Goal: Task Accomplishment & Management: Manage account settings

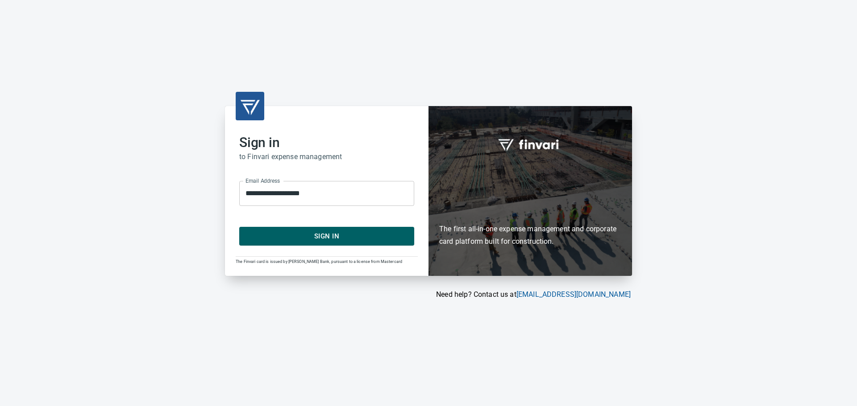
click at [328, 238] on span "Sign In" at bounding box center [326, 237] width 155 height 12
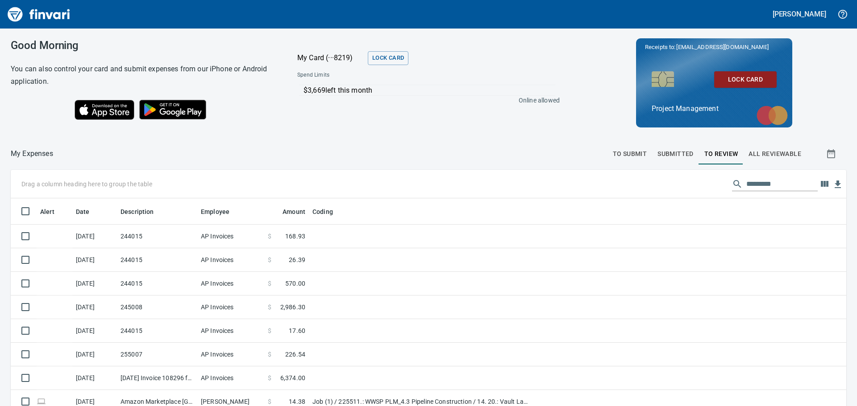
scroll to position [302, 815]
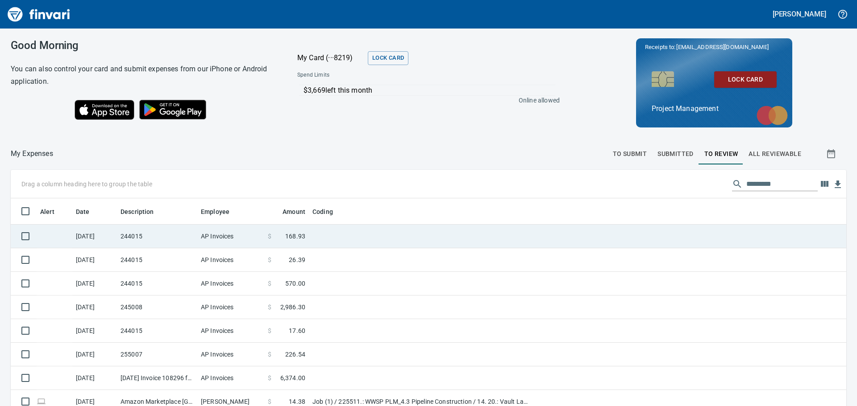
click at [336, 234] on td at bounding box center [420, 237] width 223 height 24
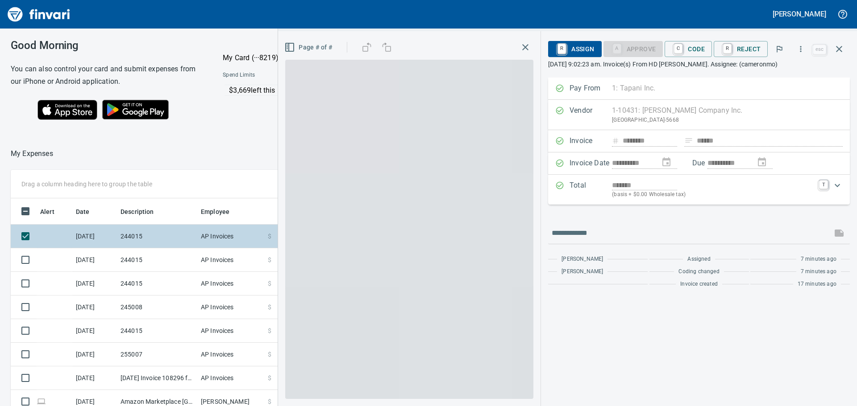
scroll to position [302, 592]
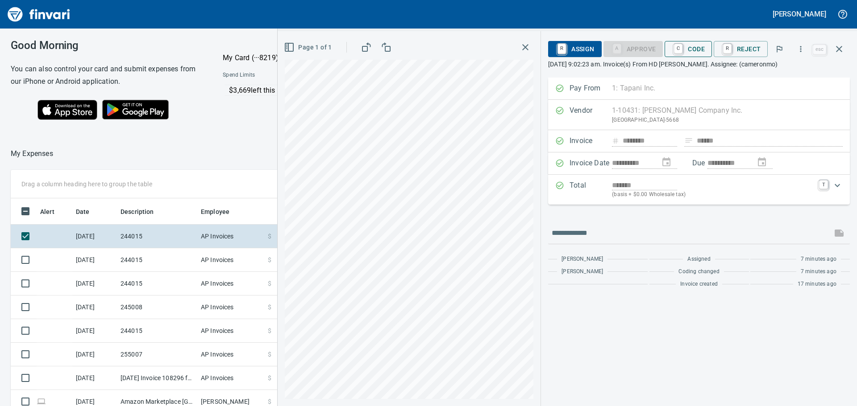
click at [696, 50] on span "C Code" at bounding box center [687, 48] width 33 height 15
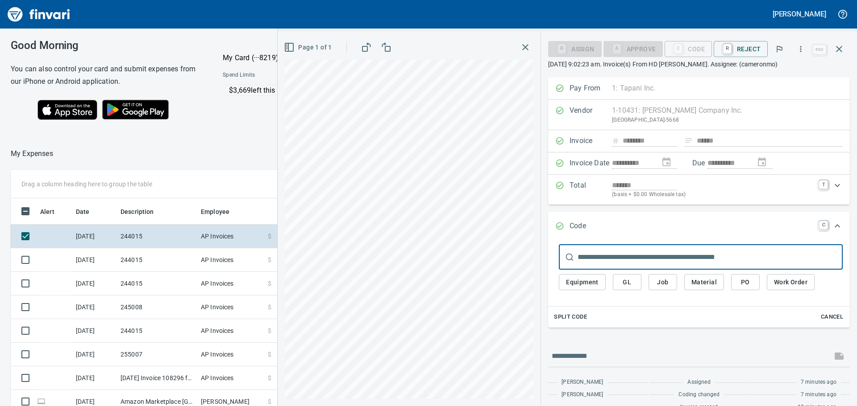
click at [614, 251] on input "text" at bounding box center [709, 257] width 265 height 25
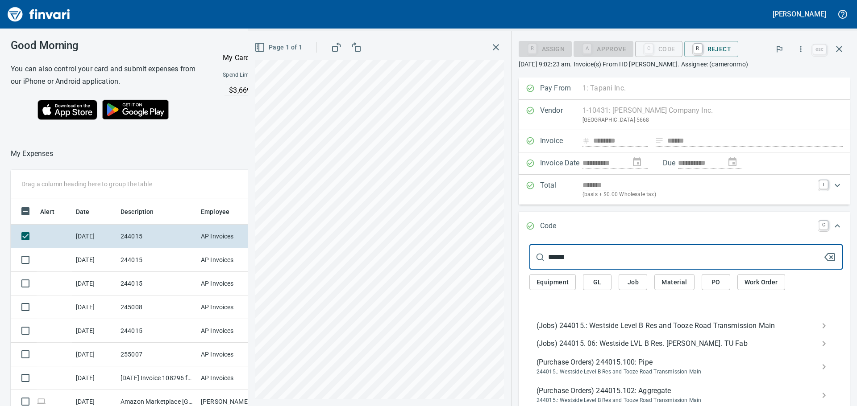
type input "******"
click at [582, 323] on span "(Jobs) 244015.: Westside Level B Res and Tooze Road Transmission Main" at bounding box center [678, 326] width 285 height 11
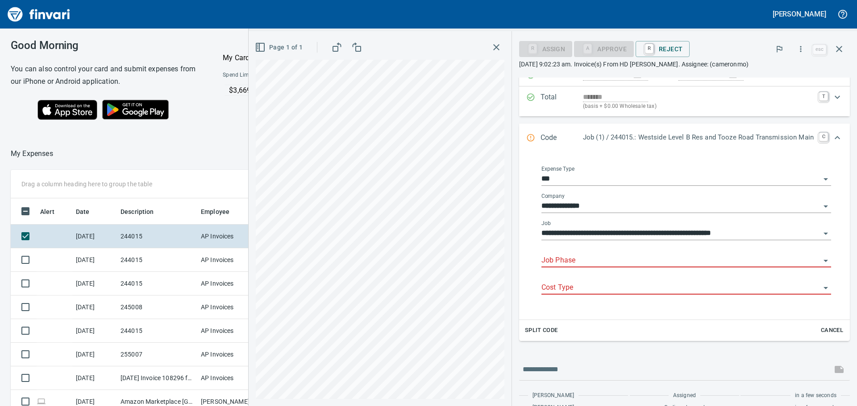
scroll to position [89, 0]
click at [547, 328] on span "Split Code" at bounding box center [541, 330] width 33 height 10
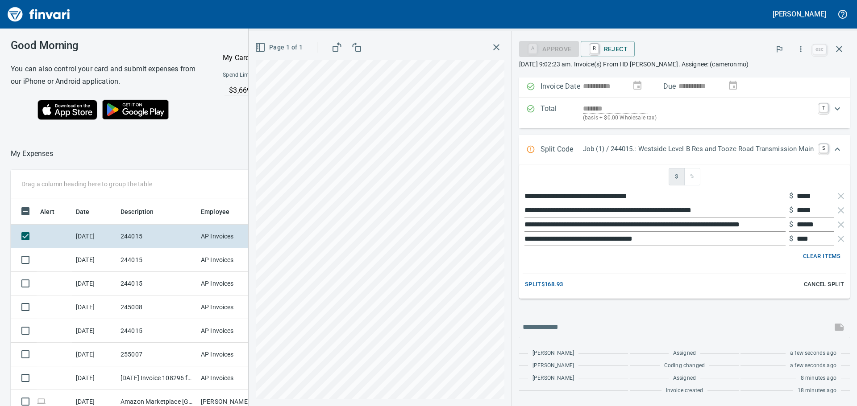
scroll to position [77, 0]
click at [525, 285] on span "Split $168.93" at bounding box center [544, 285] width 38 height 10
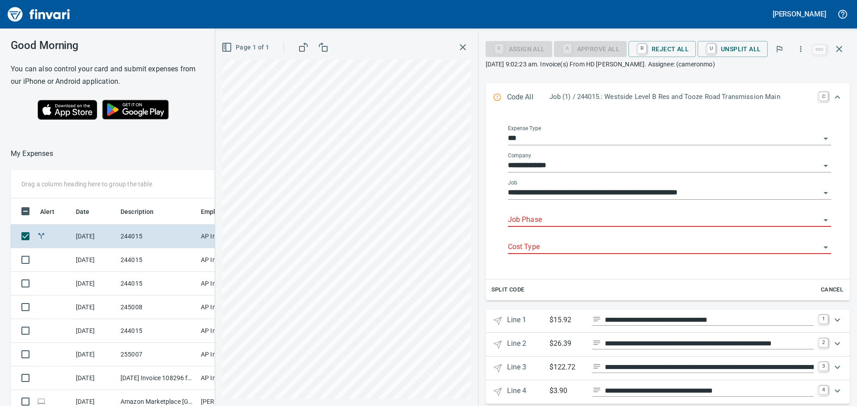
scroll to position [135, 0]
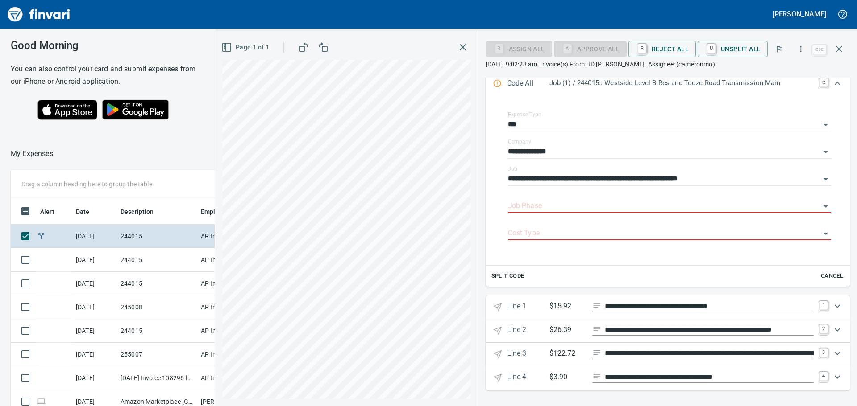
click at [834, 306] on icon "Expand" at bounding box center [836, 306] width 5 height 3
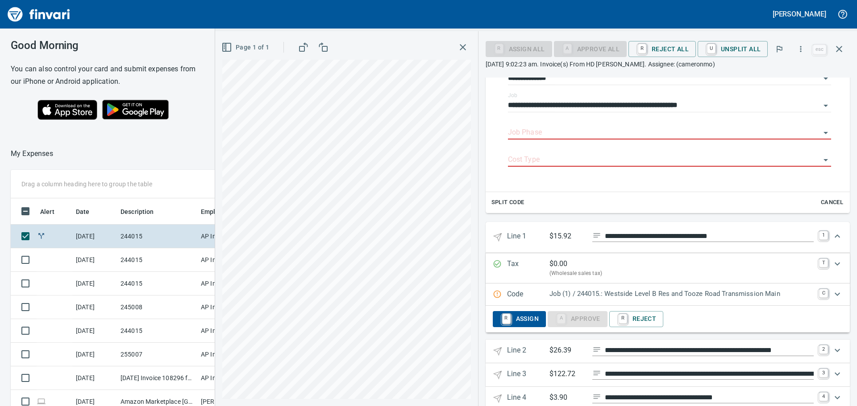
scroll to position [224, 0]
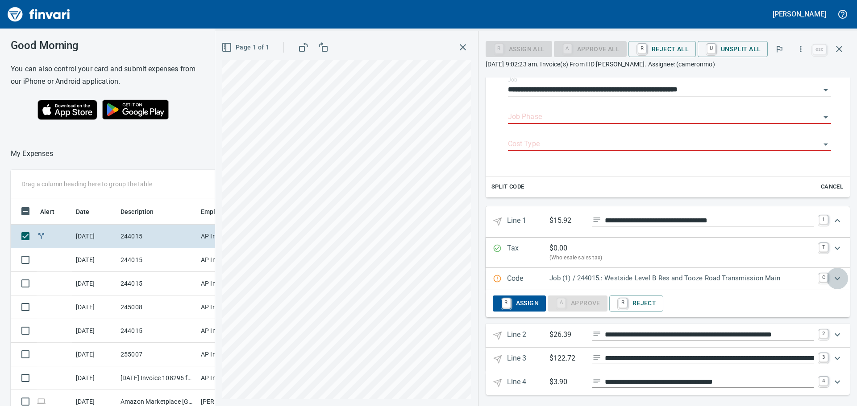
click at [832, 275] on icon "Expand" at bounding box center [837, 278] width 11 height 11
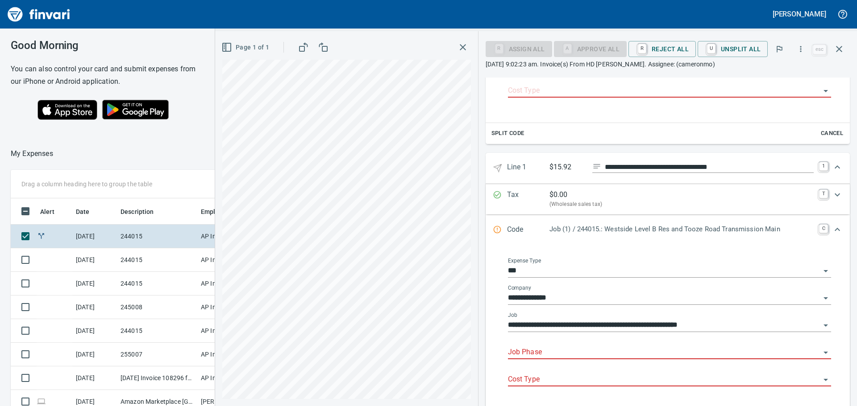
scroll to position [314, 0]
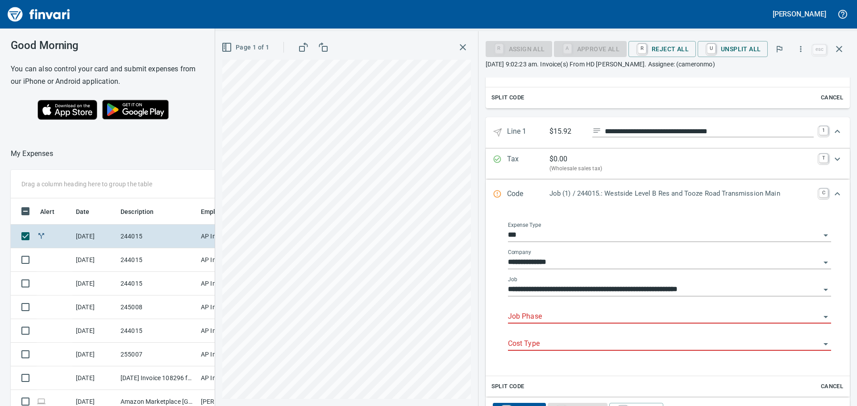
click at [576, 310] on div "Job Phase" at bounding box center [669, 314] width 323 height 20
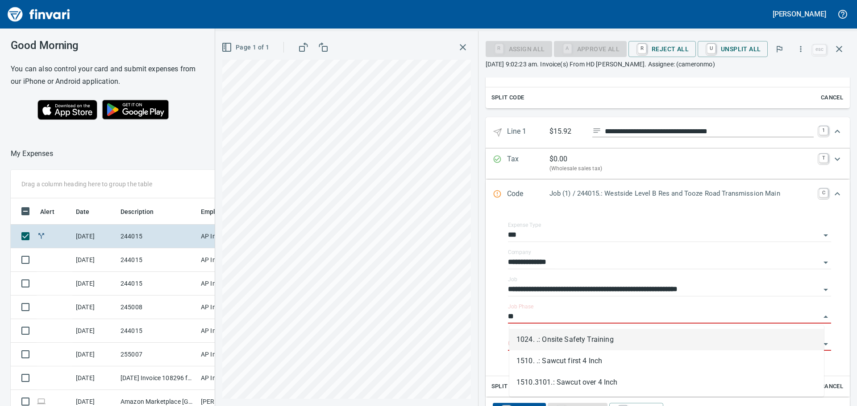
type input "*"
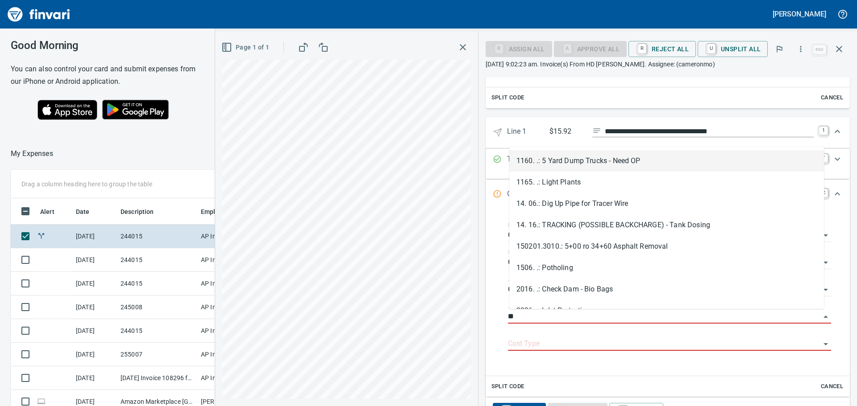
scroll to position [302, 592]
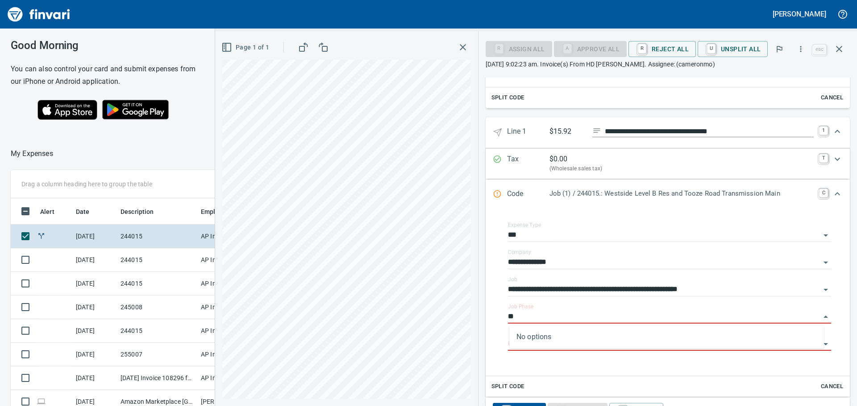
type input "*"
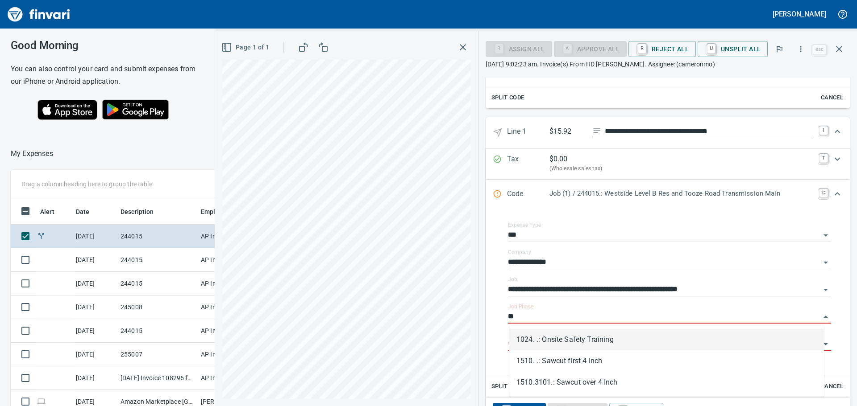
type input "*"
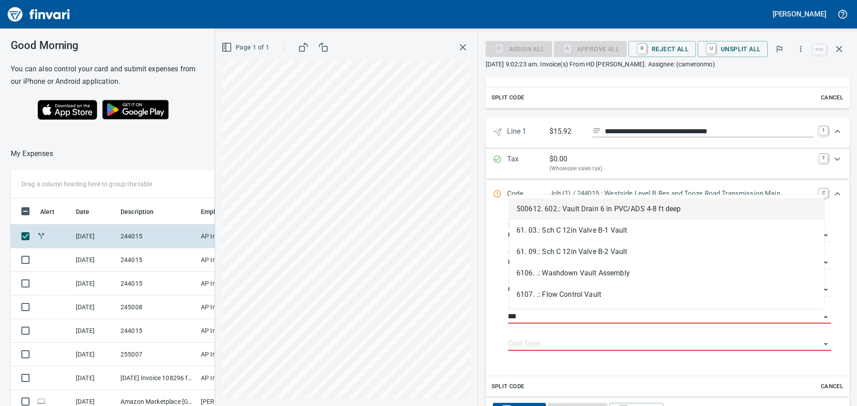
type input "****"
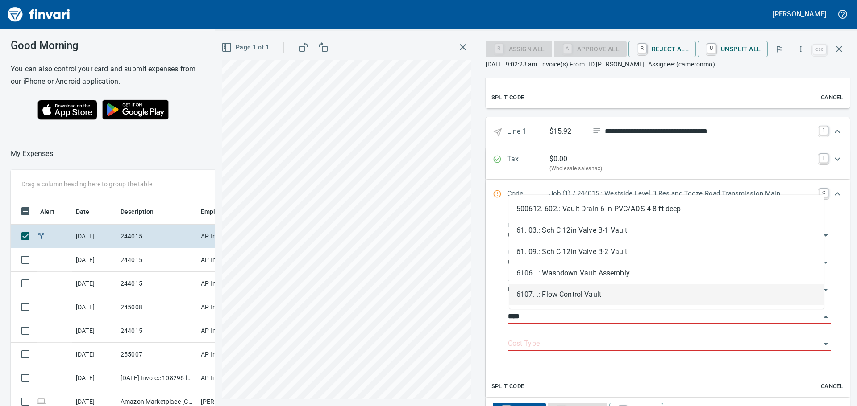
click at [645, 293] on li "6107. .: Flow Control Vault" at bounding box center [666, 294] width 315 height 21
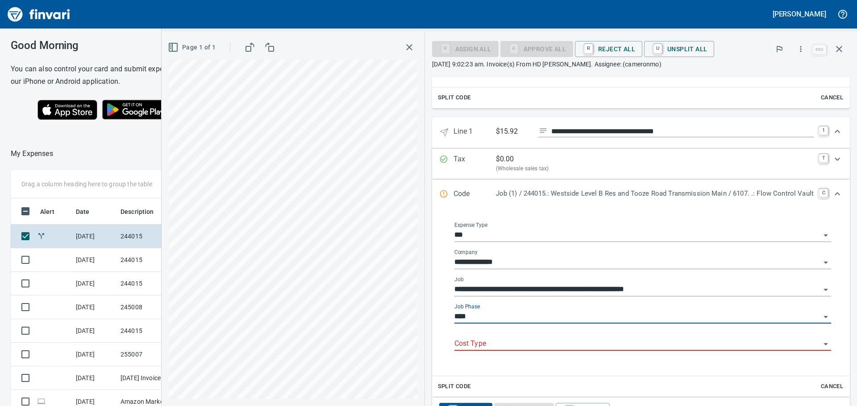
type input "**********"
click at [587, 339] on input "Cost Type" at bounding box center [637, 344] width 366 height 12
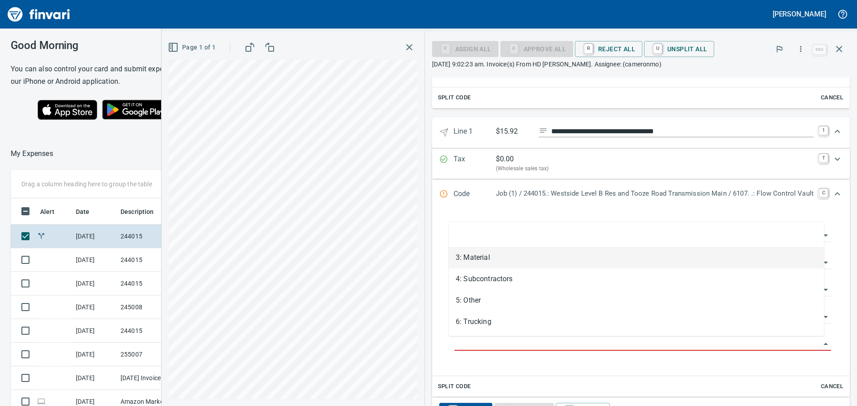
click at [487, 249] on li "3: Material" at bounding box center [635, 257] width 375 height 21
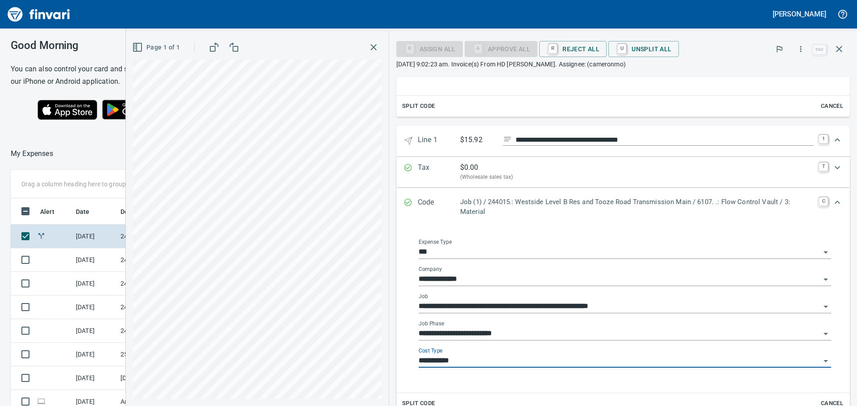
type input "**********"
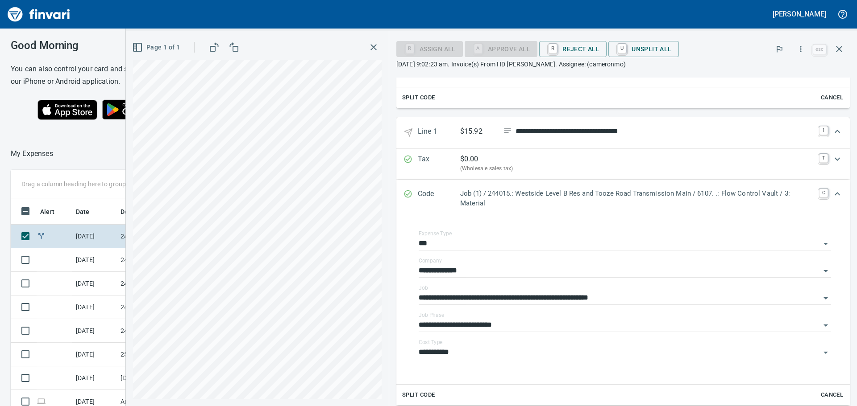
click at [456, 213] on div "Code Job (1) / 244015.: Westside Level B Res and Tooze Road Transmission Main /…" at bounding box center [622, 199] width 453 height 38
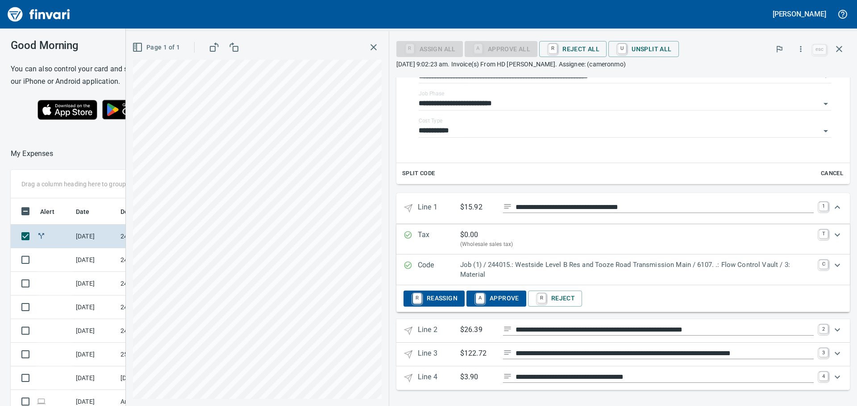
drag, startPoint x: 456, startPoint y: 213, endPoint x: 427, endPoint y: 271, distance: 65.2
click at [427, 271] on p "Code" at bounding box center [439, 270] width 42 height 20
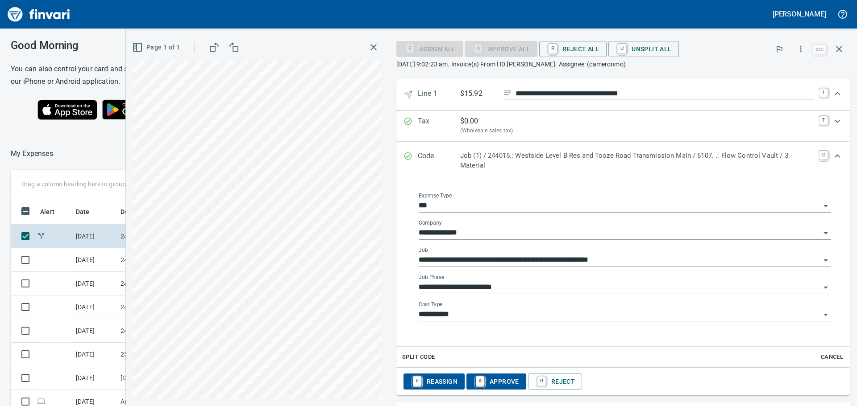
scroll to position [411, 0]
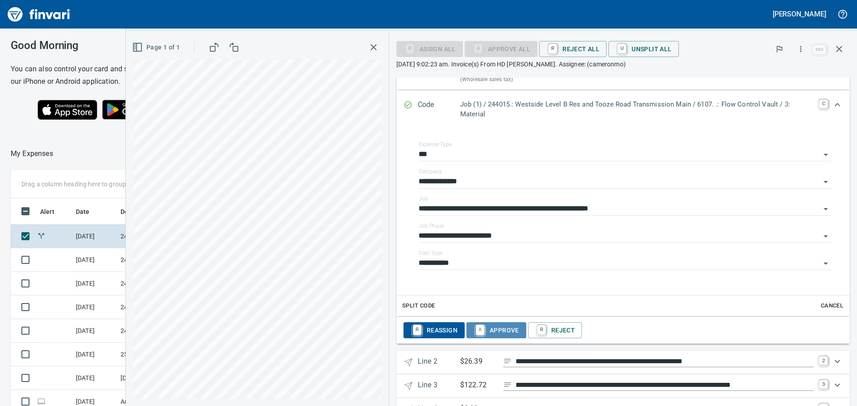
click at [498, 336] on span "A Approve" at bounding box center [496, 330] width 46 height 15
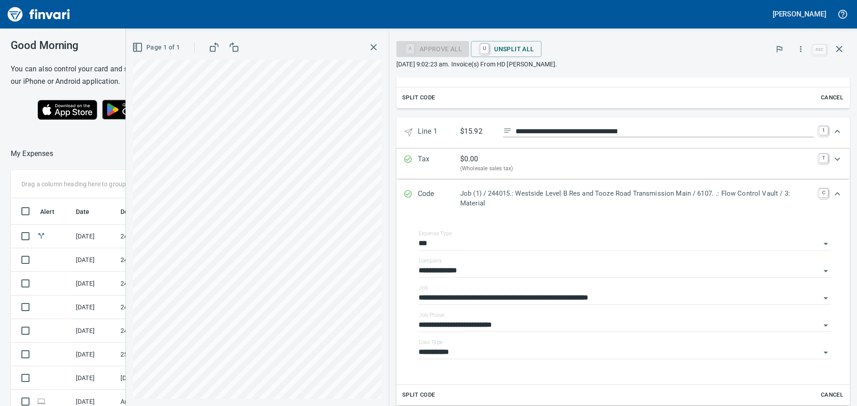
click at [561, 199] on p "Job (1) / 244015.: Westside Level B Res and Tooze Road Transmission Main / 6107…" at bounding box center [636, 199] width 353 height 20
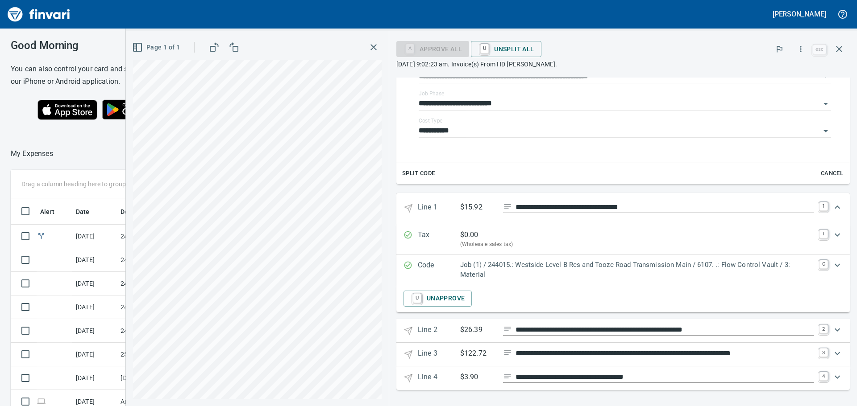
scroll to position [246, 0]
click at [832, 333] on icon "Expand" at bounding box center [837, 330] width 11 height 11
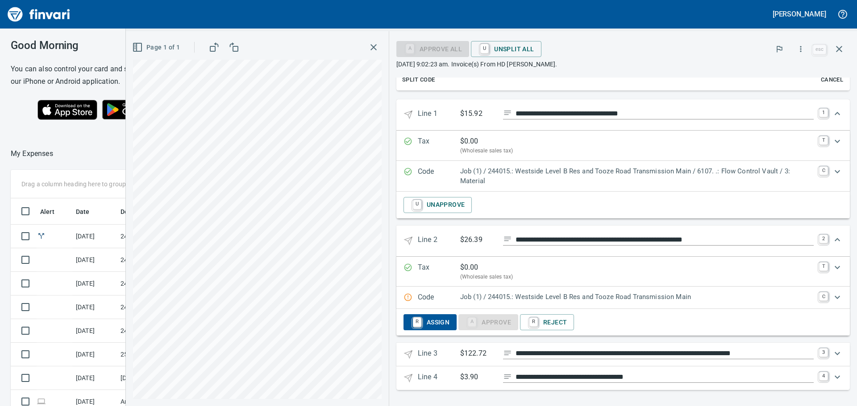
scroll to position [302, 592]
click at [832, 298] on icon "Expand" at bounding box center [837, 297] width 11 height 11
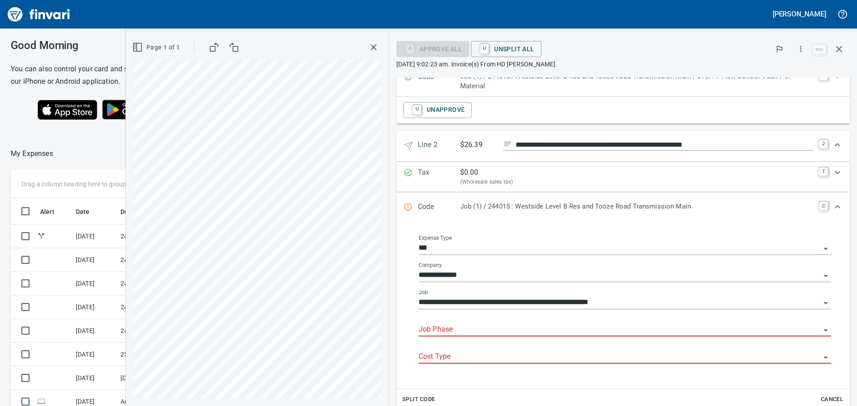
scroll to position [474, 0]
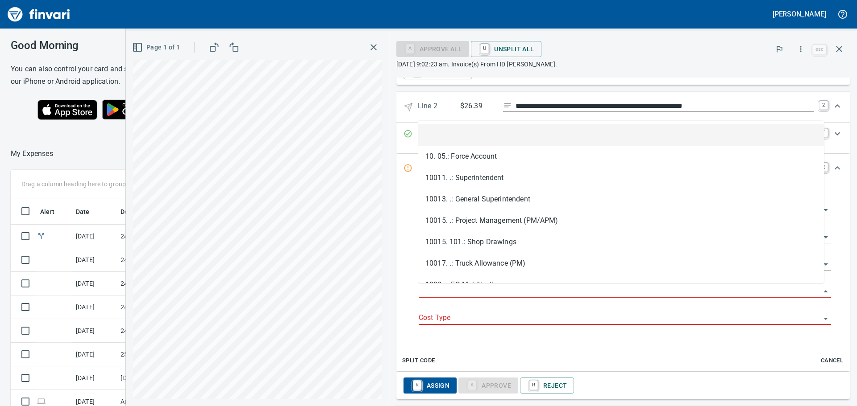
click at [491, 287] on input "Job Phase" at bounding box center [619, 291] width 402 height 12
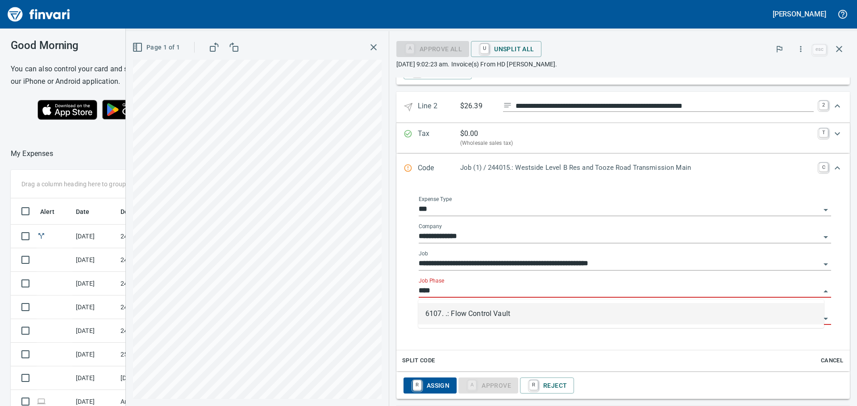
scroll to position [302, 592]
click at [468, 305] on li "6107. .: Flow Control Vault" at bounding box center [621, 313] width 406 height 21
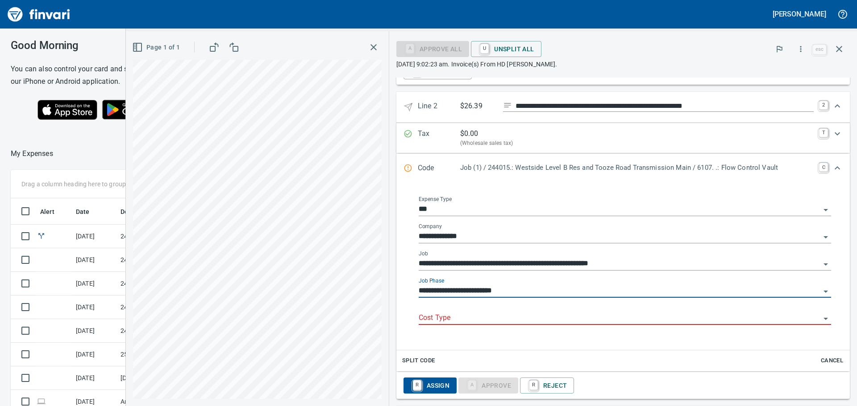
type input "**********"
click at [467, 319] on input "Cost Type" at bounding box center [619, 318] width 402 height 12
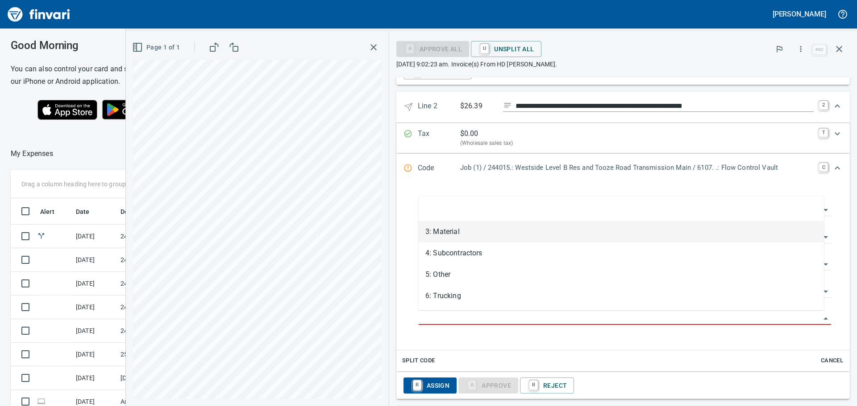
click at [455, 237] on li "3: Material" at bounding box center [621, 231] width 406 height 21
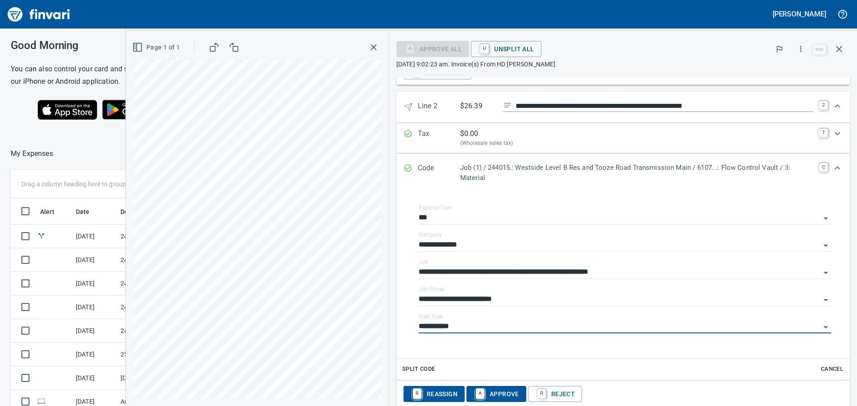
type input "**********"
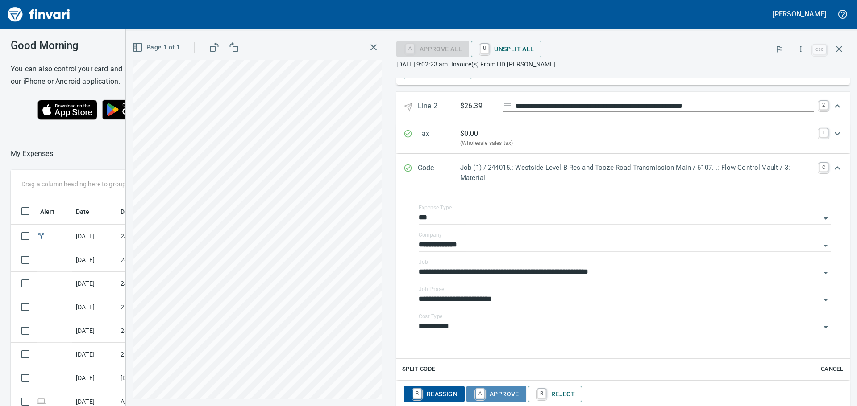
click at [491, 391] on span "A Approve" at bounding box center [496, 394] width 46 height 15
click at [832, 170] on icon "Expand" at bounding box center [837, 168] width 11 height 11
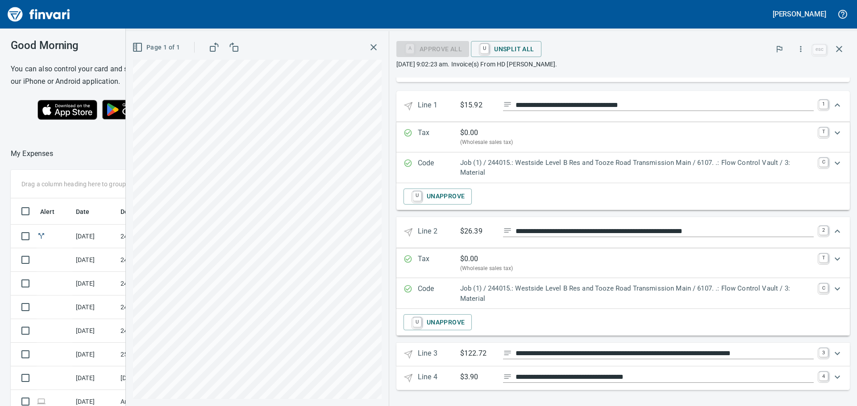
scroll to position [348, 0]
click at [840, 351] on div "Expand" at bounding box center [836, 353] width 21 height 21
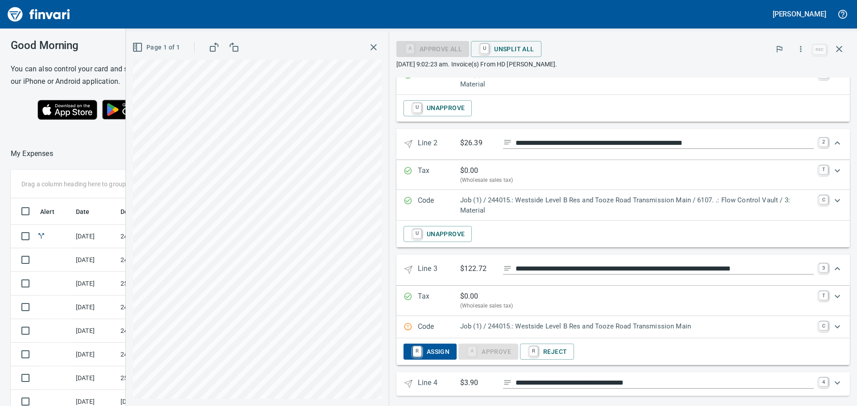
scroll to position [443, 0]
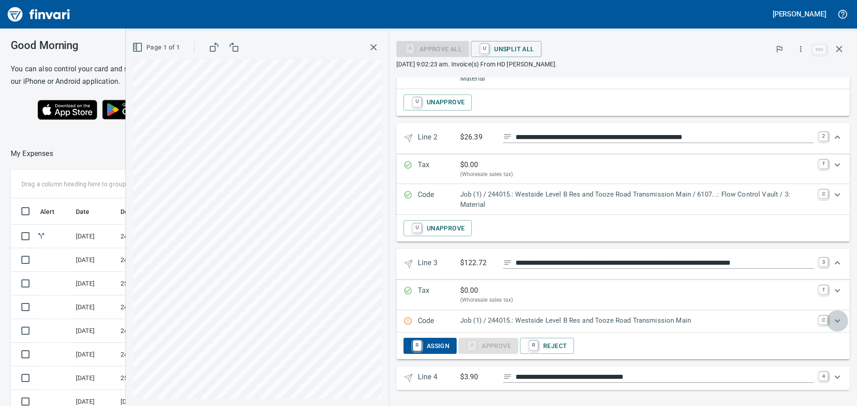
click at [833, 321] on icon "Expand" at bounding box center [837, 321] width 11 height 11
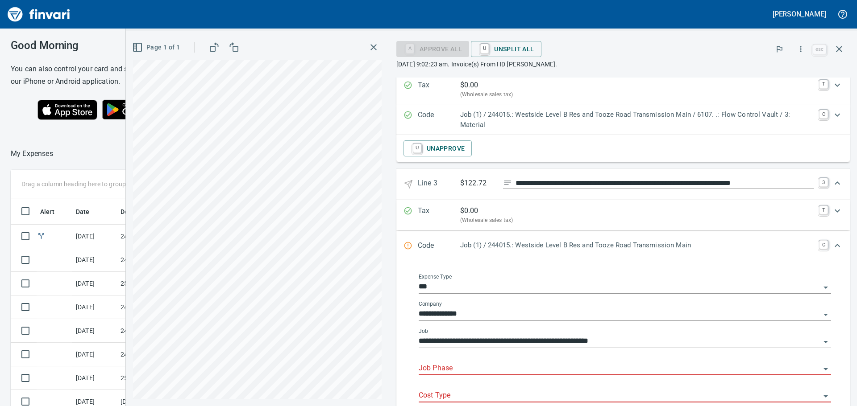
scroll to position [532, 0]
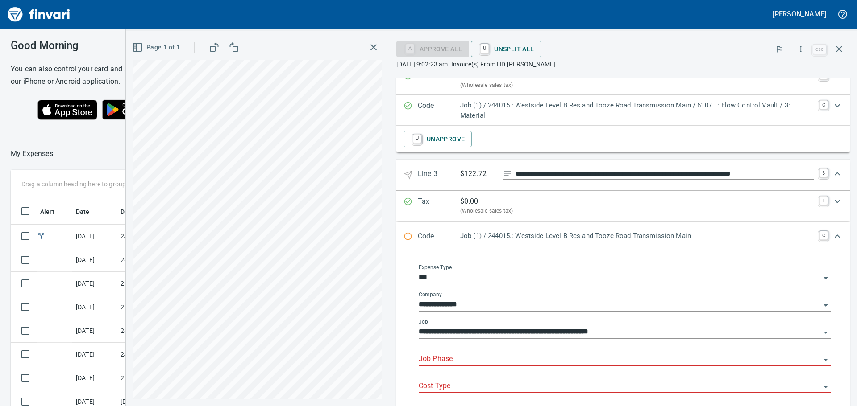
click at [495, 357] on input "Job Phase" at bounding box center [619, 359] width 402 height 12
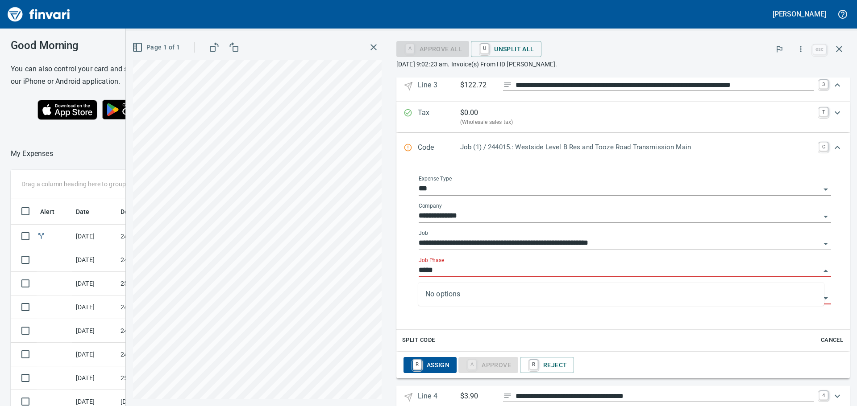
scroll to position [621, 0]
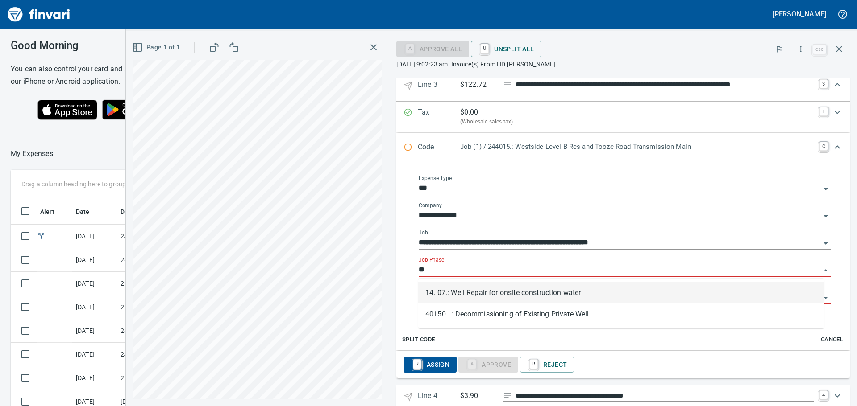
type input "*"
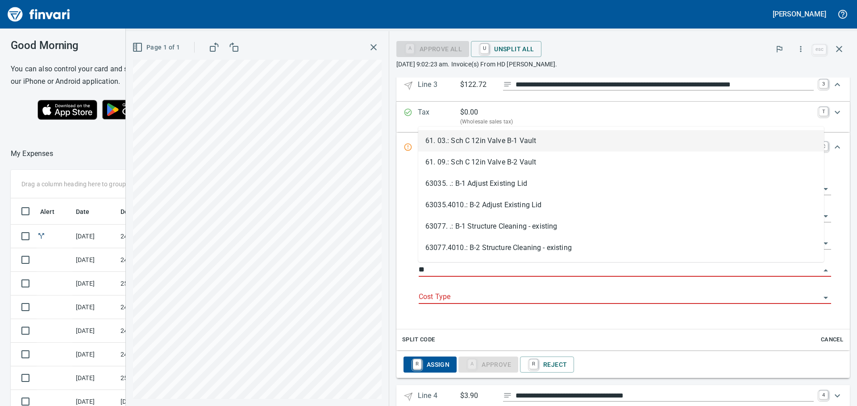
scroll to position [302, 592]
click at [509, 145] on li "61. 03.: Sch C 12in Valve B-1 Vault" at bounding box center [621, 140] width 406 height 21
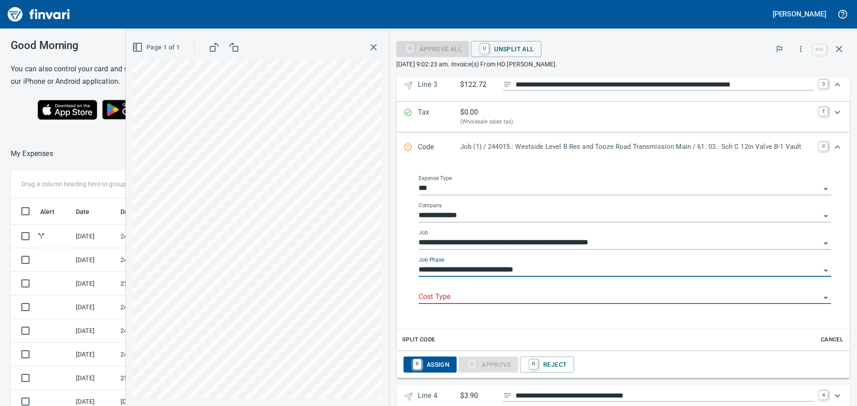
type input "**********"
click at [518, 293] on input "Cost Type" at bounding box center [619, 297] width 402 height 12
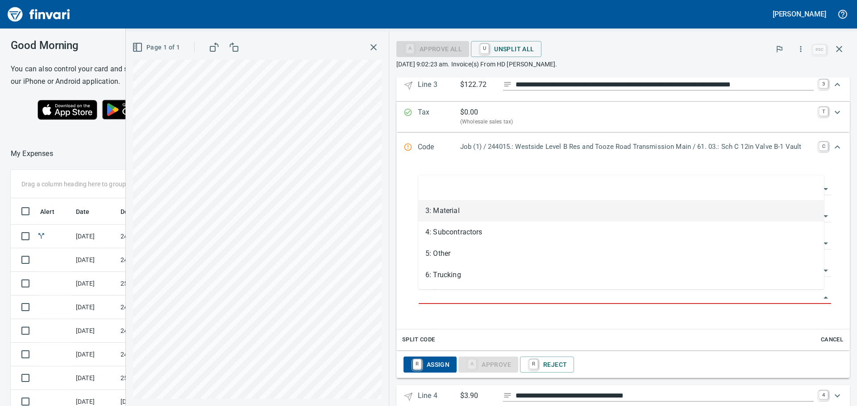
click at [480, 211] on li "3: Material" at bounding box center [621, 210] width 406 height 21
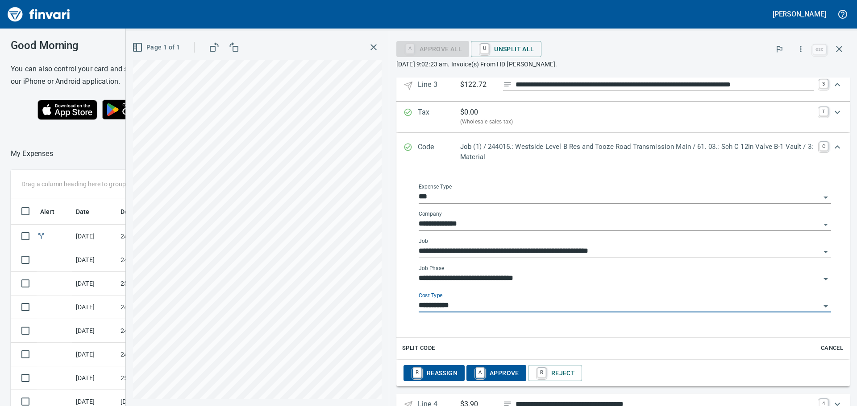
type input "**********"
click at [492, 370] on span "A Approve" at bounding box center [496, 373] width 46 height 15
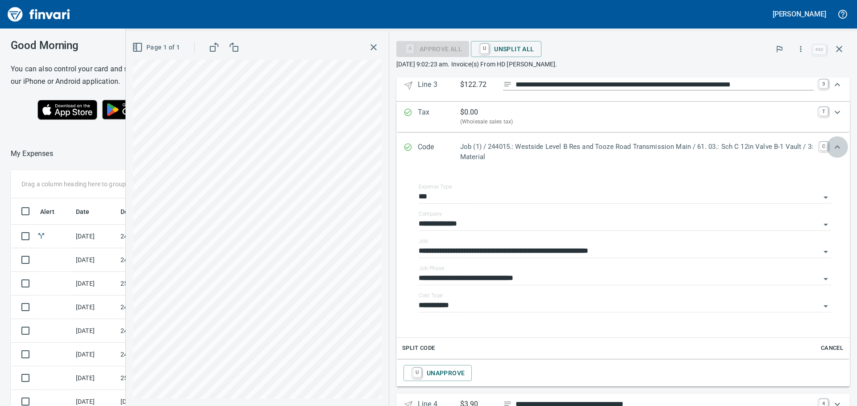
click at [836, 148] on div "Expand" at bounding box center [836, 147] width 21 height 21
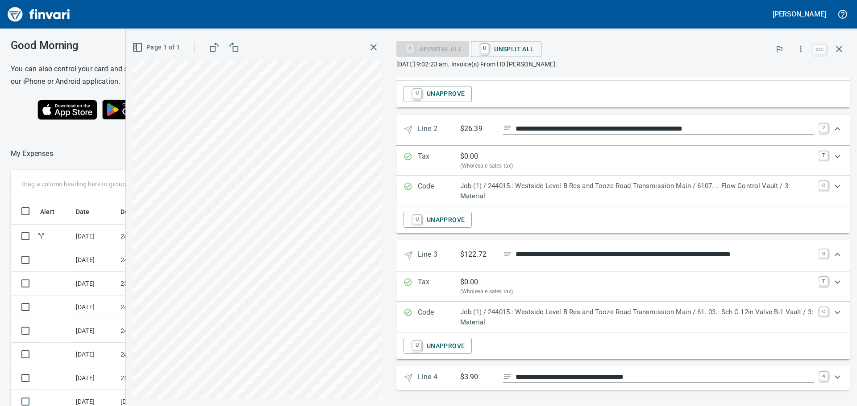
click at [832, 377] on icon "Expand" at bounding box center [837, 377] width 11 height 11
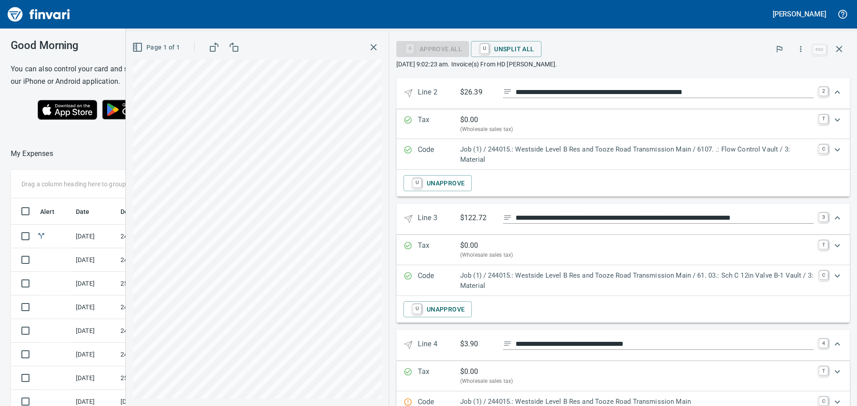
scroll to position [538, 0]
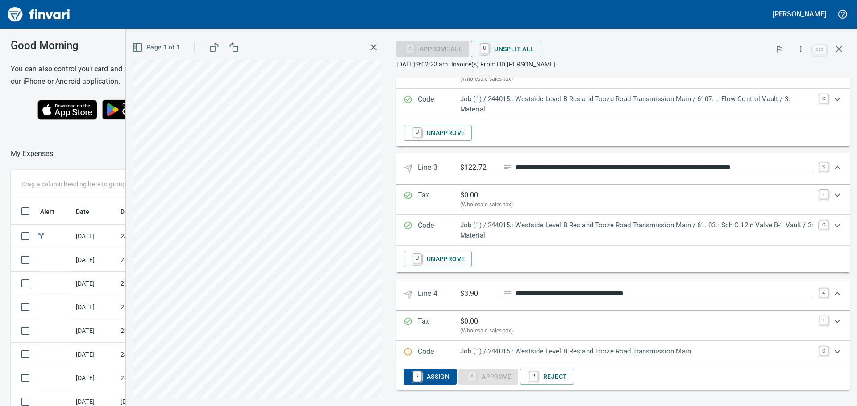
click at [602, 354] on p "Job (1) / 244015.: Westside Level B Res and Tooze Road Transmission Main" at bounding box center [636, 352] width 353 height 10
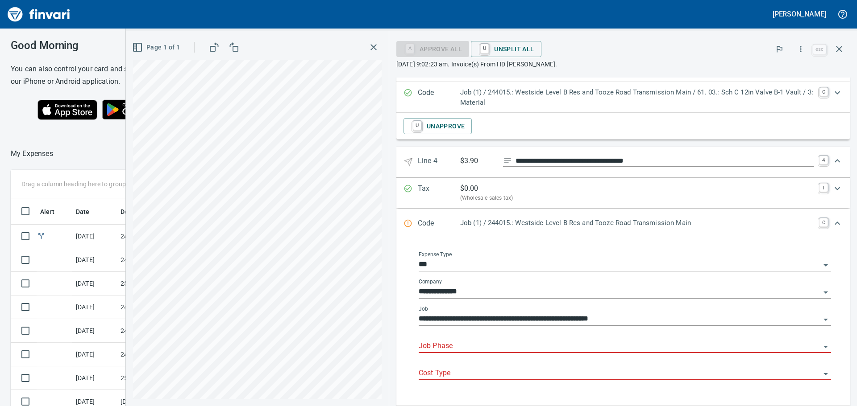
scroll to position [672, 0]
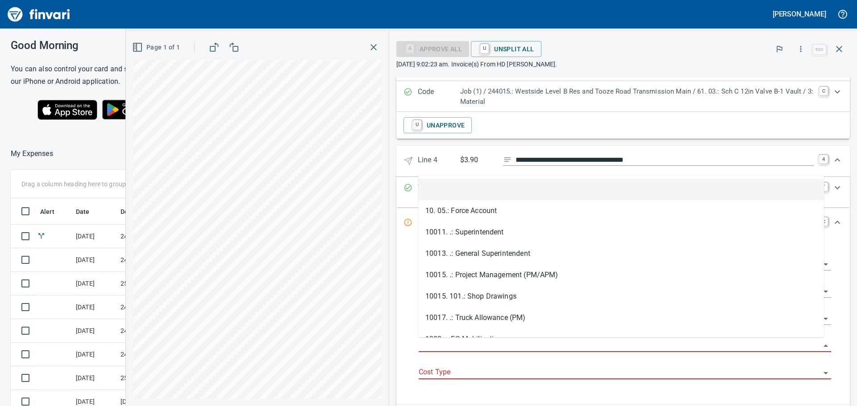
click at [462, 341] on input "Job Phase" at bounding box center [619, 346] width 402 height 12
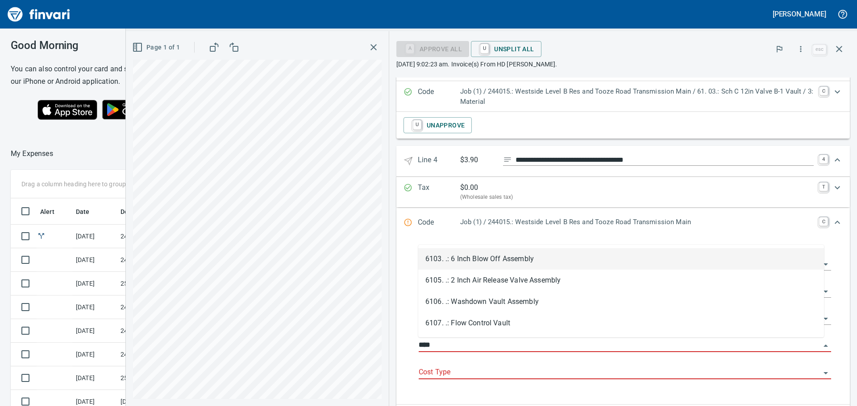
scroll to position [302, 592]
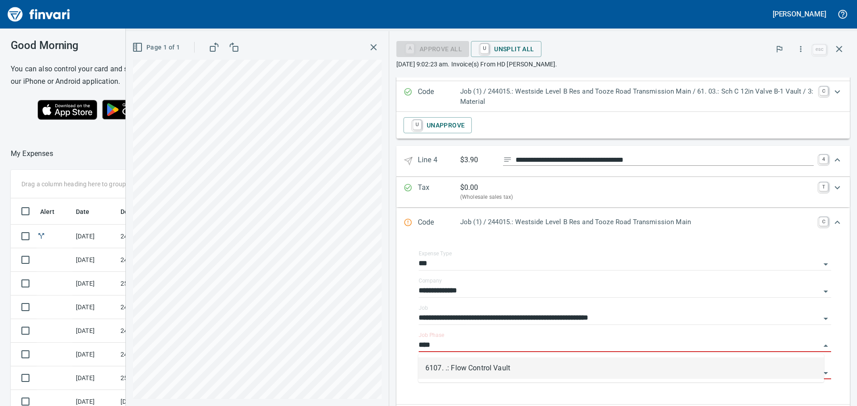
click at [475, 371] on li "6107. .: Flow Control Vault" at bounding box center [621, 368] width 406 height 21
click at [475, 371] on input "Cost Type" at bounding box center [619, 373] width 402 height 12
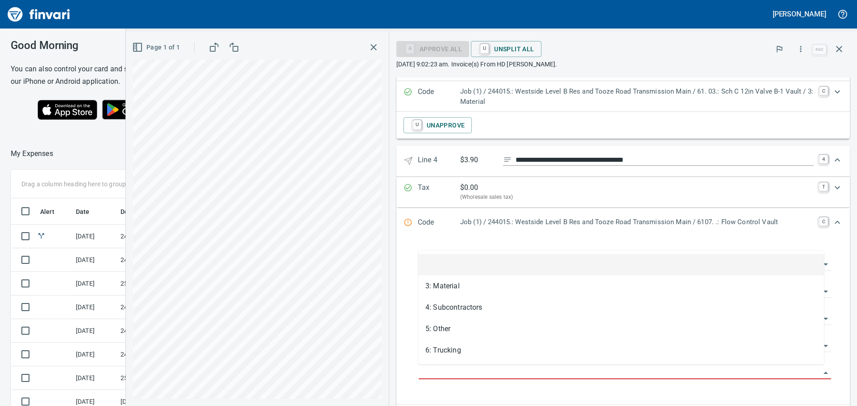
type input "**********"
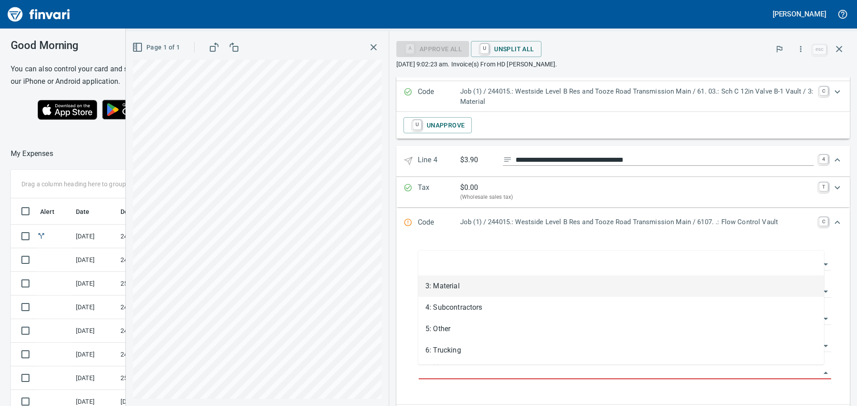
click at [486, 290] on li "3: Material" at bounding box center [621, 286] width 406 height 21
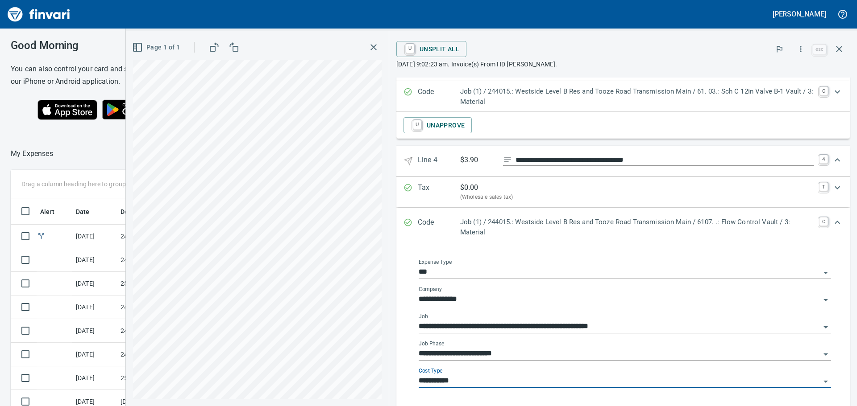
type input "**********"
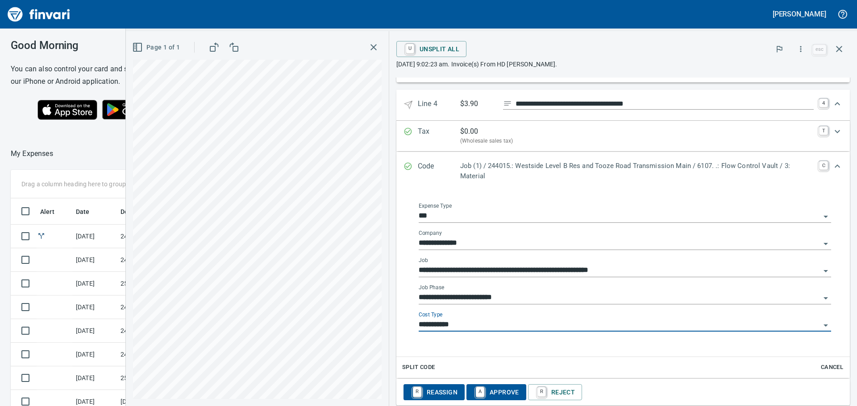
scroll to position [744, 0]
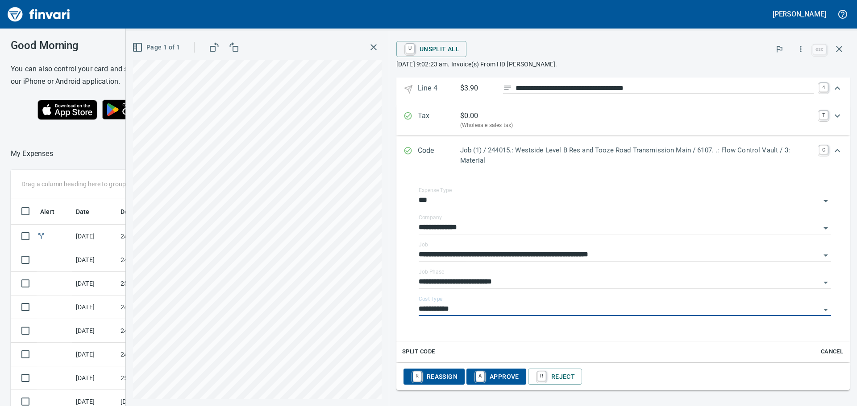
click at [513, 377] on span "A Approve" at bounding box center [496, 376] width 46 height 15
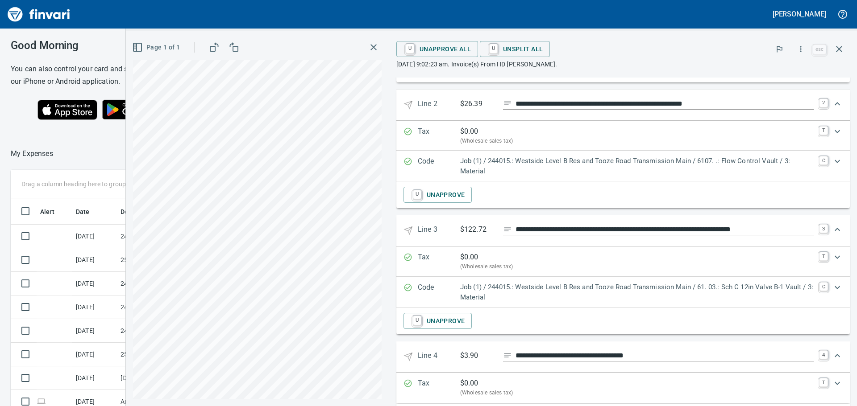
click at [373, 50] on icon "button" at bounding box center [373, 47] width 11 height 11
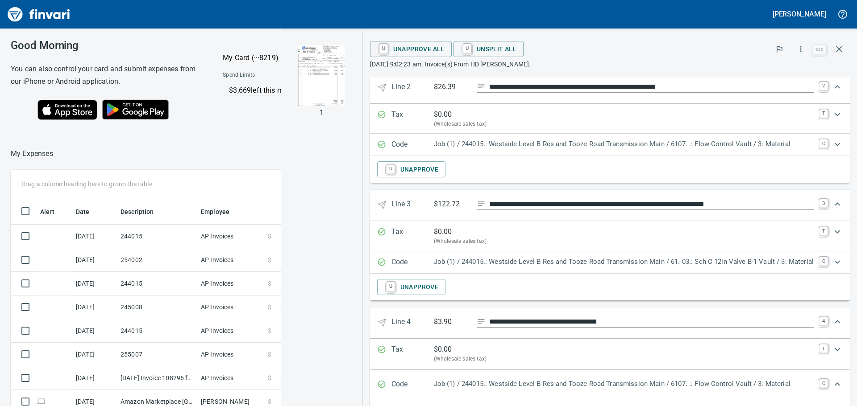
scroll to position [459, 0]
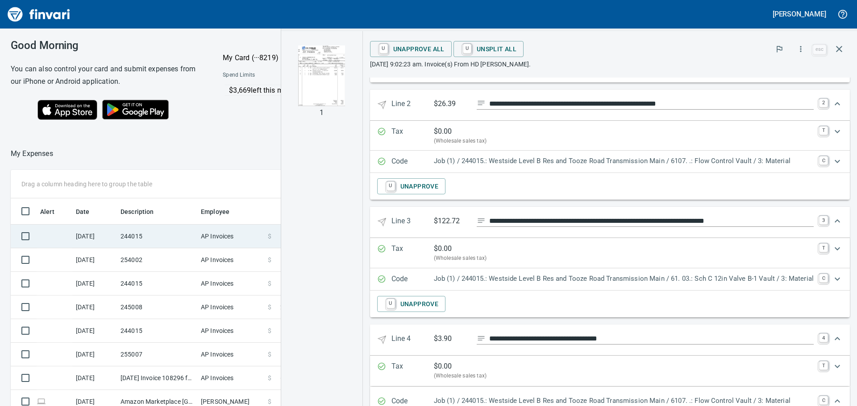
click at [151, 232] on td "244015" at bounding box center [157, 237] width 80 height 24
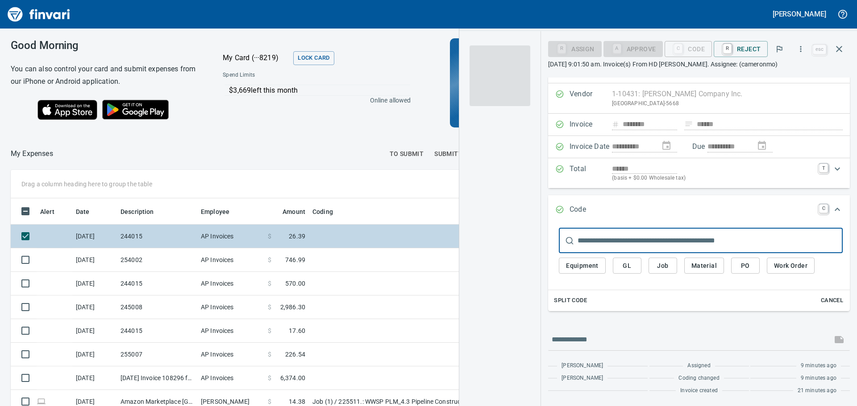
scroll to position [17, 0]
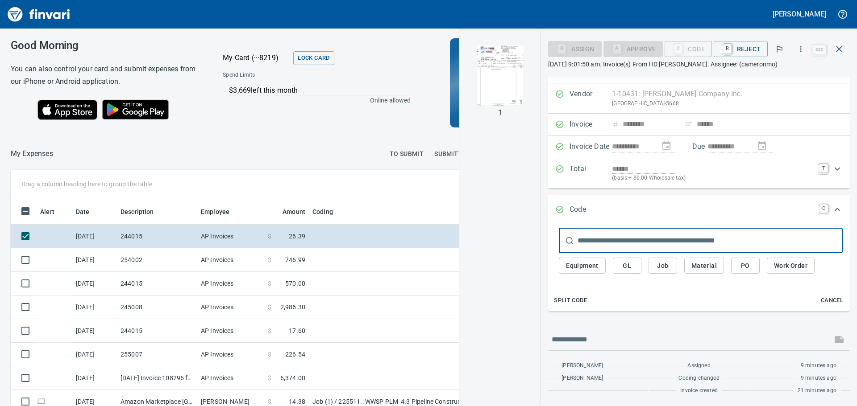
click at [481, 75] on img "button" at bounding box center [499, 76] width 61 height 61
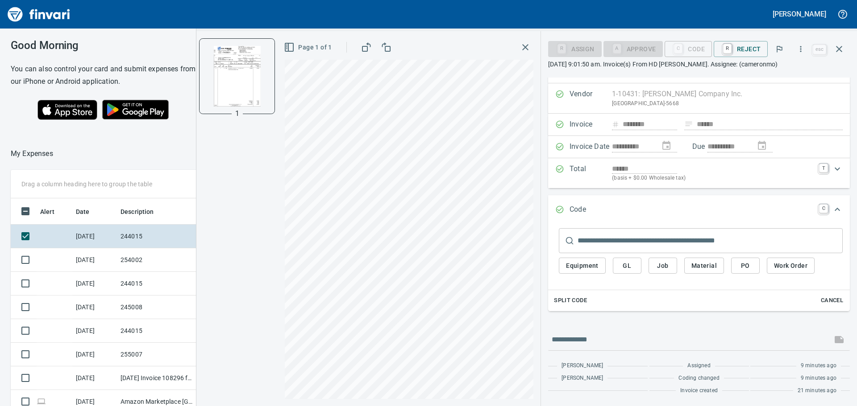
click at [664, 240] on input "text" at bounding box center [709, 240] width 265 height 25
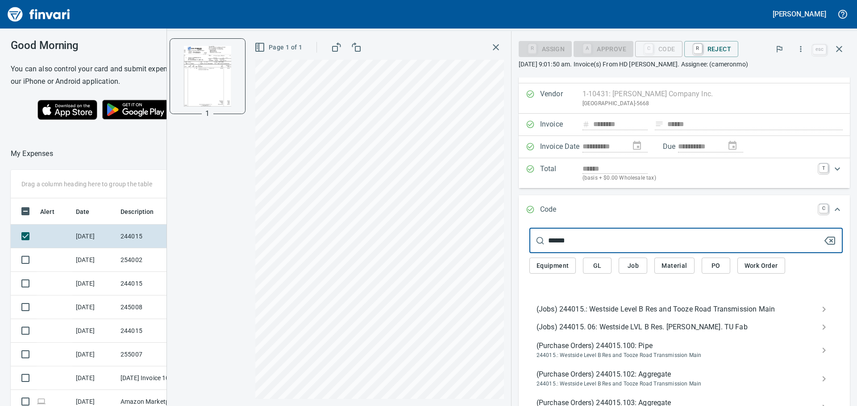
type input "******"
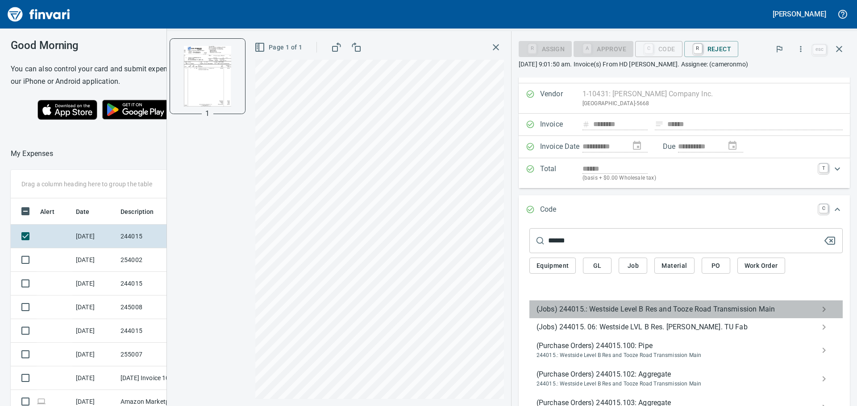
click at [567, 309] on span "(Jobs) 244015.: Westside Level B Res and Tooze Road Transmission Main" at bounding box center [678, 309] width 285 height 11
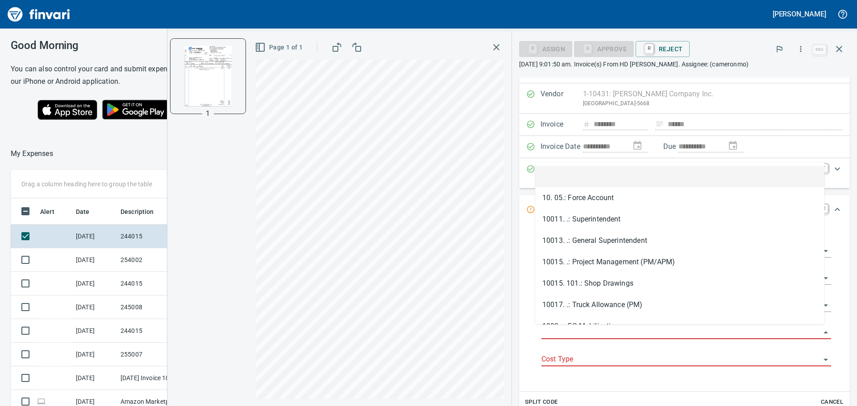
click at [567, 338] on input "Job Phase" at bounding box center [680, 333] width 279 height 12
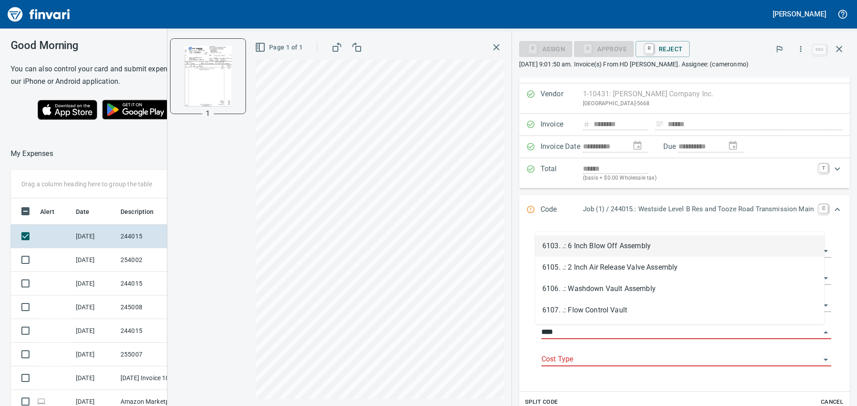
scroll to position [302, 592]
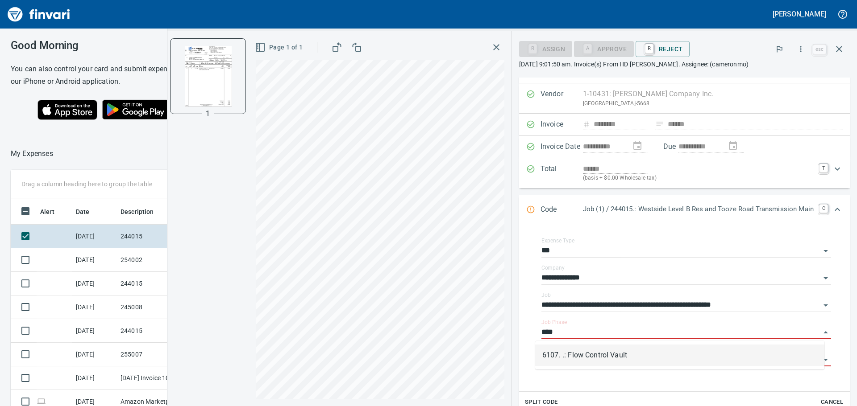
click at [588, 358] on li "6107. .: Flow Control Vault" at bounding box center [679, 355] width 289 height 21
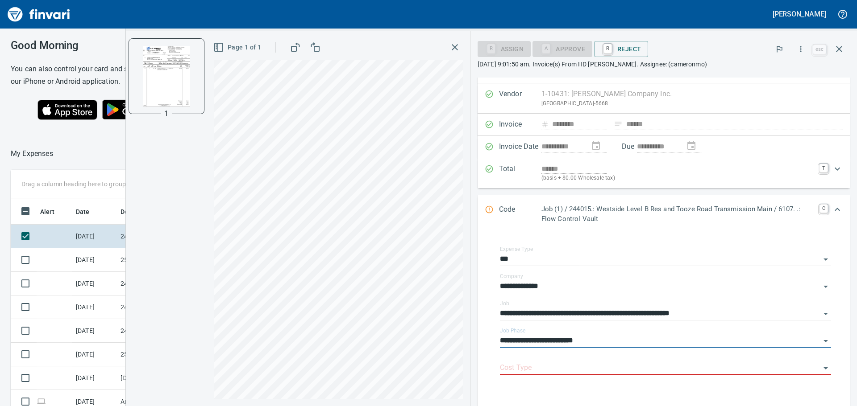
click at [588, 358] on div "Cost Type" at bounding box center [665, 365] width 331 height 20
type input "**********"
click at [565, 372] on input "Cost Type" at bounding box center [660, 368] width 320 height 12
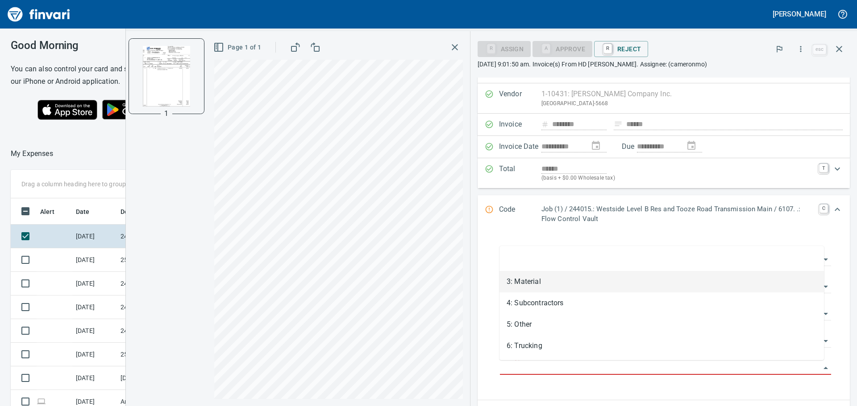
click at [538, 282] on li "3: Material" at bounding box center [661, 281] width 324 height 21
type input "**********"
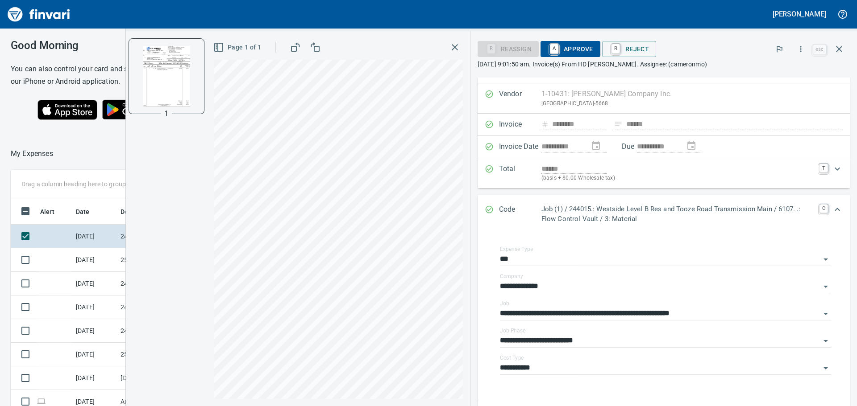
drag, startPoint x: 514, startPoint y: 225, endPoint x: 495, endPoint y: 223, distance: 18.4
click at [495, 223] on div "Code Job (1) / 244015.: Westside Level B Res and Tooze Road Transmission Main /…" at bounding box center [656, 214] width 342 height 20
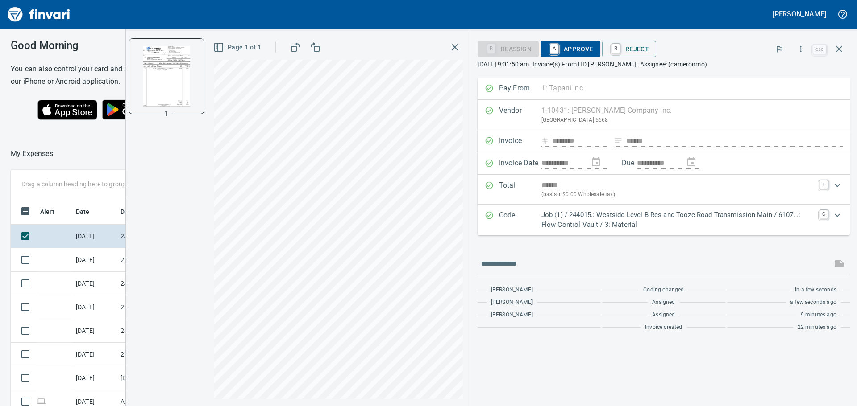
scroll to position [0, 0]
click at [504, 222] on p "Code" at bounding box center [520, 220] width 42 height 20
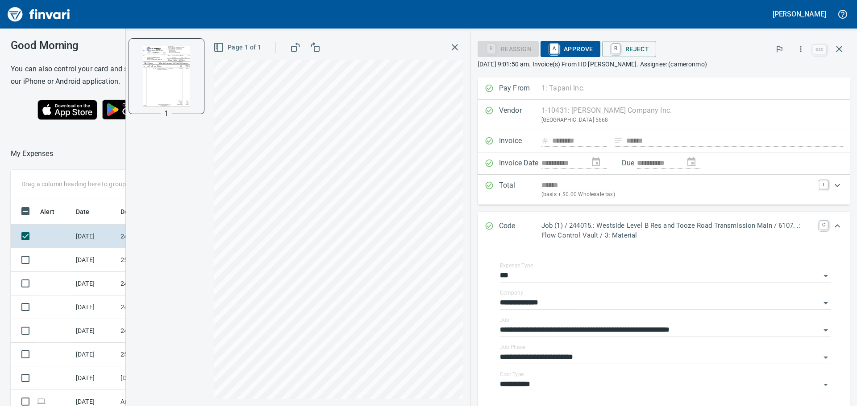
click at [576, 47] on span "A Approve" at bounding box center [570, 48] width 46 height 15
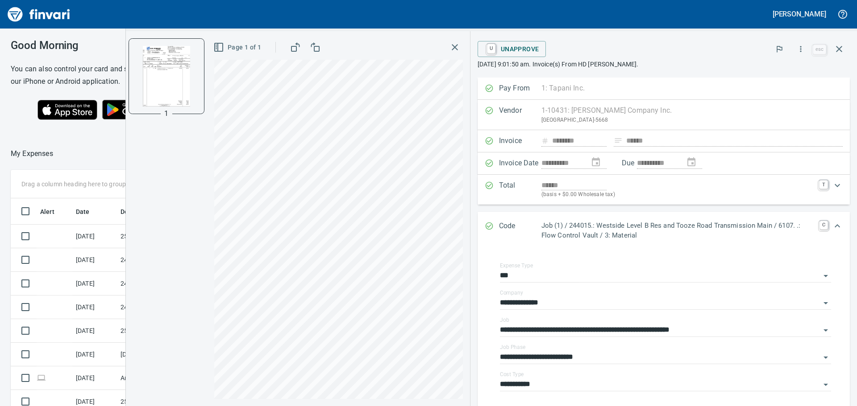
click at [451, 46] on icon "button" at bounding box center [454, 47] width 11 height 11
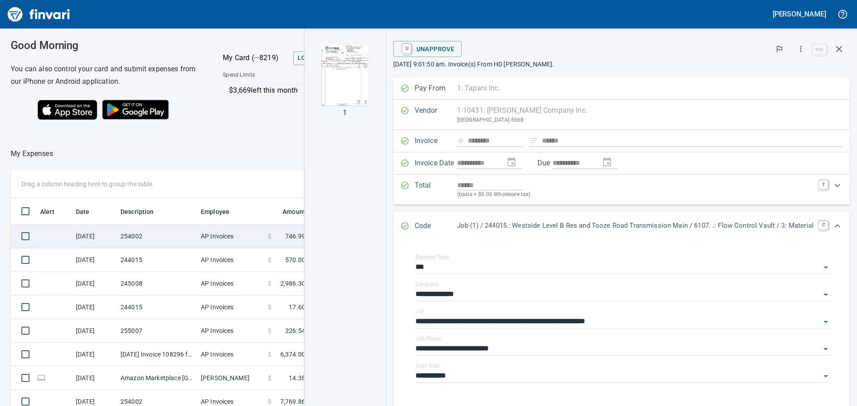
click at [157, 235] on td "254002" at bounding box center [157, 237] width 80 height 24
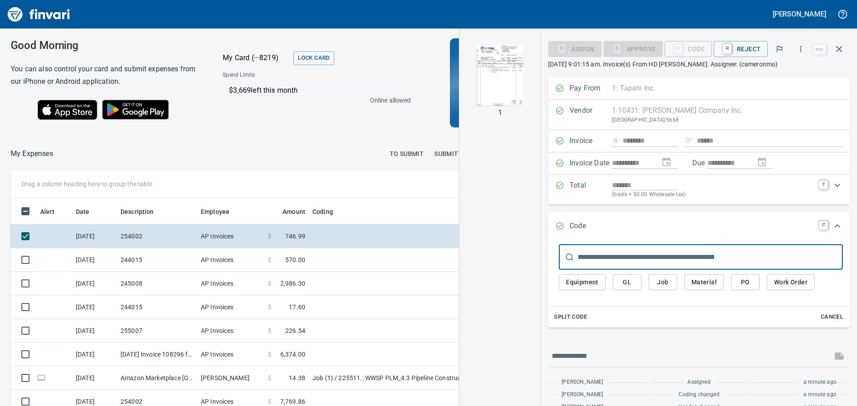
click at [502, 87] on img "button" at bounding box center [499, 76] width 61 height 61
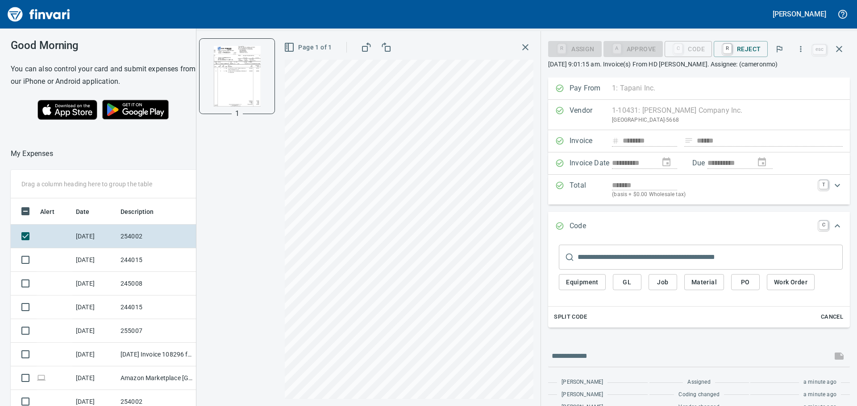
click at [618, 258] on input "text" at bounding box center [709, 257] width 265 height 25
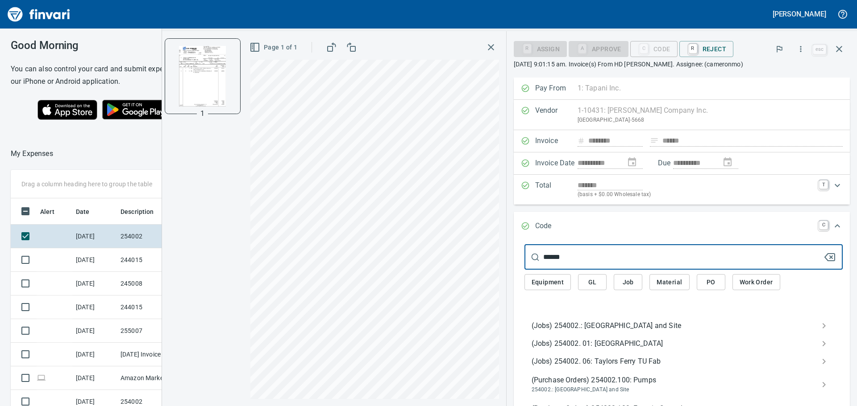
type input "******"
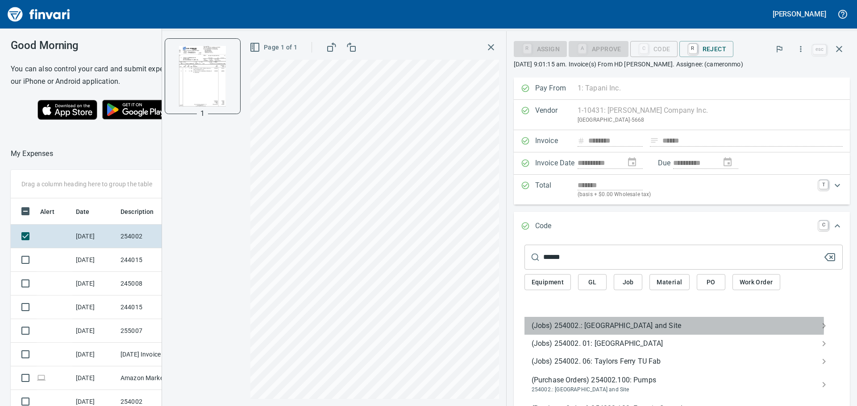
click at [592, 326] on span "(Jobs) 254002.: [GEOGRAPHIC_DATA] and Site" at bounding box center [676, 326] width 290 height 11
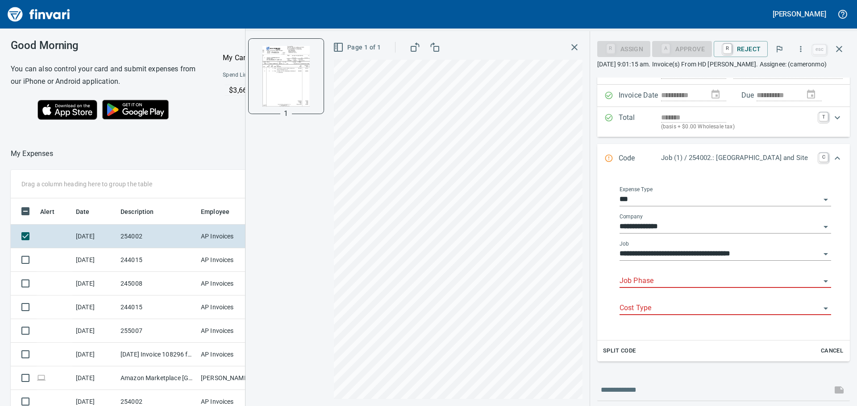
scroll to position [89, 0]
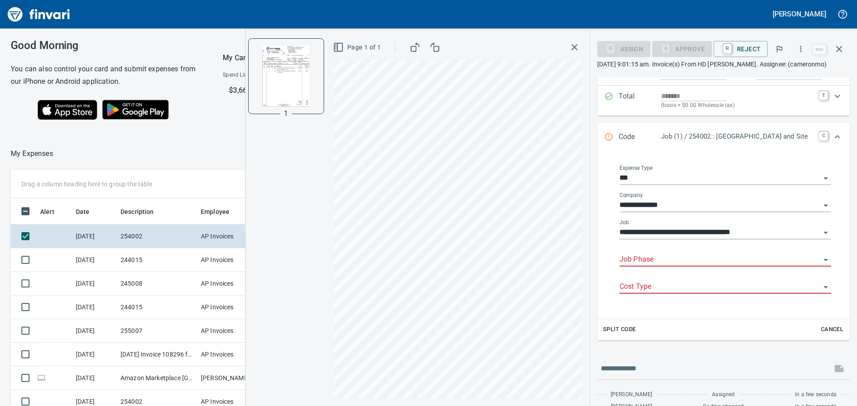
click at [693, 260] on input "Job Phase" at bounding box center [719, 260] width 201 height 12
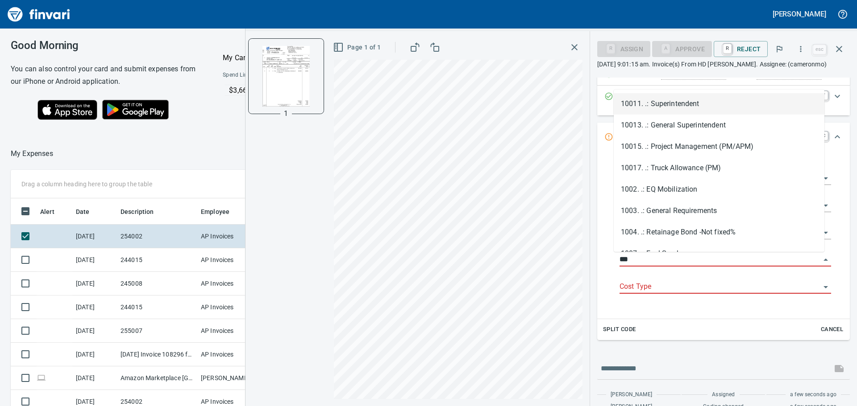
scroll to position [302, 592]
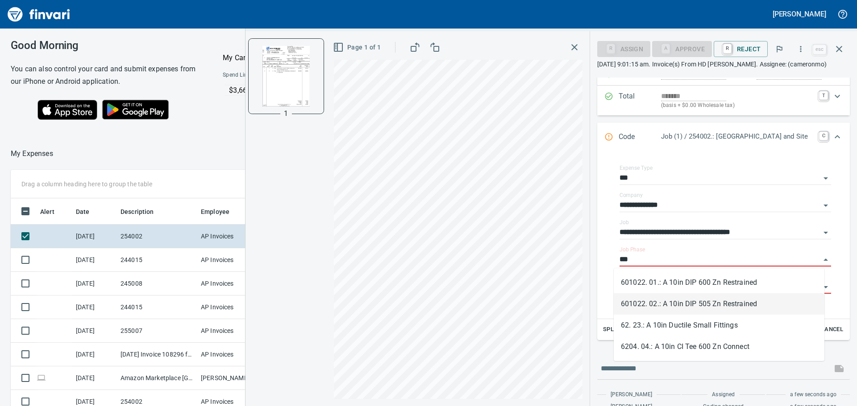
click at [695, 295] on li "601022. 02.: A 10in DIP 505 Zn Restrained" at bounding box center [718, 304] width 211 height 21
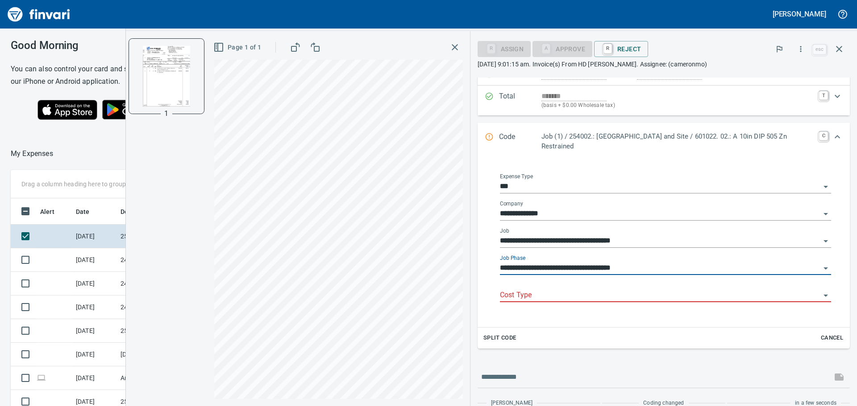
type input "**********"
click at [609, 294] on input "Cost Type" at bounding box center [660, 296] width 320 height 12
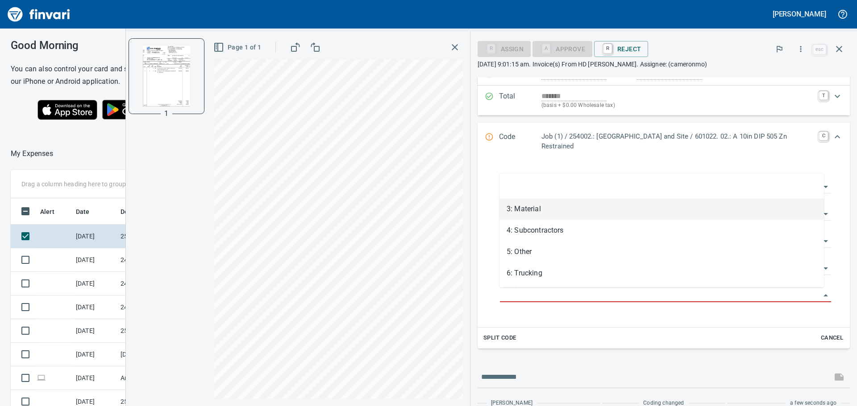
click at [563, 215] on li "3: Material" at bounding box center [661, 209] width 324 height 21
type input "**********"
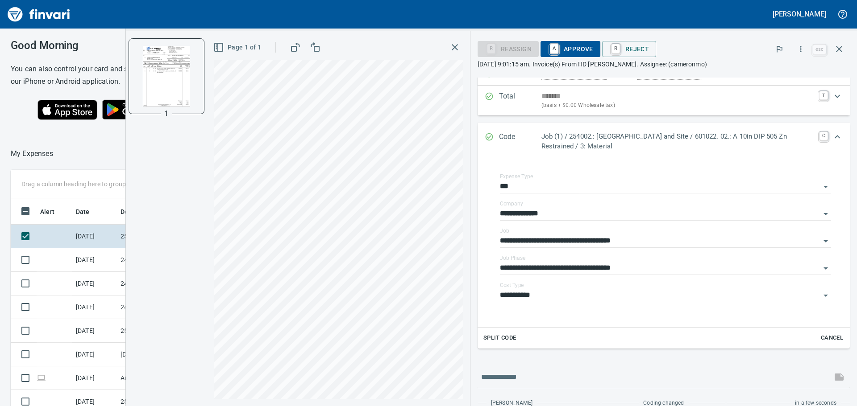
click at [584, 50] on span "A Approve" at bounding box center [570, 48] width 46 height 15
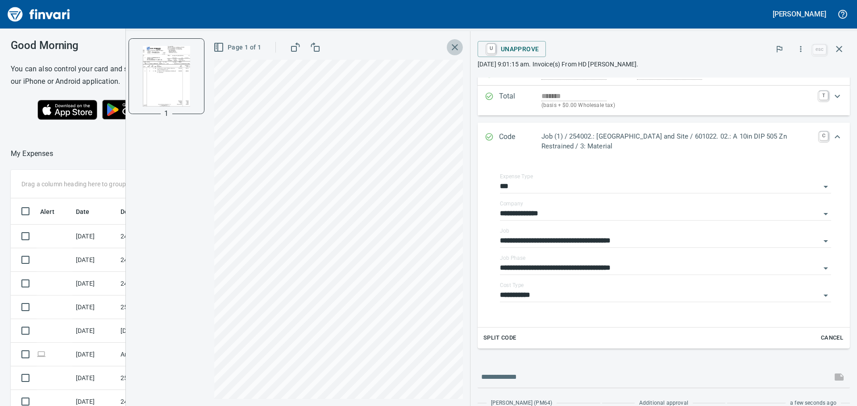
click at [456, 48] on icon "button" at bounding box center [454, 47] width 11 height 11
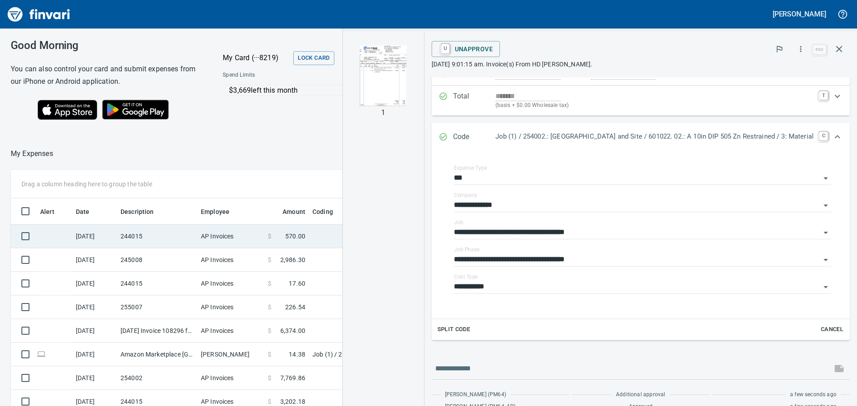
click at [205, 228] on td "AP Invoices" at bounding box center [230, 237] width 67 height 24
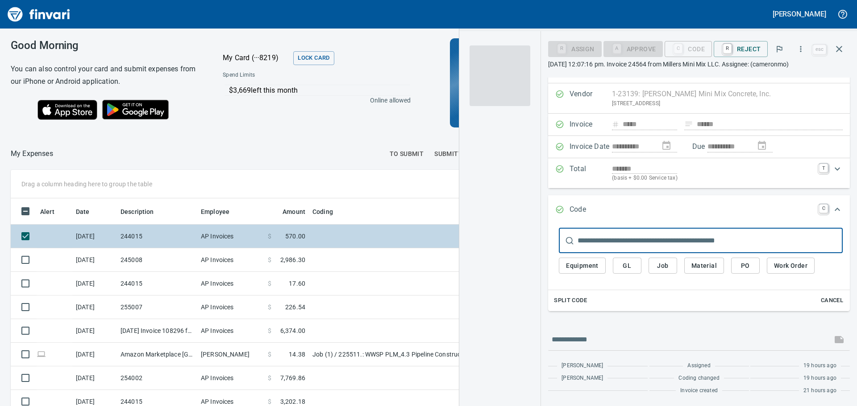
scroll to position [17, 0]
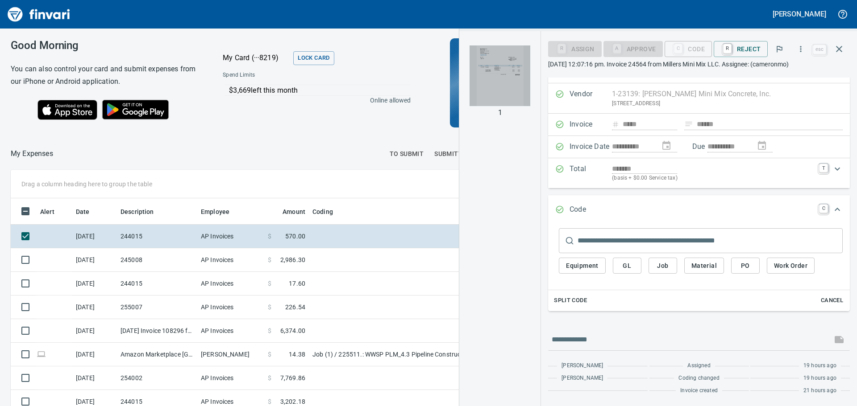
click at [486, 67] on img "button" at bounding box center [499, 76] width 61 height 61
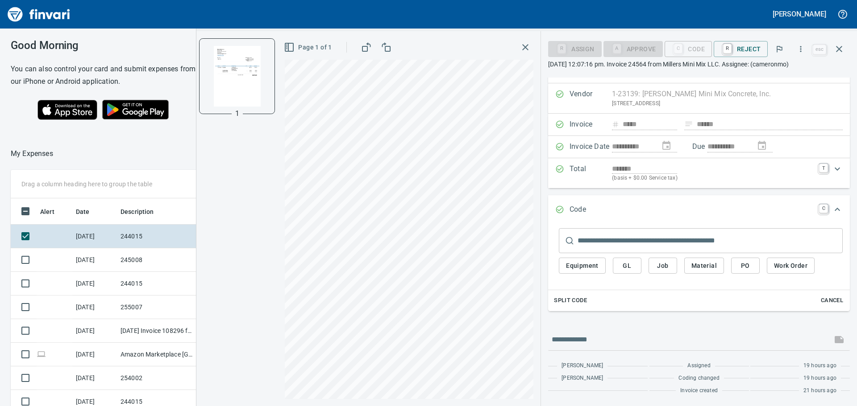
click at [631, 248] on input "text" at bounding box center [709, 240] width 265 height 25
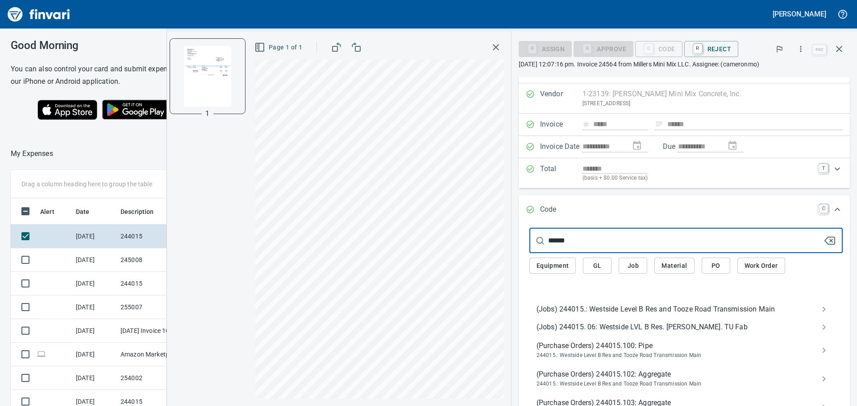
type input "******"
click at [579, 307] on span "(Jobs) 244015.: Westside Level B Res and Tooze Road Transmission Main" at bounding box center [678, 309] width 285 height 11
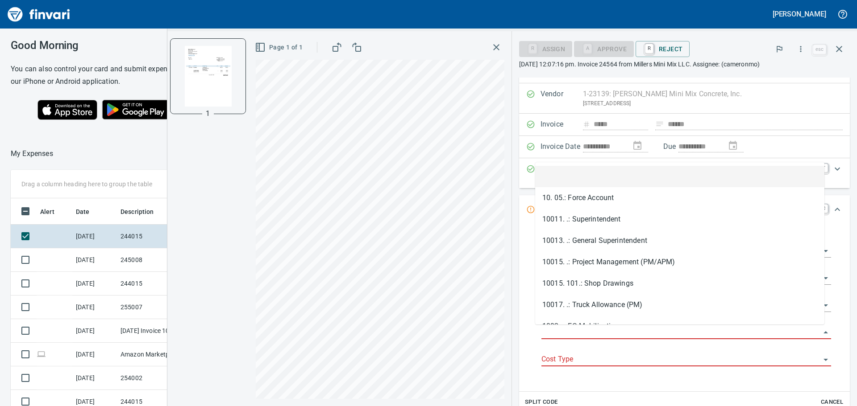
click at [603, 329] on input "Job Phase" at bounding box center [680, 333] width 279 height 12
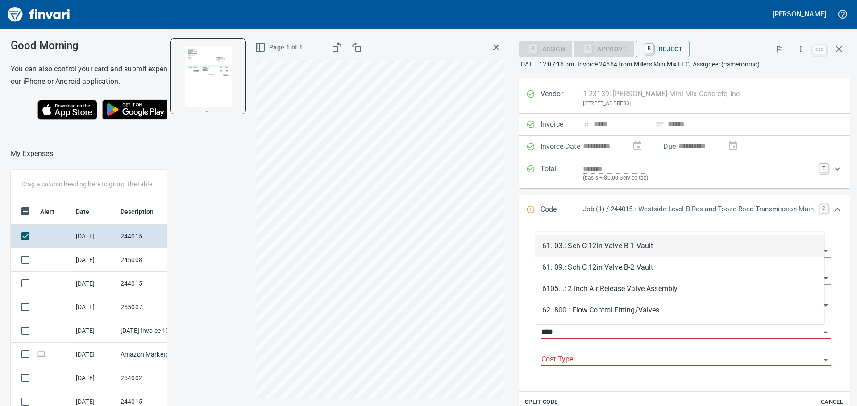
scroll to position [302, 592]
type input "*"
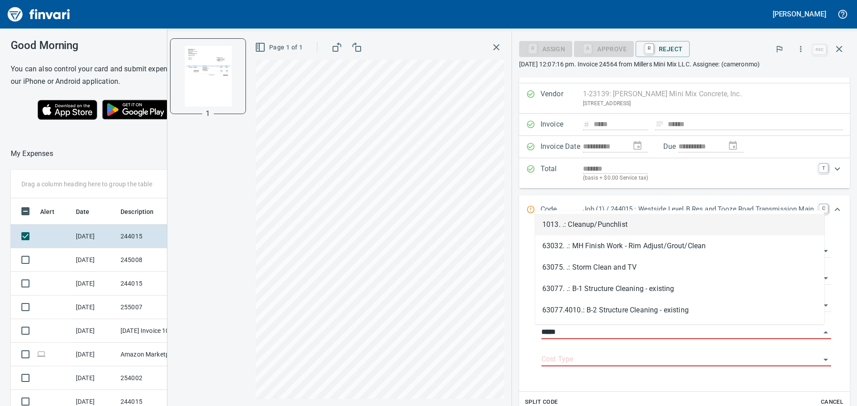
click at [619, 213] on div "1013. .: Cleanup/Punchlist 63032. .: MH Finish Work - Rim Adjust/Grout/Clean 63…" at bounding box center [679, 268] width 289 height 114
click at [613, 232] on li "1013. .: Cleanup/Punchlist" at bounding box center [679, 224] width 289 height 21
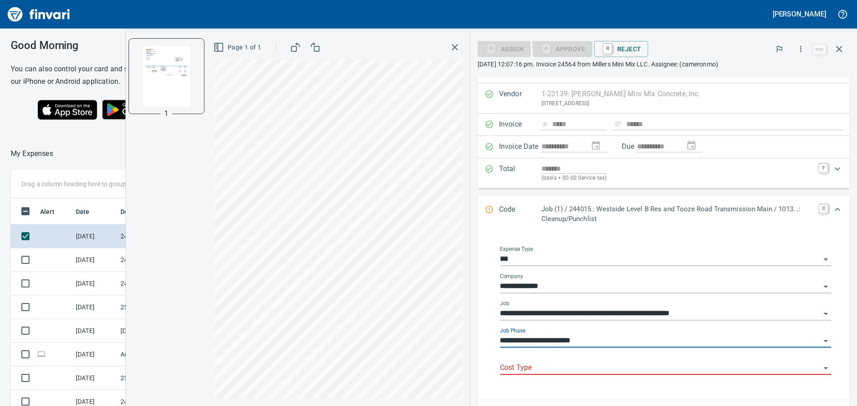
type input "**********"
click at [609, 364] on input "Cost Type" at bounding box center [660, 368] width 320 height 12
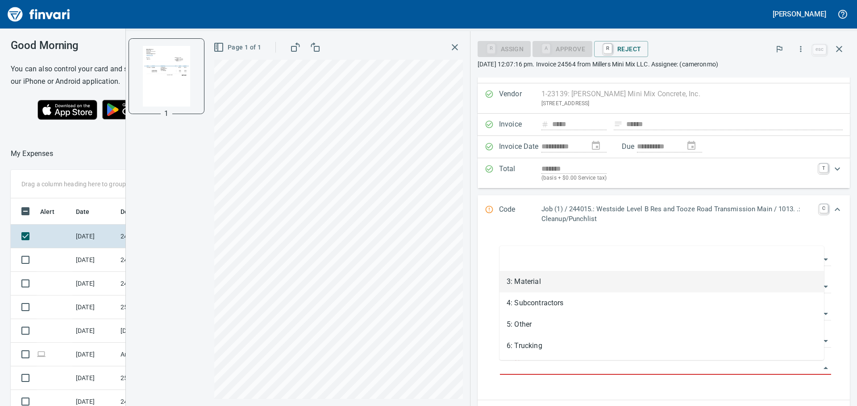
click at [573, 284] on li "3: Material" at bounding box center [661, 281] width 324 height 21
type input "**********"
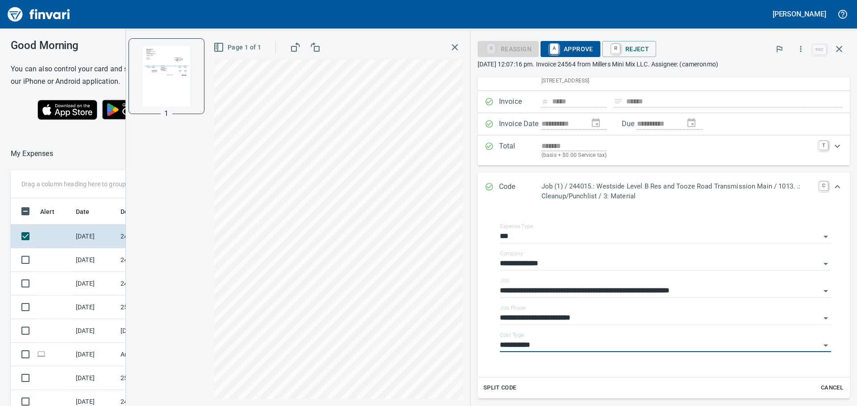
scroll to position [61, 0]
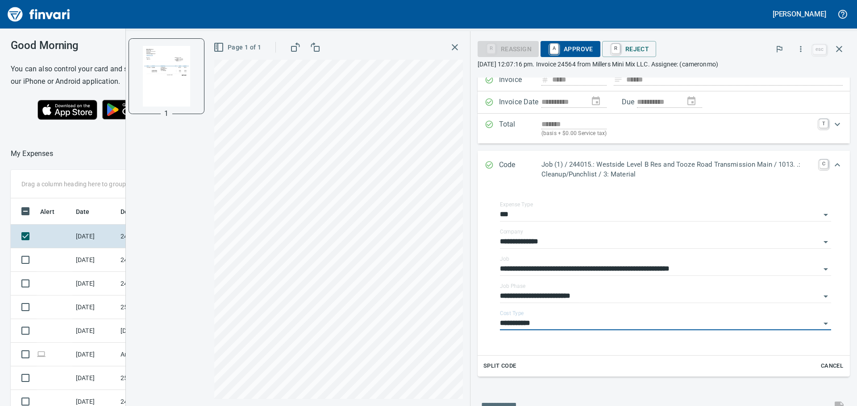
click at [571, 48] on span "A Approve" at bounding box center [570, 48] width 46 height 15
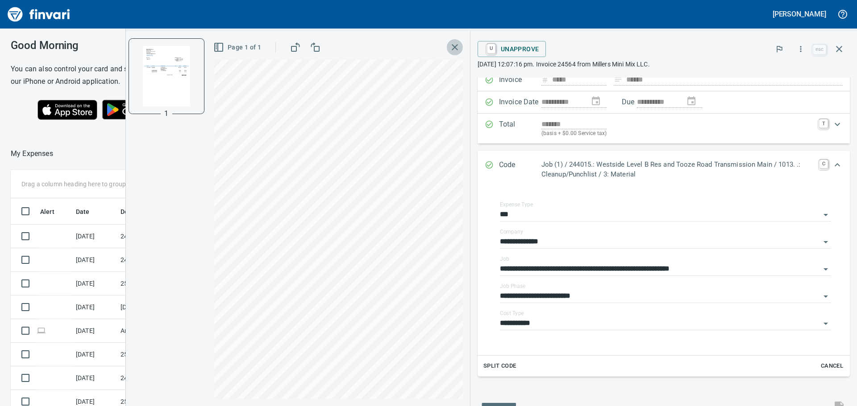
click at [451, 48] on icon "button" at bounding box center [454, 47] width 11 height 11
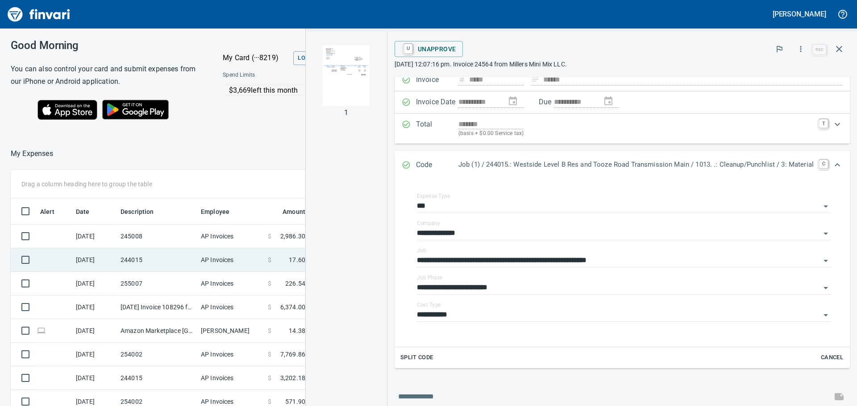
click at [147, 263] on td "244015" at bounding box center [157, 261] width 80 height 24
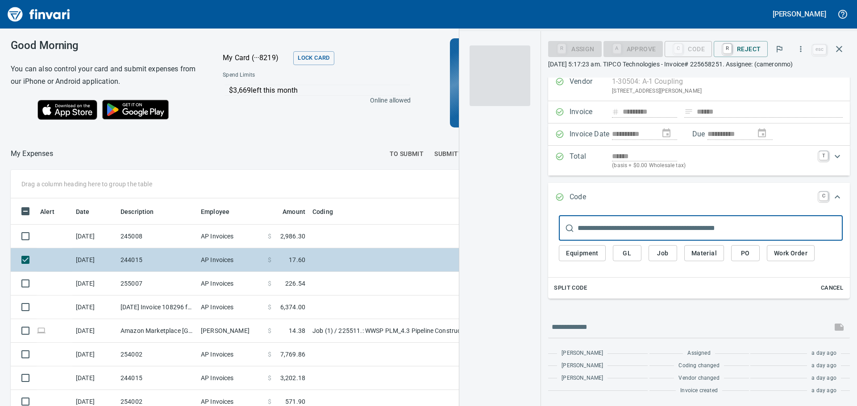
scroll to position [29, 0]
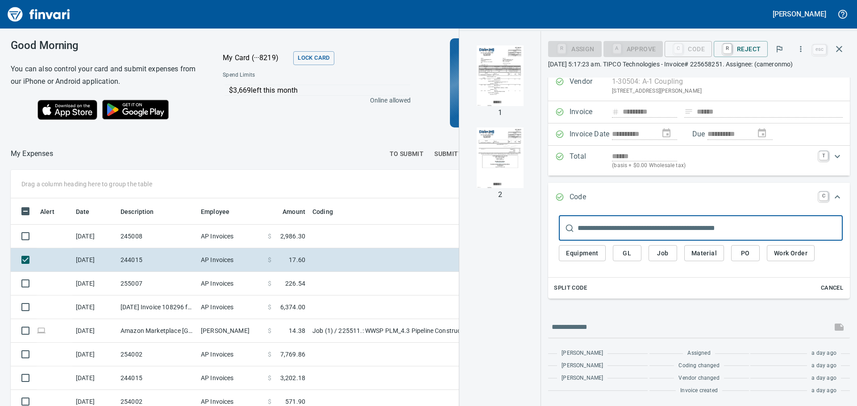
click at [499, 95] on img "button" at bounding box center [499, 76] width 61 height 61
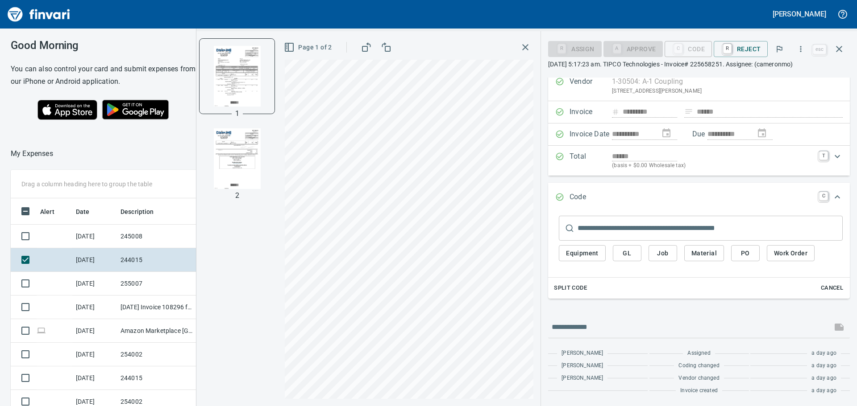
click at [599, 225] on input "text" at bounding box center [709, 228] width 265 height 25
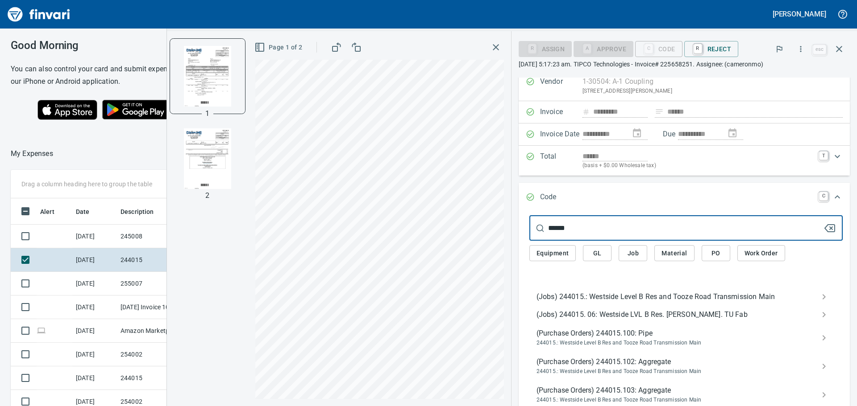
type input "******"
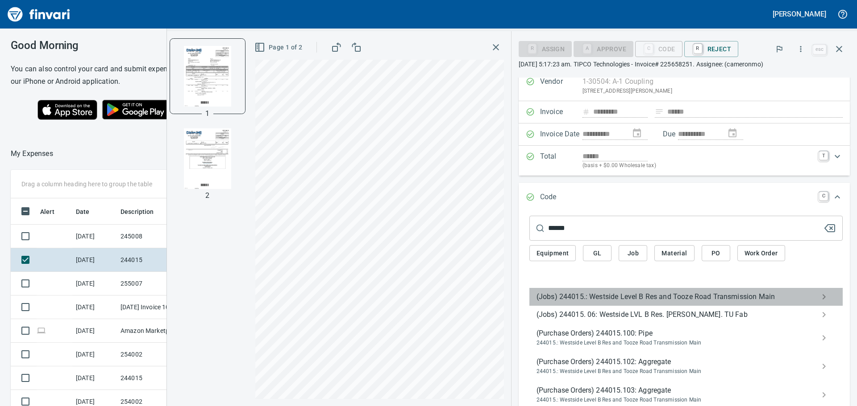
click at [663, 292] on span "(Jobs) 244015.: Westside Level B Res and Tooze Road Transmission Main" at bounding box center [678, 297] width 285 height 11
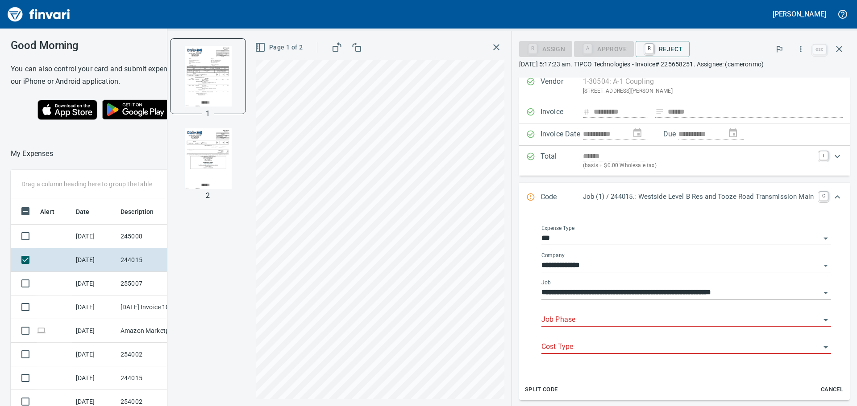
scroll to position [302, 592]
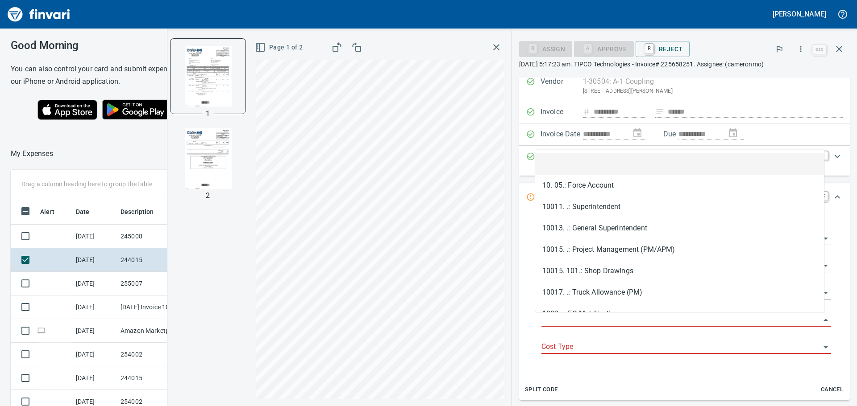
click at [555, 319] on input "Job Phase" at bounding box center [680, 320] width 279 height 12
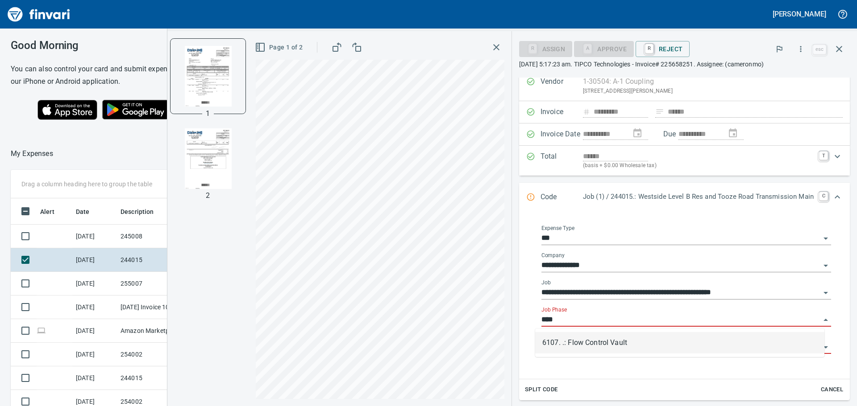
click at [558, 338] on li "6107. .: Flow Control Vault" at bounding box center [679, 342] width 289 height 21
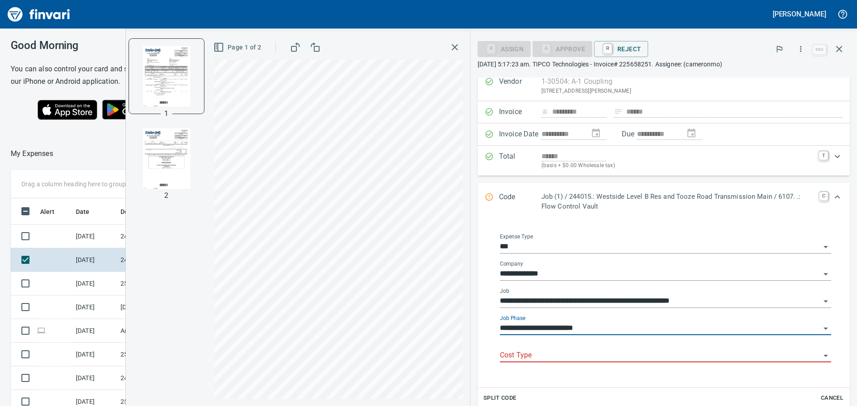
click at [574, 349] on div "Cost Type" at bounding box center [665, 353] width 331 height 20
type input "**********"
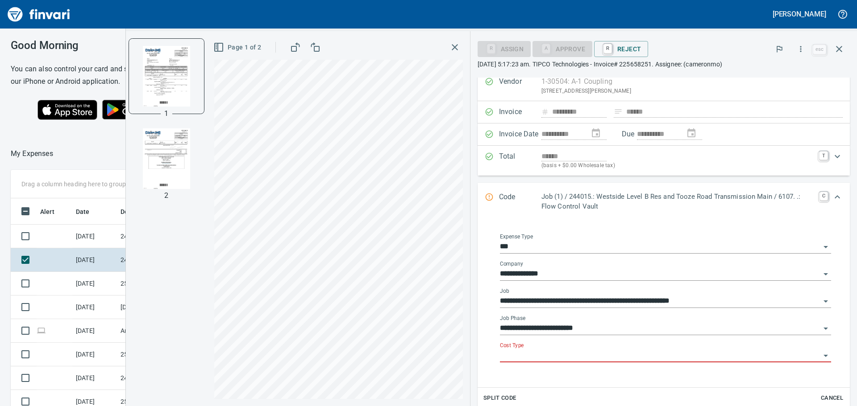
click at [564, 357] on input "Cost Type" at bounding box center [660, 356] width 320 height 12
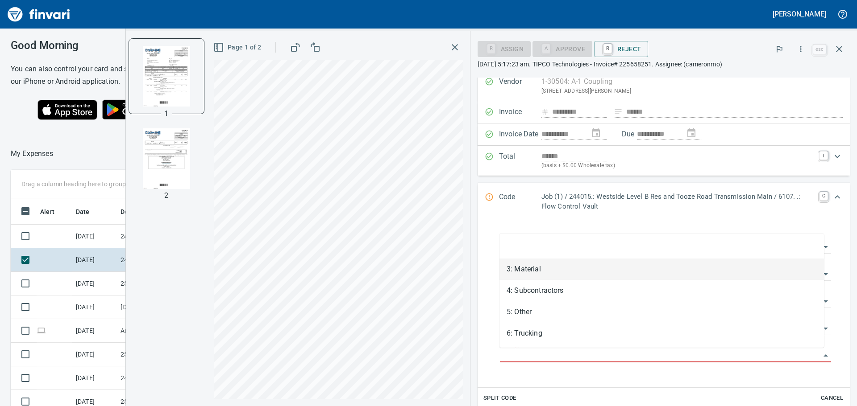
click at [552, 268] on li "3: Material" at bounding box center [661, 269] width 324 height 21
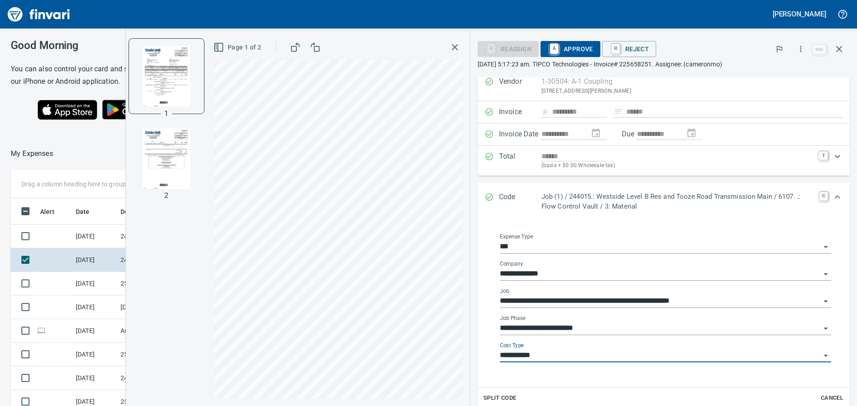
type input "**********"
click at [573, 51] on span "A Approve" at bounding box center [570, 48] width 46 height 15
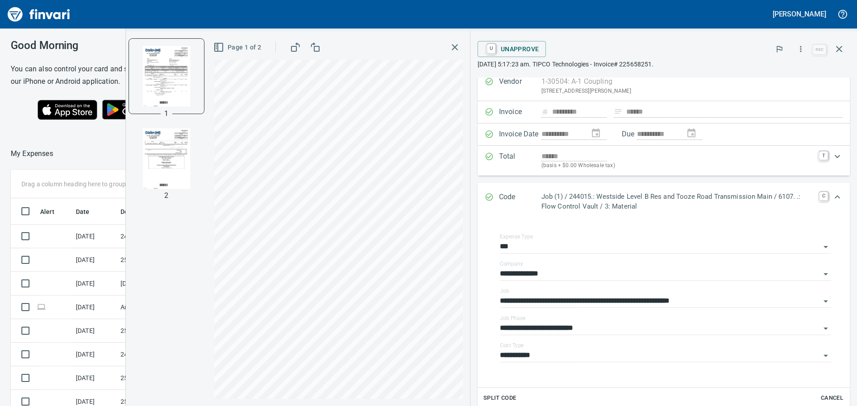
click at [186, 141] on img "button" at bounding box center [166, 158] width 61 height 61
click at [176, 89] on img "button" at bounding box center [166, 76] width 61 height 61
click at [459, 46] on icon "button" at bounding box center [454, 47] width 11 height 11
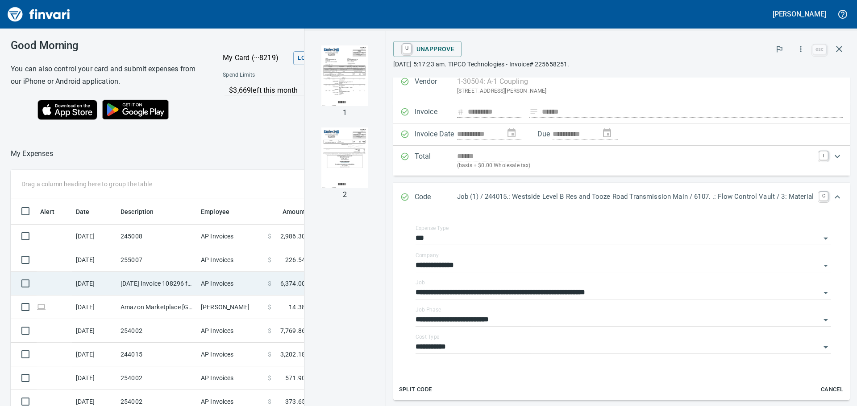
click at [150, 287] on td "[DATE] Invoice 108296 from Precision Rebar & Accessories, Inc (1-10825)" at bounding box center [157, 284] width 80 height 24
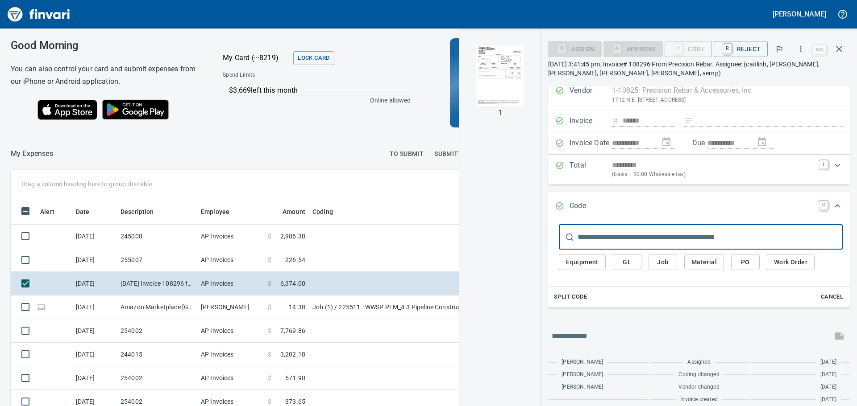
click at [492, 81] on img "button" at bounding box center [499, 76] width 61 height 61
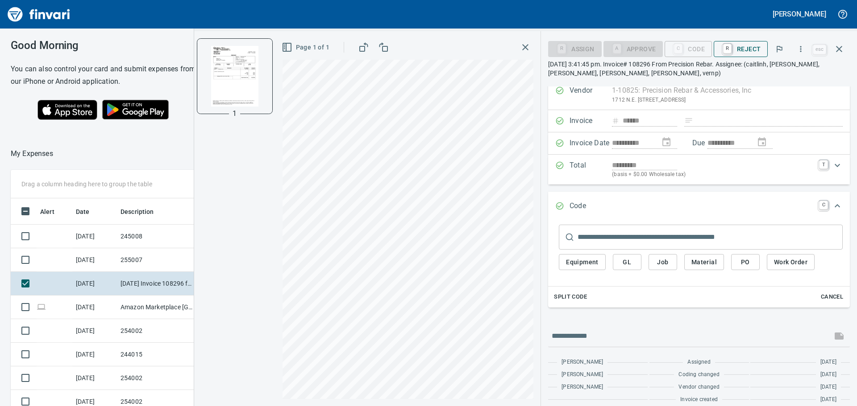
scroll to position [302, 592]
click at [748, 48] on span "R Reject" at bounding box center [741, 48] width 40 height 15
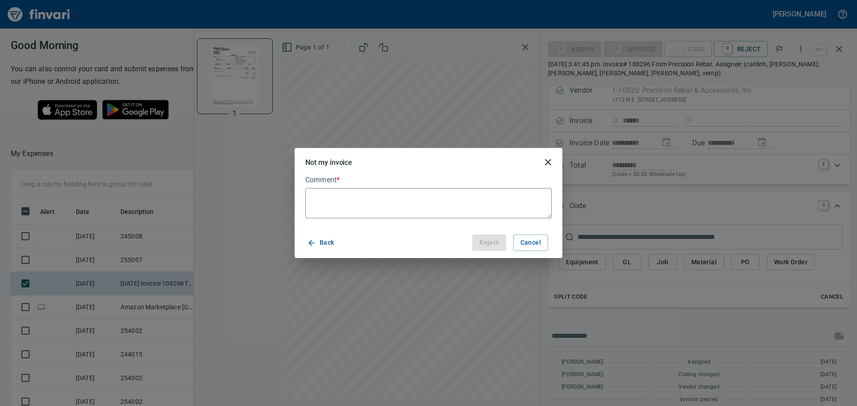
click at [390, 211] on textarea at bounding box center [428, 203] width 246 height 30
type textarea "*"
type textarea "**"
type textarea "*"
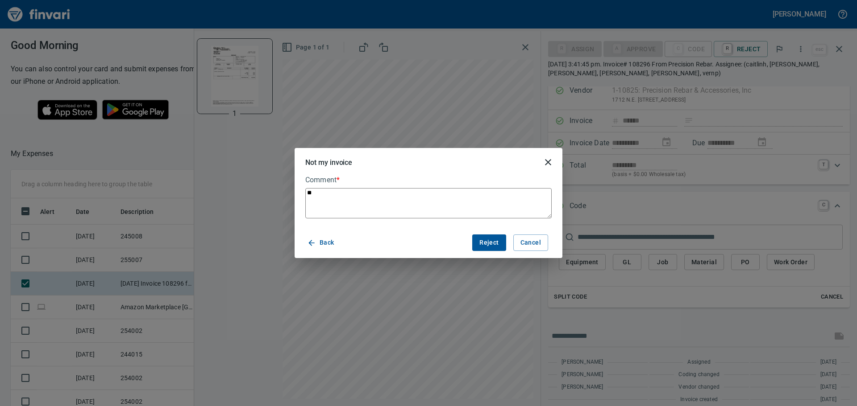
type textarea "***"
type textarea "*"
type textarea "****"
type textarea "*"
type textarea "*****"
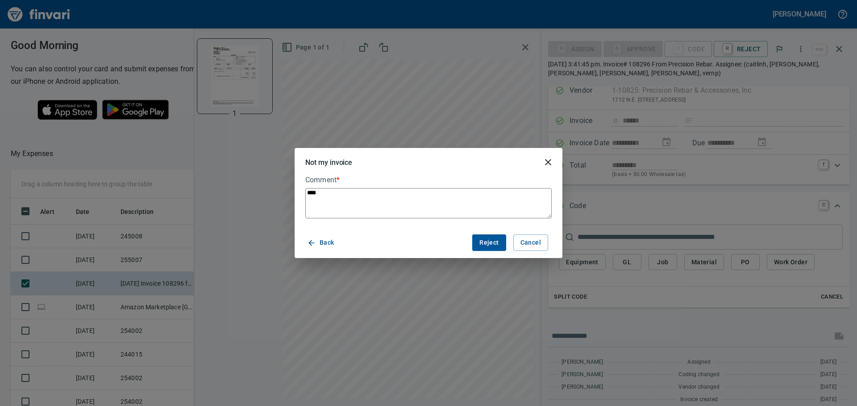
type textarea "*"
type textarea "*****"
type textarea "*"
type textarea "*******"
type textarea "*"
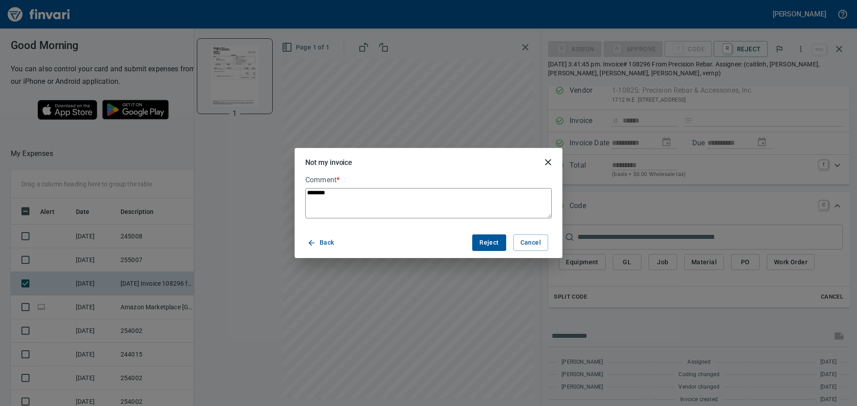
type textarea "*********"
type textarea "*"
type textarea "**********"
type textarea "*"
type textarea "**********"
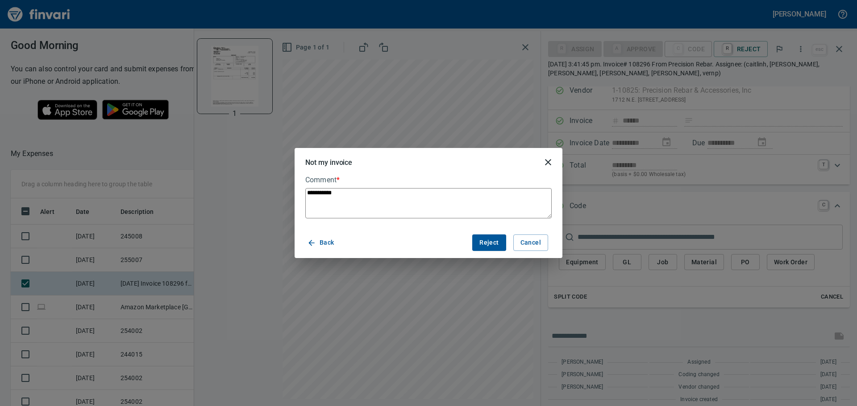
type textarea "*"
type textarea "**********"
type textarea "*"
type textarea "**********"
type textarea "*"
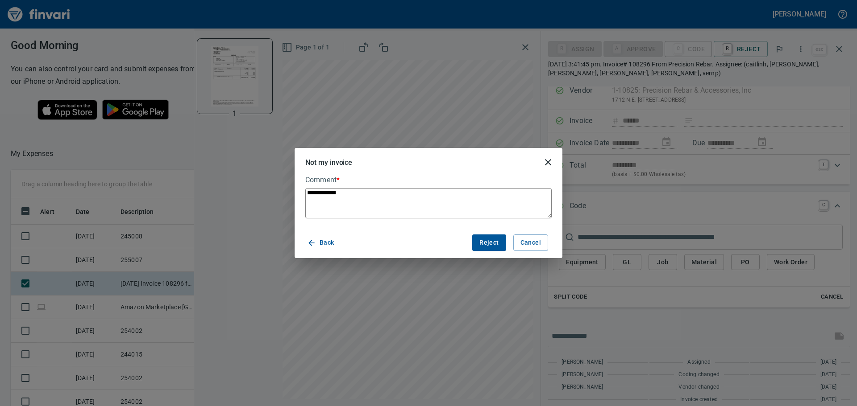
type textarea "**********"
type textarea "*"
type textarea "**********"
type textarea "*"
type textarea "**********"
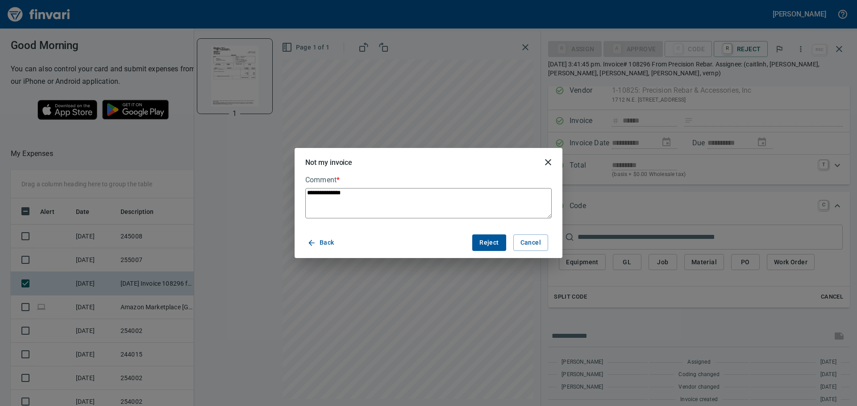
type textarea "*"
type textarea "**********"
type textarea "*"
type textarea "**********"
type textarea "*"
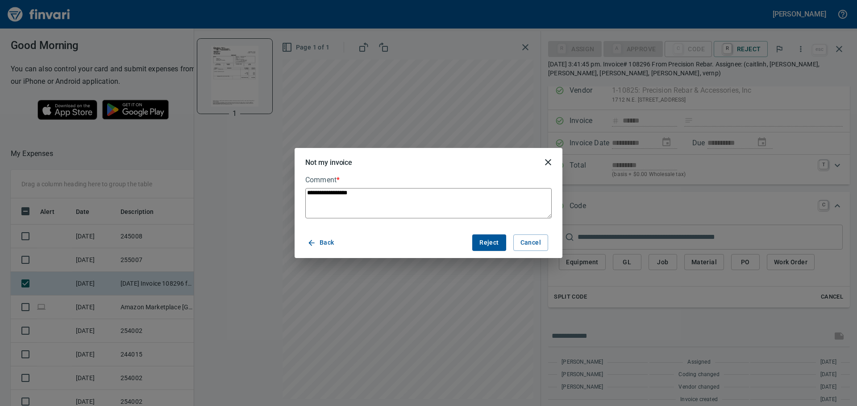
type textarea "**********"
type textarea "*"
type textarea "**********"
type textarea "*"
type textarea "**********"
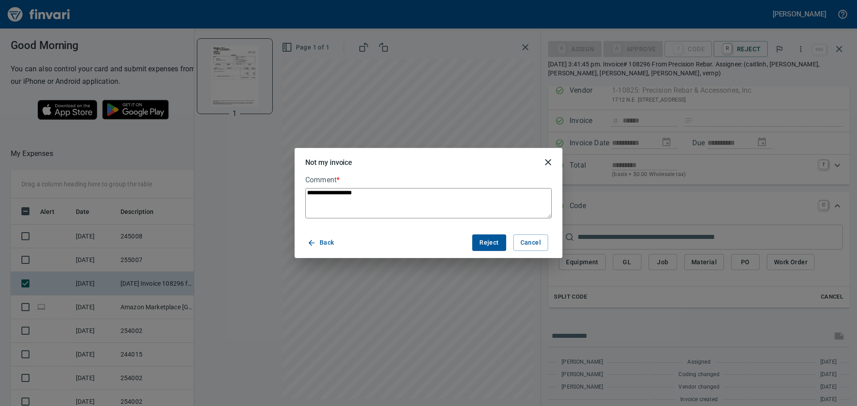
type textarea "*"
type textarea "**********"
type textarea "*"
type textarea "**********"
type textarea "*"
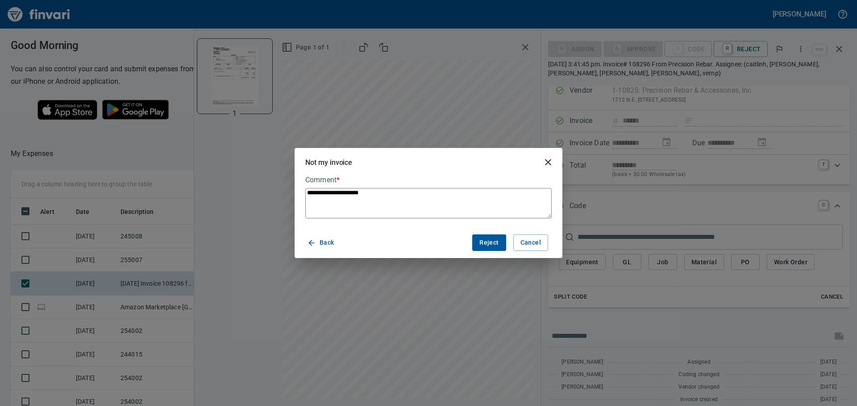
type textarea "**********"
type textarea "*"
type textarea "**********"
type textarea "*"
type textarea "**********"
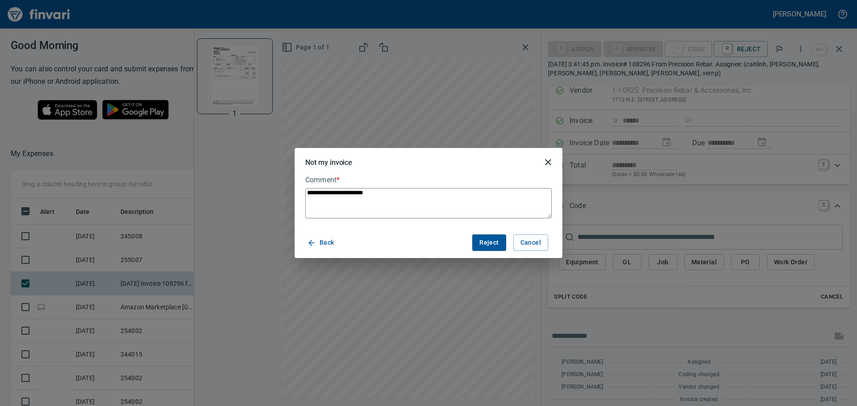
type textarea "*"
type textarea "**********"
type textarea "*"
type textarea "**********"
type textarea "*"
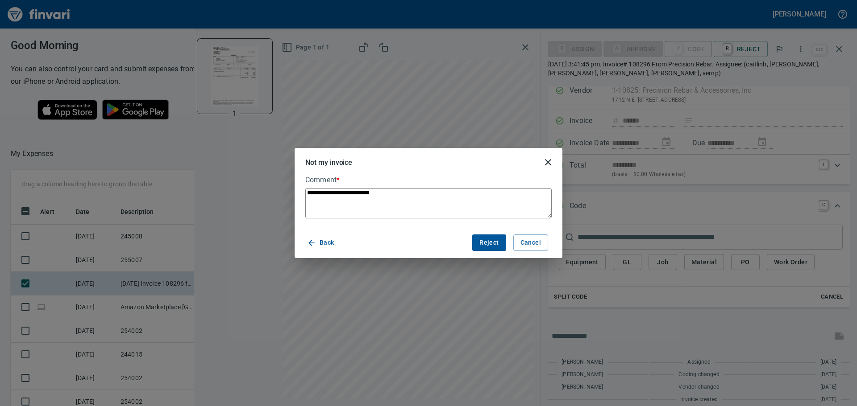
type textarea "**********"
type textarea "*"
type textarea "**********"
type textarea "*"
type textarea "**********"
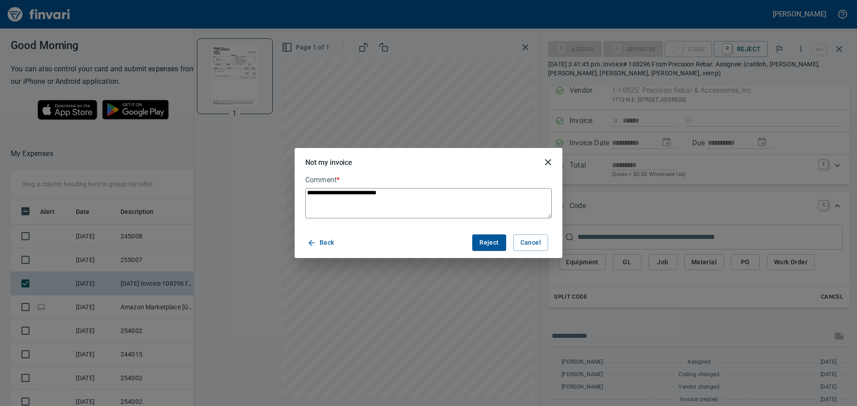
type textarea "*"
type textarea "**********"
type textarea "*"
type textarea "**********"
type textarea "*"
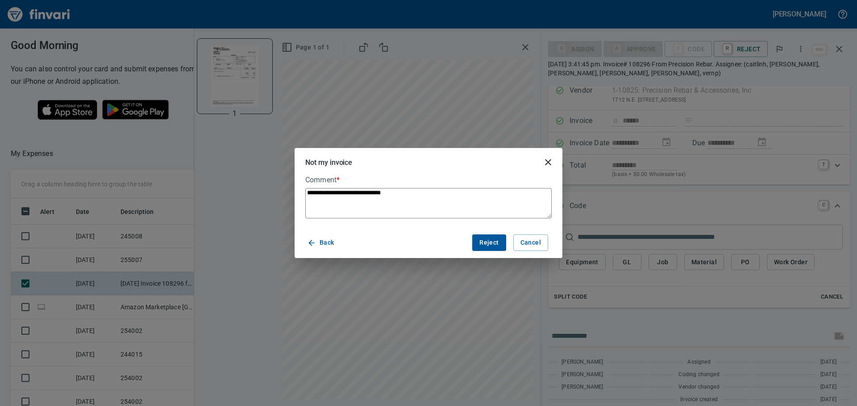
type textarea "**********"
type textarea "*"
type textarea "**********"
type textarea "*"
type textarea "**********"
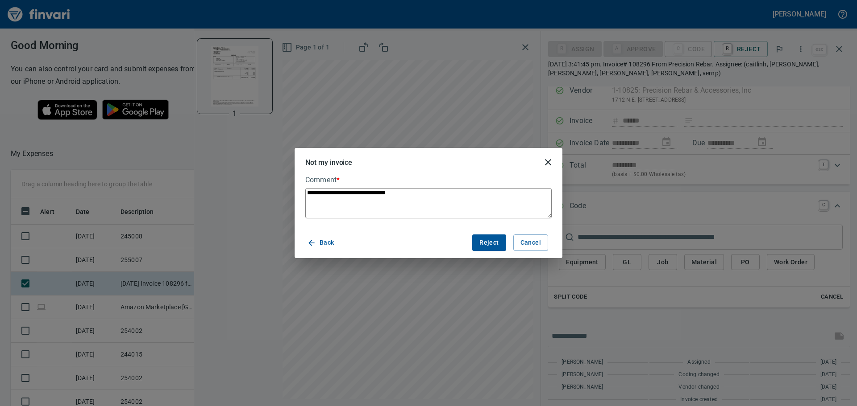
type textarea "*"
type textarea "**********"
type textarea "*"
type textarea "**********"
type textarea "*"
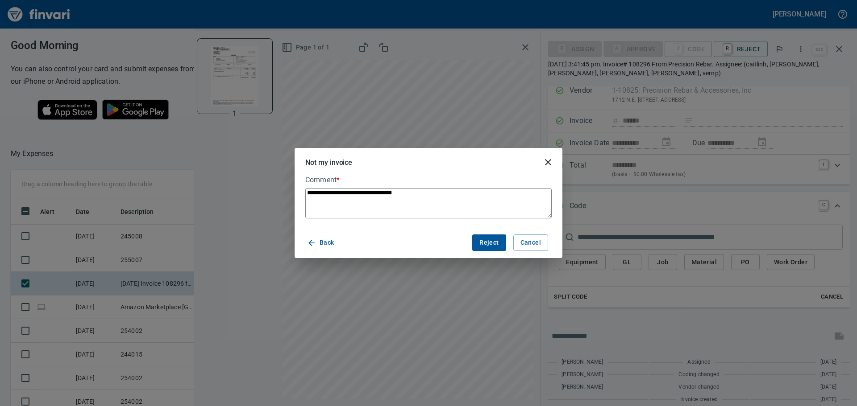
type textarea "**********"
type textarea "*"
type textarea "**********"
type textarea "*"
type textarea "**********"
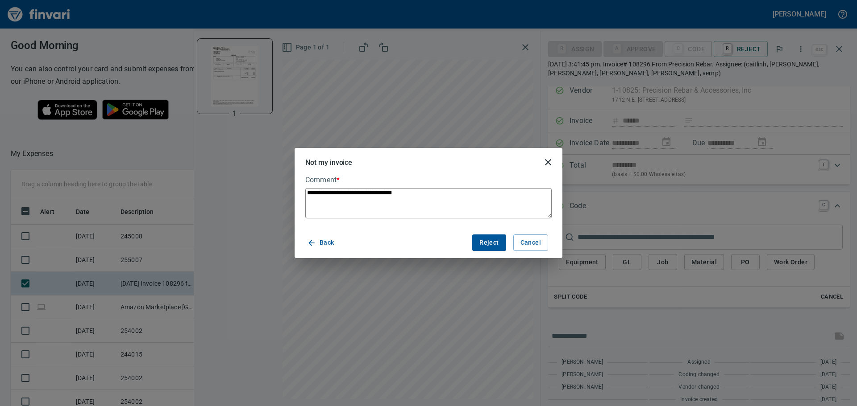
type textarea "*"
type textarea "**********"
type textarea "*"
type textarea "**********"
type textarea "*"
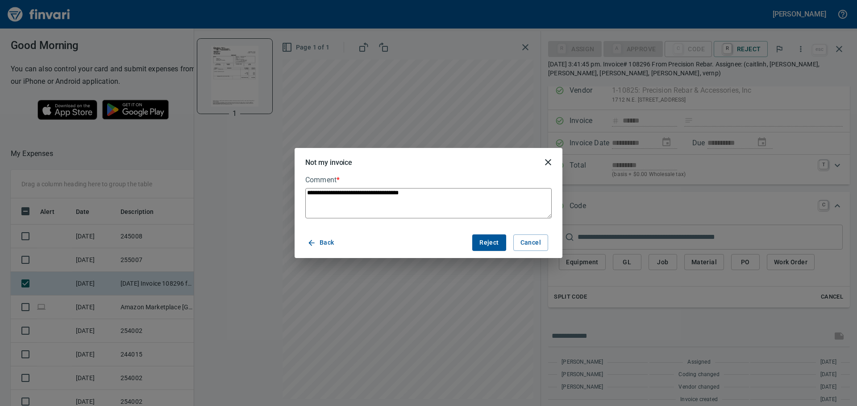
type textarea "**********"
type textarea "*"
type textarea "**********"
type textarea "*"
type textarea "**********"
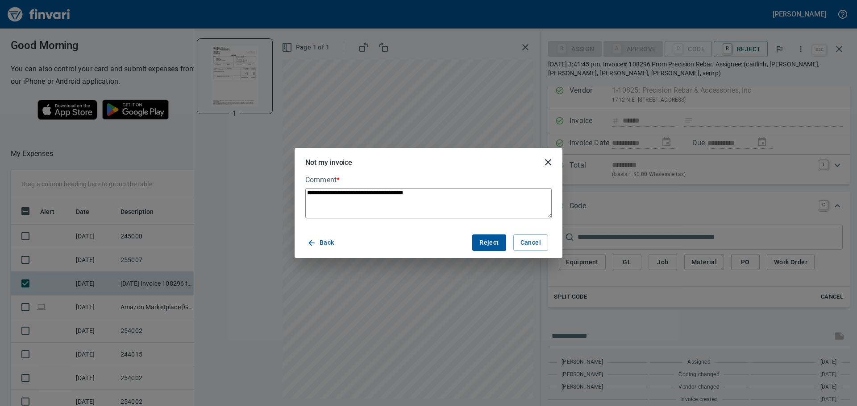
type textarea "*"
type textarea "**********"
type textarea "*"
type textarea "**********"
click at [493, 239] on span "Reject" at bounding box center [488, 242] width 19 height 11
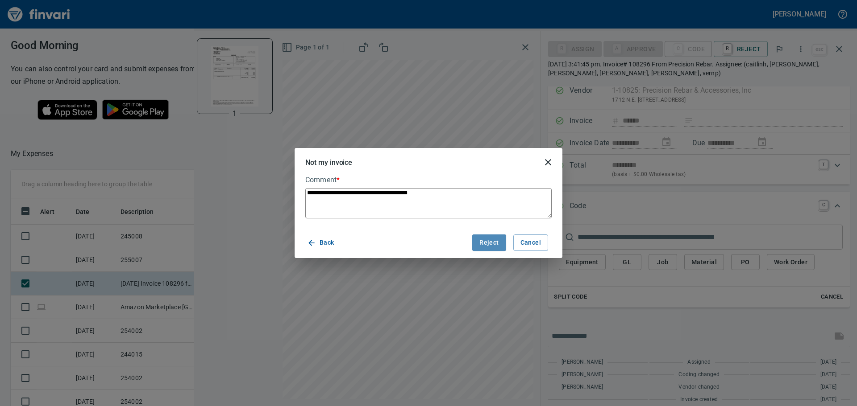
type textarea "*"
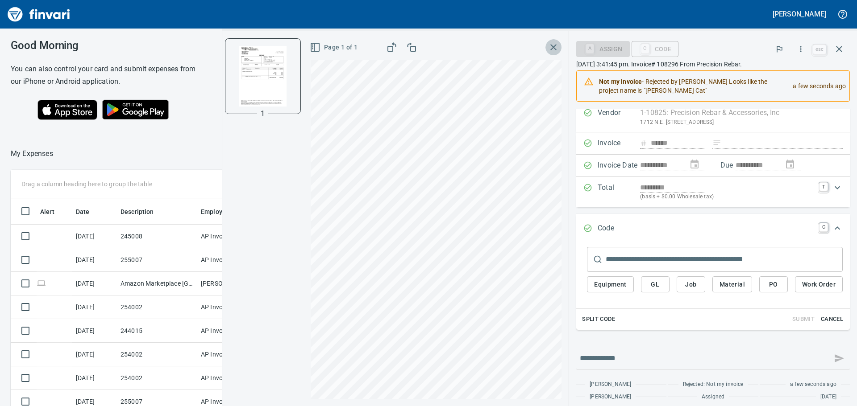
click at [549, 43] on icon "button" at bounding box center [553, 47] width 11 height 11
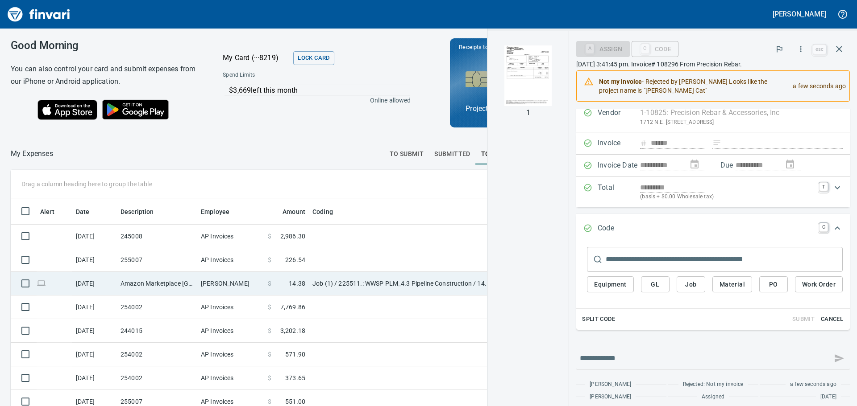
click at [187, 289] on td "Amazon Marketplace [GEOGRAPHIC_DATA] [GEOGRAPHIC_DATA]" at bounding box center [157, 284] width 80 height 24
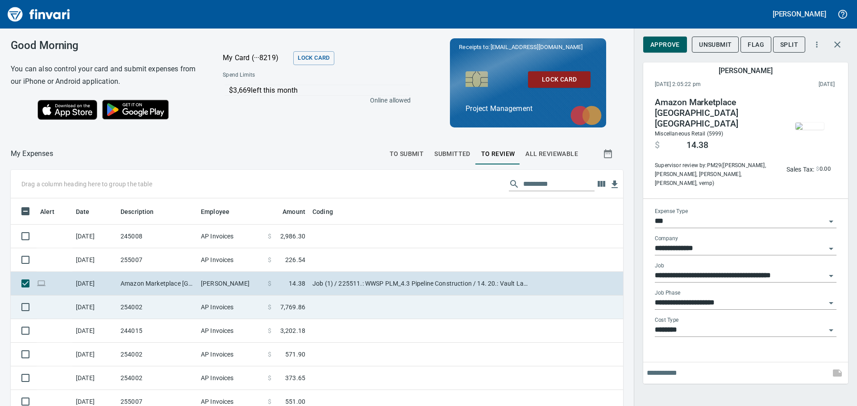
click at [191, 307] on td "254002" at bounding box center [157, 308] width 80 height 24
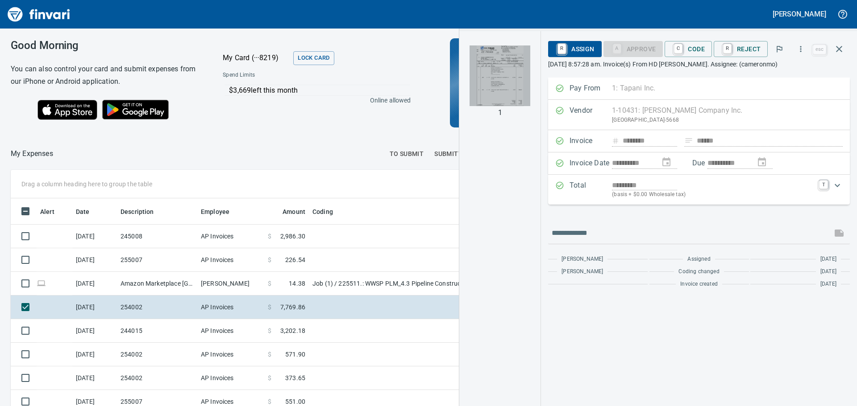
click at [504, 79] on img "button" at bounding box center [499, 76] width 61 height 61
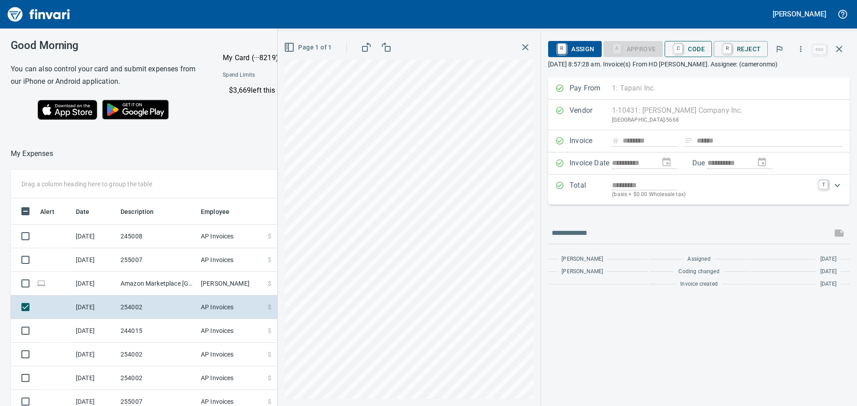
scroll to position [302, 592]
click at [695, 53] on span "C Code" at bounding box center [687, 48] width 33 height 15
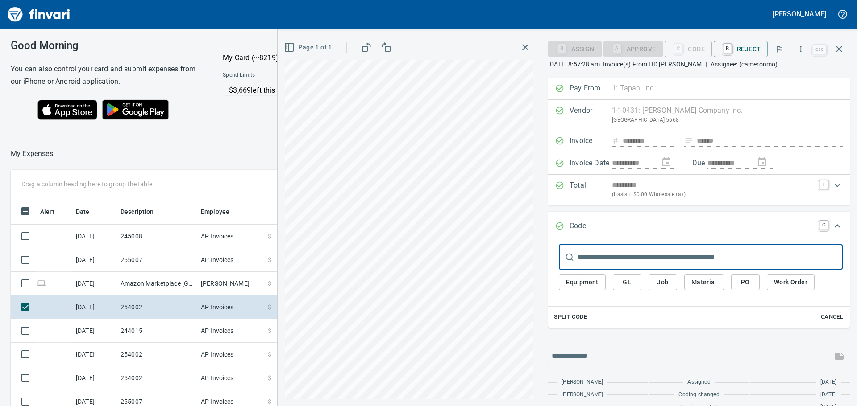
click at [680, 262] on input "text" at bounding box center [709, 257] width 265 height 25
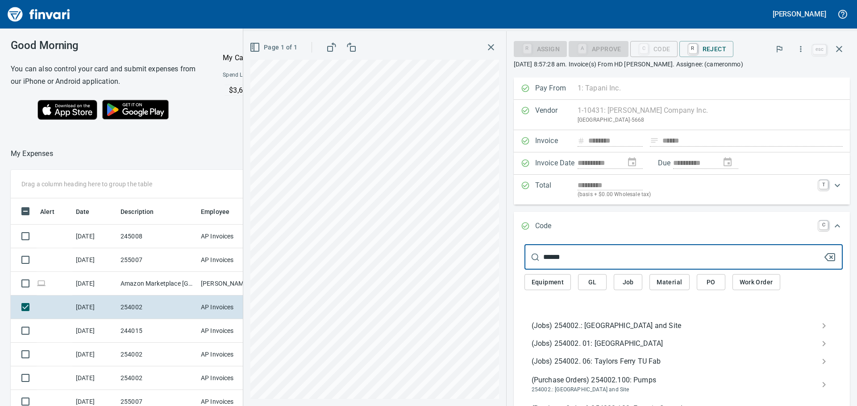
type input "******"
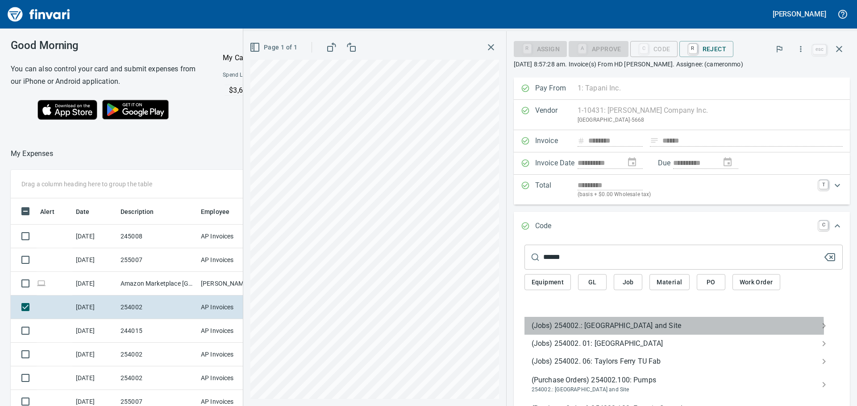
click at [600, 330] on span "(Jobs) 254002.: [GEOGRAPHIC_DATA] and Site" at bounding box center [676, 326] width 290 height 11
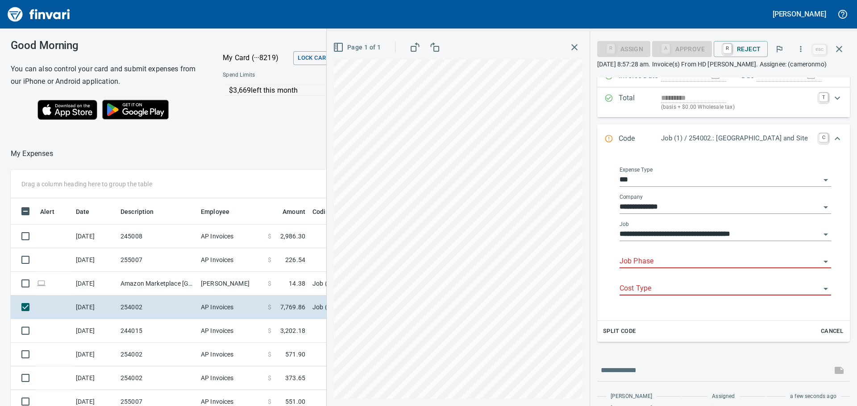
scroll to position [89, 0]
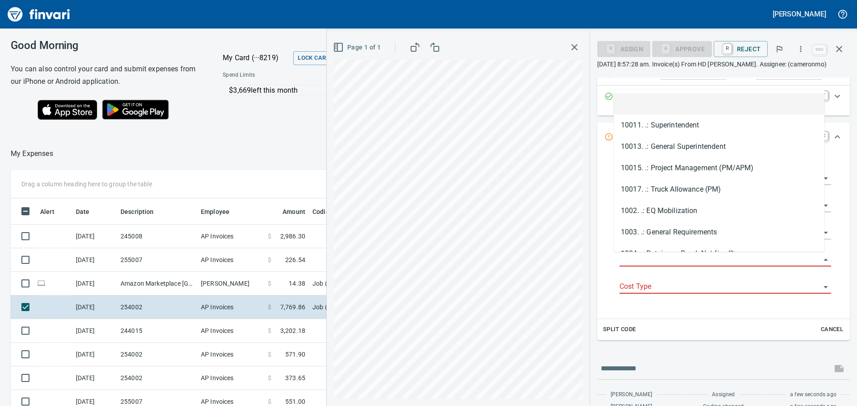
click at [689, 261] on input "Job Phase" at bounding box center [719, 260] width 201 height 12
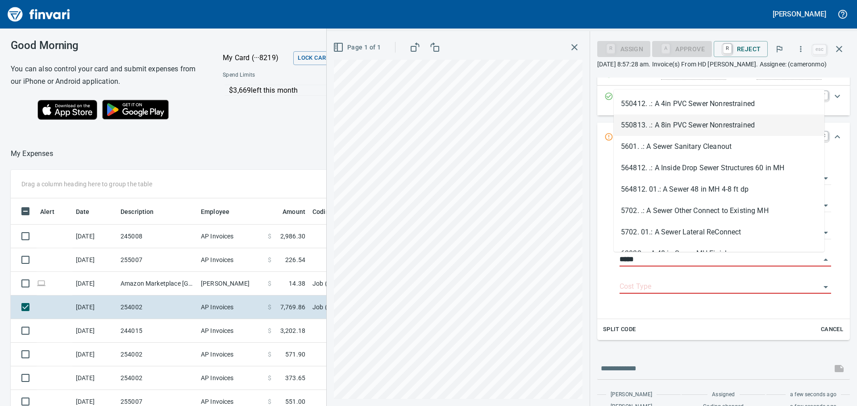
scroll to position [302, 592]
type input "*****"
click at [679, 307] on div "**********" at bounding box center [725, 235] width 226 height 154
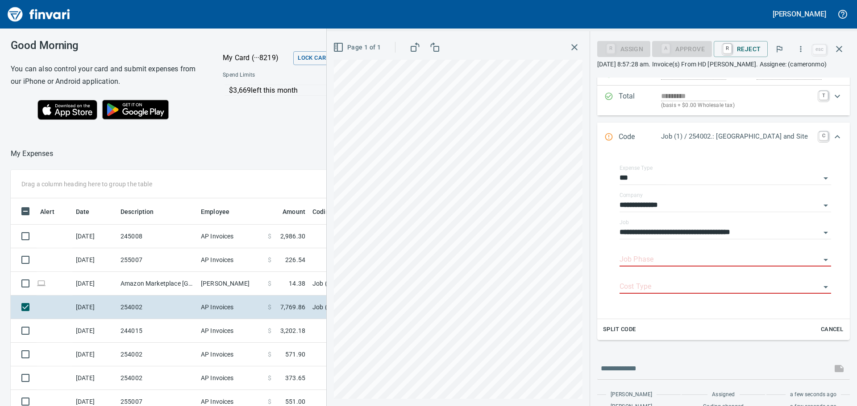
click at [603, 330] on span "Split Code" at bounding box center [619, 330] width 33 height 10
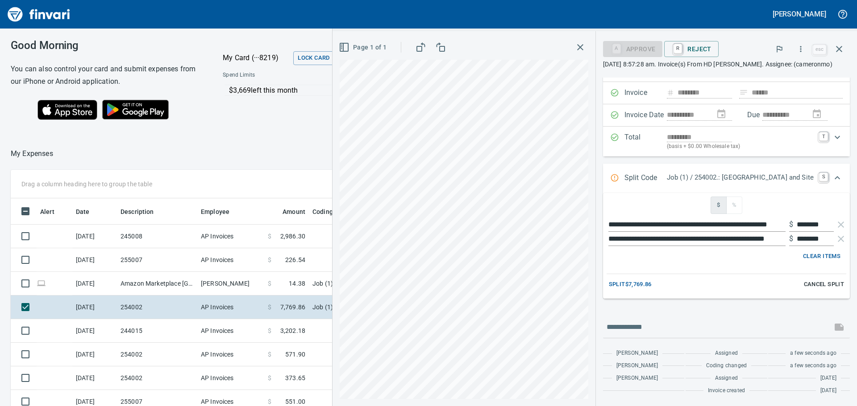
scroll to position [48, 0]
click at [619, 286] on span "Split $7,769.86" at bounding box center [630, 285] width 43 height 10
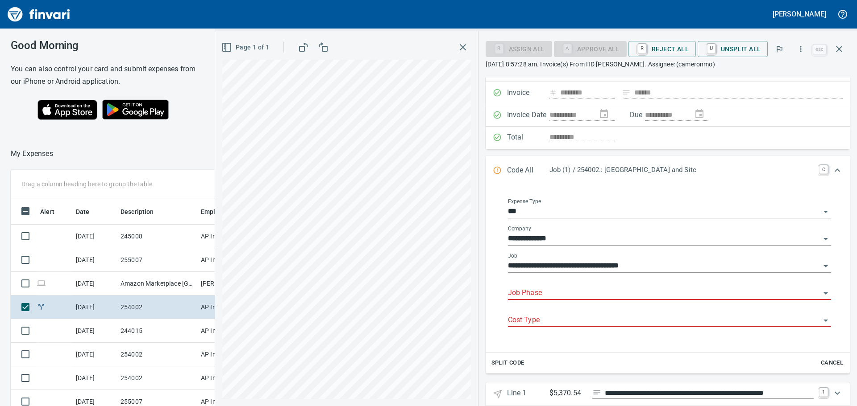
scroll to position [302, 592]
click at [536, 296] on input "Job Phase" at bounding box center [664, 293] width 312 height 12
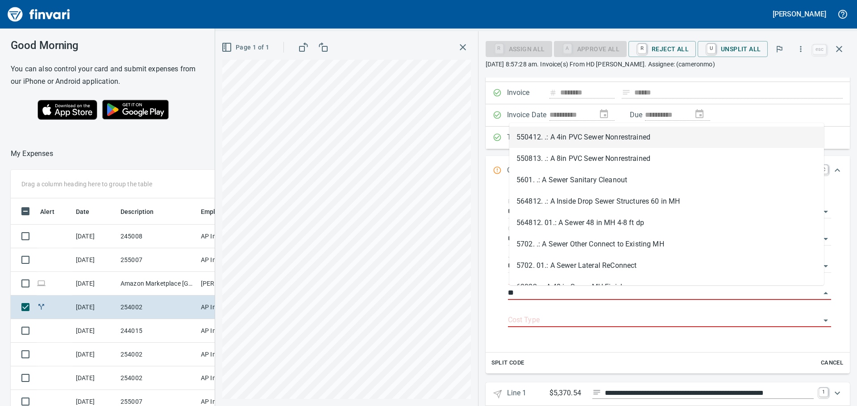
type input "*"
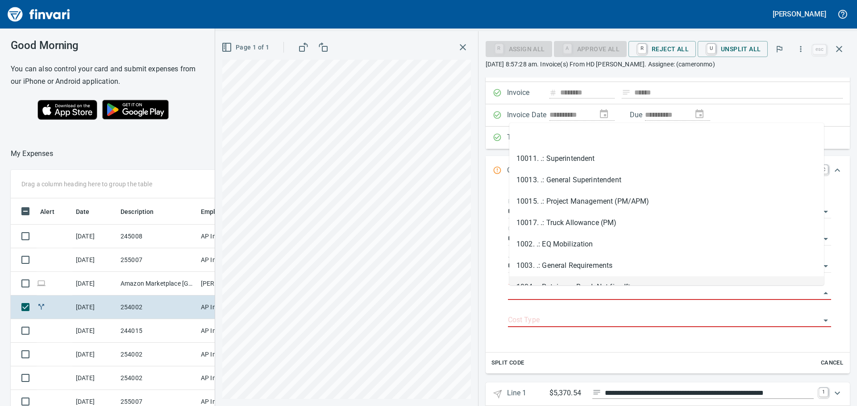
click at [612, 347] on div "**********" at bounding box center [667, 269] width 364 height 167
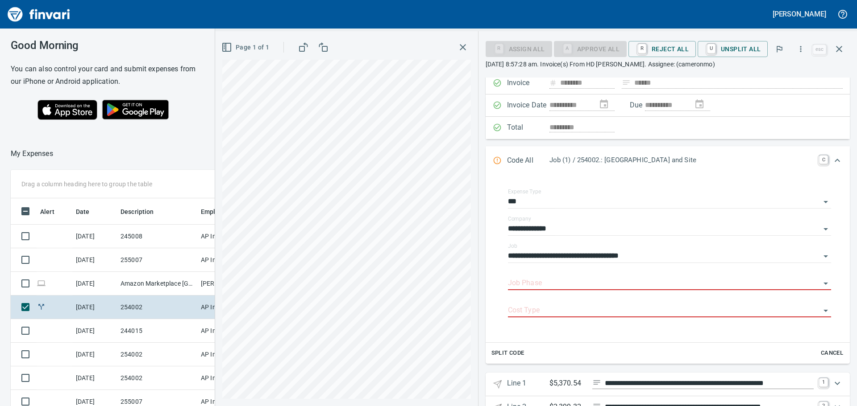
scroll to position [43, 0]
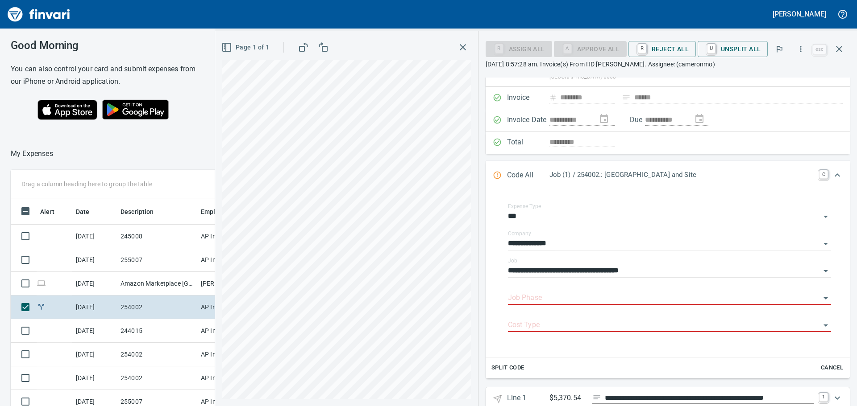
click at [832, 177] on icon "Expand" at bounding box center [837, 175] width 11 height 11
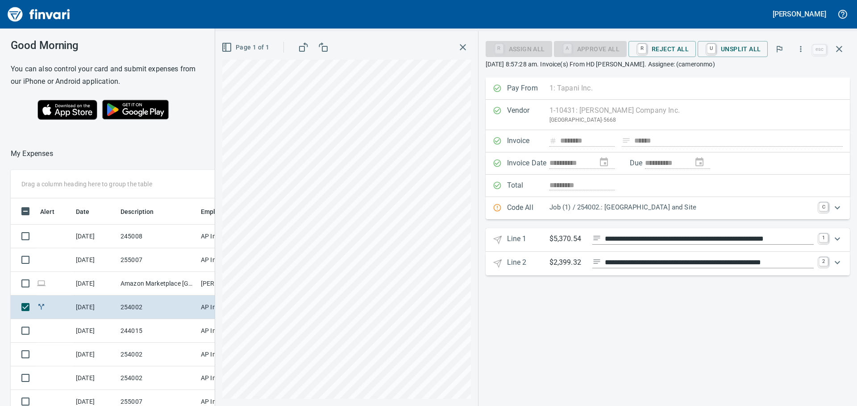
scroll to position [0, 0]
click at [837, 213] on icon "Expand" at bounding box center [837, 208] width 11 height 11
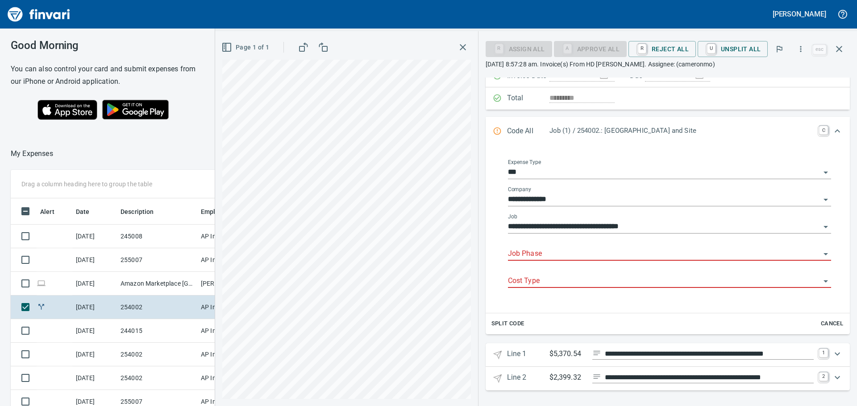
scroll to position [88, 0]
click at [829, 324] on span "Cancel" at bounding box center [832, 324] width 24 height 10
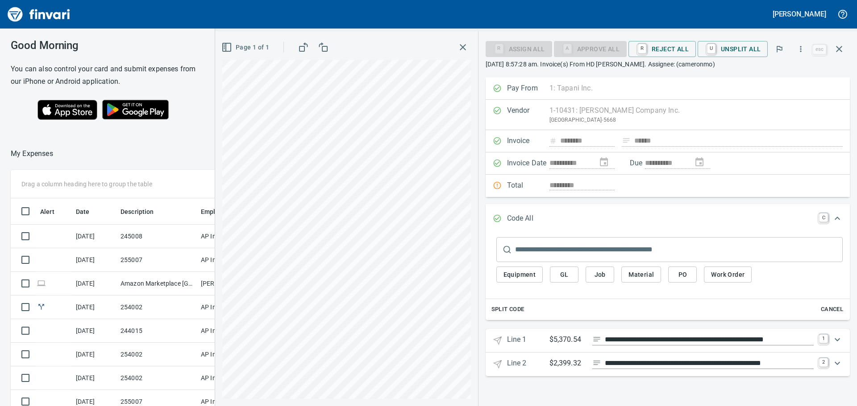
scroll to position [0, 0]
click at [838, 342] on icon "Expand" at bounding box center [837, 340] width 11 height 11
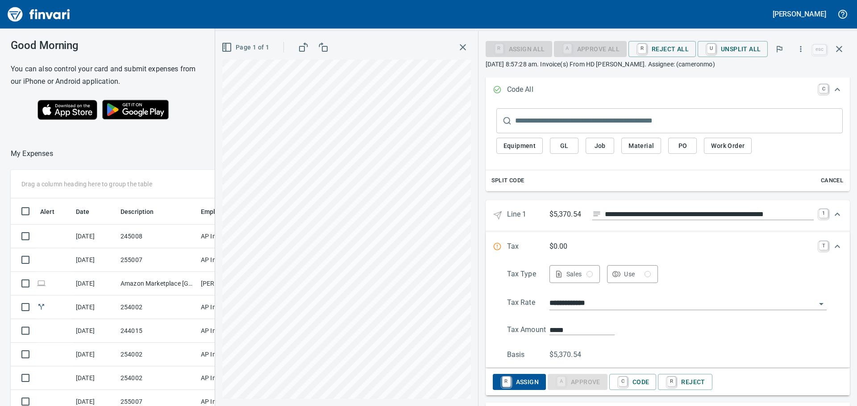
scroll to position [134, 0]
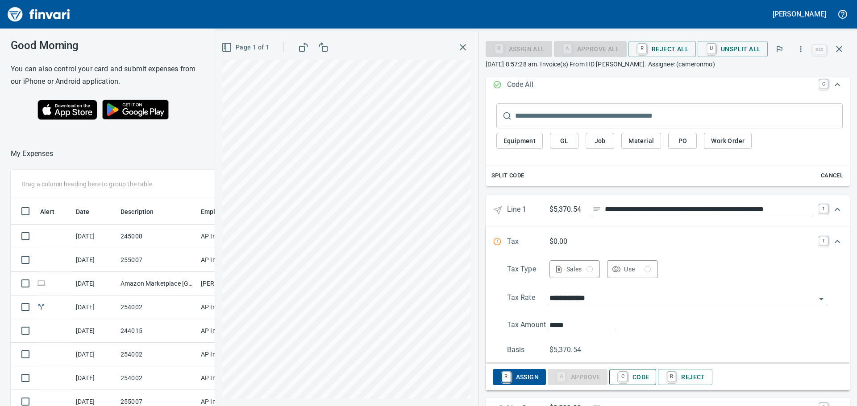
click at [649, 377] on span "C Code" at bounding box center [632, 377] width 33 height 15
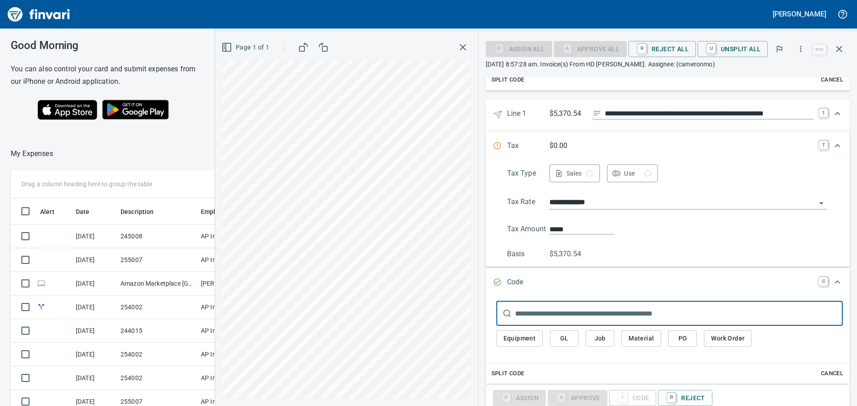
scroll to position [239, 0]
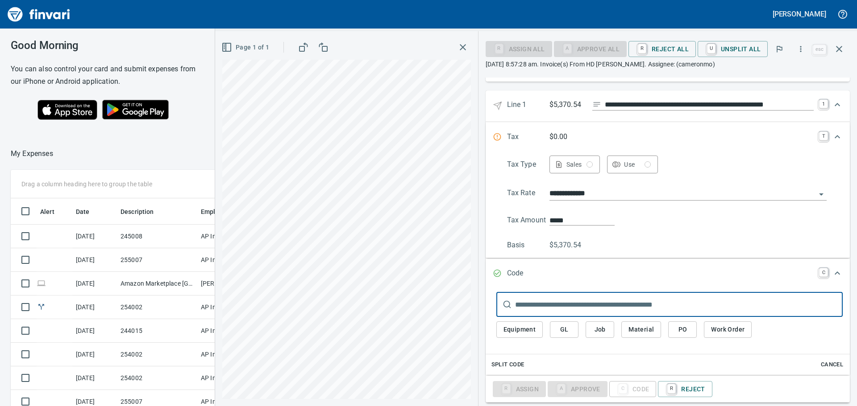
click at [605, 306] on input "text" at bounding box center [678, 304] width 327 height 25
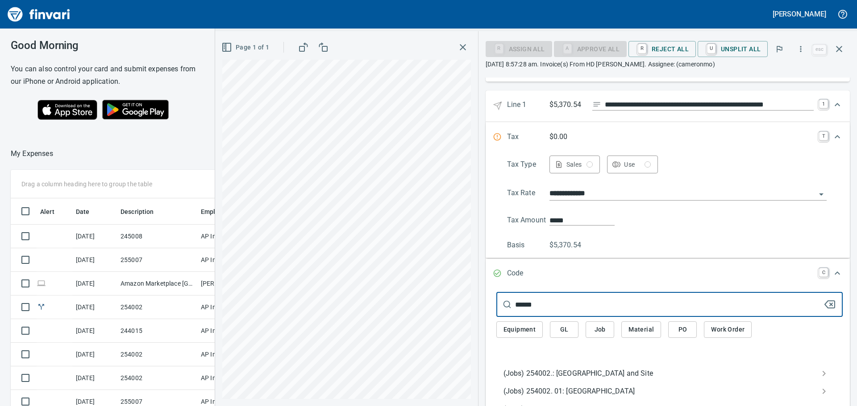
type input "******"
click at [576, 369] on span "(Jobs) 254002.: [GEOGRAPHIC_DATA] and Site" at bounding box center [662, 374] width 318 height 11
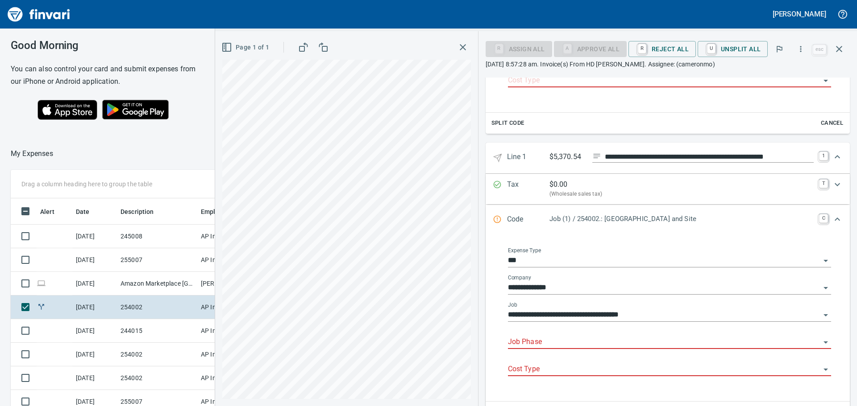
scroll to position [283, 0]
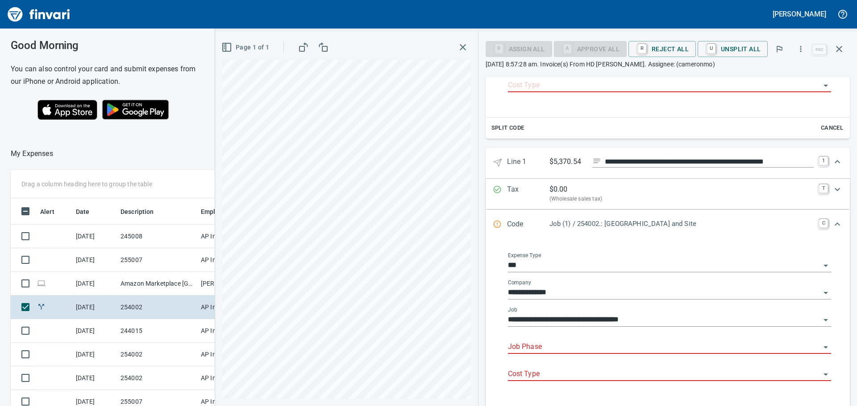
click at [569, 333] on div "**********" at bounding box center [669, 320] width 323 height 27
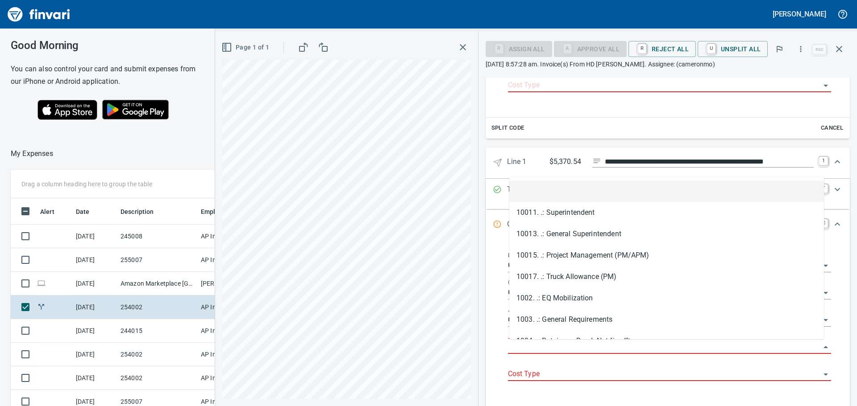
click at [569, 346] on input "Job Phase" at bounding box center [664, 347] width 312 height 12
type input "*"
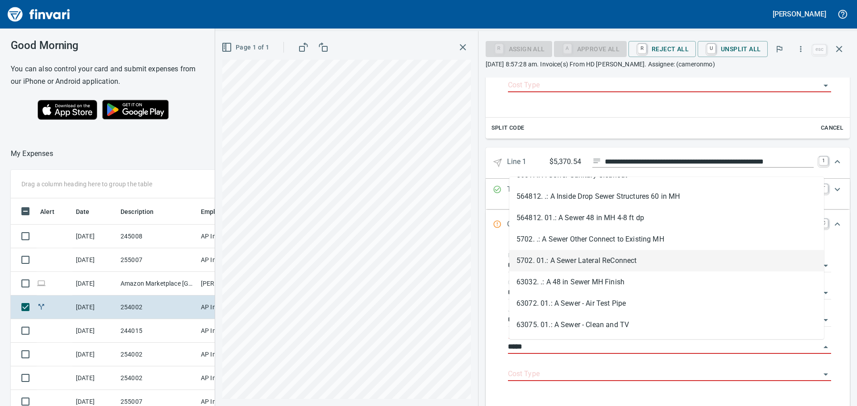
scroll to position [0, 0]
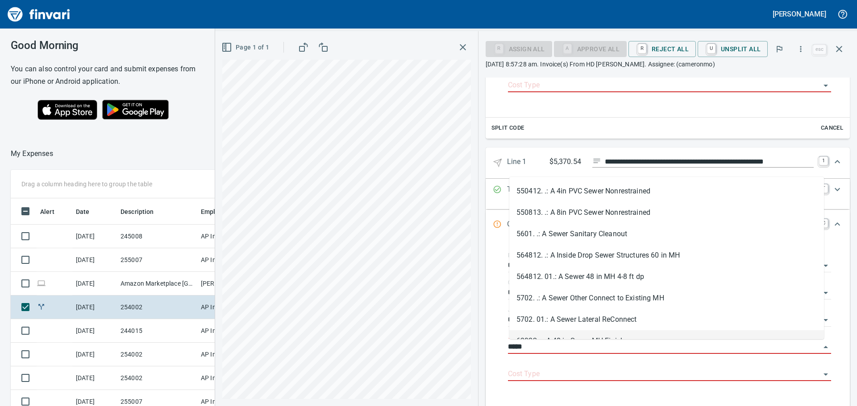
drag, startPoint x: 539, startPoint y: 348, endPoint x: 497, endPoint y: 345, distance: 41.6
click at [497, 345] on div "**********" at bounding box center [668, 320] width 350 height 157
type input "*****"
click at [641, 275] on li "501212. .: A 12 in PVC Storm Nonrestrained" at bounding box center [666, 276] width 315 height 21
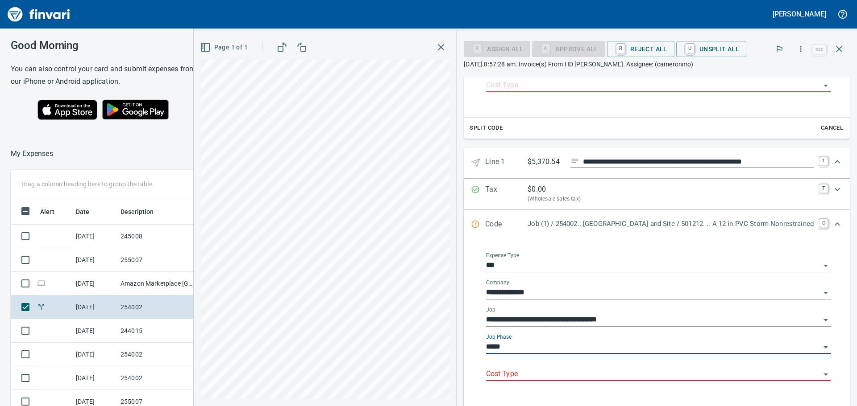
type input "**********"
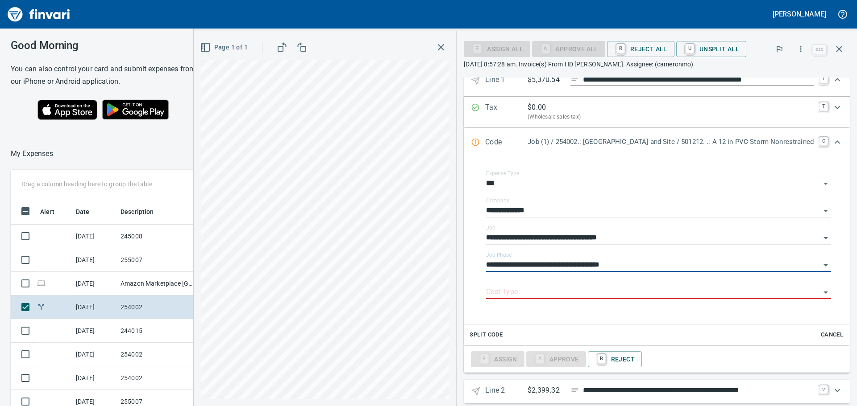
scroll to position [373, 0]
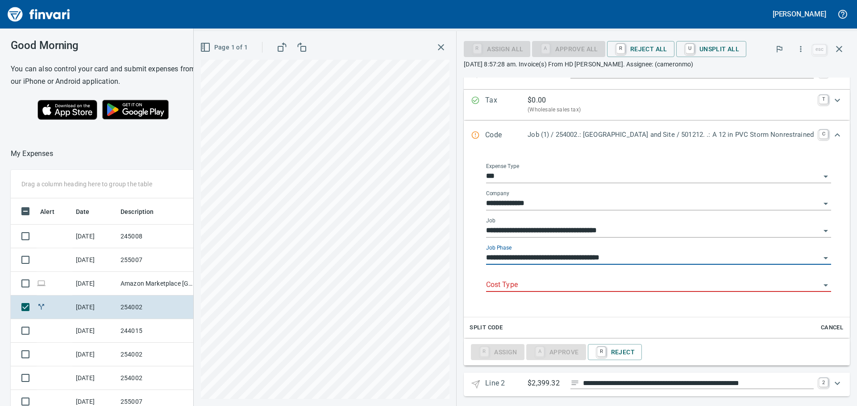
type input "**********"
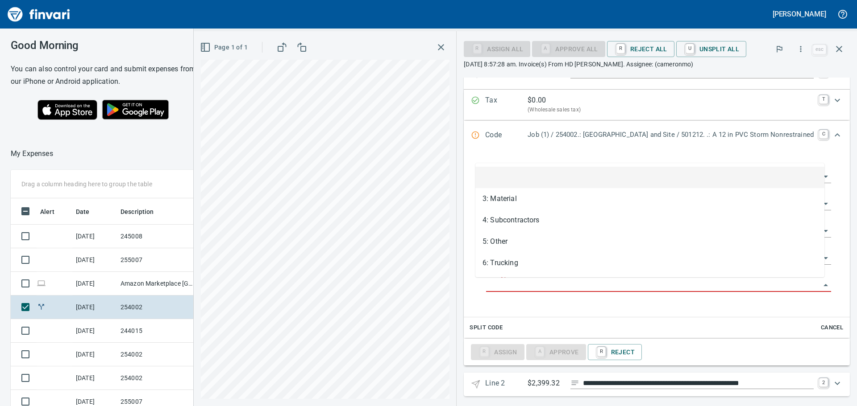
click at [565, 291] on input "Cost Type" at bounding box center [653, 285] width 334 height 12
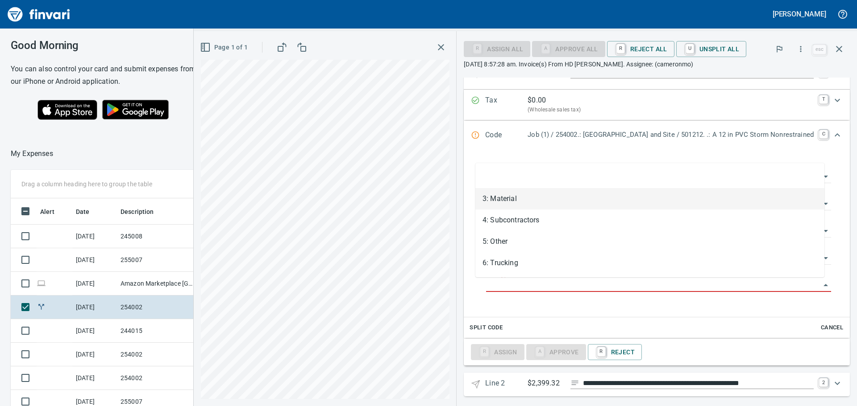
click at [519, 205] on li "3: Material" at bounding box center [649, 198] width 349 height 21
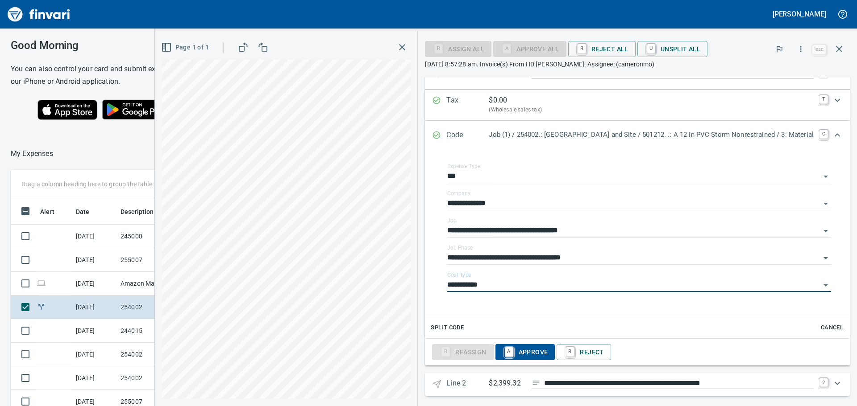
type input "**********"
click at [530, 352] on span "A Approve" at bounding box center [525, 352] width 46 height 15
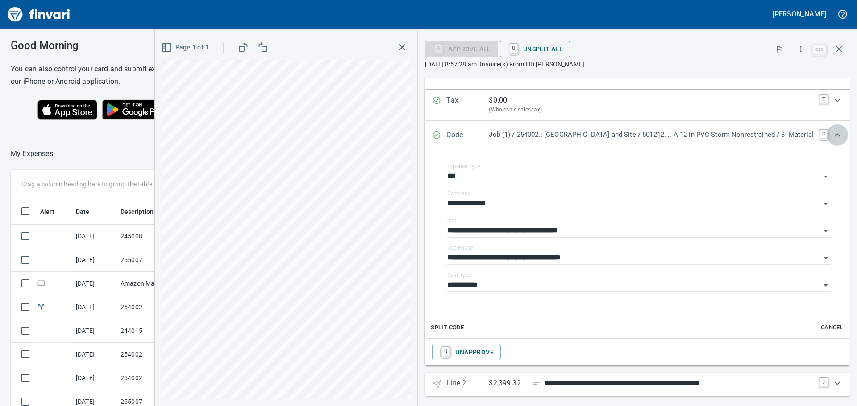
click at [826, 137] on div "Expand" at bounding box center [836, 134] width 21 height 21
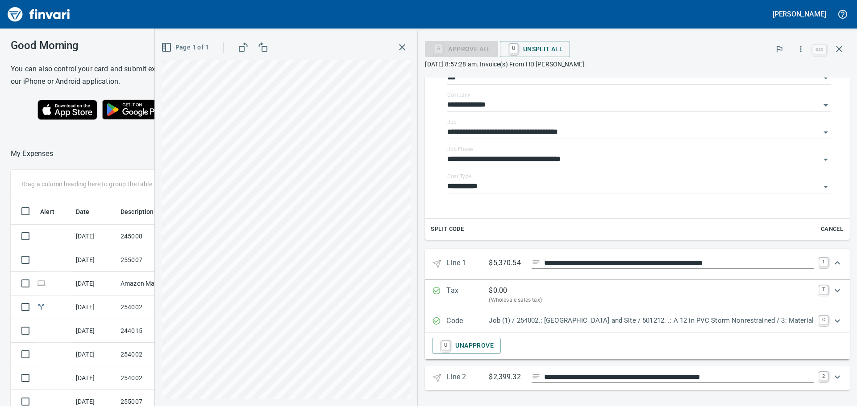
scroll to position [182, 0]
click at [832, 376] on icon "Expand" at bounding box center [837, 377] width 11 height 11
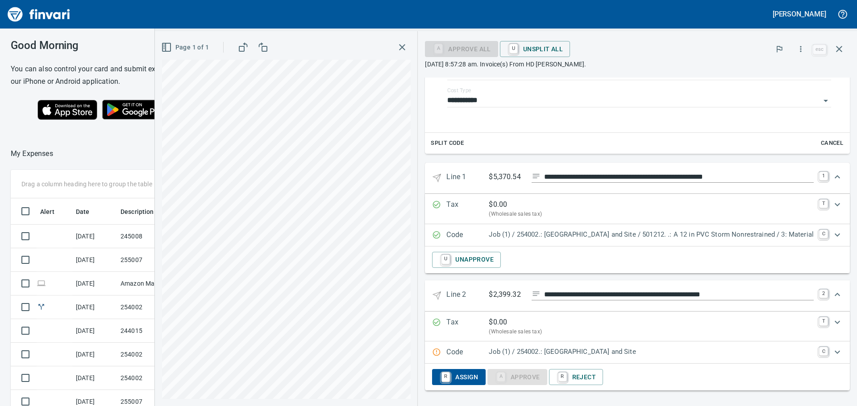
scroll to position [269, 0]
click at [838, 351] on div "Expand" at bounding box center [836, 351] width 21 height 21
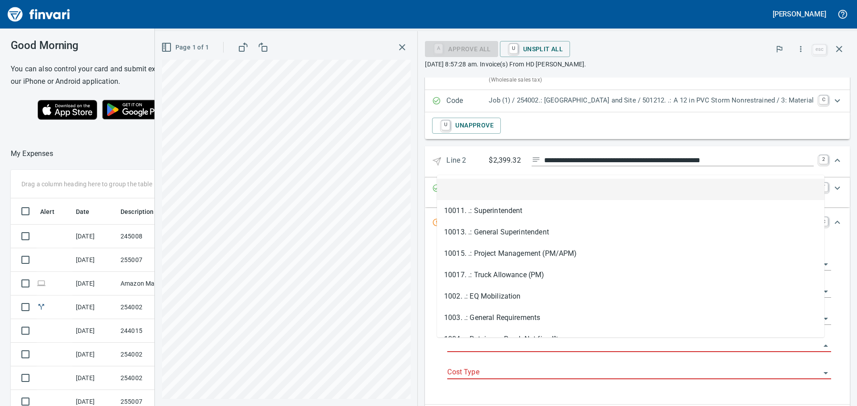
scroll to position [302, 592]
click at [476, 349] on input "Job Phase" at bounding box center [633, 346] width 373 height 12
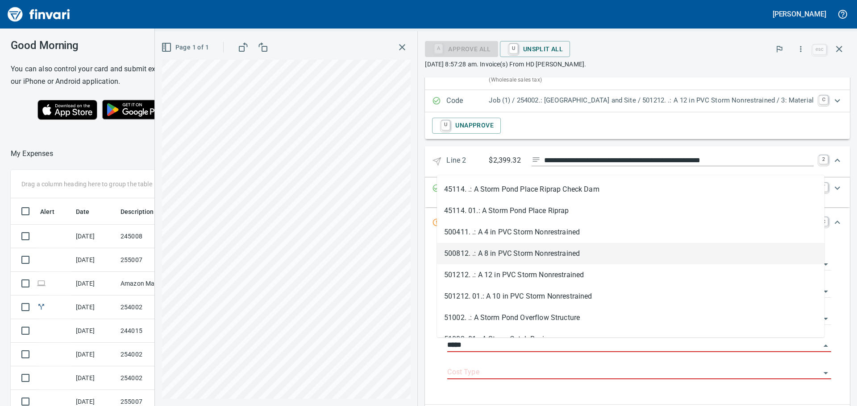
click at [559, 255] on li "500812. .: A 8 in PVC Storm Nonrestrained" at bounding box center [630, 253] width 387 height 21
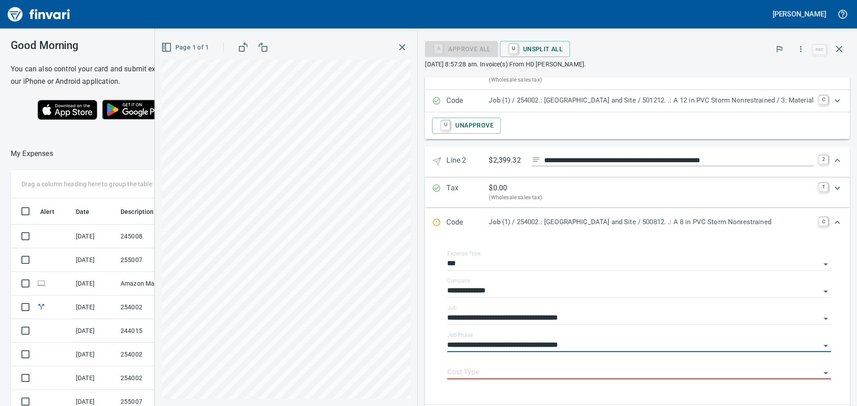
scroll to position [466, 0]
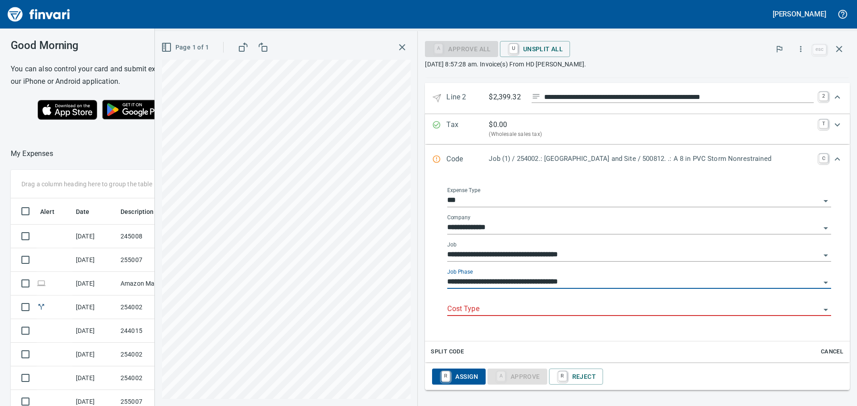
type input "**********"
click at [502, 308] on input "Cost Type" at bounding box center [633, 309] width 373 height 12
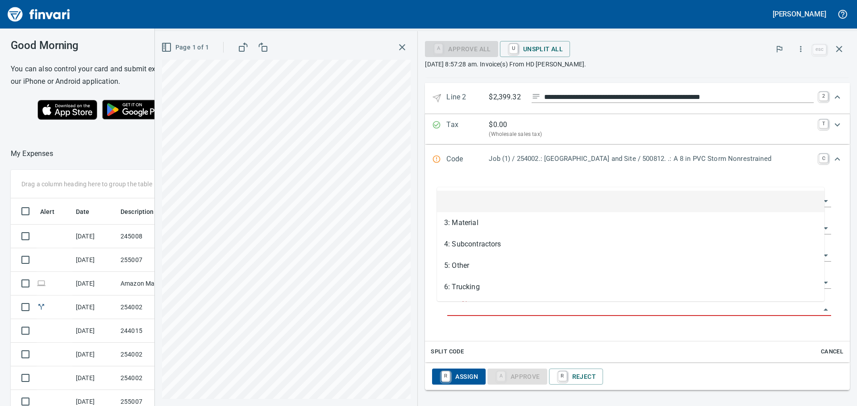
scroll to position [302, 592]
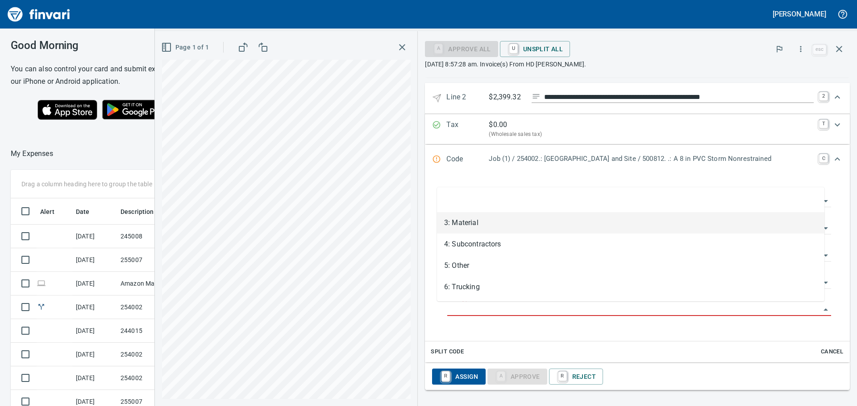
click at [491, 232] on li "3: Material" at bounding box center [630, 222] width 387 height 21
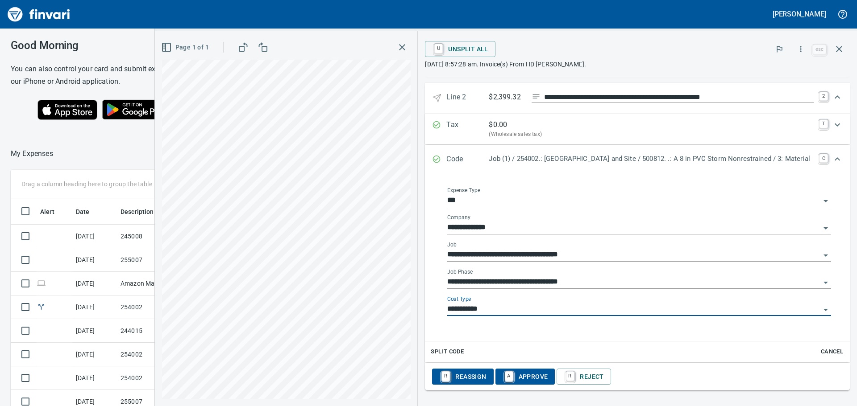
type input "**********"
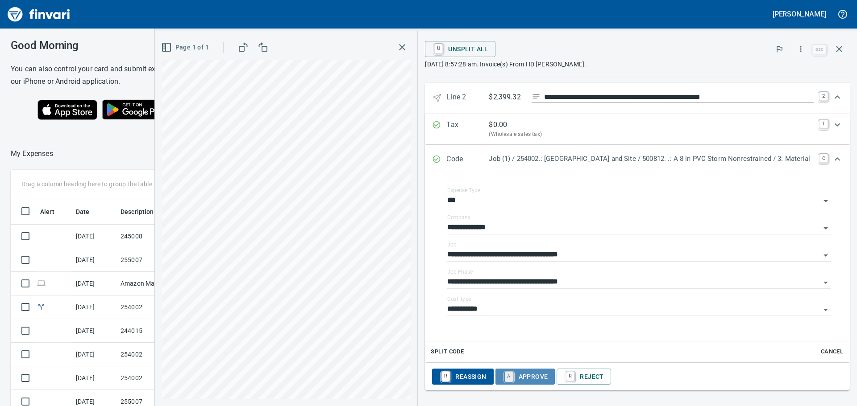
click at [505, 381] on link "A" at bounding box center [509, 377] width 8 height 10
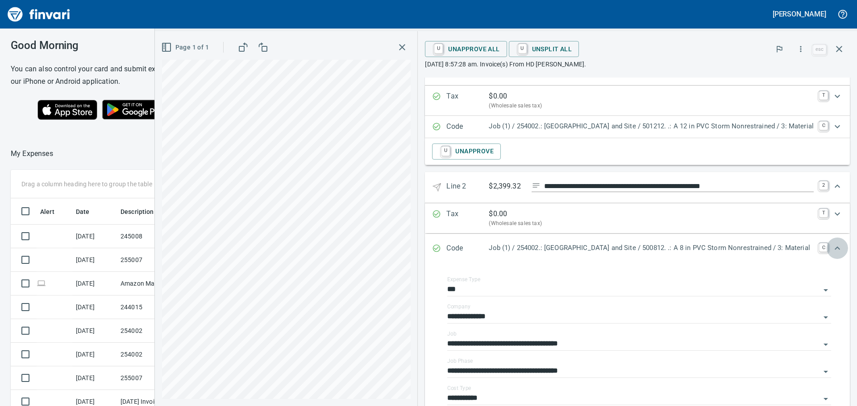
click at [833, 256] on div "Expand" at bounding box center [836, 248] width 21 height 21
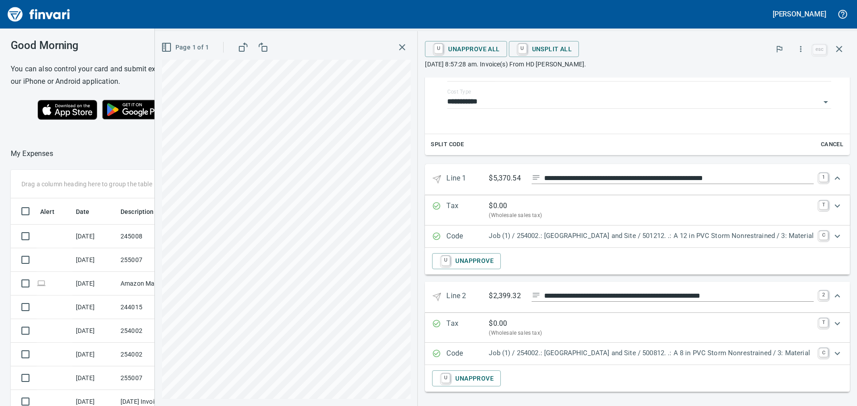
scroll to position [269, 0]
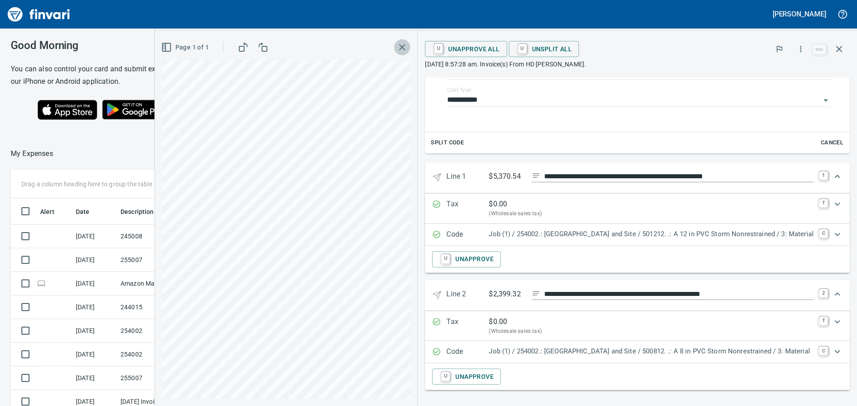
click at [397, 50] on icon "button" at bounding box center [402, 47] width 11 height 11
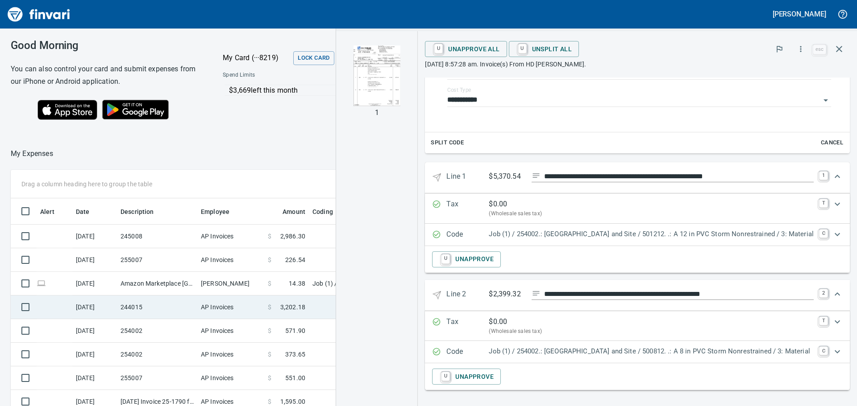
click at [226, 303] on td "AP Invoices" at bounding box center [230, 308] width 67 height 24
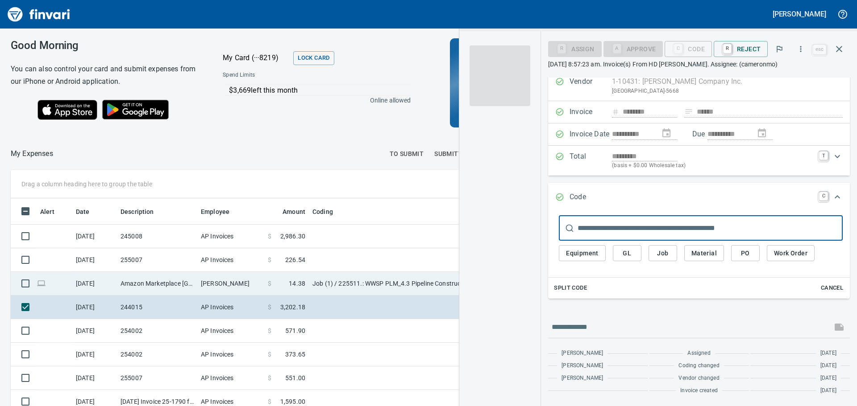
scroll to position [29, 0]
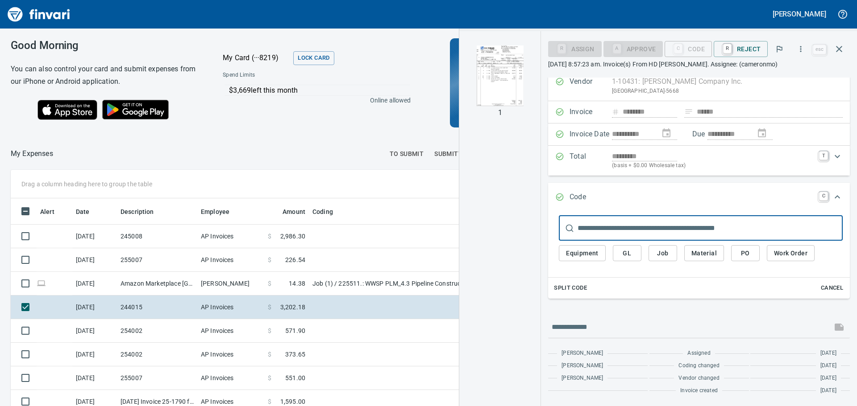
click at [493, 65] on img "button" at bounding box center [499, 76] width 61 height 61
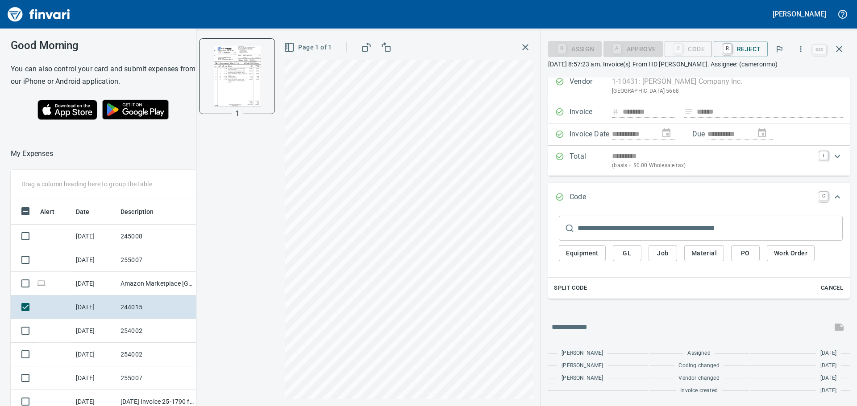
click at [631, 199] on div "Expand" at bounding box center [713, 198] width 202 height 12
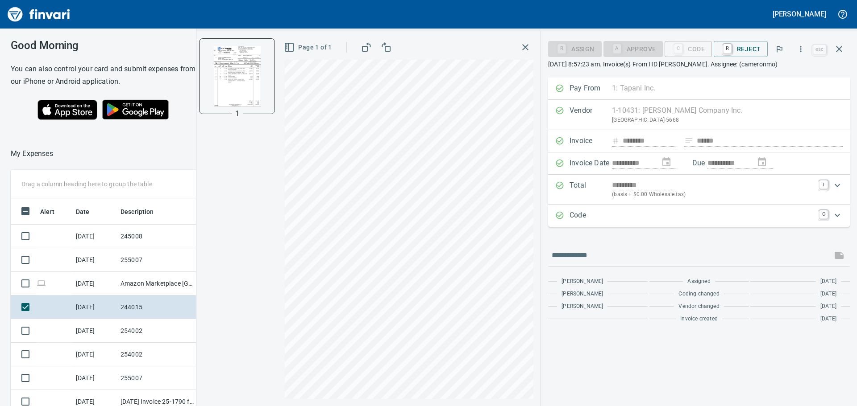
drag, startPoint x: 631, startPoint y: 200, endPoint x: 614, endPoint y: 209, distance: 18.8
click at [615, 207] on div "Code C" at bounding box center [699, 216] width 302 height 22
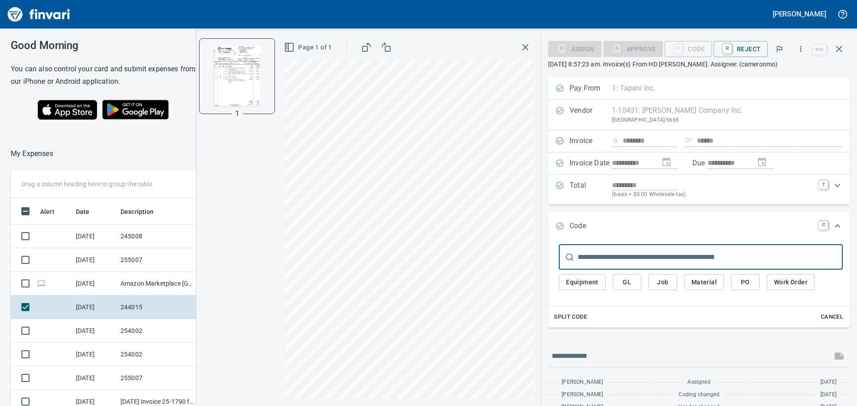
click at [619, 254] on input "text" at bounding box center [709, 257] width 265 height 25
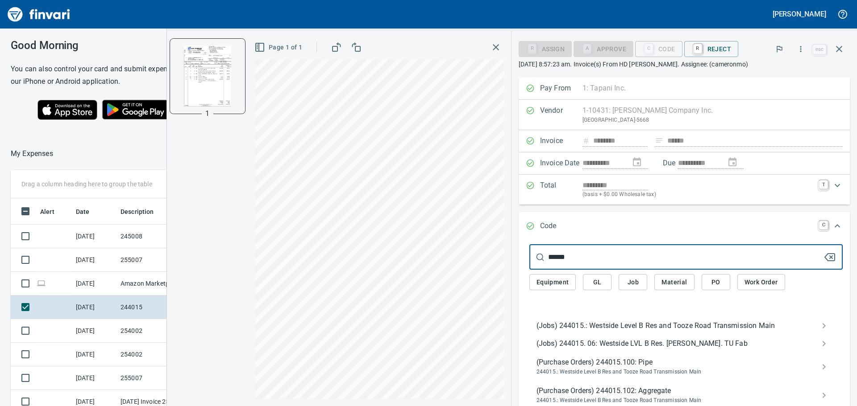
type input "******"
click at [593, 327] on span "(Jobs) 244015.: Westside Level B Res and Tooze Road Transmission Main" at bounding box center [678, 326] width 285 height 11
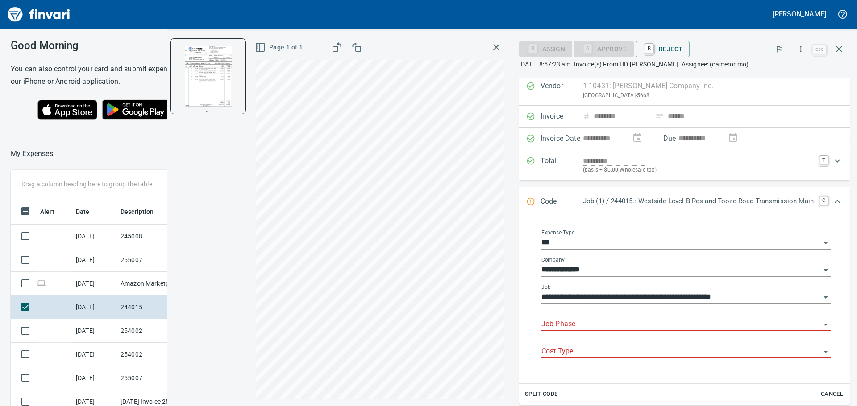
scroll to position [45, 0]
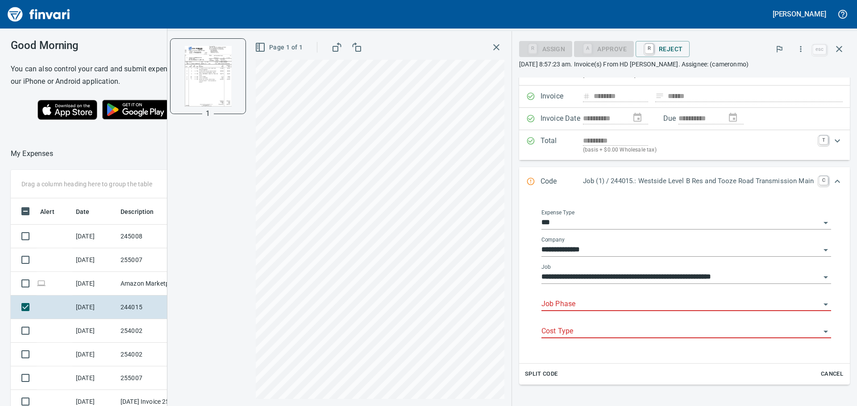
click at [586, 307] on input "Job Phase" at bounding box center [680, 304] width 279 height 12
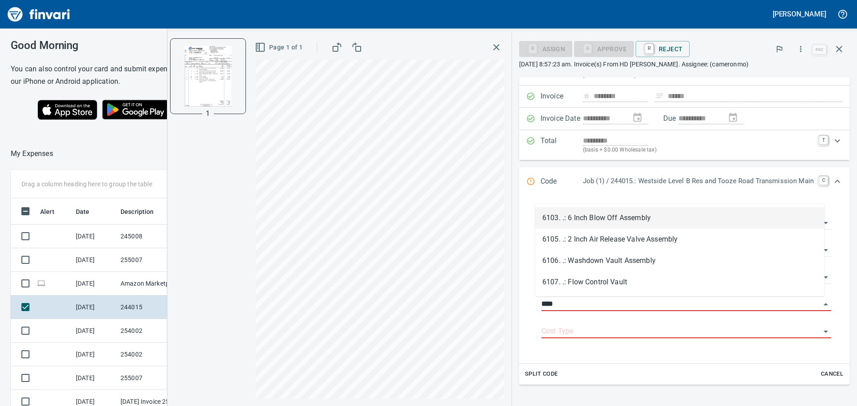
scroll to position [302, 592]
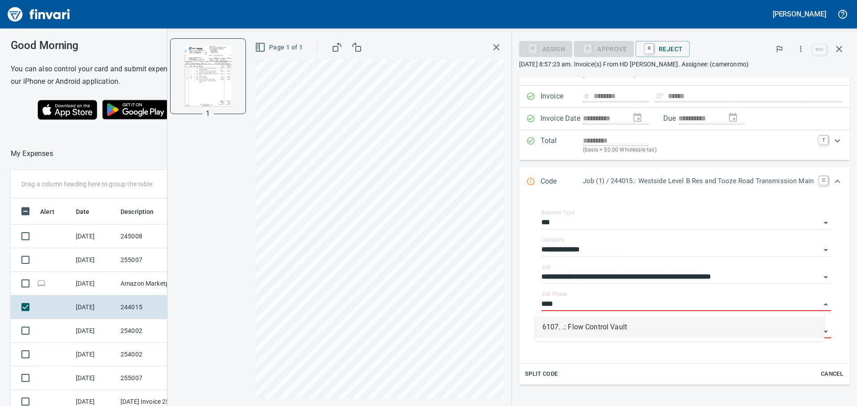
click at [594, 330] on li "6107. .: Flow Control Vault" at bounding box center [679, 327] width 289 height 21
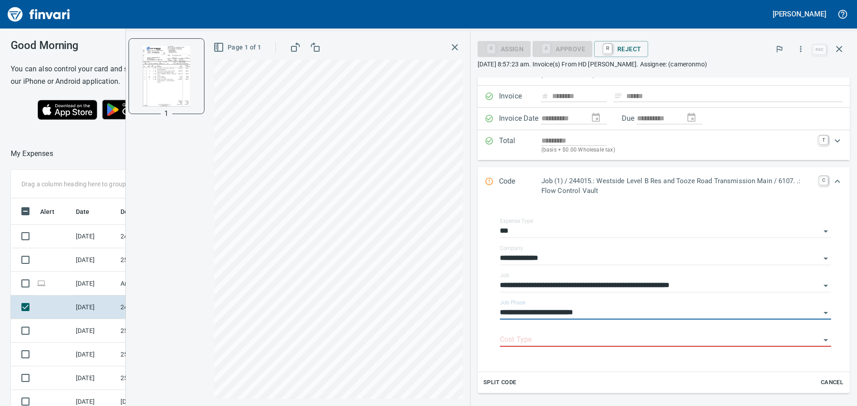
click at [594, 330] on div "Cost Type" at bounding box center [665, 337] width 331 height 20
type input "**********"
click at [577, 341] on input "Cost Type" at bounding box center [660, 340] width 320 height 12
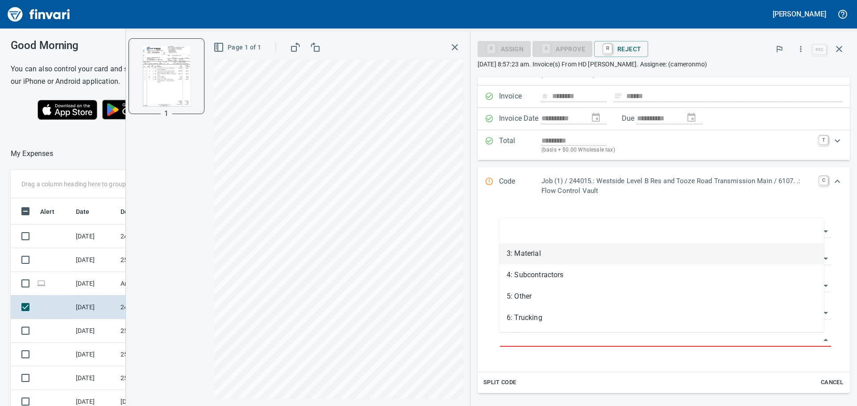
click at [551, 250] on li "3: Material" at bounding box center [661, 253] width 324 height 21
type input "**********"
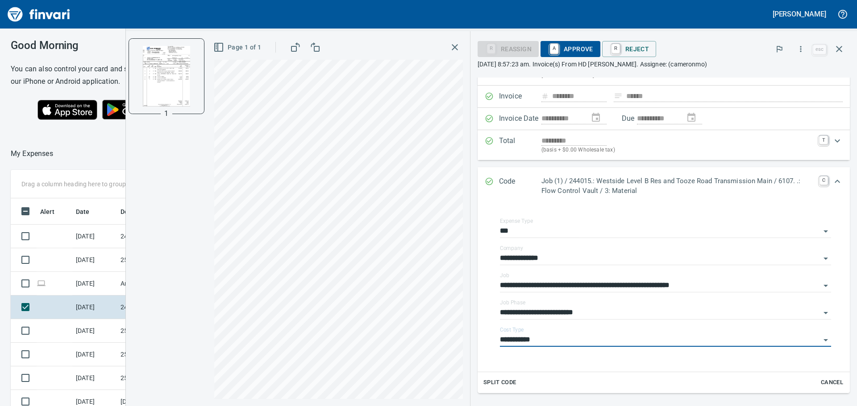
click at [577, 51] on span "A Approve" at bounding box center [570, 48] width 46 height 15
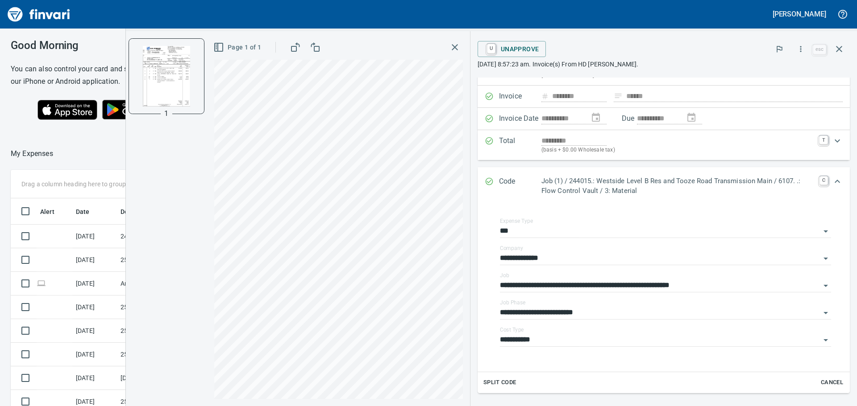
click at [451, 44] on icon "button" at bounding box center [454, 47] width 11 height 11
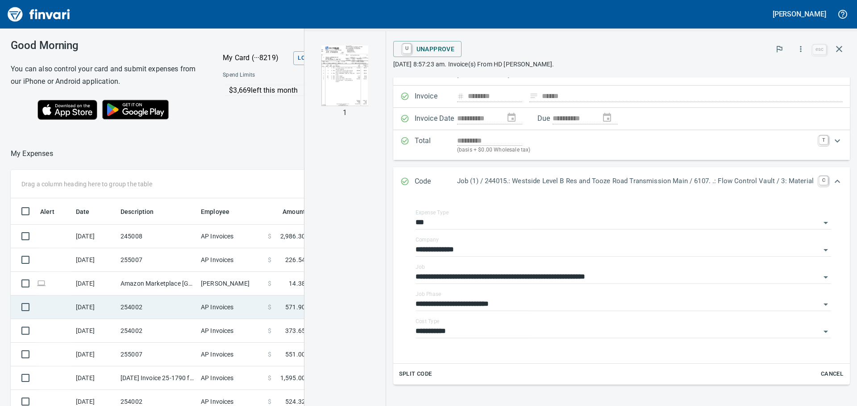
click at [151, 314] on td "254002" at bounding box center [157, 308] width 80 height 24
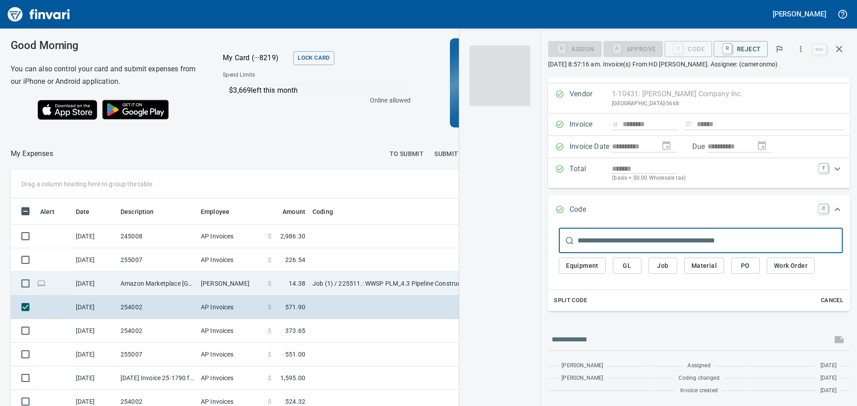
scroll to position [17, 0]
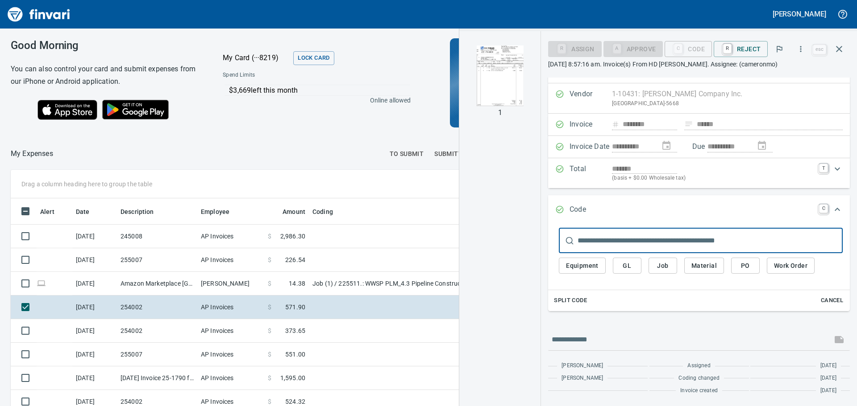
click at [498, 72] on img "button" at bounding box center [499, 76] width 61 height 61
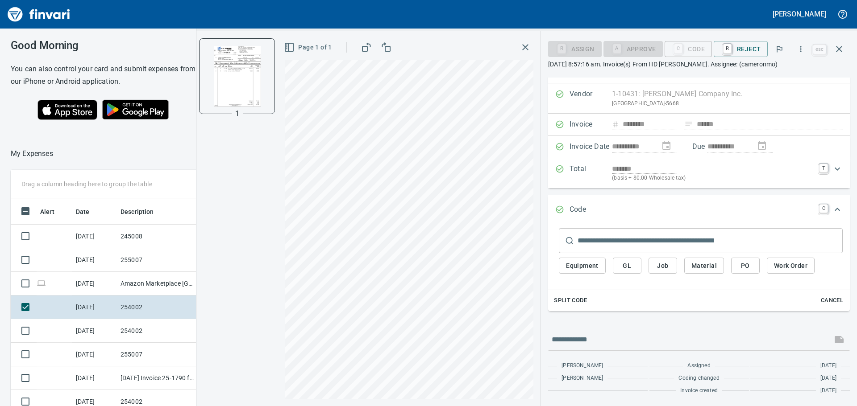
drag, startPoint x: 644, startPoint y: 236, endPoint x: 657, endPoint y: 230, distance: 14.6
click at [644, 236] on input "text" at bounding box center [709, 240] width 265 height 25
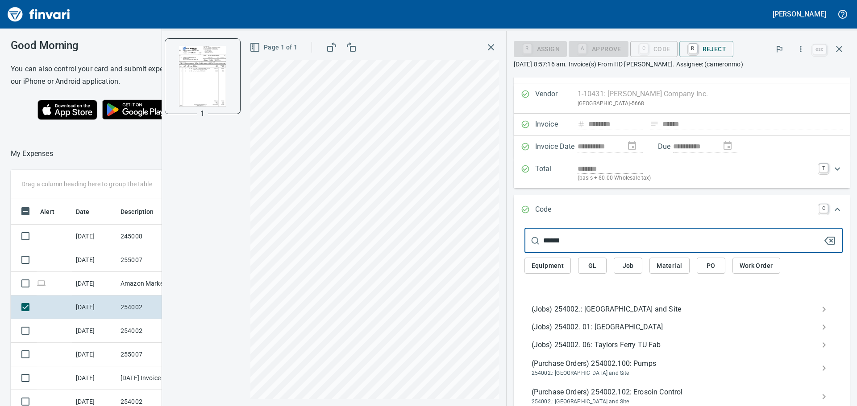
type input "******"
click at [624, 307] on span "(Jobs) 254002.: [GEOGRAPHIC_DATA] and Site" at bounding box center [676, 309] width 290 height 11
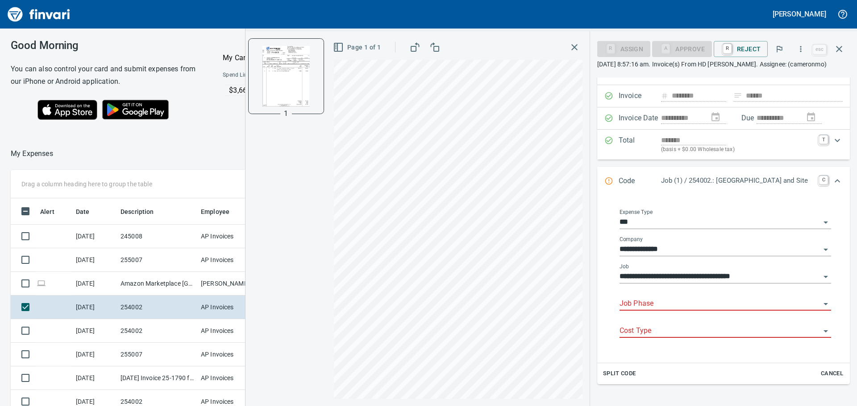
scroll to position [61, 0]
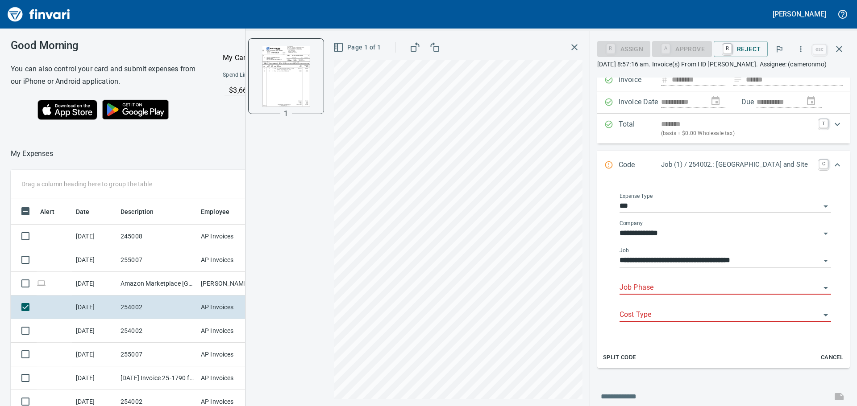
click at [671, 281] on div "Job Phase" at bounding box center [724, 285] width 211 height 20
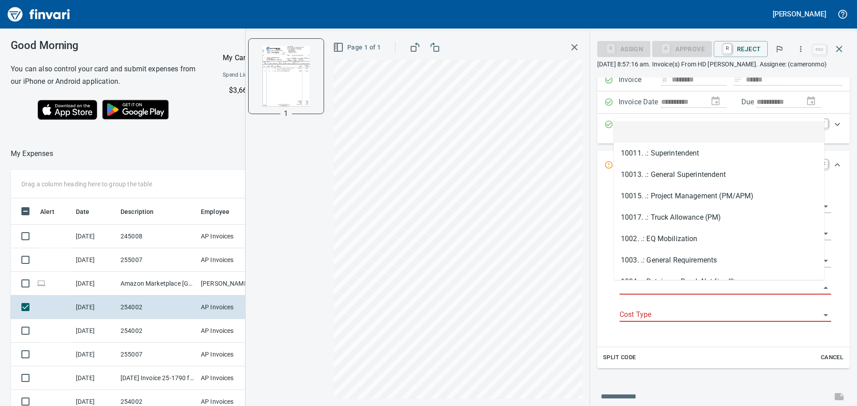
scroll to position [302, 592]
click at [646, 284] on input "Job Phase" at bounding box center [719, 288] width 201 height 12
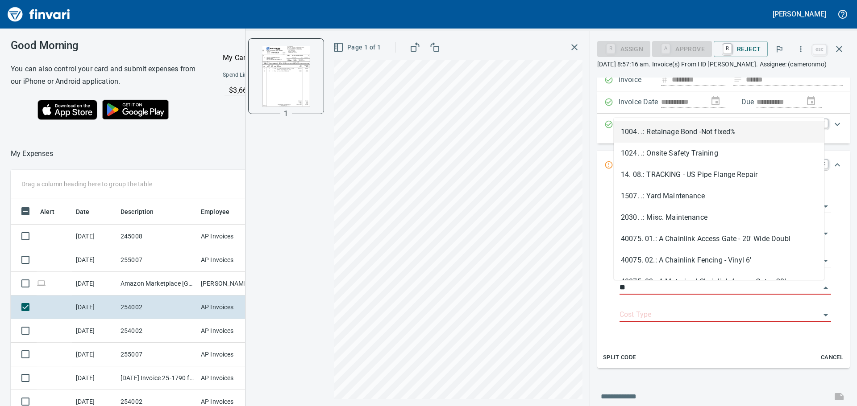
type input "*"
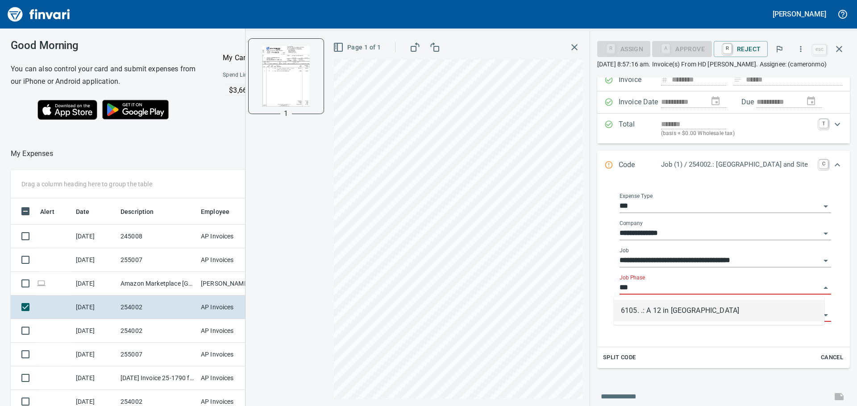
drag, startPoint x: 685, startPoint y: 307, endPoint x: 692, endPoint y: 306, distance: 6.8
click at [687, 306] on li "6105. .: A 12 in [GEOGRAPHIC_DATA]" at bounding box center [718, 310] width 211 height 21
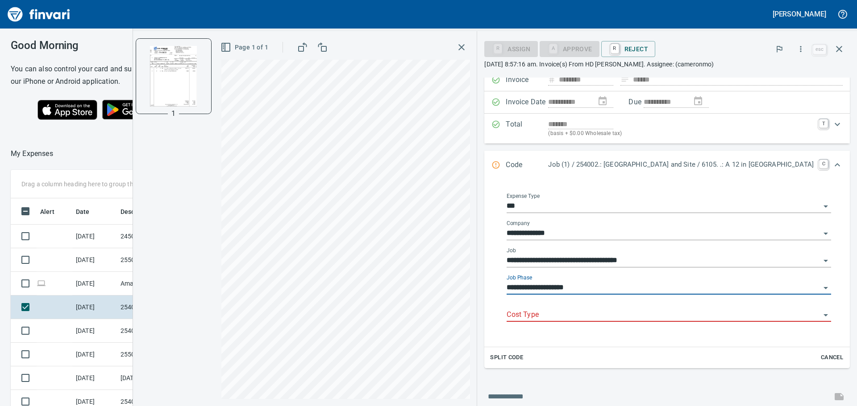
type input "**********"
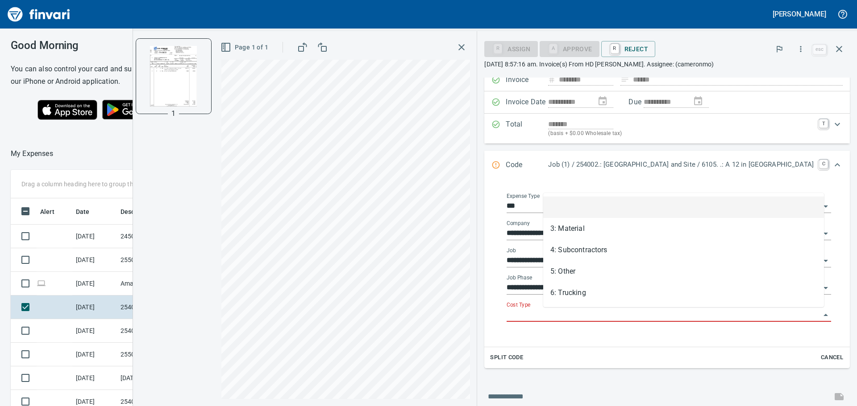
click at [606, 313] on input "Cost Type" at bounding box center [663, 315] width 314 height 12
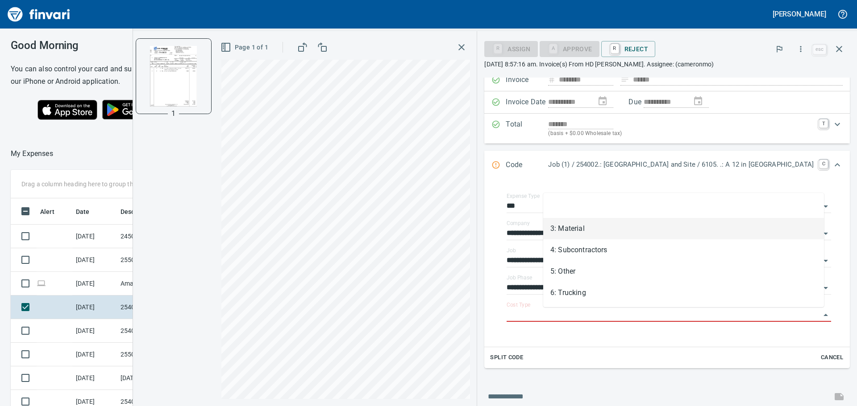
click at [579, 229] on li "3: Material" at bounding box center [683, 228] width 281 height 21
type input "**********"
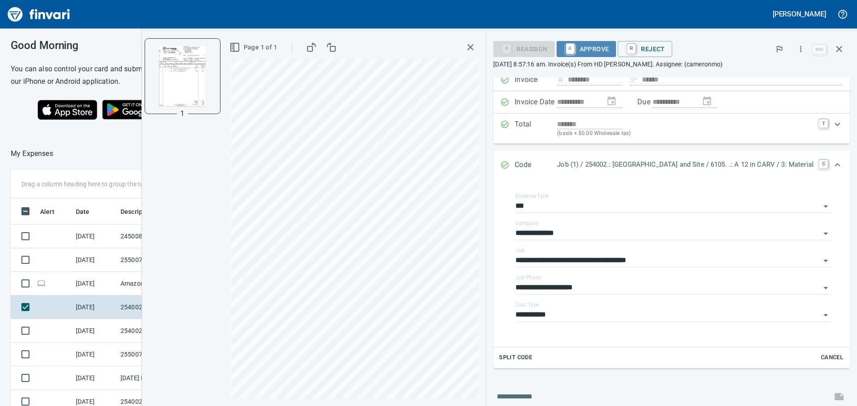
click at [587, 47] on span "A Approve" at bounding box center [586, 48] width 46 height 15
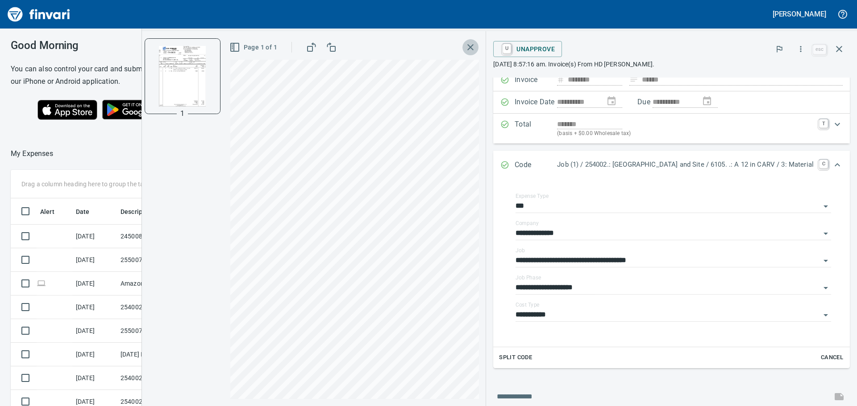
click at [465, 47] on button "button" at bounding box center [470, 47] width 16 height 16
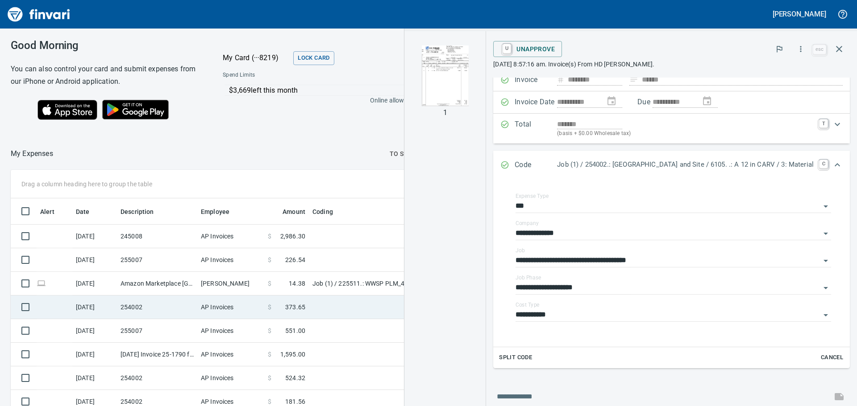
click at [183, 305] on td "254002" at bounding box center [157, 308] width 80 height 24
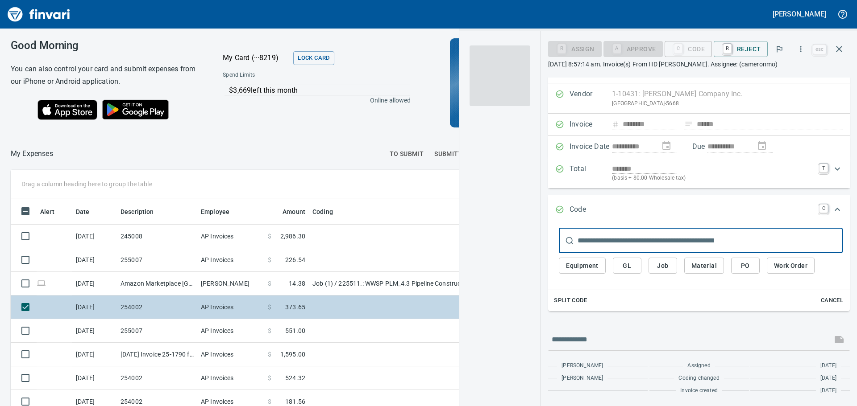
scroll to position [17, 0]
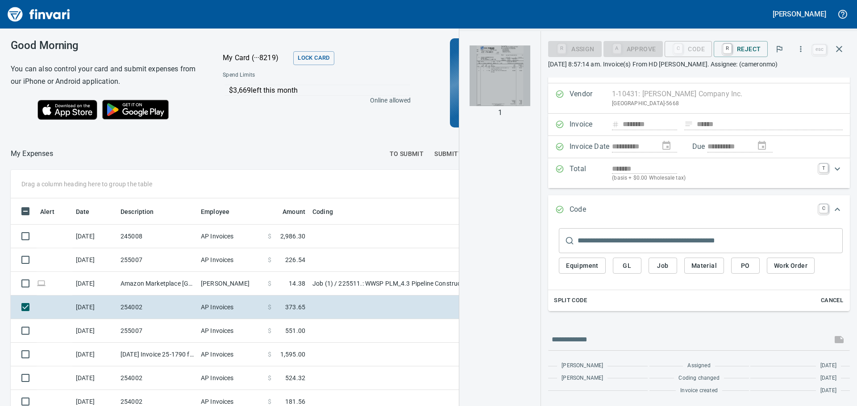
click at [506, 86] on img "button" at bounding box center [499, 76] width 61 height 61
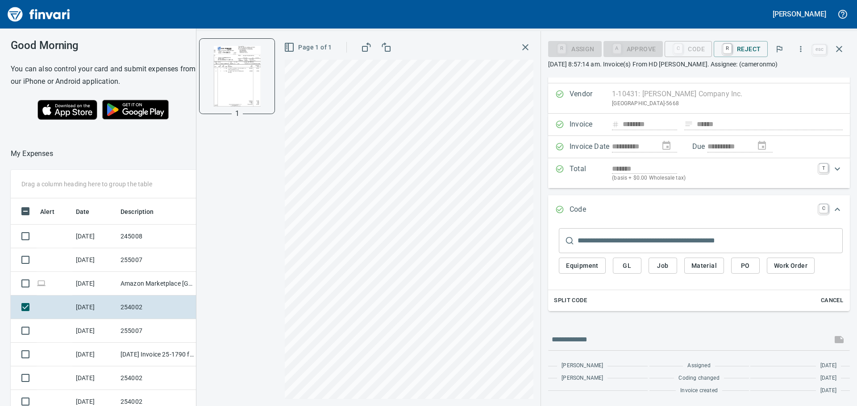
click at [638, 245] on input "text" at bounding box center [709, 240] width 265 height 25
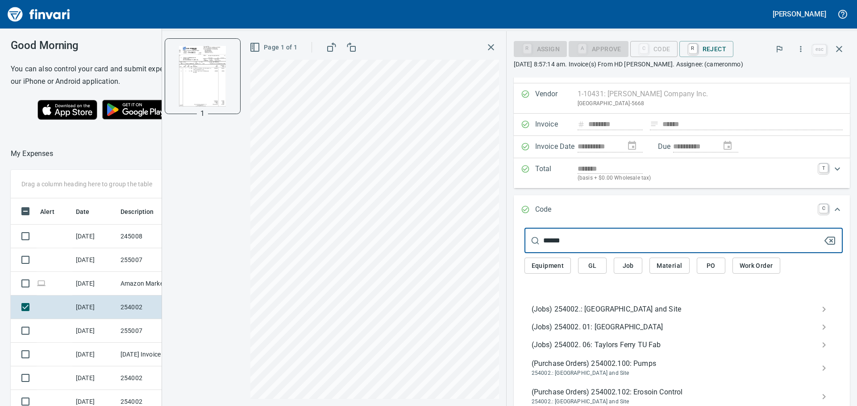
type input "******"
click at [624, 310] on span "(Jobs) 254002.: [GEOGRAPHIC_DATA] and Site" at bounding box center [676, 309] width 290 height 11
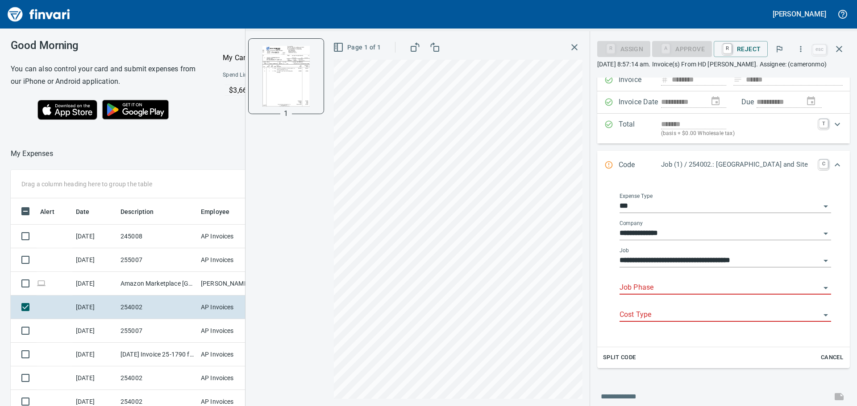
scroll to position [302, 592]
click at [655, 289] on input "Job Phase" at bounding box center [719, 288] width 201 height 12
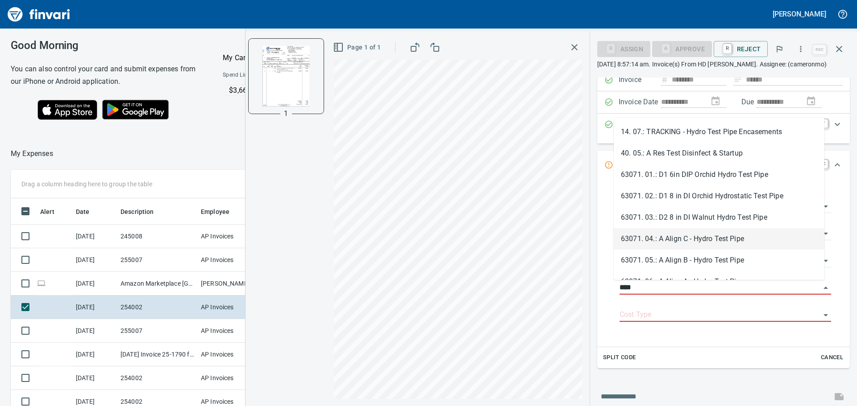
click at [711, 241] on li "63071. 04.: A Align C - Hydro Test Pipe" at bounding box center [718, 238] width 211 height 21
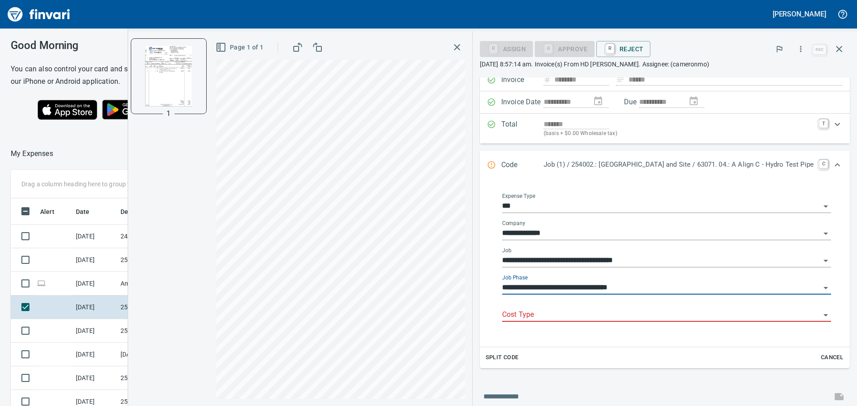
type input "**********"
click at [669, 320] on input "Cost Type" at bounding box center [661, 315] width 318 height 12
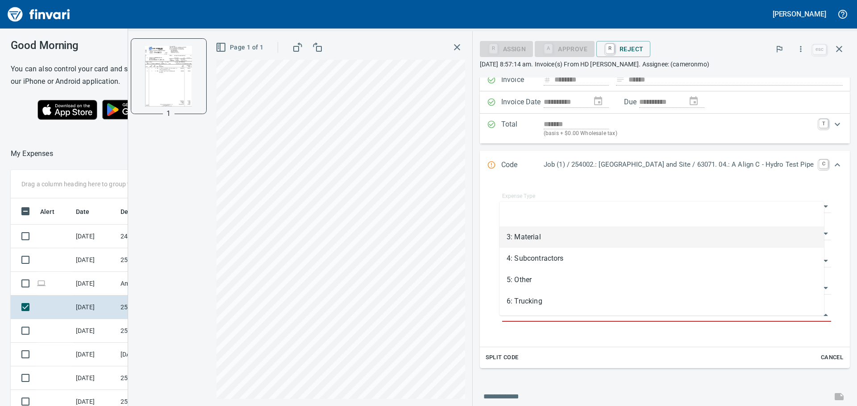
click at [549, 235] on li "3: Material" at bounding box center [661, 237] width 324 height 21
type input "**********"
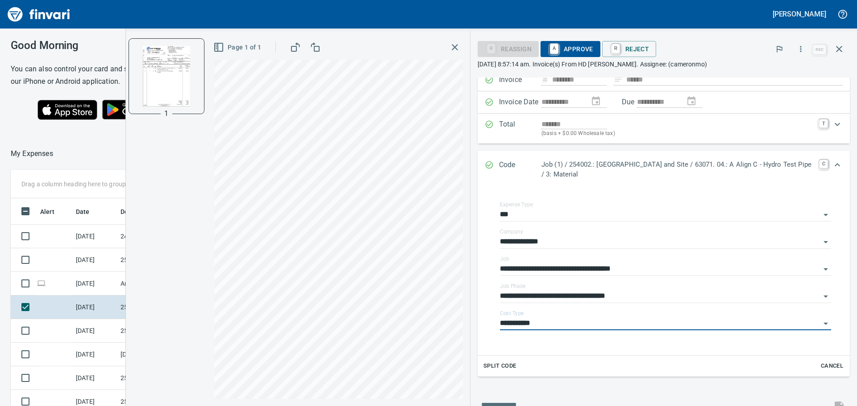
click at [580, 54] on span "A Approve" at bounding box center [570, 48] width 46 height 15
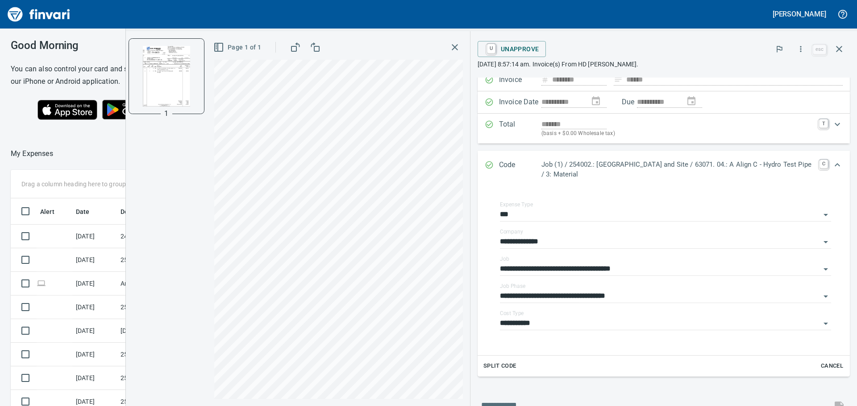
click at [456, 50] on icon "button" at bounding box center [454, 47] width 11 height 11
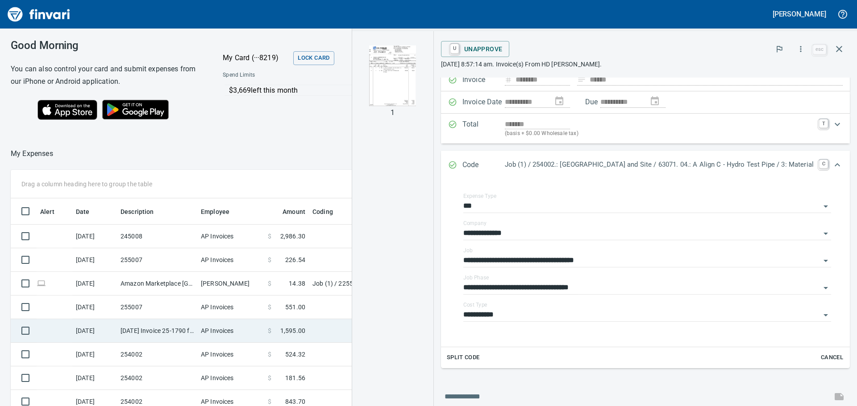
click at [169, 329] on td "[DATE] Invoice 25-1790 from [PERSON_NAME] SAFETY TRAINING, INC (1-21437)" at bounding box center [157, 331] width 80 height 24
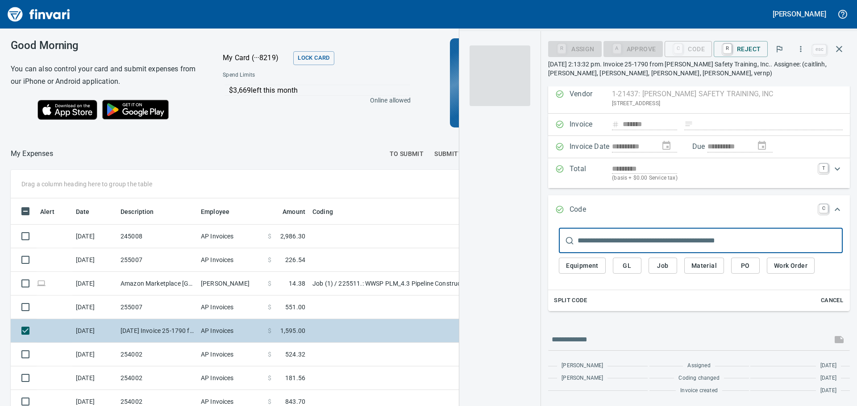
scroll to position [17, 0]
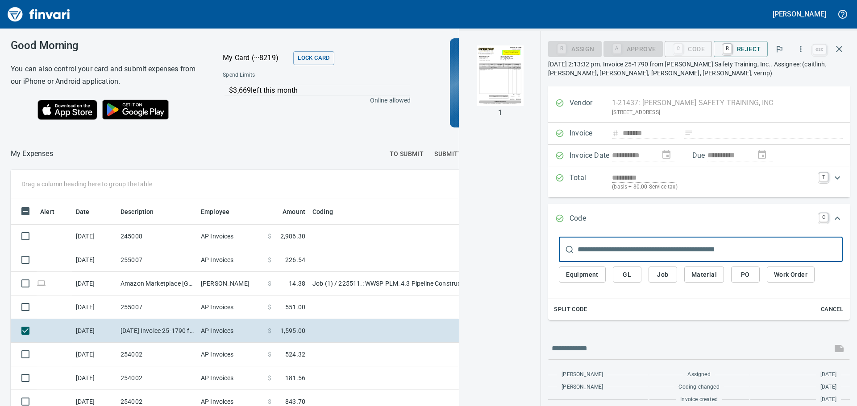
click at [492, 76] on img "button" at bounding box center [499, 76] width 61 height 61
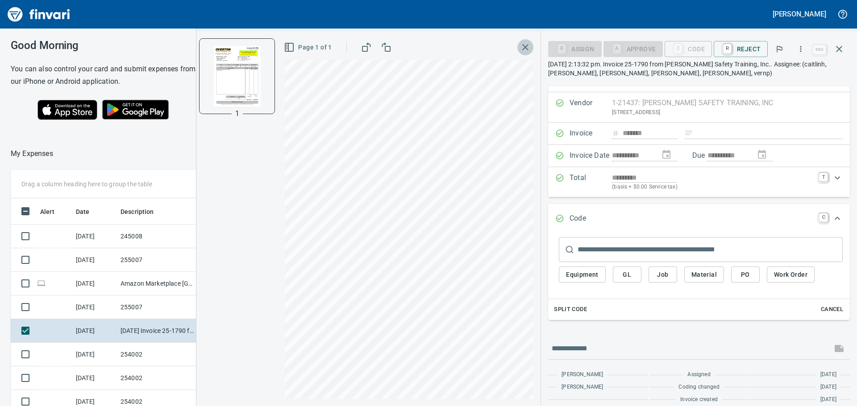
click at [524, 46] on icon "button" at bounding box center [525, 47] width 11 height 11
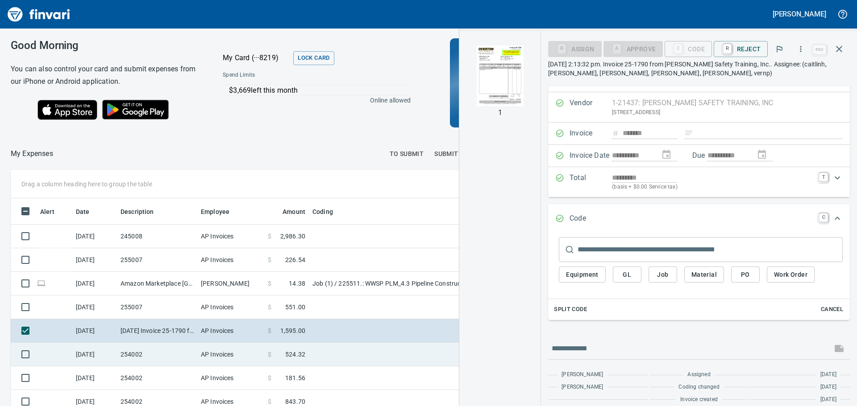
click at [186, 361] on td "254002" at bounding box center [157, 355] width 80 height 24
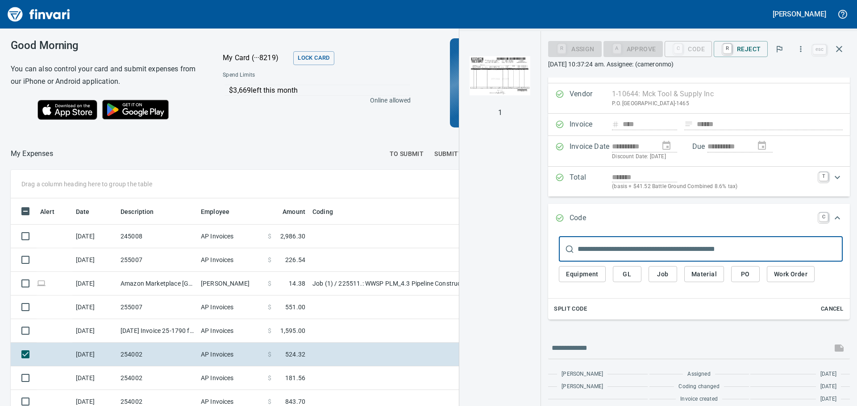
click at [514, 91] on img "button" at bounding box center [499, 76] width 61 height 61
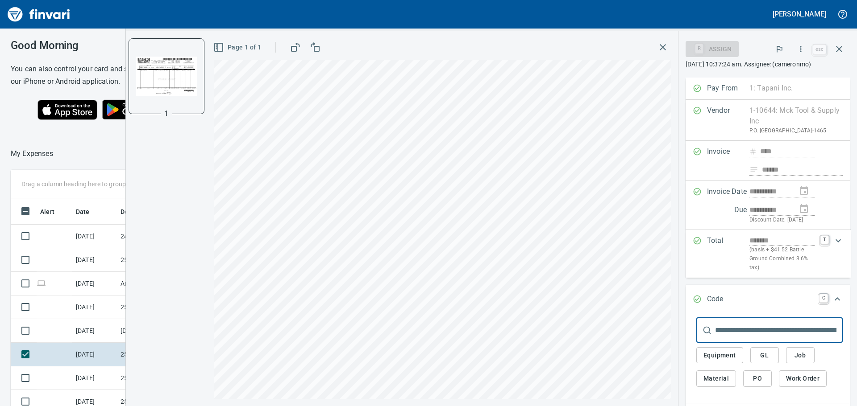
click at [746, 343] on input "text" at bounding box center [779, 330] width 128 height 25
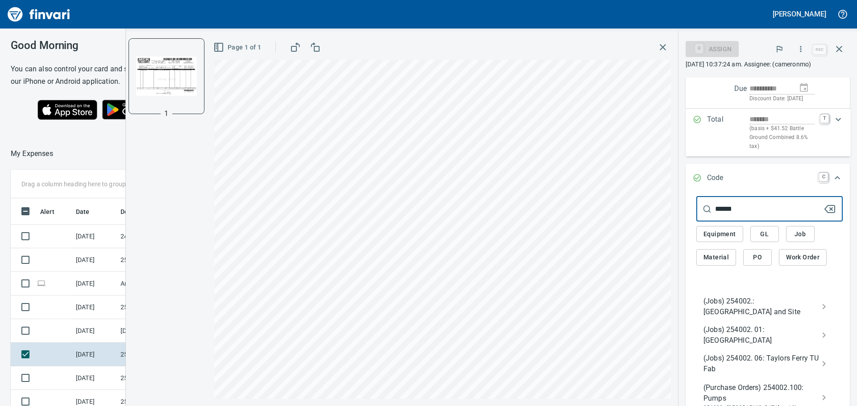
scroll to position [134, 0]
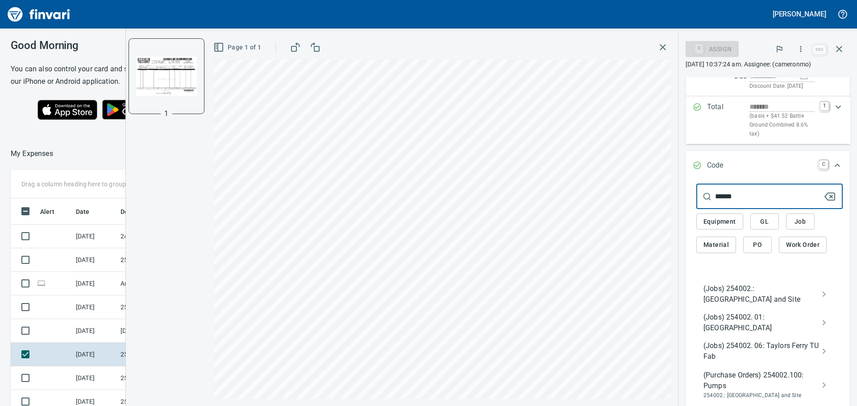
type input "******"
click at [740, 305] on span "(Jobs) 254002.: [GEOGRAPHIC_DATA] and Site" at bounding box center [762, 294] width 118 height 21
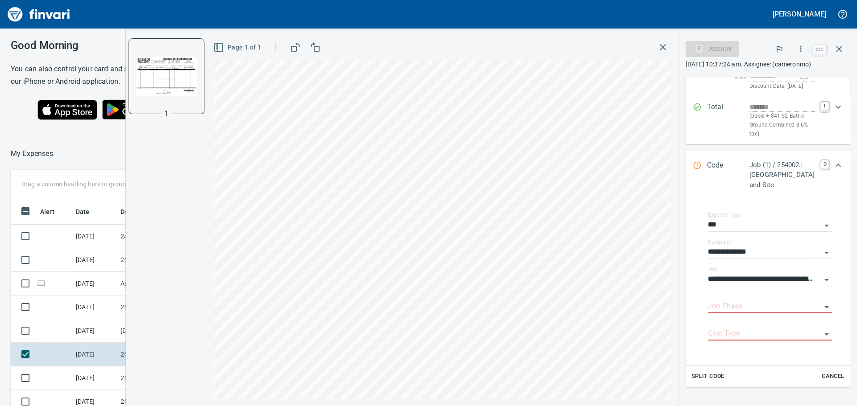
click at [667, 46] on icon "button" at bounding box center [662, 47] width 11 height 11
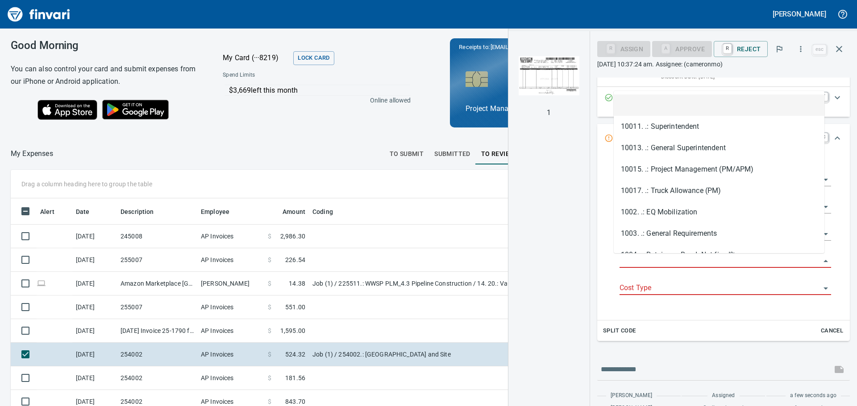
scroll to position [302, 592]
click at [680, 258] on input "Job Phase" at bounding box center [719, 261] width 201 height 12
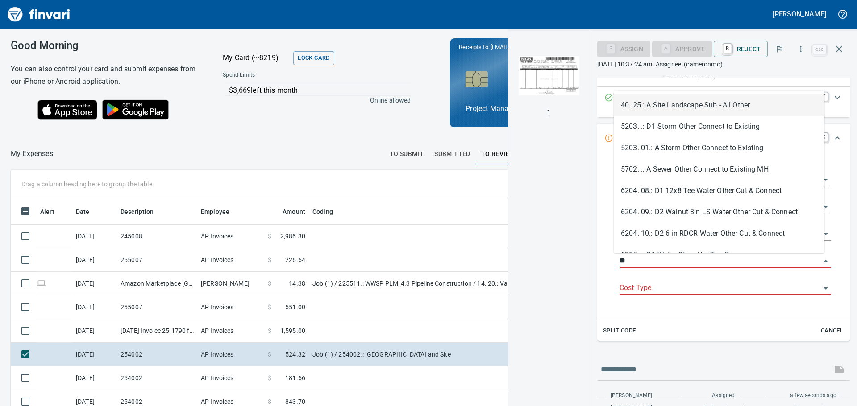
type input "*"
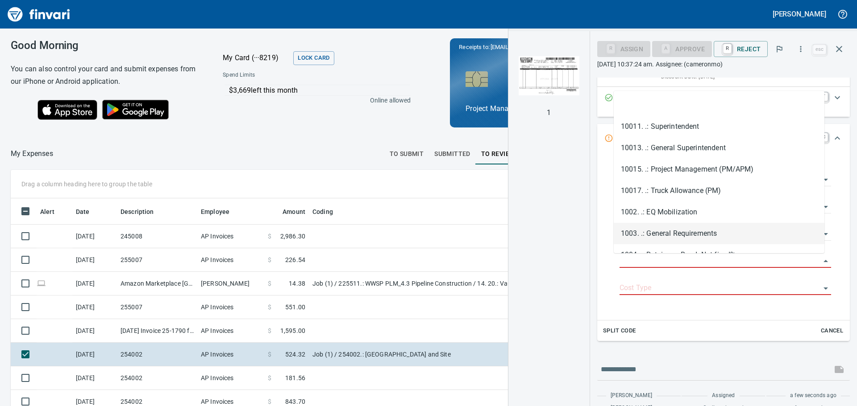
click at [687, 235] on li "1003. .: General Requirements" at bounding box center [718, 233] width 211 height 21
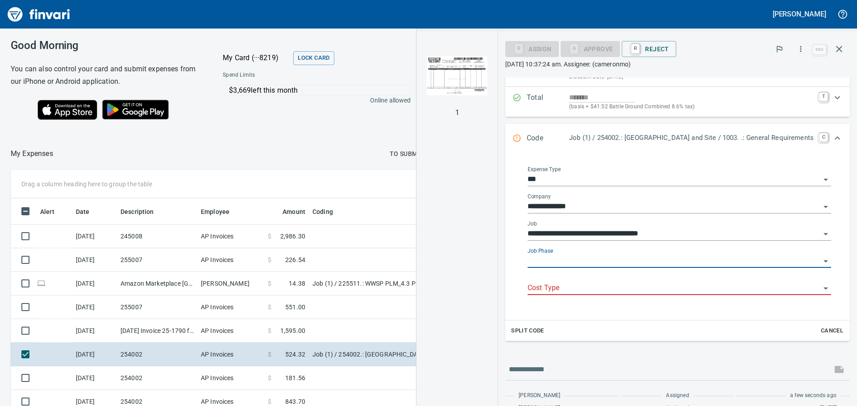
type input "**********"
click at [659, 294] on input "Cost Type" at bounding box center [673, 288] width 293 height 12
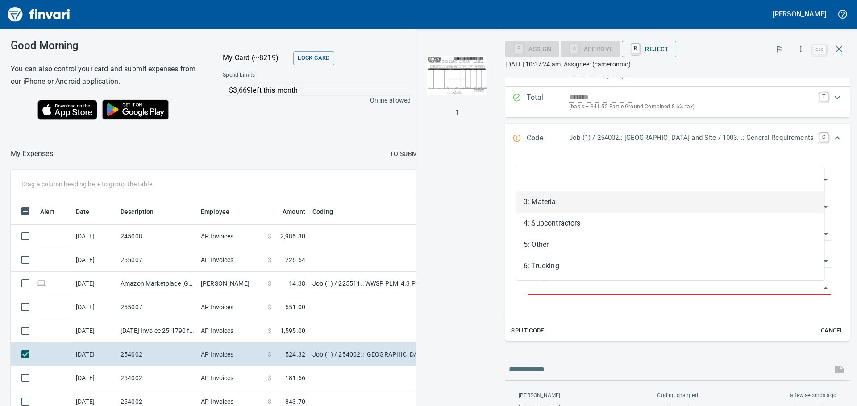
click at [576, 203] on li "3: Material" at bounding box center [670, 201] width 308 height 21
type input "**********"
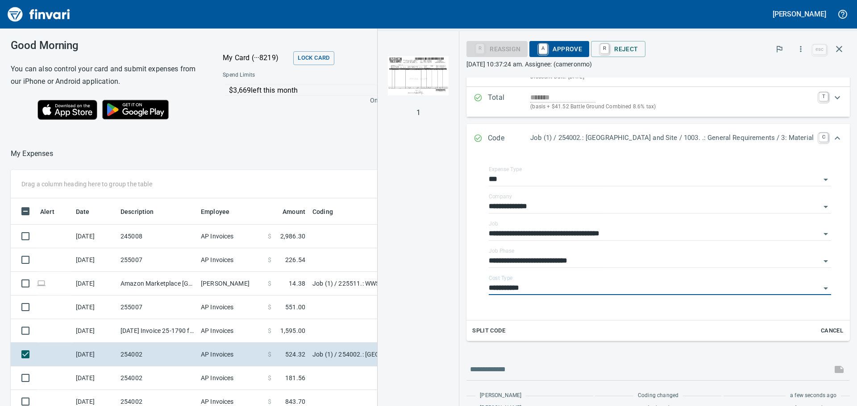
click at [549, 50] on span "A Approve" at bounding box center [559, 48] width 46 height 15
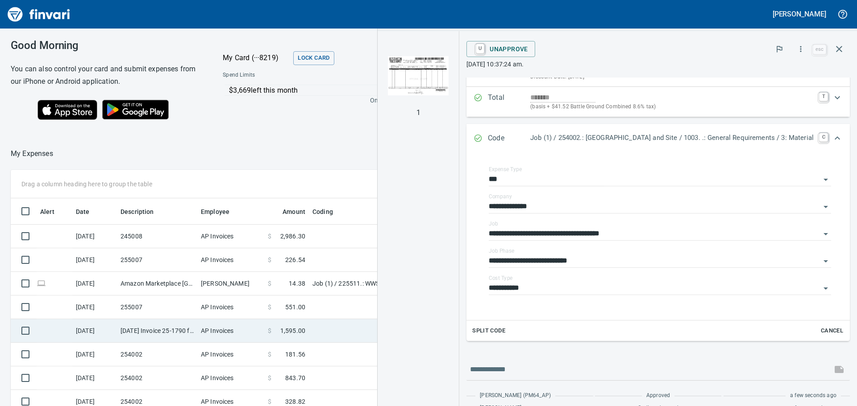
click at [199, 325] on td "AP Invoices" at bounding box center [230, 331] width 67 height 24
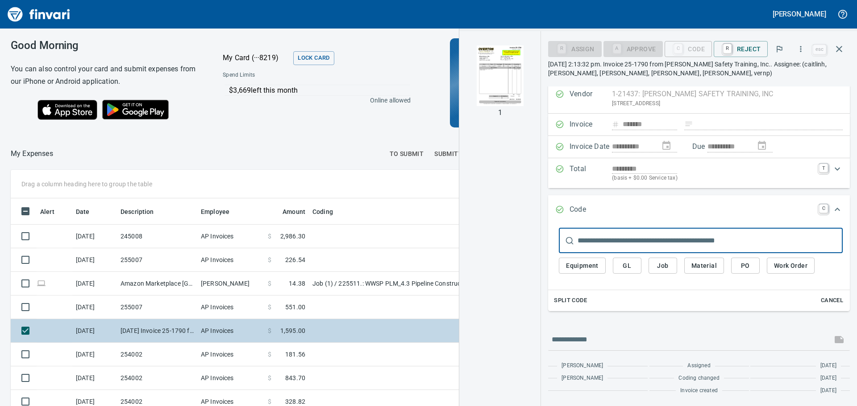
scroll to position [17, 0]
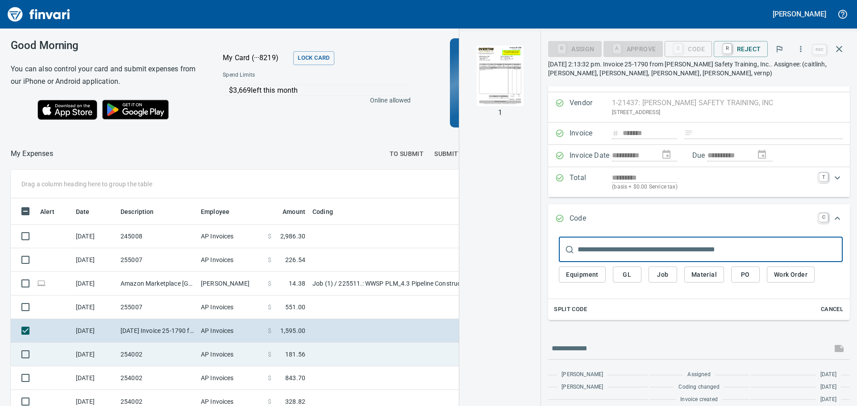
click at [195, 357] on td "254002" at bounding box center [157, 355] width 80 height 24
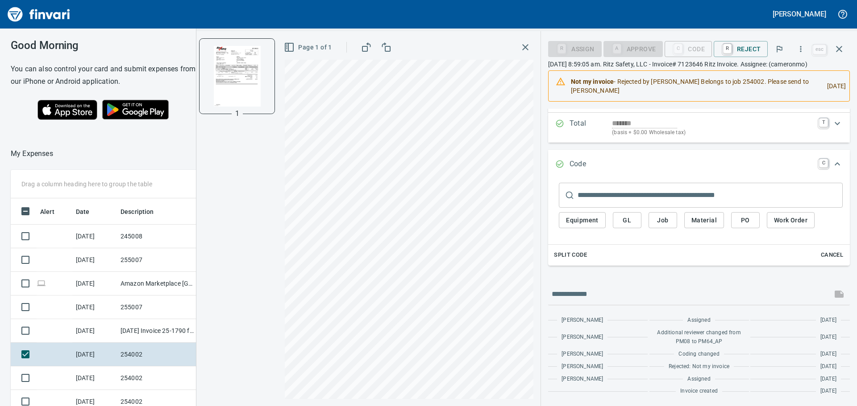
scroll to position [102, 0]
click at [638, 187] on input "text" at bounding box center [709, 194] width 265 height 25
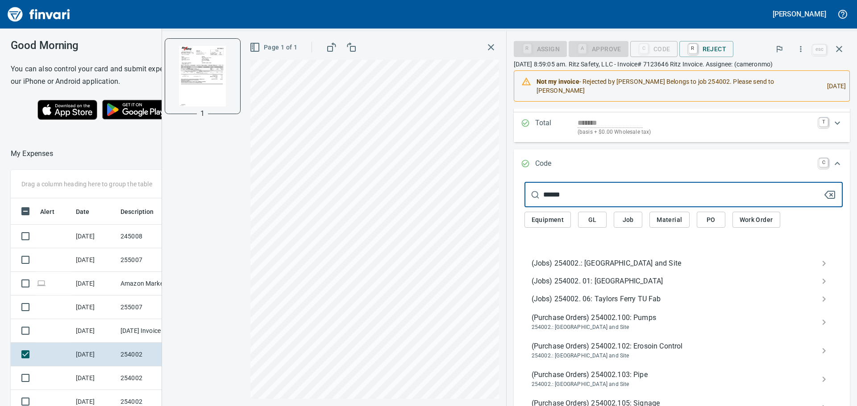
type input "******"
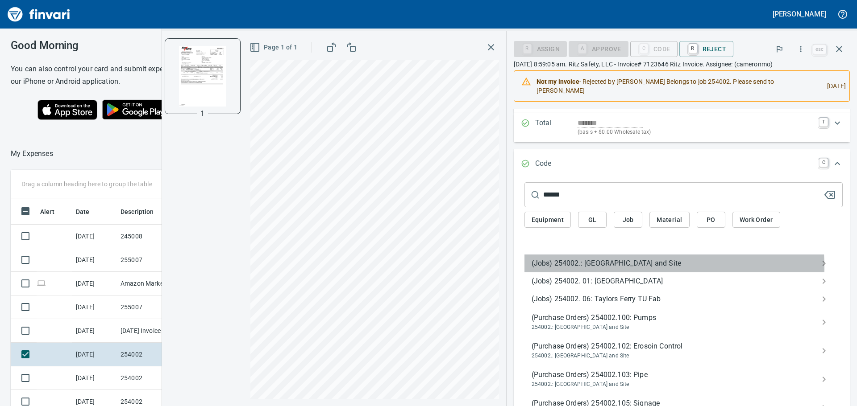
click at [605, 268] on span "(Jobs) 254002.: [GEOGRAPHIC_DATA] and Site" at bounding box center [676, 263] width 290 height 11
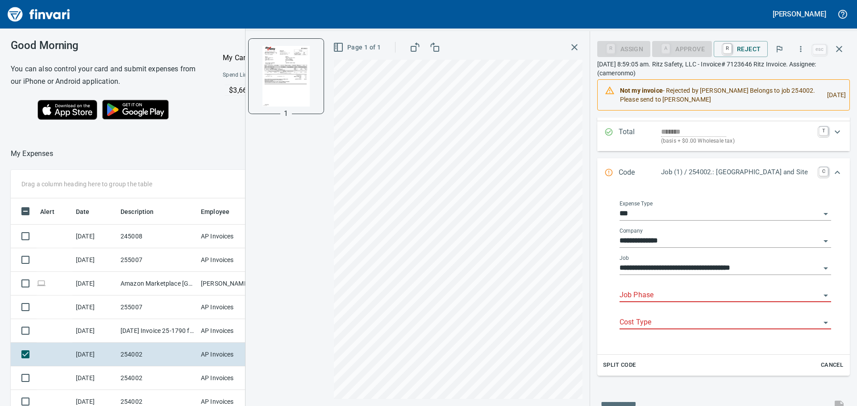
click at [650, 299] on input "Job Phase" at bounding box center [719, 296] width 201 height 12
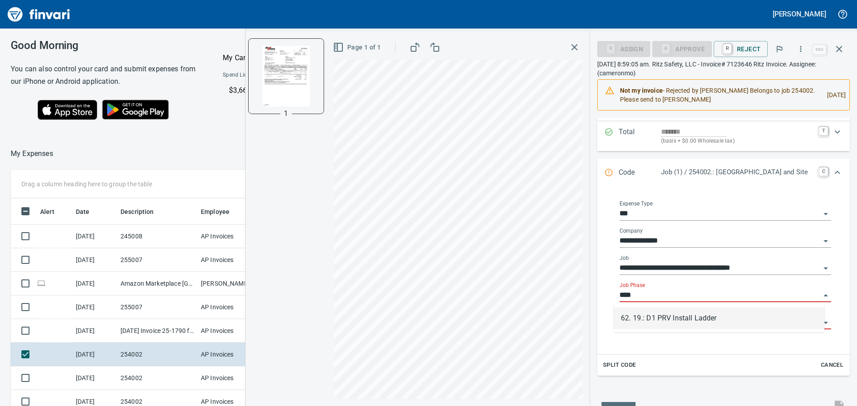
scroll to position [302, 592]
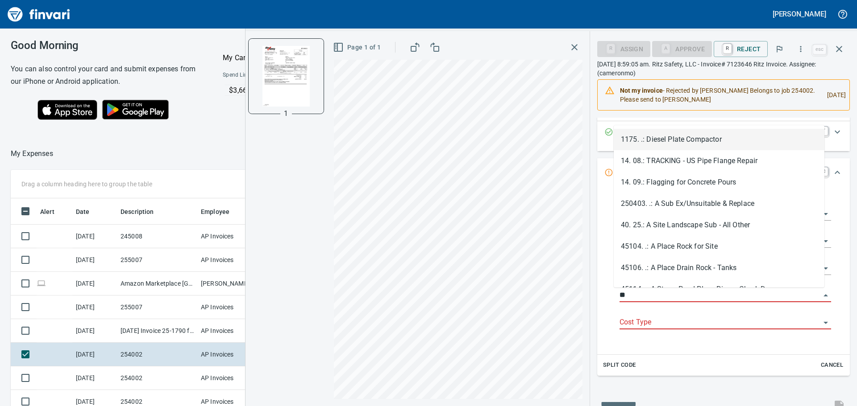
type input "*"
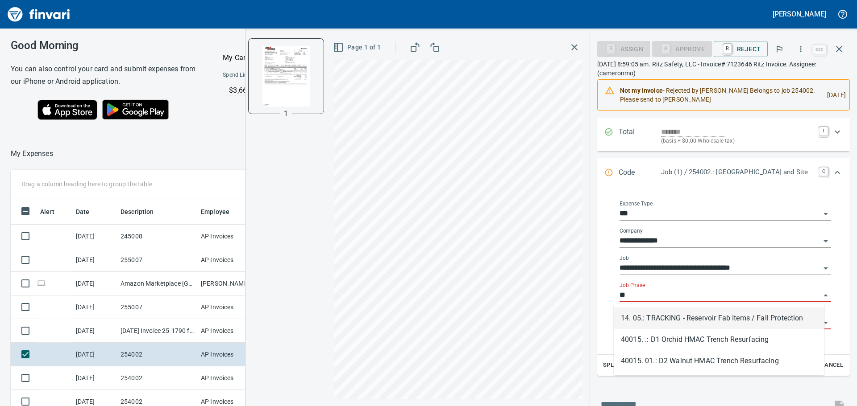
type input "*"
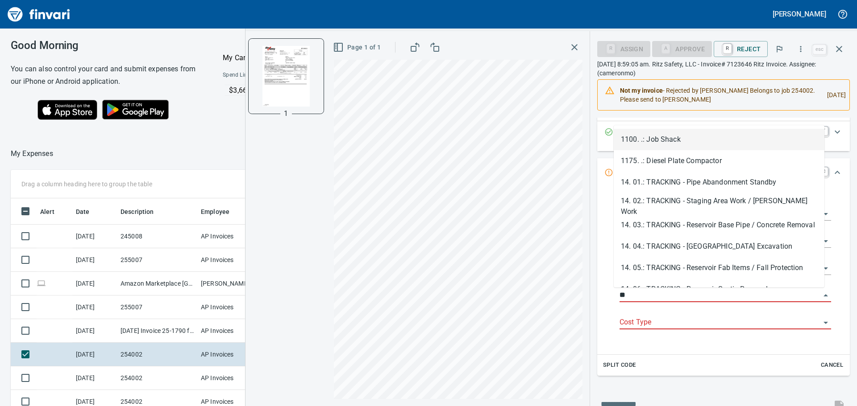
type input "*"
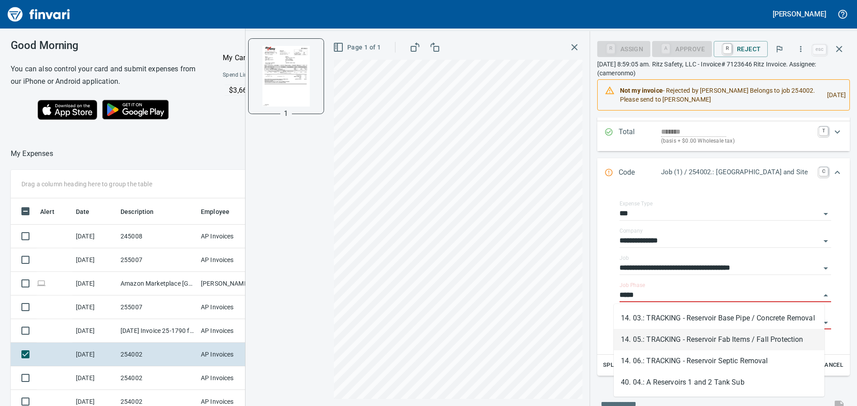
click at [725, 342] on li "14. 05.: TRACKING - Reservoir Fab Items / Fall Protection" at bounding box center [718, 339] width 211 height 21
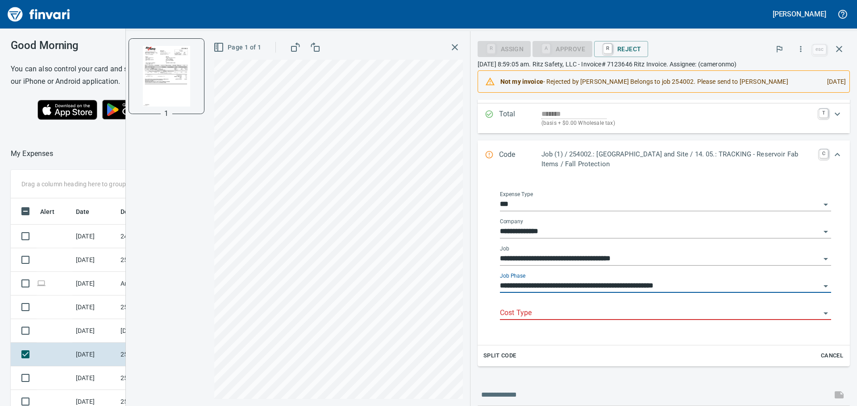
type input "**********"
click at [612, 311] on input "Cost Type" at bounding box center [660, 313] width 320 height 12
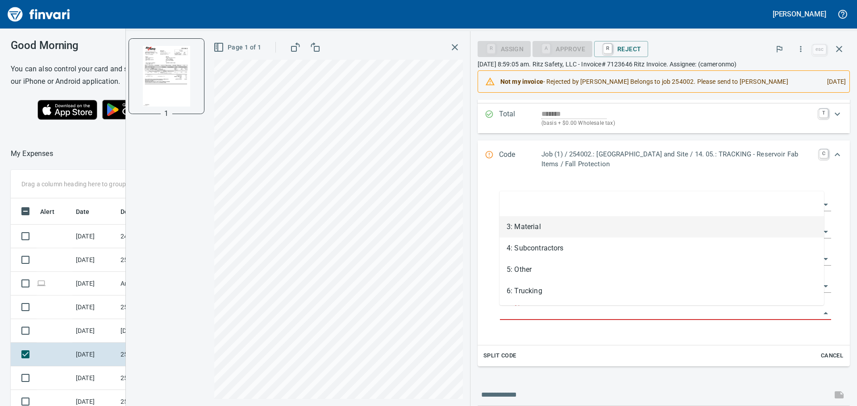
drag, startPoint x: 550, startPoint y: 226, endPoint x: 553, endPoint y: 220, distance: 6.6
click at [551, 226] on li "3: Material" at bounding box center [661, 226] width 324 height 21
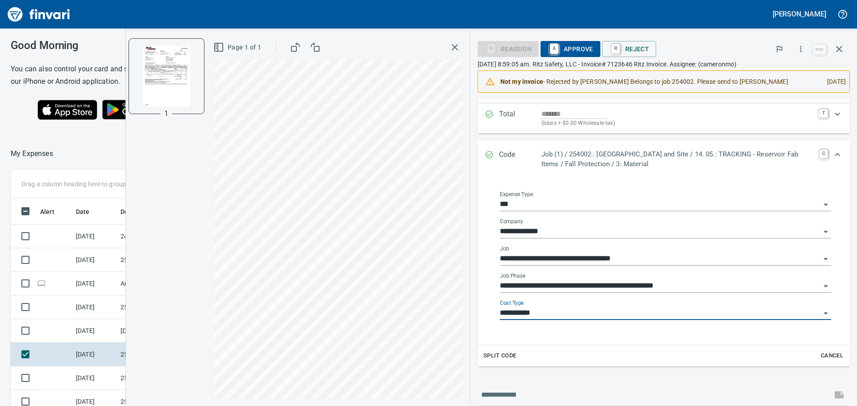
type input "**********"
click at [568, 49] on span "A Approve" at bounding box center [570, 48] width 46 height 15
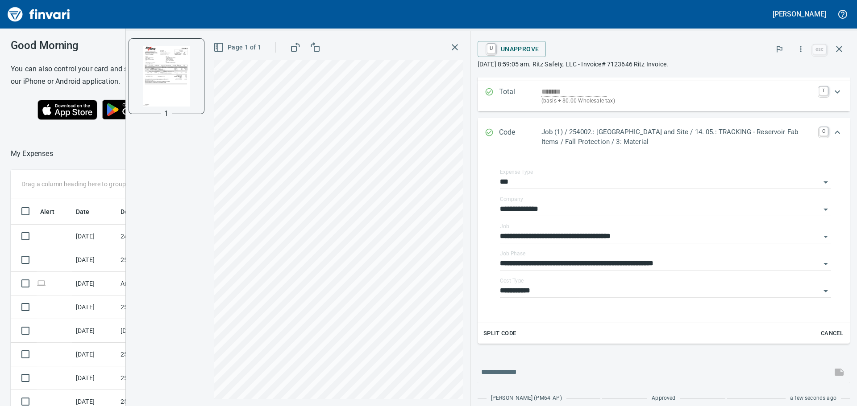
click at [461, 46] on button "button" at bounding box center [455, 47] width 16 height 16
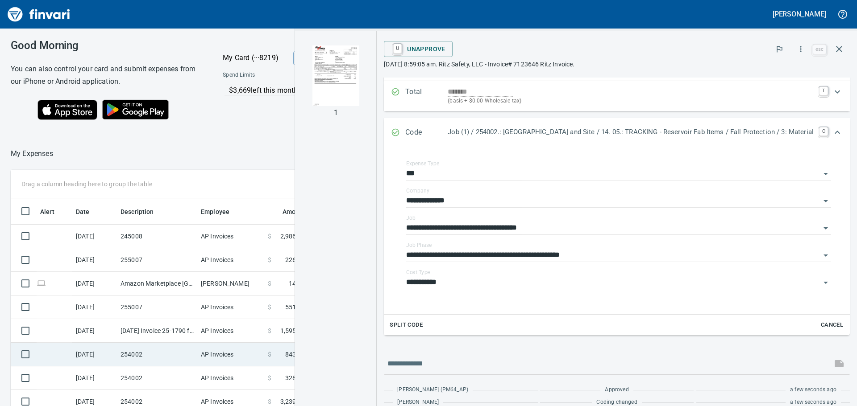
click at [166, 360] on td "254002" at bounding box center [157, 355] width 80 height 24
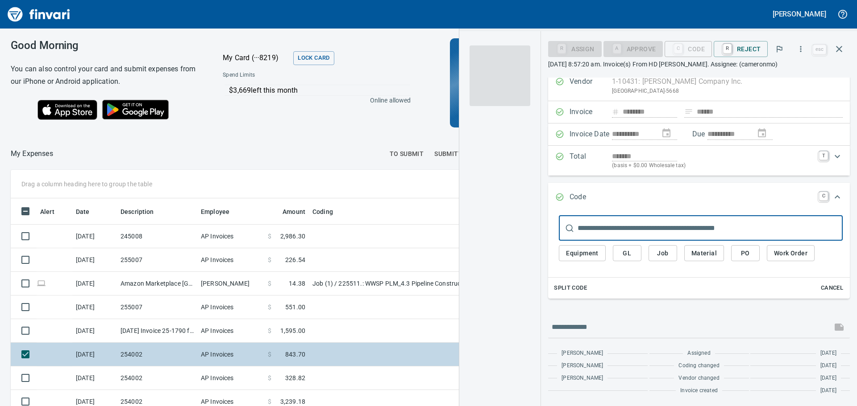
scroll to position [29, 0]
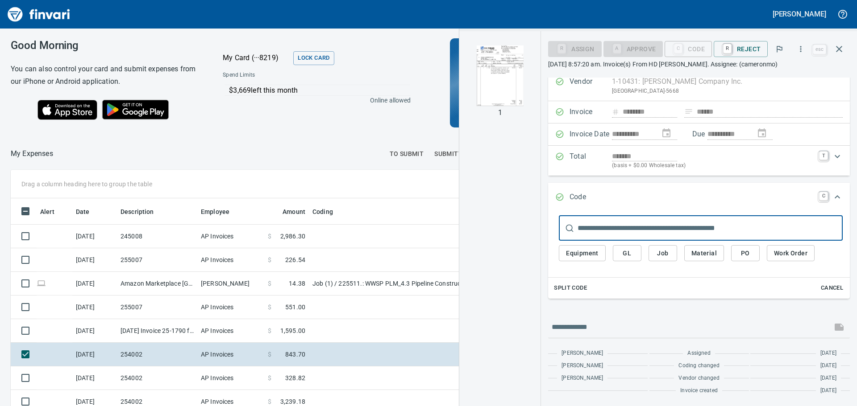
click at [493, 85] on img "button" at bounding box center [499, 76] width 61 height 61
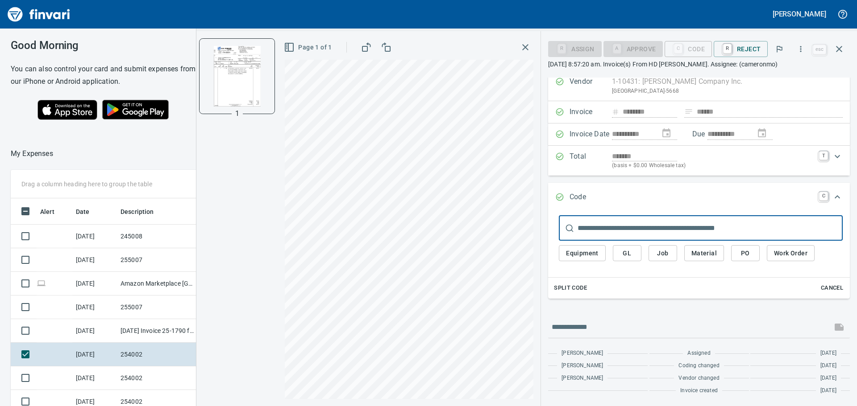
click at [598, 232] on input "text" at bounding box center [709, 228] width 265 height 25
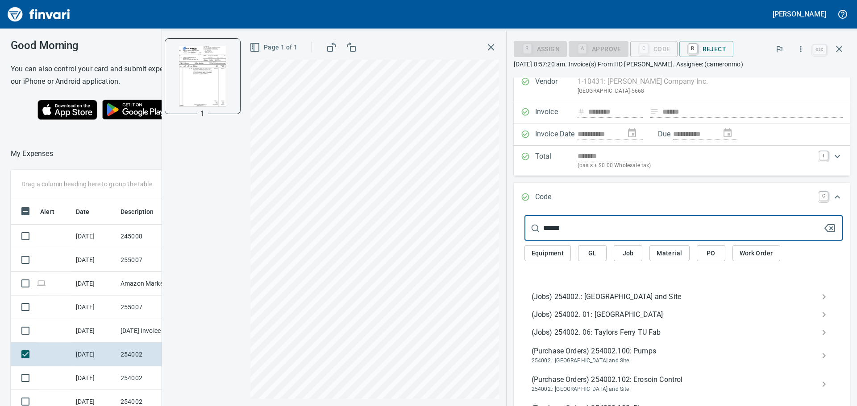
type input "******"
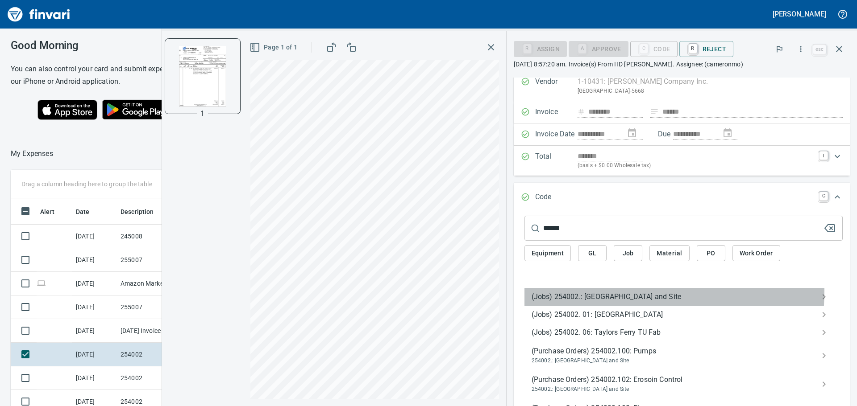
click at [596, 290] on div "(Jobs) 254002.: [GEOGRAPHIC_DATA] and Site" at bounding box center [683, 297] width 318 height 18
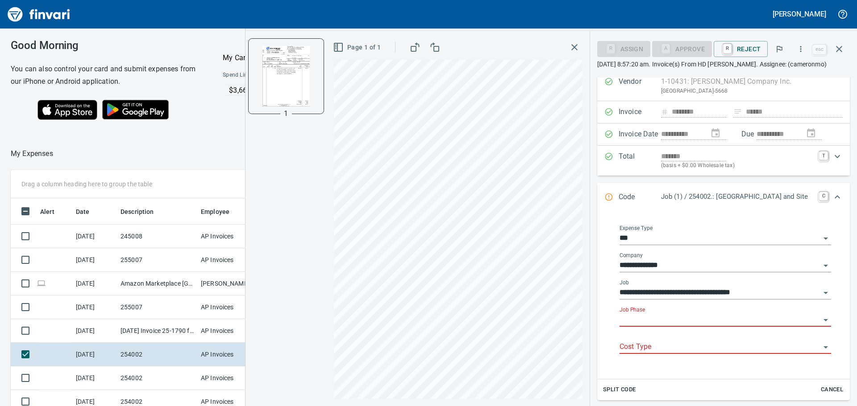
scroll to position [302, 592]
click at [631, 319] on input "Job Phase" at bounding box center [719, 320] width 201 height 12
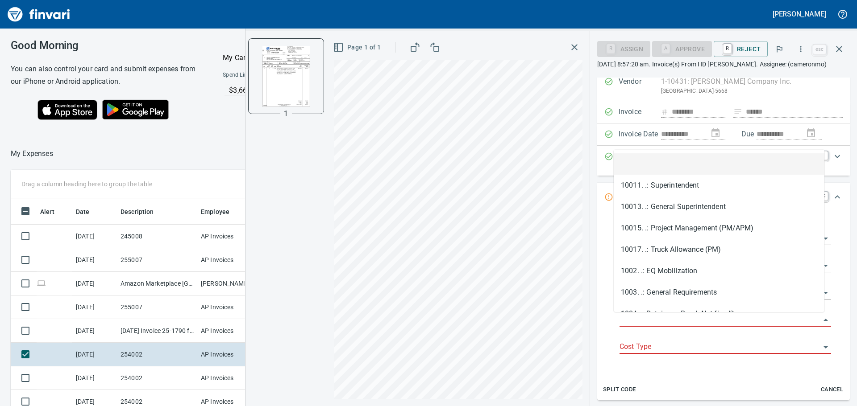
drag, startPoint x: 631, startPoint y: 319, endPoint x: 622, endPoint y: 318, distance: 9.1
click at [622, 318] on input "Job Phase" at bounding box center [719, 320] width 201 height 12
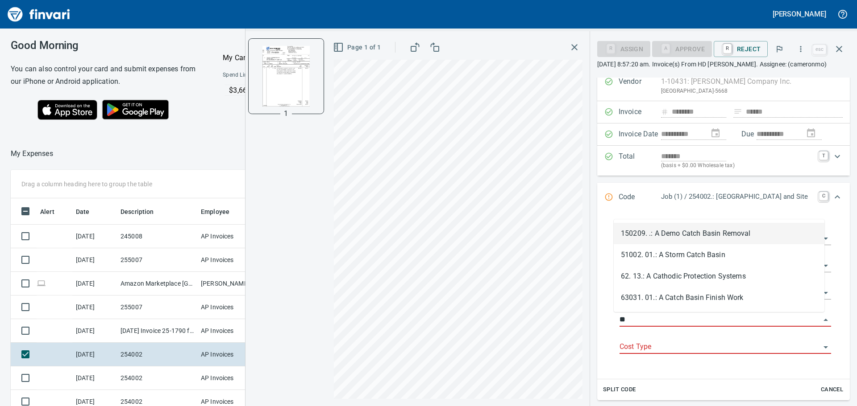
type input "*"
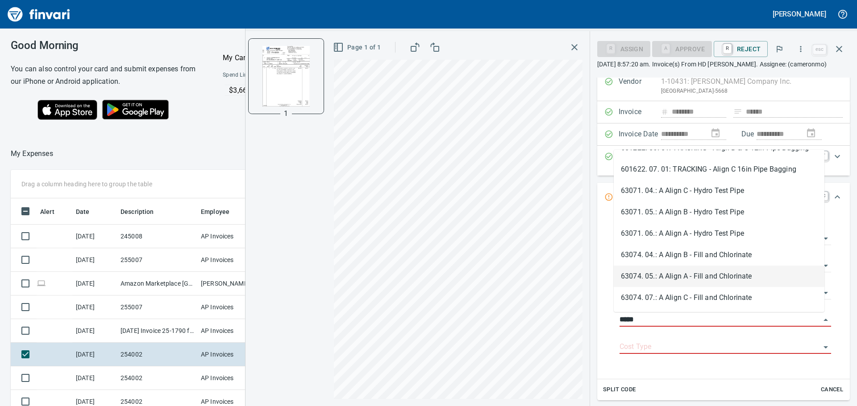
scroll to position [0, 0]
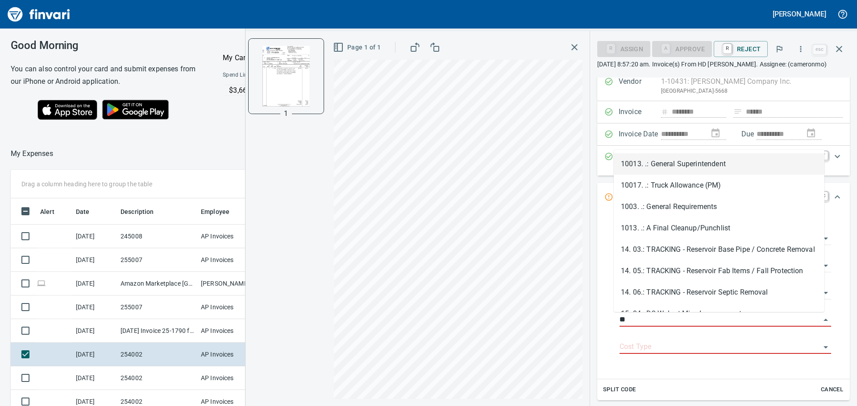
type input "*"
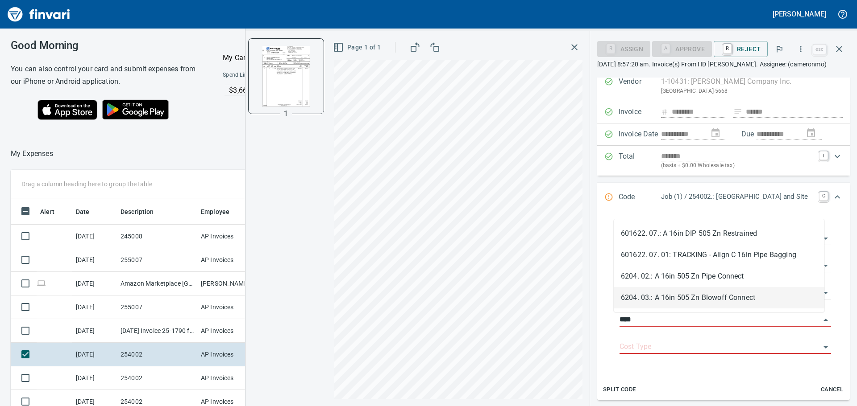
scroll to position [302, 592]
click at [717, 232] on li "601622. 07.: A 16in DIP 505 Zn Restrained" at bounding box center [718, 233] width 211 height 21
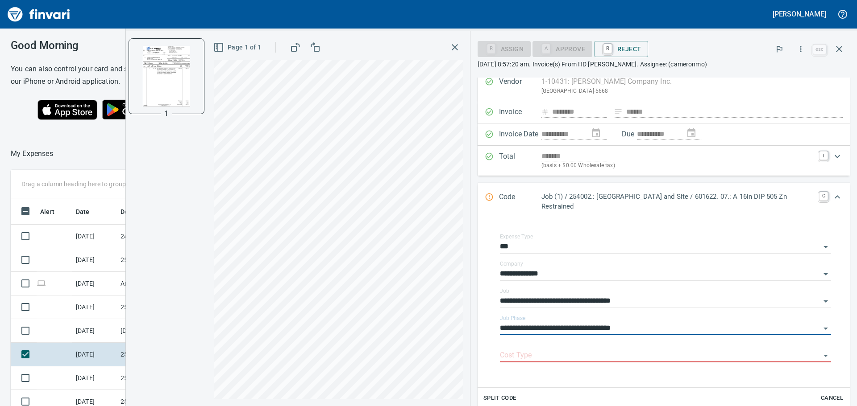
type input "**********"
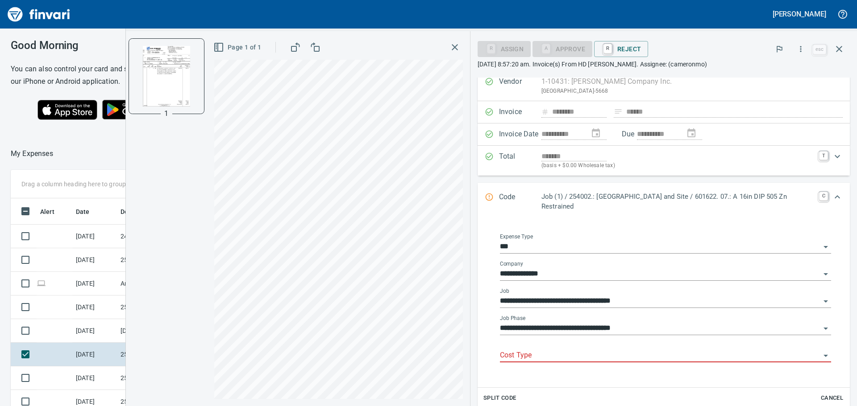
click at [546, 353] on input "Cost Type" at bounding box center [660, 356] width 320 height 12
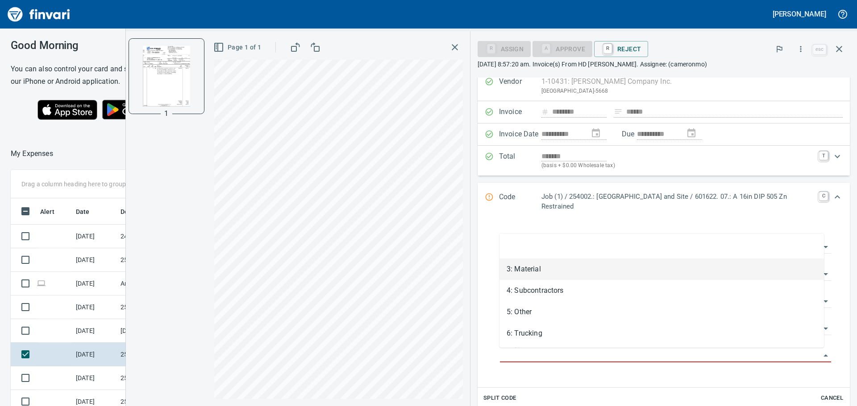
click at [551, 278] on li "3: Material" at bounding box center [661, 269] width 324 height 21
type input "**********"
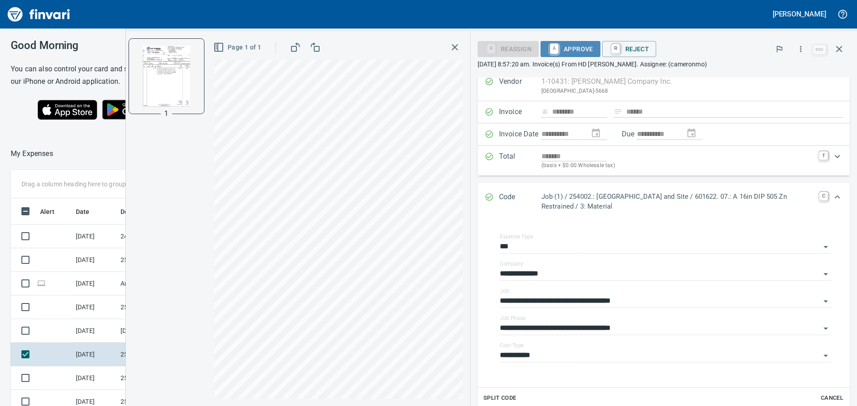
click at [576, 48] on span "A Approve" at bounding box center [570, 48] width 46 height 15
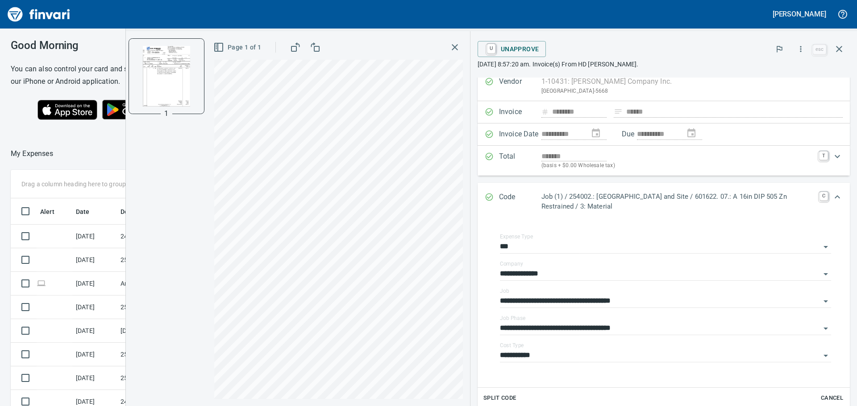
click at [453, 41] on button "button" at bounding box center [455, 47] width 16 height 16
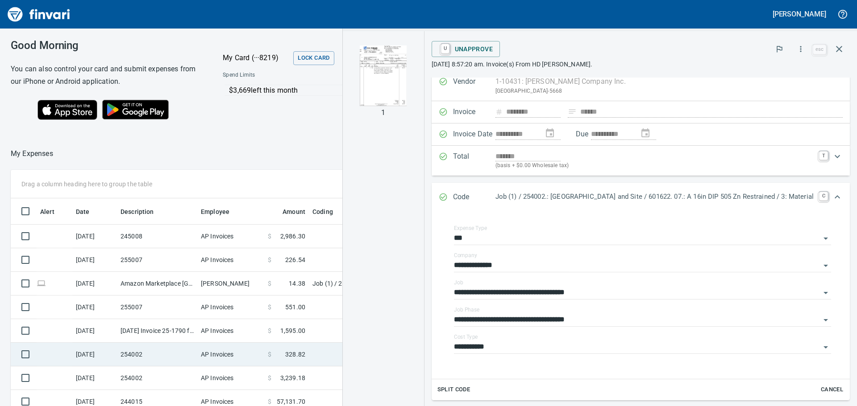
click at [154, 352] on td "254002" at bounding box center [157, 355] width 80 height 24
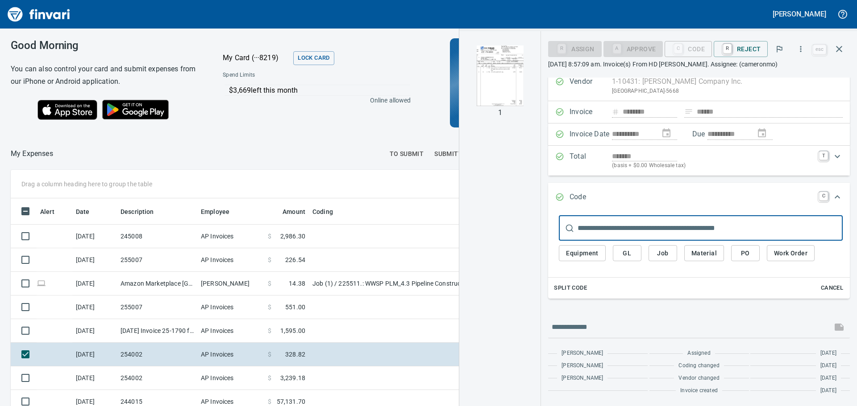
click at [510, 79] on img "button" at bounding box center [499, 76] width 61 height 61
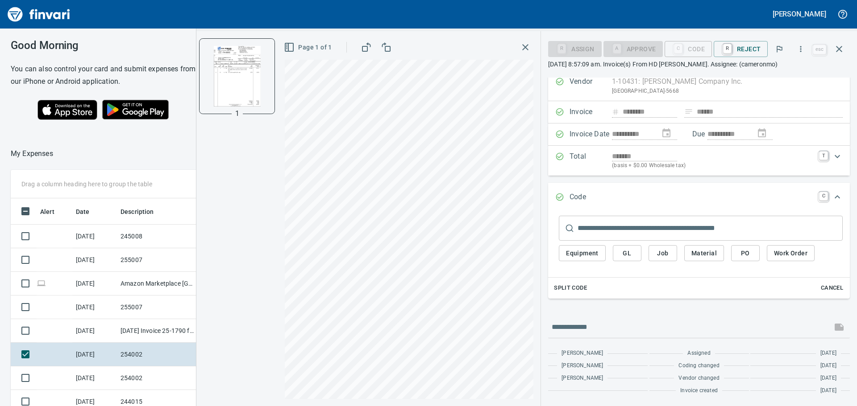
click at [592, 222] on input "text" at bounding box center [709, 228] width 265 height 25
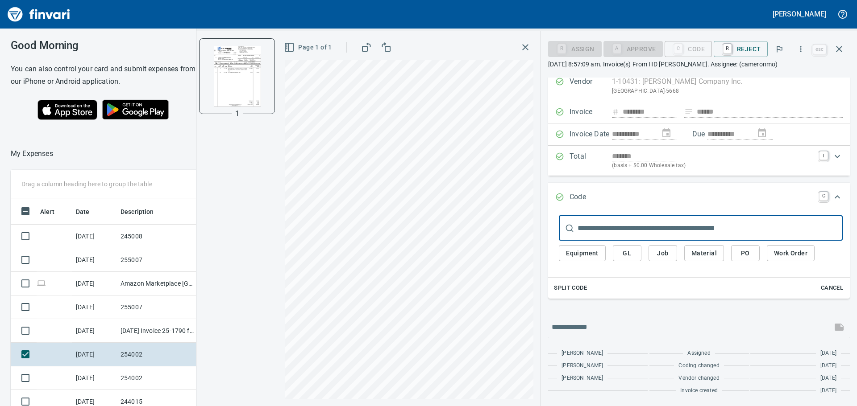
click at [571, 285] on span "Split Code" at bounding box center [570, 288] width 33 height 10
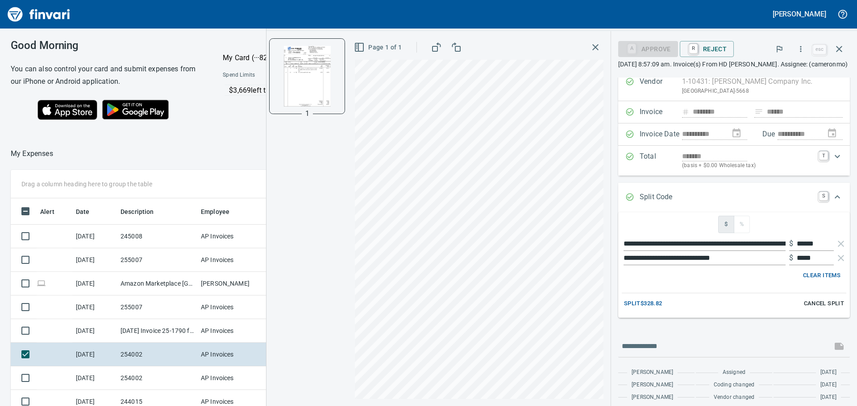
click at [641, 302] on span "Split $328.82" at bounding box center [643, 304] width 38 height 10
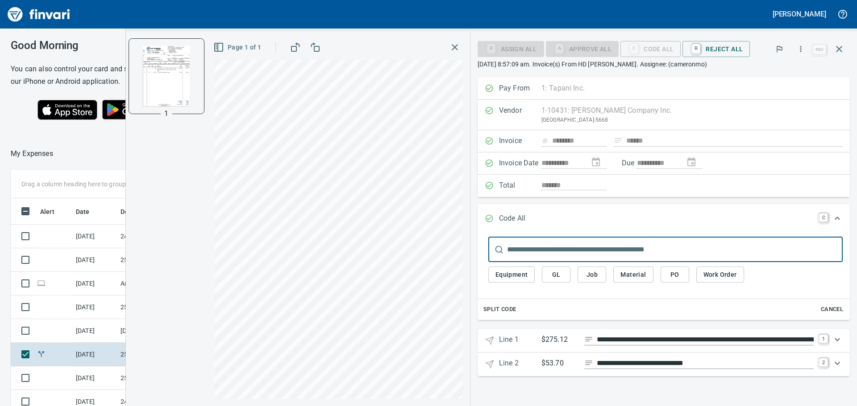
click at [606, 253] on input "text" at bounding box center [675, 249] width 336 height 25
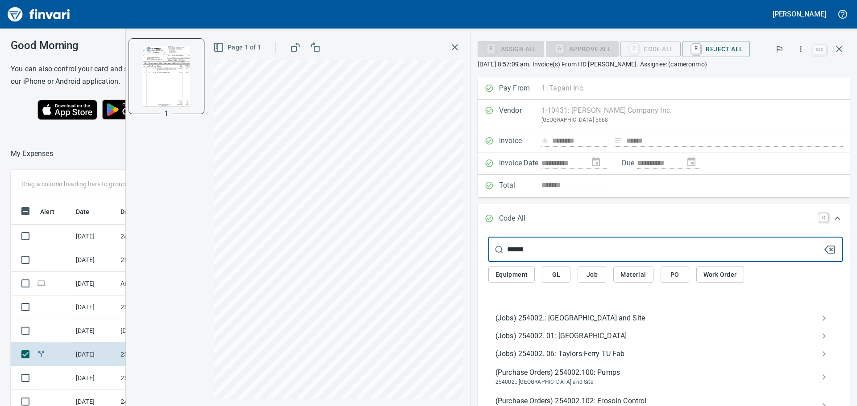
type input "******"
click at [832, 219] on icon "Expand" at bounding box center [837, 218] width 11 height 11
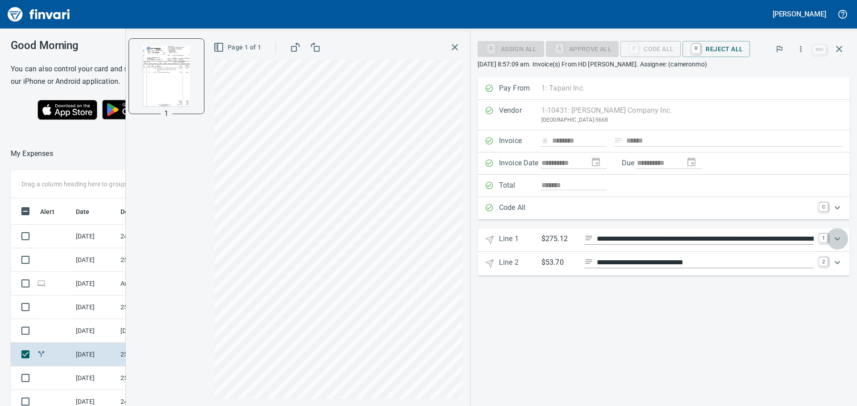
click at [843, 238] on div "Expand" at bounding box center [836, 238] width 21 height 21
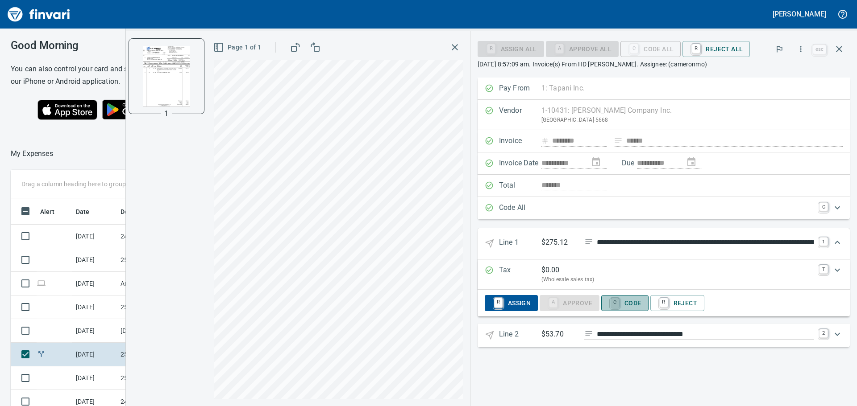
click at [618, 303] on link "C" at bounding box center [614, 303] width 8 height 10
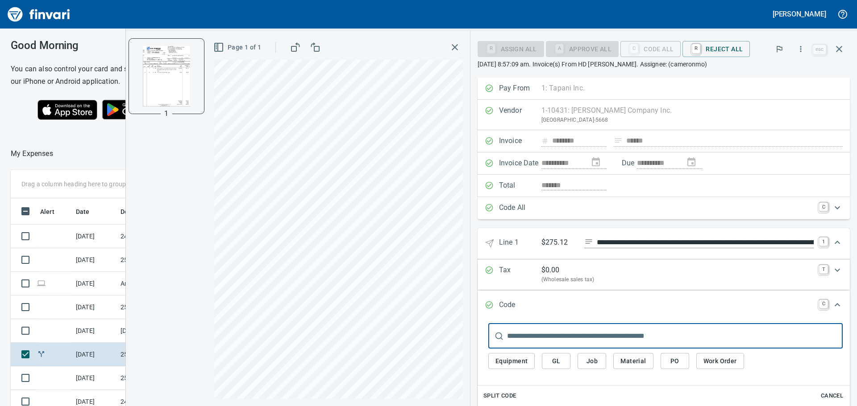
click at [520, 331] on input "text" at bounding box center [675, 336] width 336 height 25
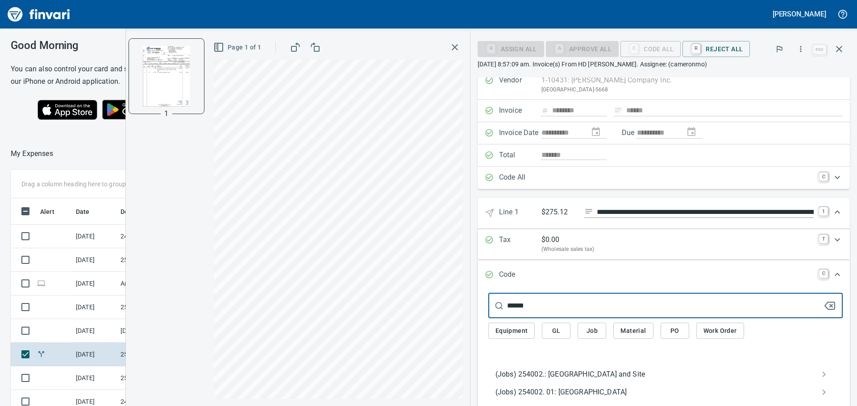
scroll to position [45, 0]
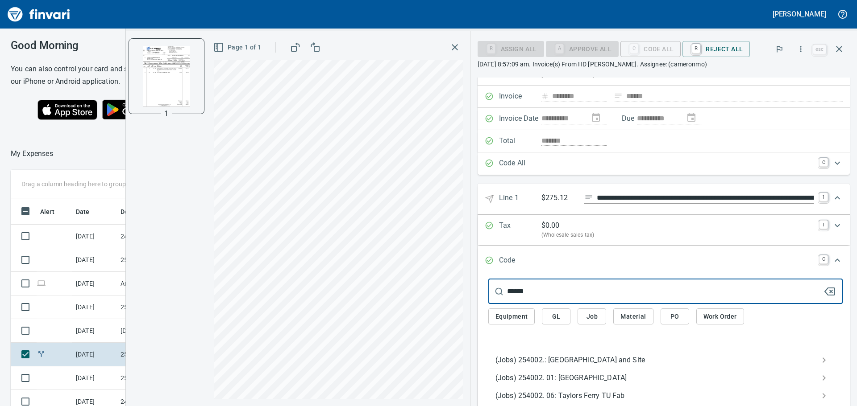
type input "******"
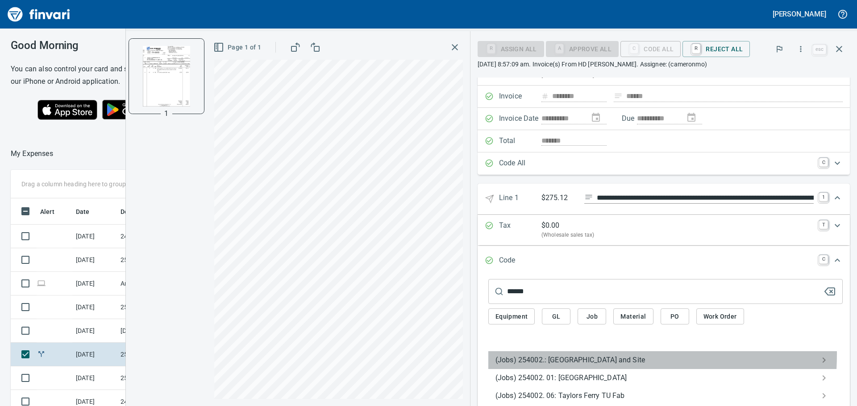
click at [553, 354] on div "(Jobs) 254002.: [GEOGRAPHIC_DATA] and Site" at bounding box center [665, 361] width 354 height 18
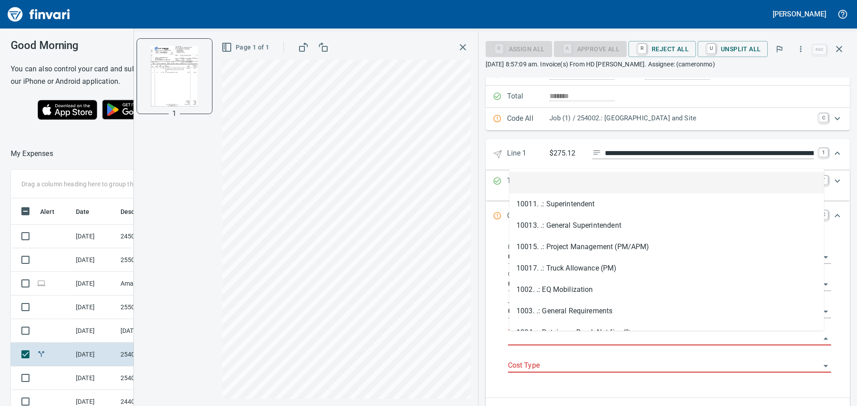
scroll to position [302, 592]
click at [544, 341] on input "Job Phase" at bounding box center [664, 339] width 312 height 12
click at [556, 336] on input "Job Phase" at bounding box center [664, 339] width 312 height 12
drag, startPoint x: 556, startPoint y: 336, endPoint x: 538, endPoint y: 341, distance: 18.8
click at [539, 341] on input "Job Phase" at bounding box center [664, 339] width 312 height 12
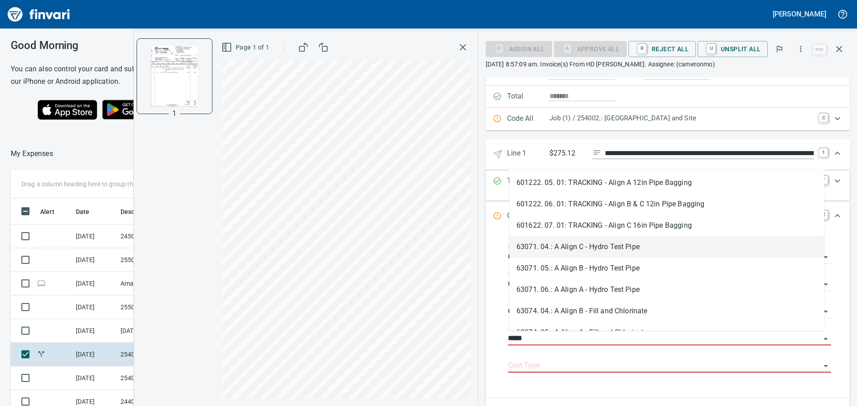
click at [632, 253] on li "63071. 04.: A Align C - Hydro Test Pipe" at bounding box center [666, 246] width 315 height 21
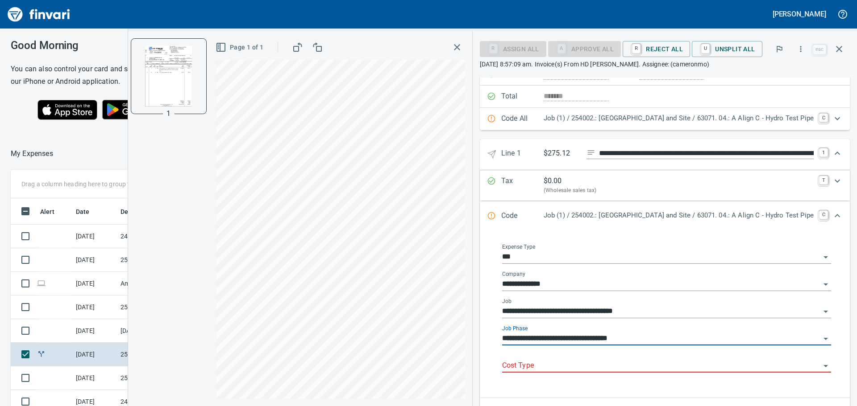
type input "**********"
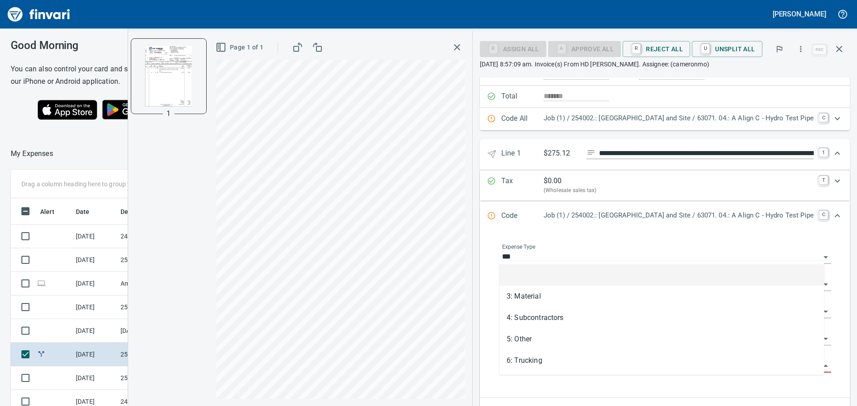
click at [569, 373] on input "Cost Type" at bounding box center [661, 366] width 318 height 12
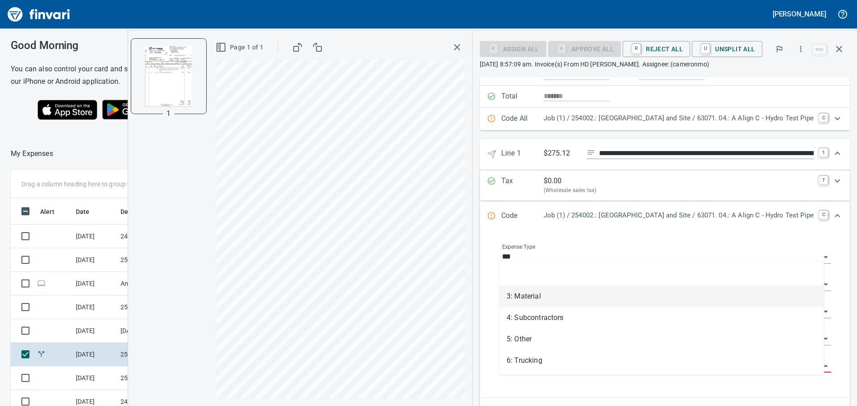
drag, startPoint x: 539, startPoint y: 298, endPoint x: 645, endPoint y: 282, distance: 106.4
click at [539, 297] on li "3: Material" at bounding box center [661, 296] width 324 height 21
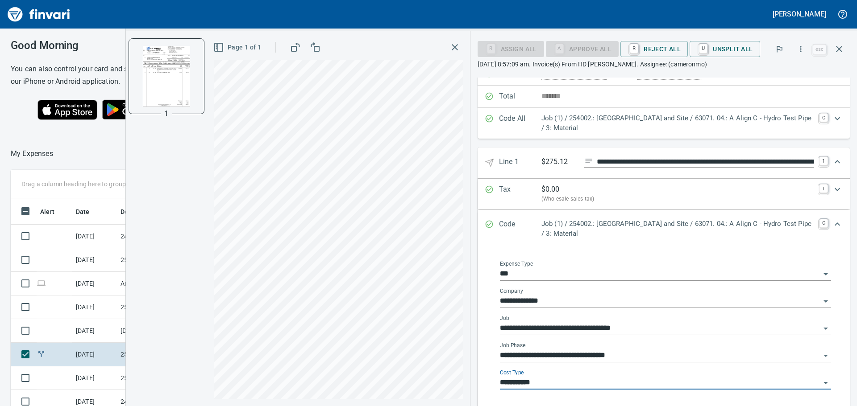
type input "**********"
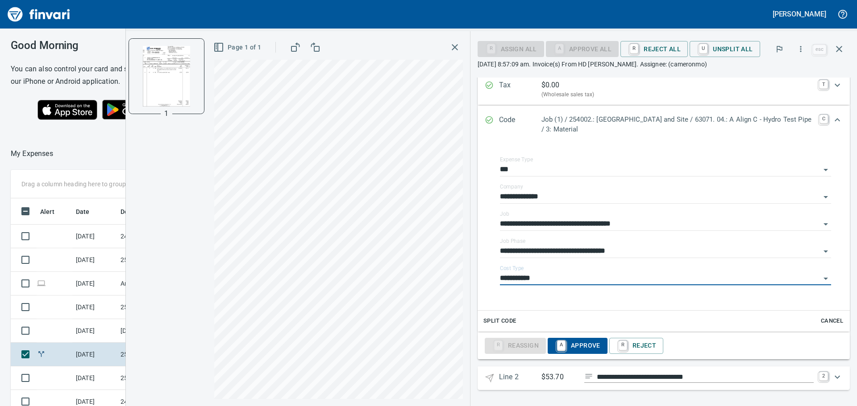
click at [581, 340] on span "A Approve" at bounding box center [578, 346] width 46 height 15
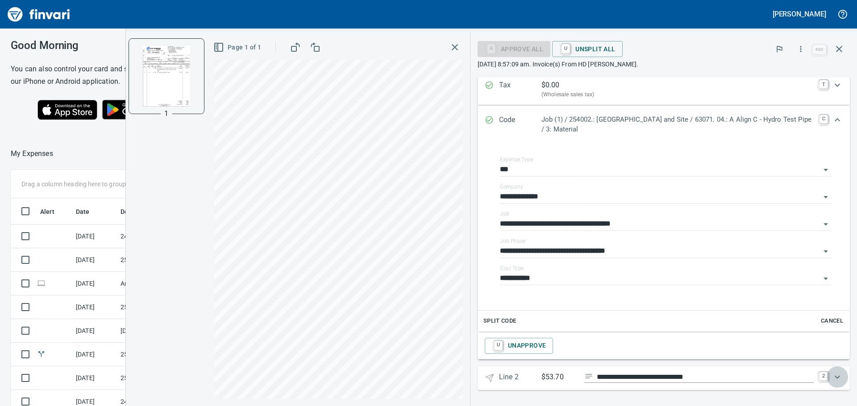
click at [832, 374] on icon "Expand" at bounding box center [837, 377] width 11 height 11
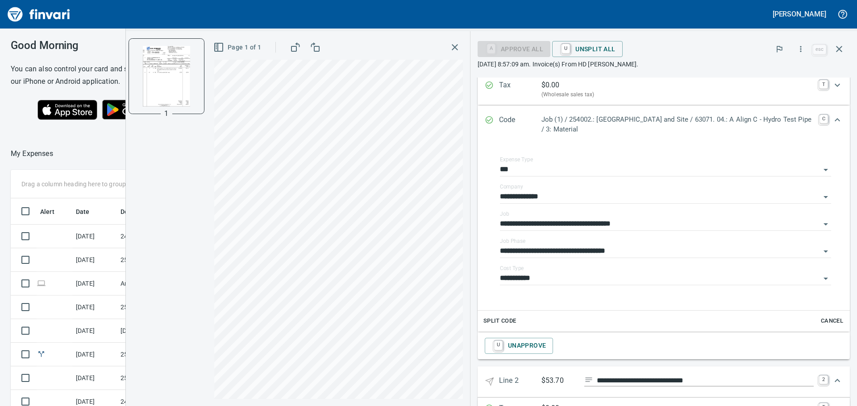
click at [833, 117] on icon "Expand" at bounding box center [837, 120] width 11 height 11
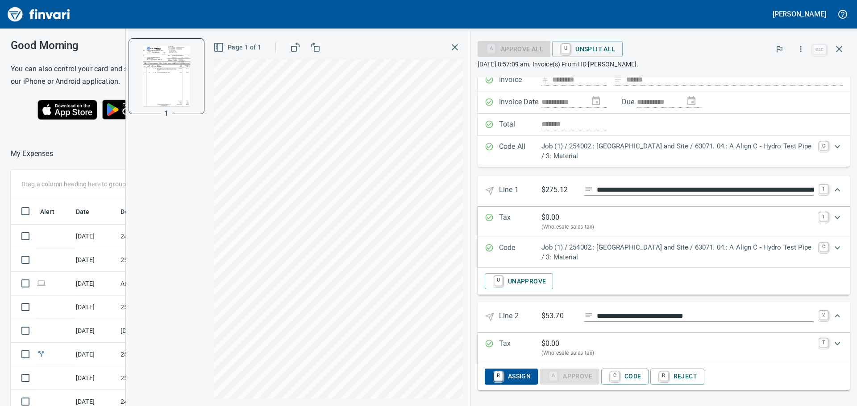
scroll to position [61, 0]
click at [614, 373] on link "C" at bounding box center [614, 377] width 8 height 10
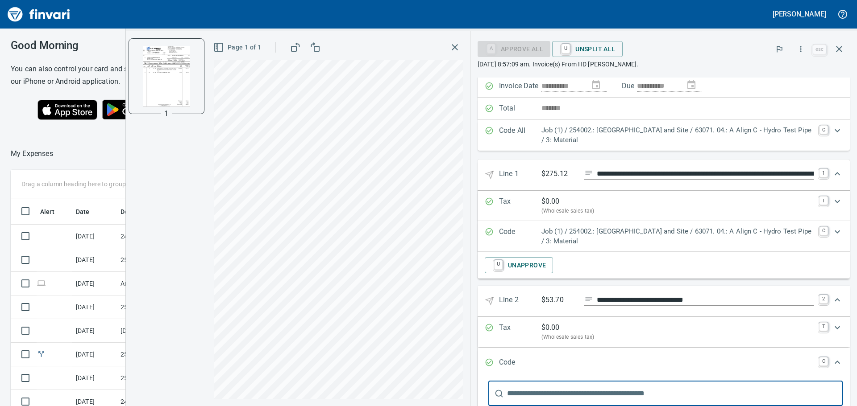
click at [561, 389] on input "text" at bounding box center [675, 393] width 336 height 25
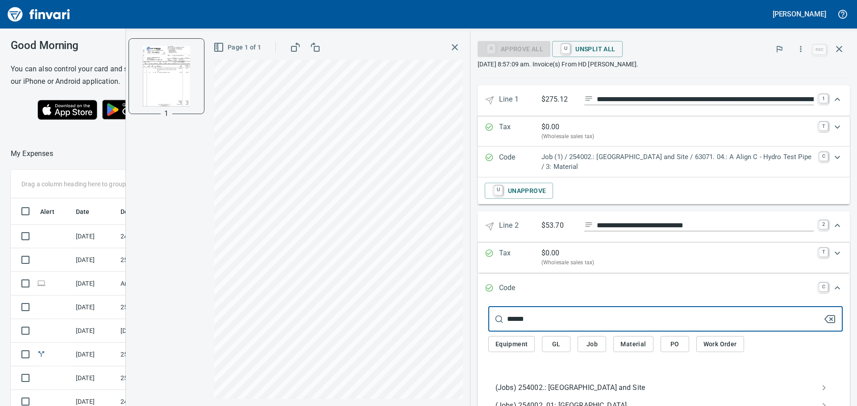
scroll to position [166, 0]
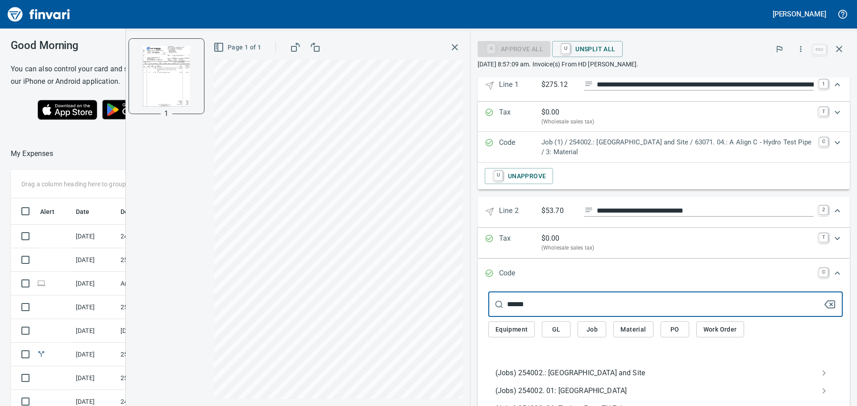
type input "******"
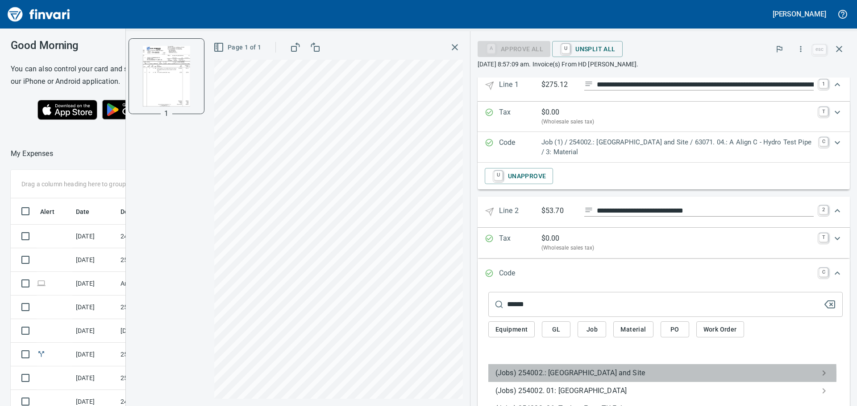
click at [538, 375] on span "(Jobs) 254002.: [GEOGRAPHIC_DATA] and Site" at bounding box center [658, 373] width 326 height 11
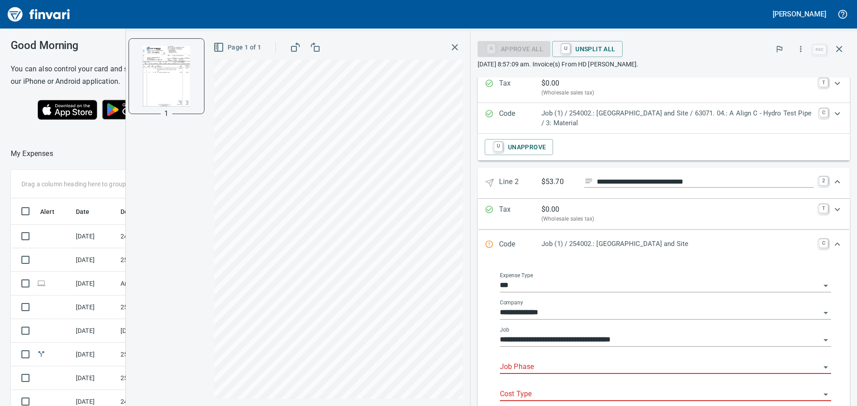
scroll to position [211, 0]
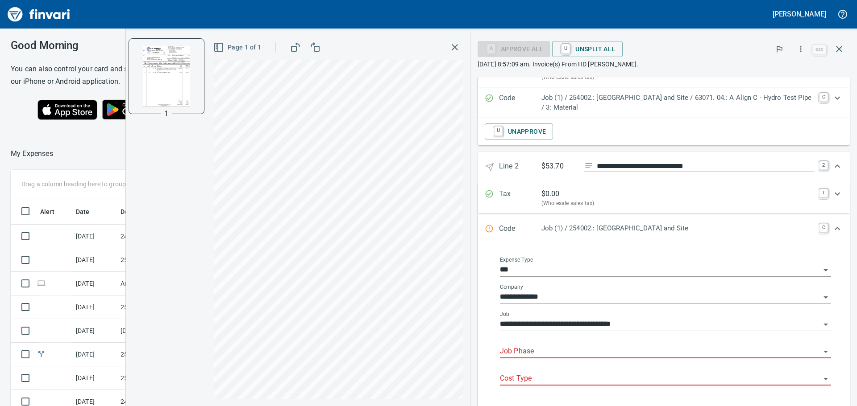
click at [539, 348] on input "Job Phase" at bounding box center [660, 352] width 320 height 12
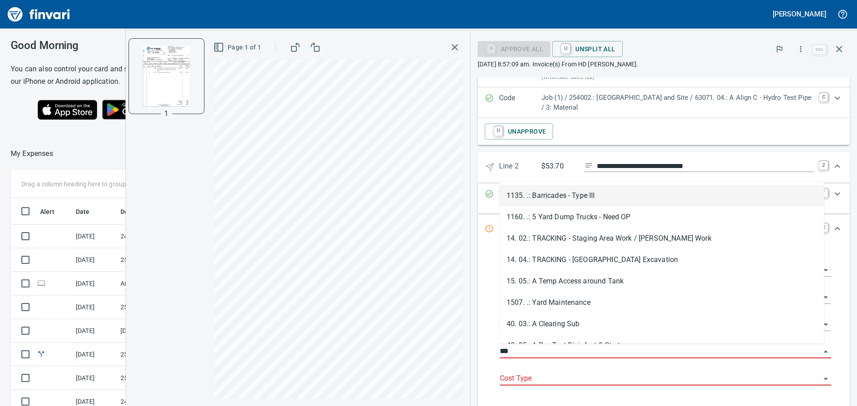
scroll to position [302, 592]
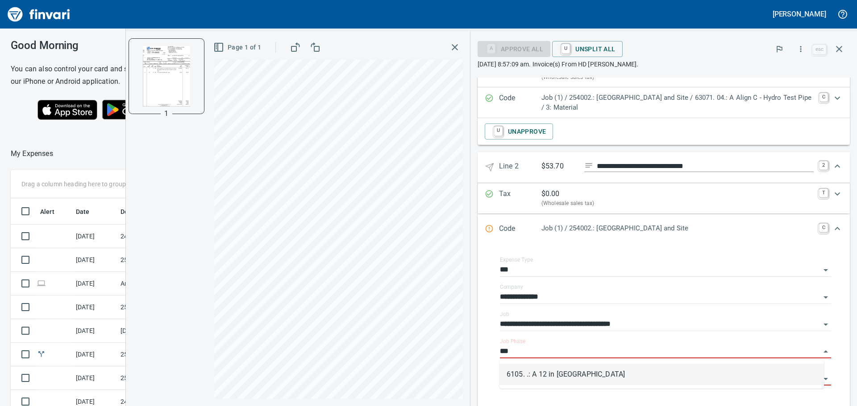
click at [550, 379] on li "6105. .: A 12 in [GEOGRAPHIC_DATA]" at bounding box center [661, 374] width 324 height 21
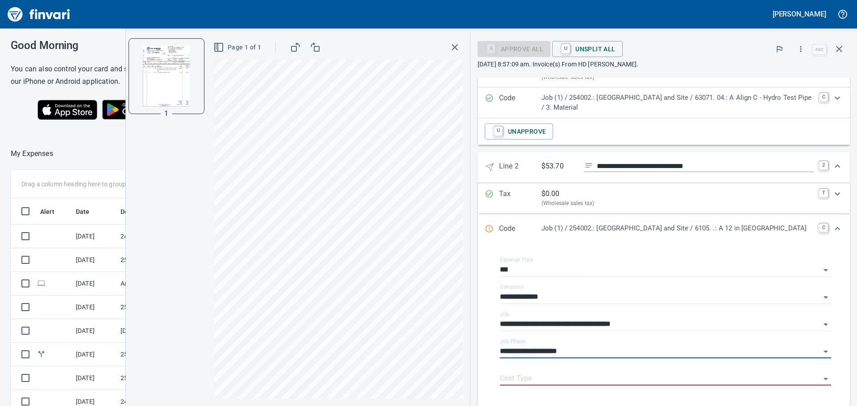
type input "**********"
click at [550, 379] on input "Cost Type" at bounding box center [660, 379] width 320 height 12
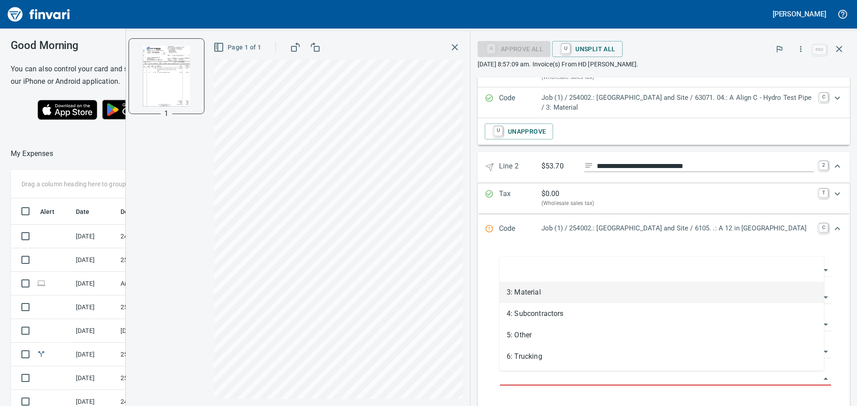
click at [546, 298] on li "3: Material" at bounding box center [661, 292] width 324 height 21
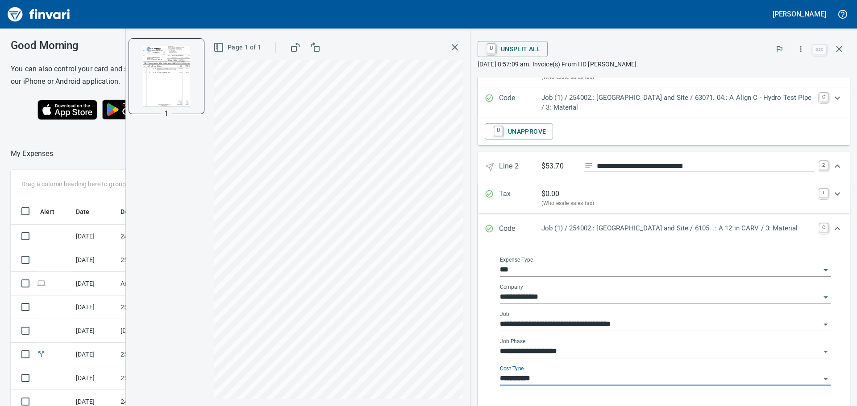
type input "**********"
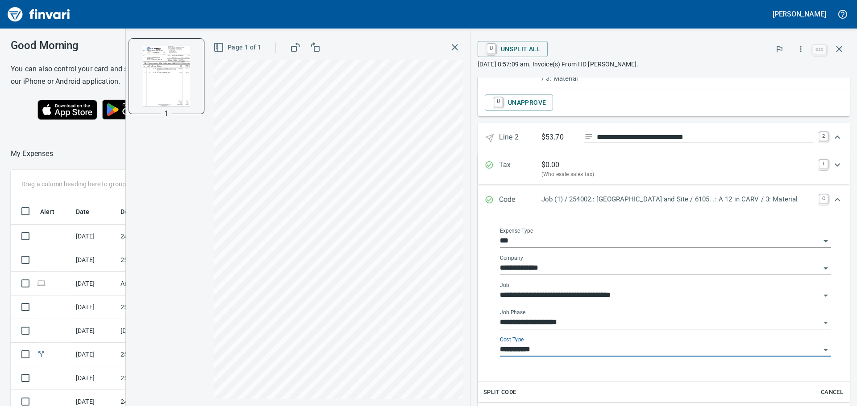
scroll to position [256, 0]
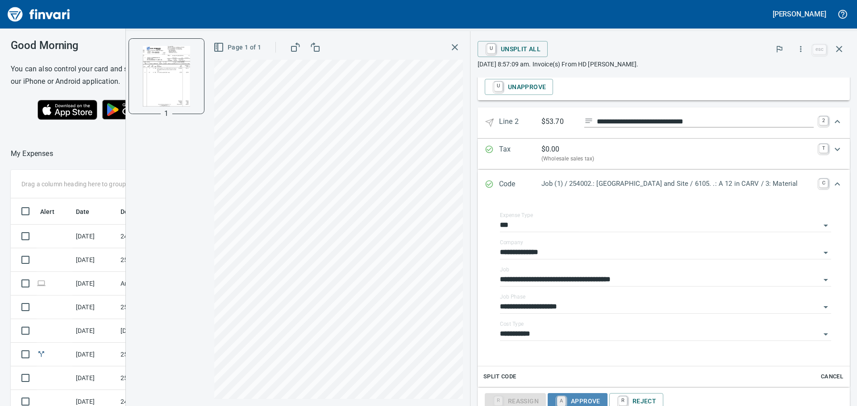
click at [565, 398] on link "A" at bounding box center [561, 402] width 8 height 10
click at [832, 185] on icon "Expand" at bounding box center [837, 184] width 11 height 11
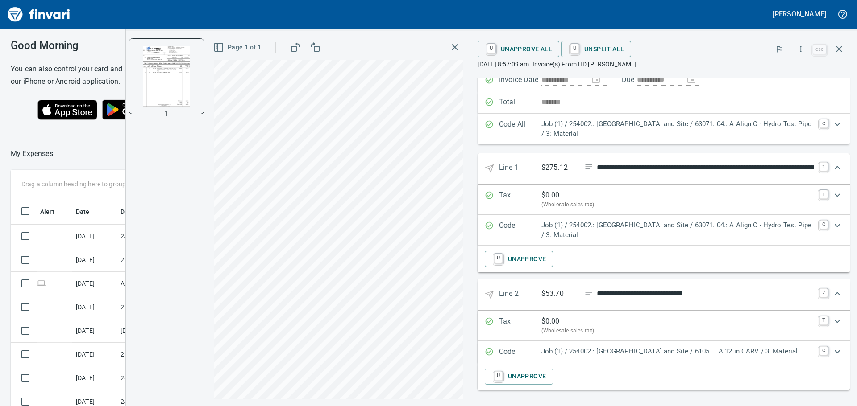
scroll to position [83, 0]
click at [457, 44] on icon "button" at bounding box center [454, 47] width 11 height 11
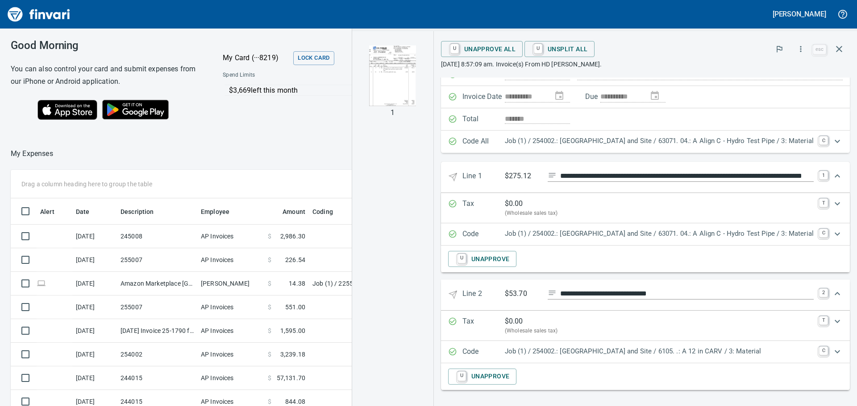
scroll to position [66, 0]
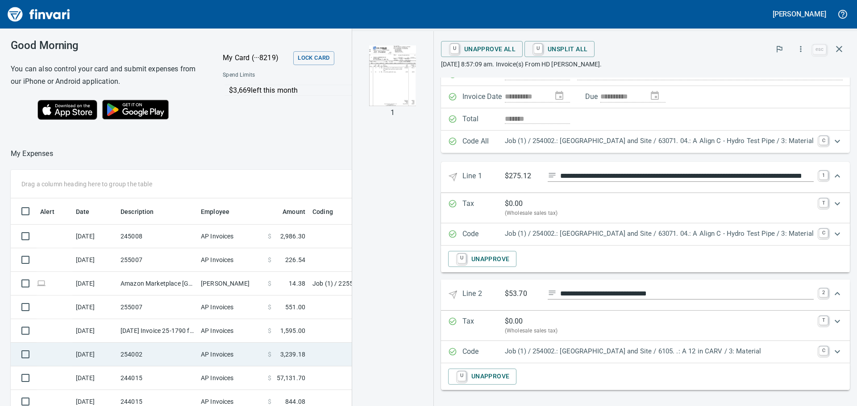
click at [155, 356] on td "254002" at bounding box center [157, 355] width 80 height 24
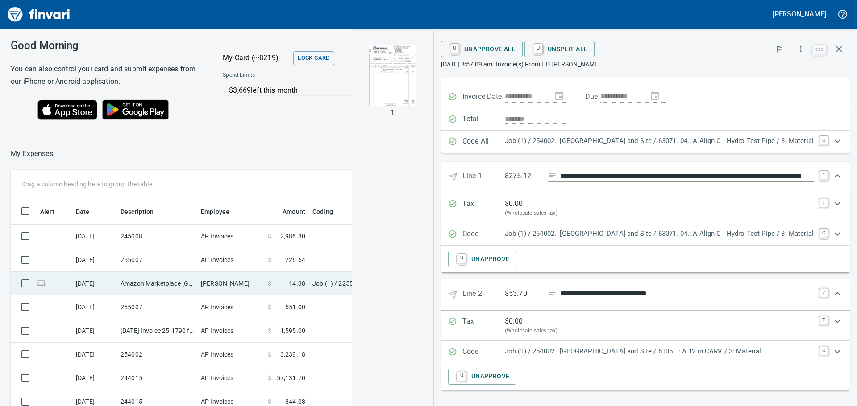
scroll to position [17, 0]
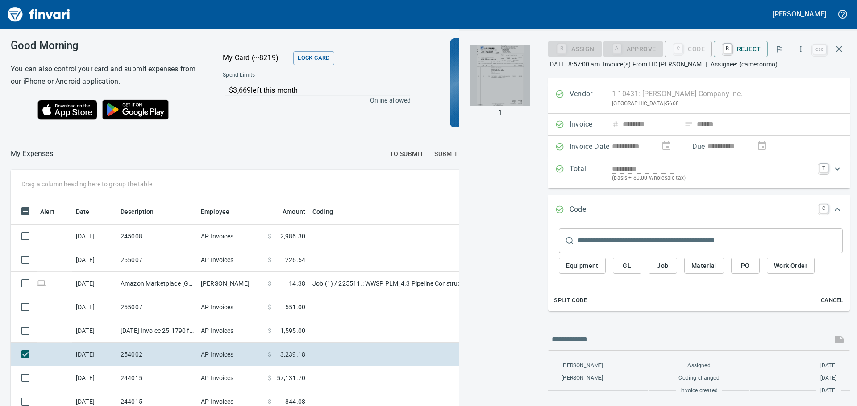
click at [508, 83] on img "button" at bounding box center [499, 76] width 61 height 61
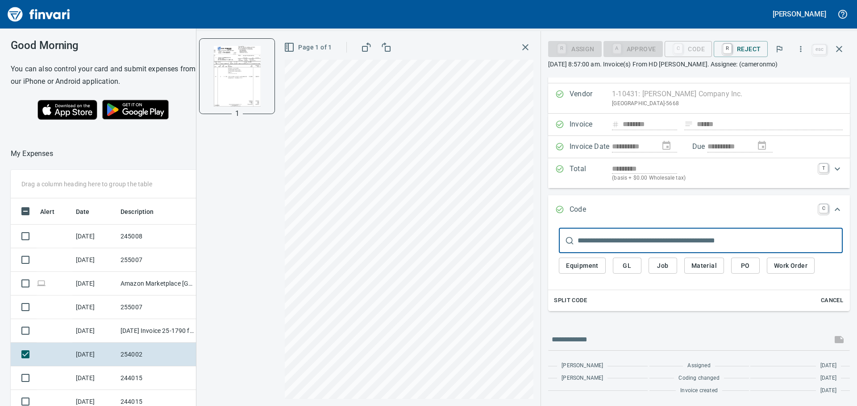
click at [601, 234] on input "text" at bounding box center [709, 240] width 265 height 25
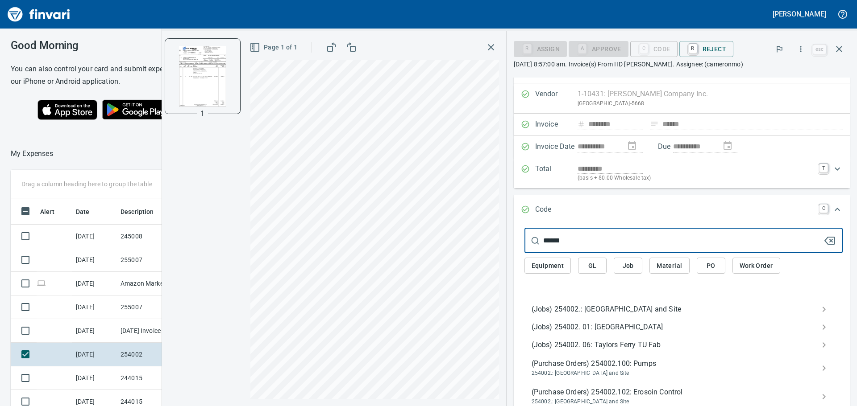
type input "******"
click at [598, 309] on span "(Jobs) 254002.: [GEOGRAPHIC_DATA] and Site" at bounding box center [676, 309] width 290 height 11
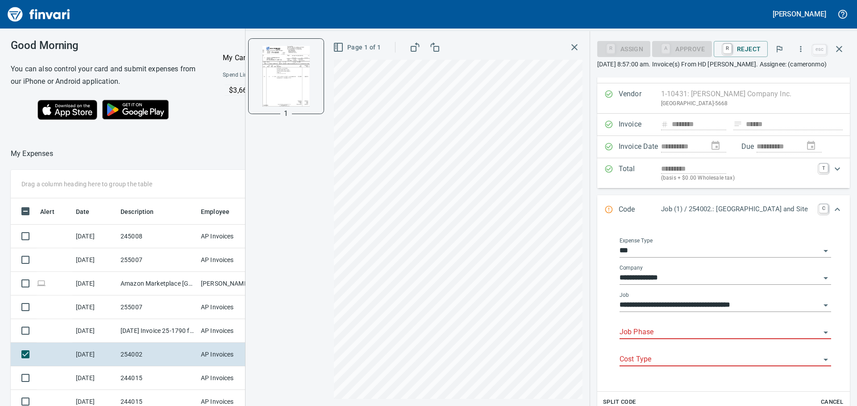
click at [676, 330] on input "Job Phase" at bounding box center [719, 333] width 201 height 12
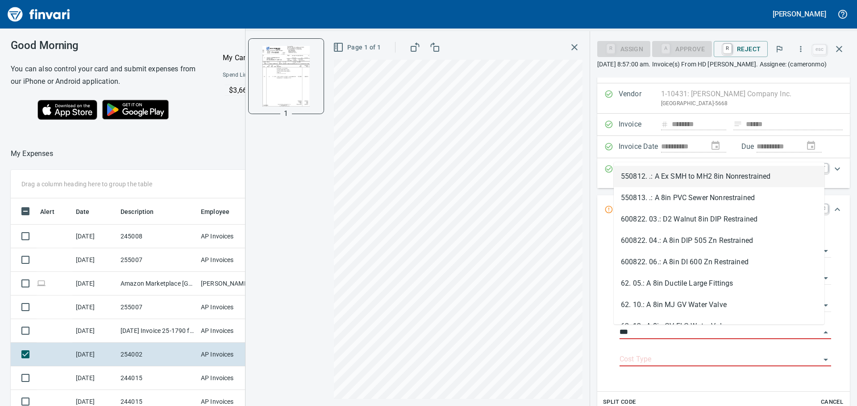
scroll to position [302, 592]
type input "*"
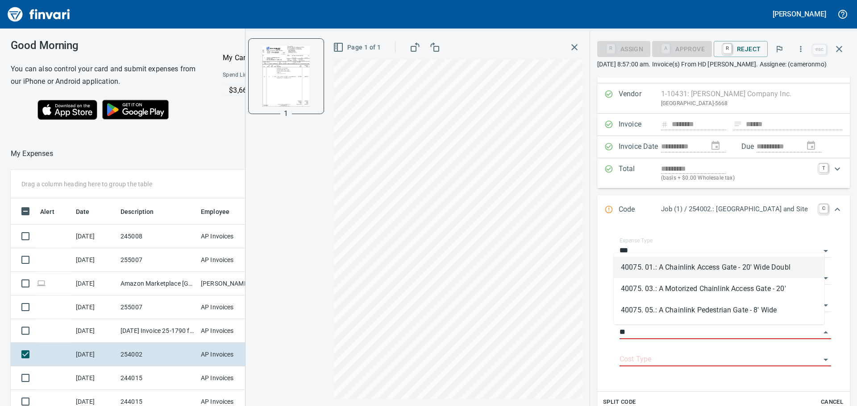
type input "*"
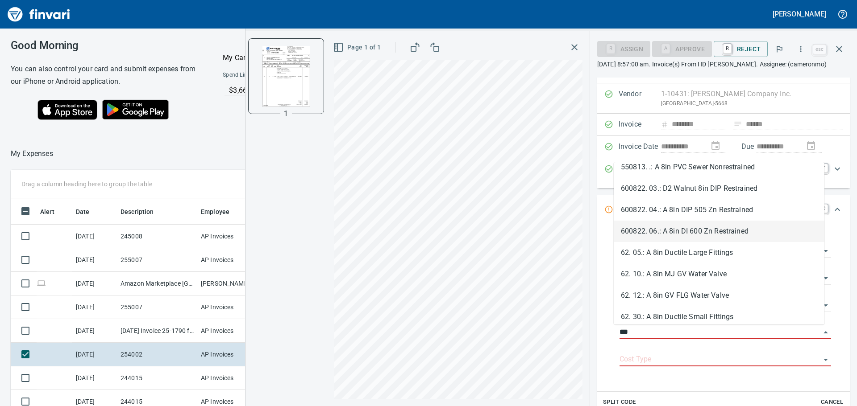
scroll to position [45, 0]
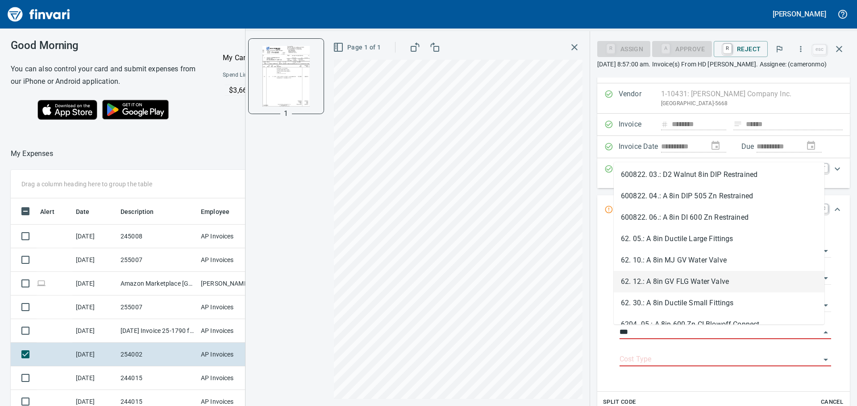
click at [688, 284] on li "62. 12.: A 8in GV FLG Water Valve" at bounding box center [718, 281] width 211 height 21
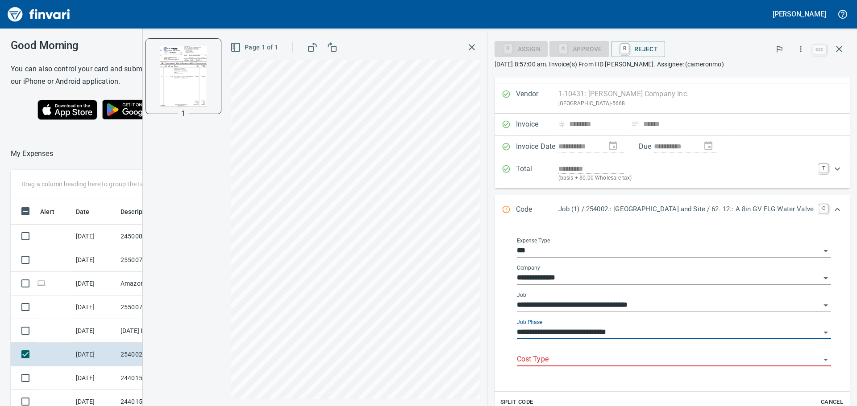
type input "**********"
click at [572, 355] on input "Cost Type" at bounding box center [668, 360] width 303 height 12
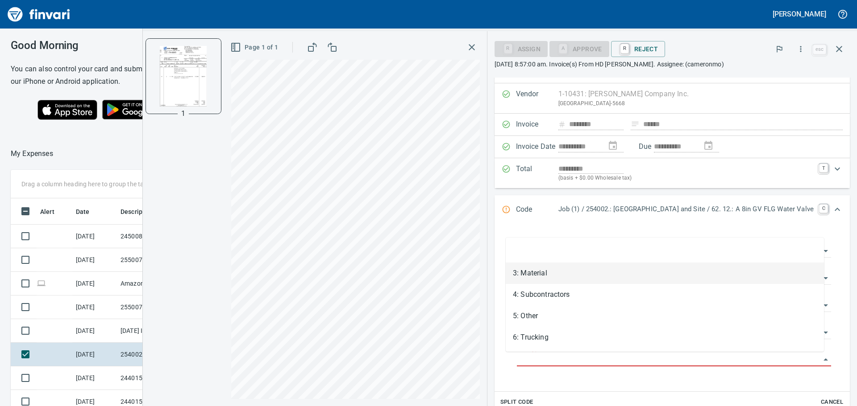
click at [559, 273] on li "3: Material" at bounding box center [664, 273] width 318 height 21
type input "**********"
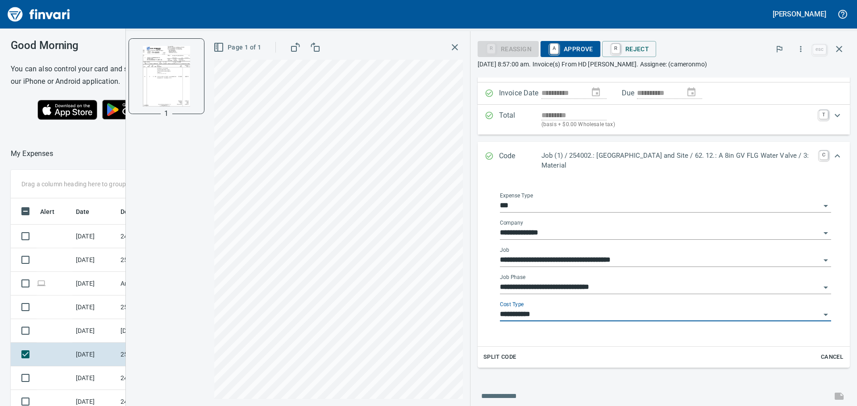
scroll to position [106, 0]
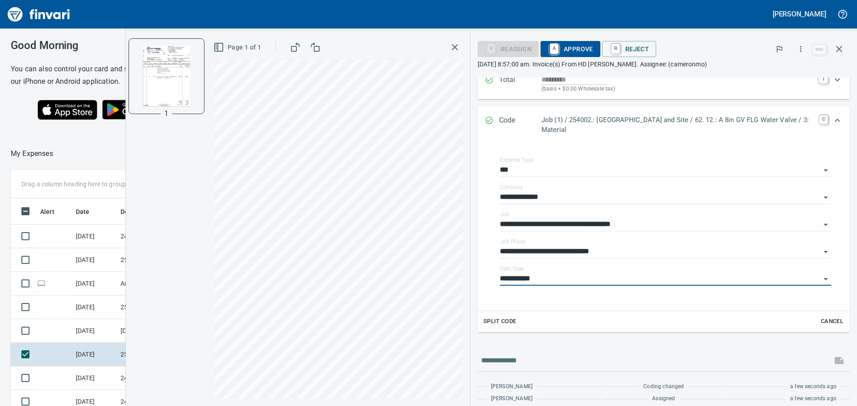
click at [572, 46] on span "A Approve" at bounding box center [570, 48] width 46 height 15
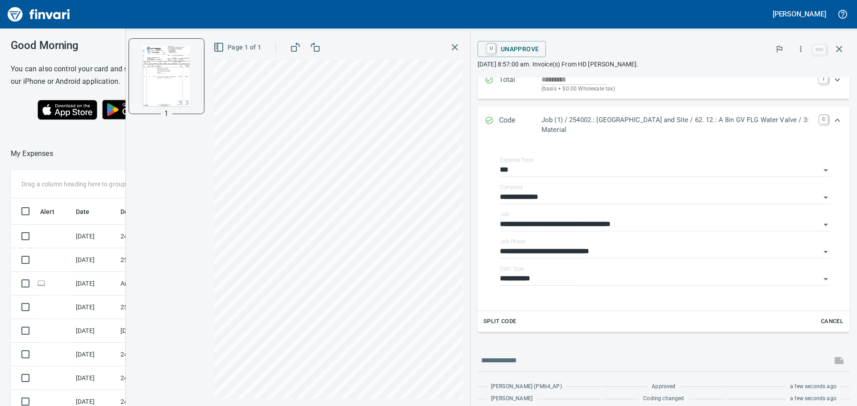
click at [456, 47] on icon "button" at bounding box center [454, 47] width 11 height 11
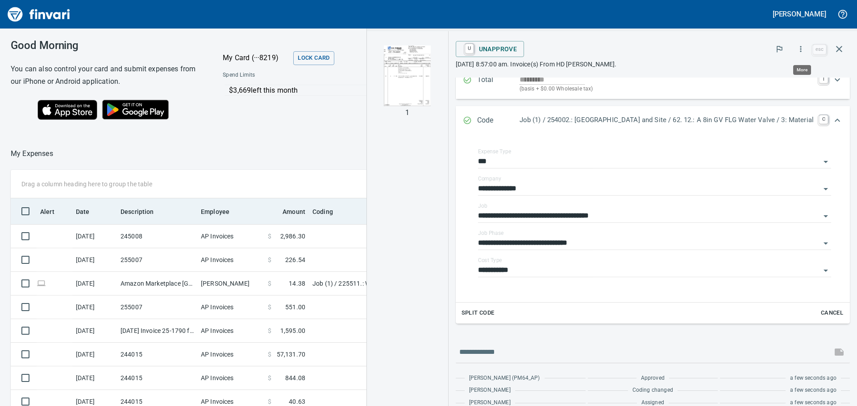
scroll to position [302, 592]
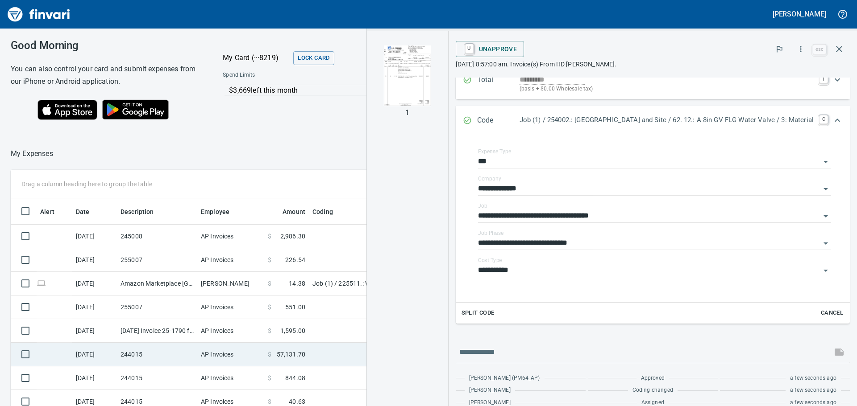
click at [161, 350] on td "244015" at bounding box center [157, 355] width 80 height 24
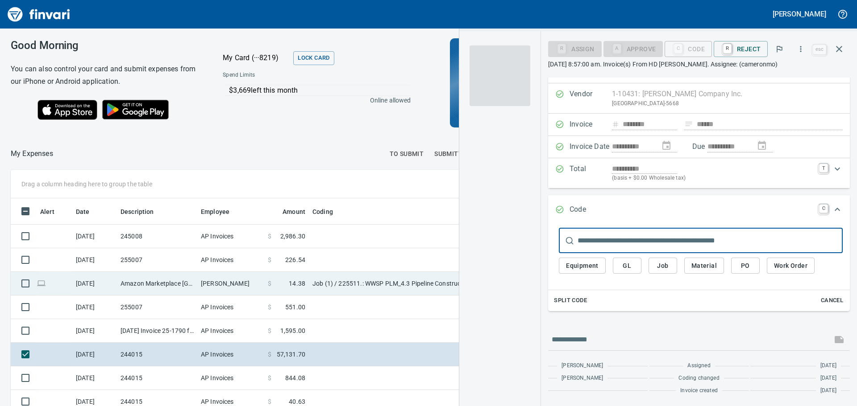
scroll to position [17, 0]
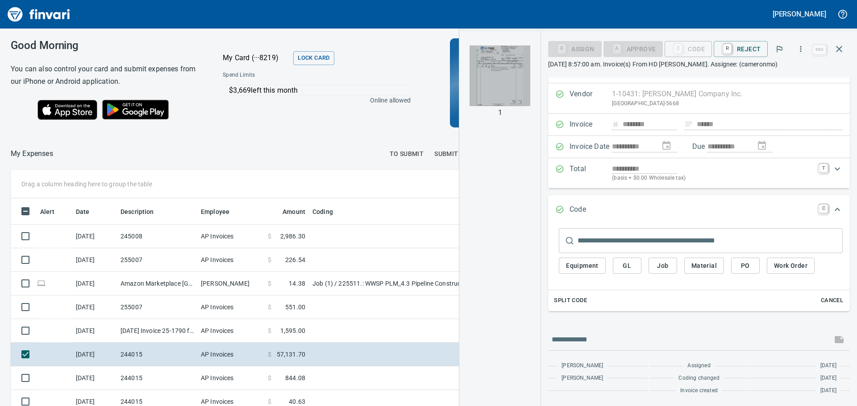
click at [498, 99] on img "button" at bounding box center [499, 76] width 61 height 61
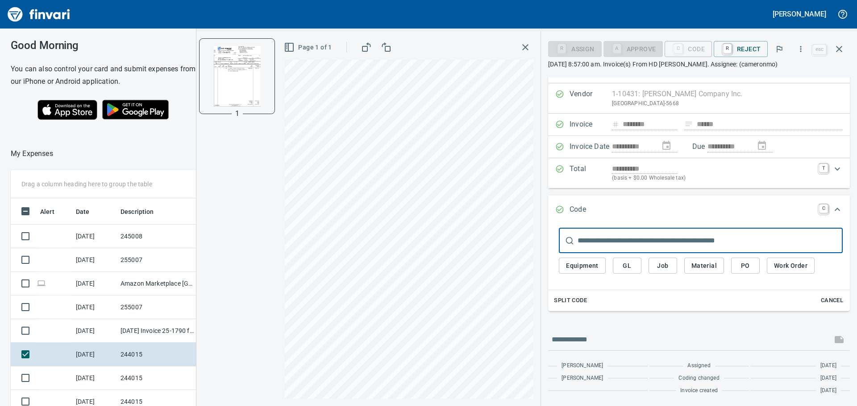
click at [615, 240] on input "text" at bounding box center [709, 240] width 265 height 25
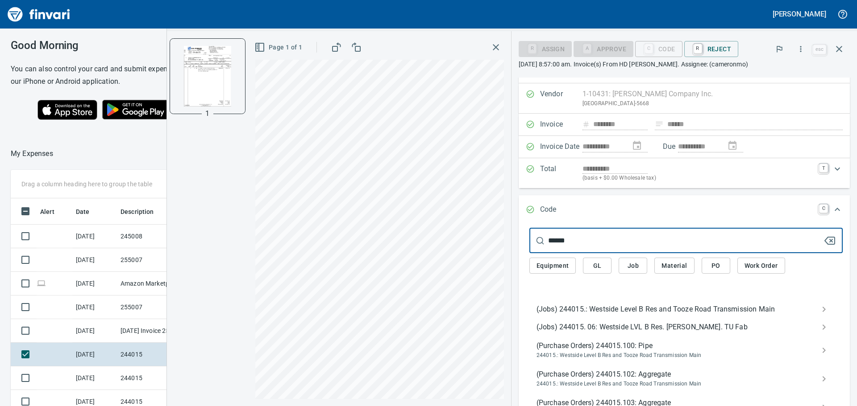
type input "******"
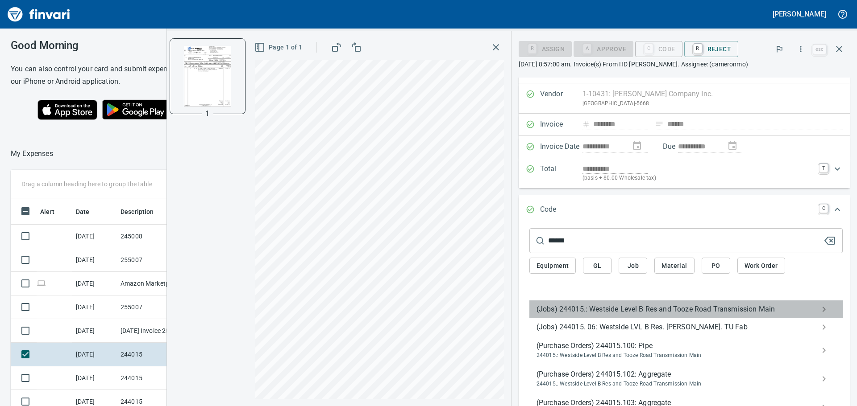
click at [589, 308] on span "(Jobs) 244015.: Westside Level B Res and Tooze Road Transmission Main" at bounding box center [678, 309] width 285 height 11
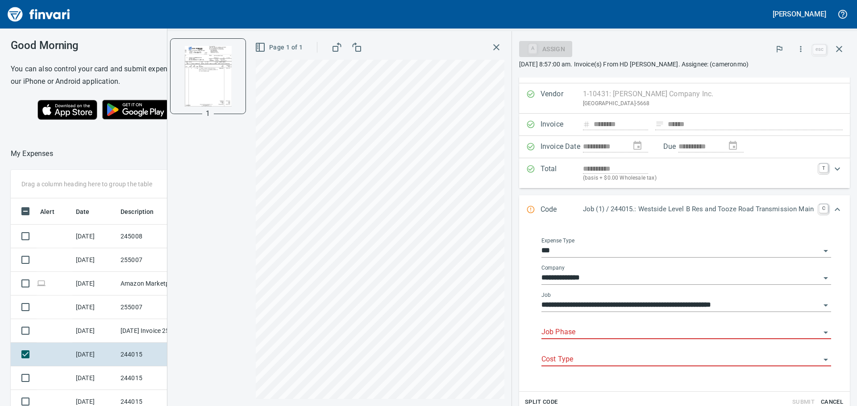
drag, startPoint x: 578, startPoint y: 338, endPoint x: 583, endPoint y: 332, distance: 8.2
click at [578, 338] on input "Job Phase" at bounding box center [680, 333] width 279 height 12
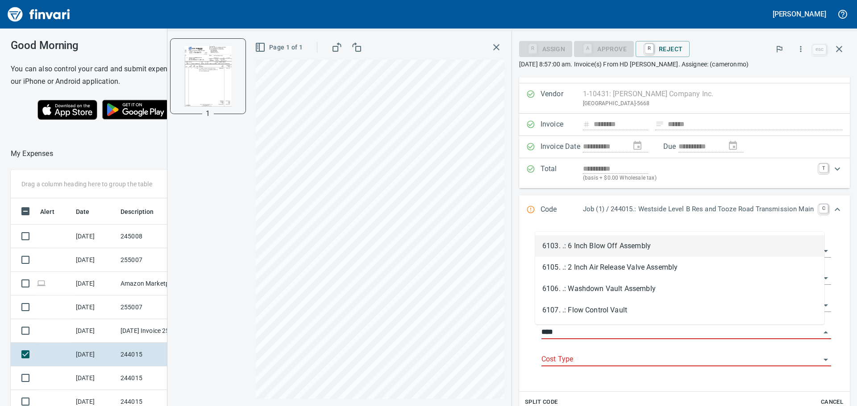
scroll to position [302, 592]
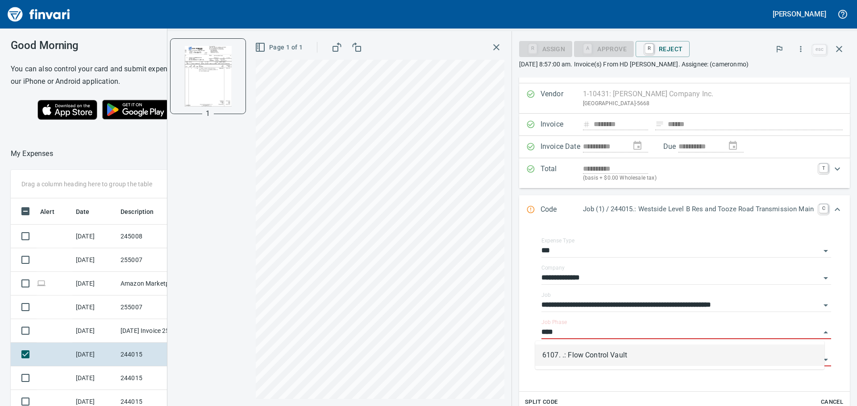
click at [642, 354] on li "6107. .: Flow Control Vault" at bounding box center [679, 355] width 289 height 21
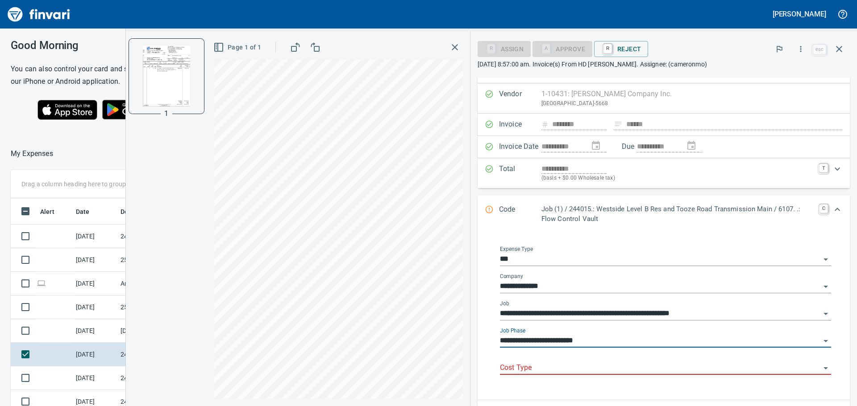
type input "**********"
click at [600, 363] on input "Cost Type" at bounding box center [660, 368] width 320 height 12
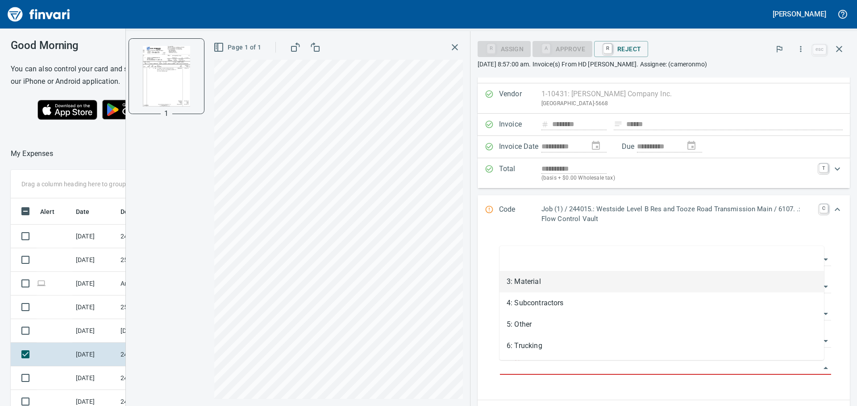
click at [550, 287] on li "3: Material" at bounding box center [661, 281] width 324 height 21
type input "**********"
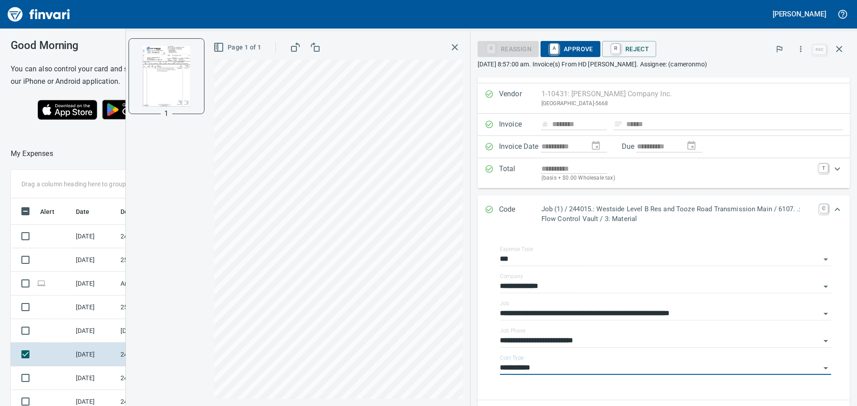
click at [574, 45] on span "A Approve" at bounding box center [570, 48] width 46 height 15
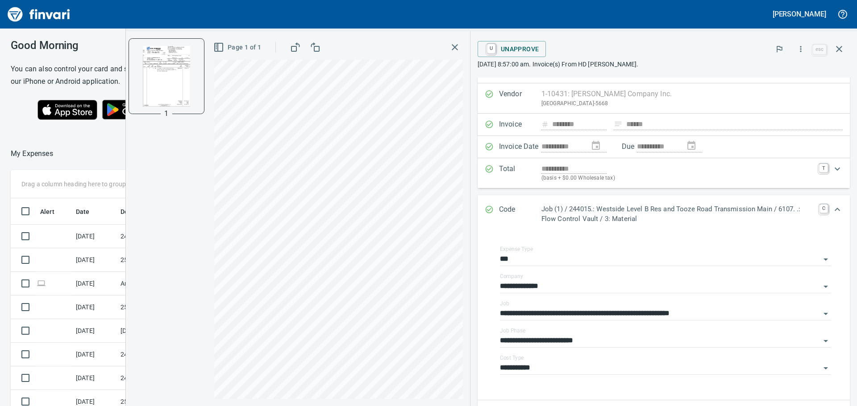
click at [453, 46] on icon "button" at bounding box center [454, 47] width 6 height 6
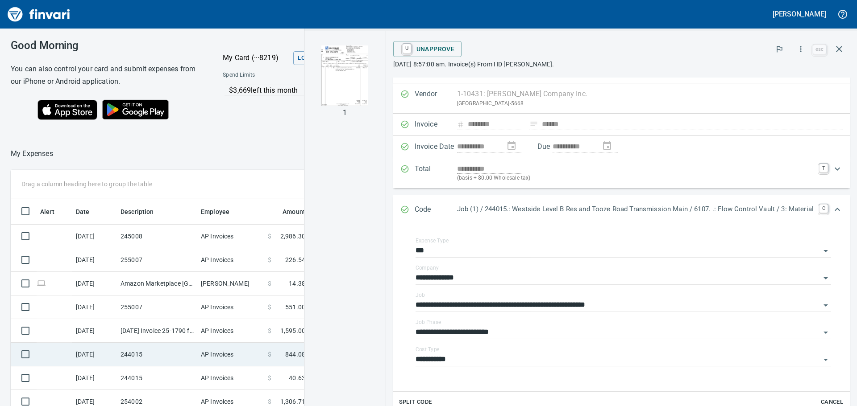
click at [154, 358] on td "244015" at bounding box center [157, 355] width 80 height 24
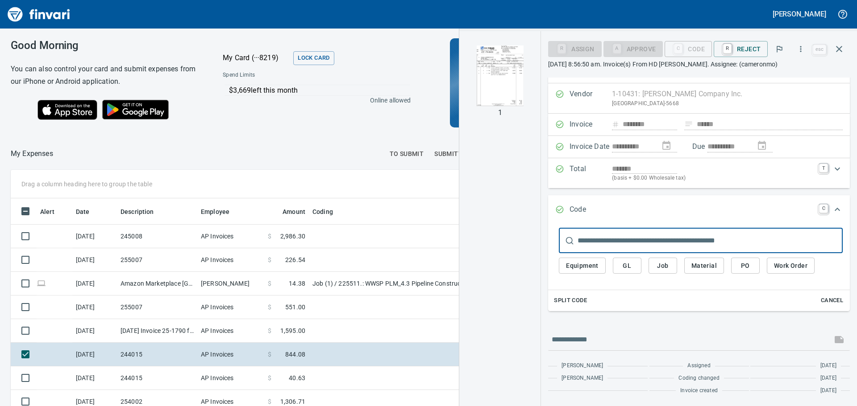
click at [503, 99] on img "button" at bounding box center [499, 76] width 61 height 61
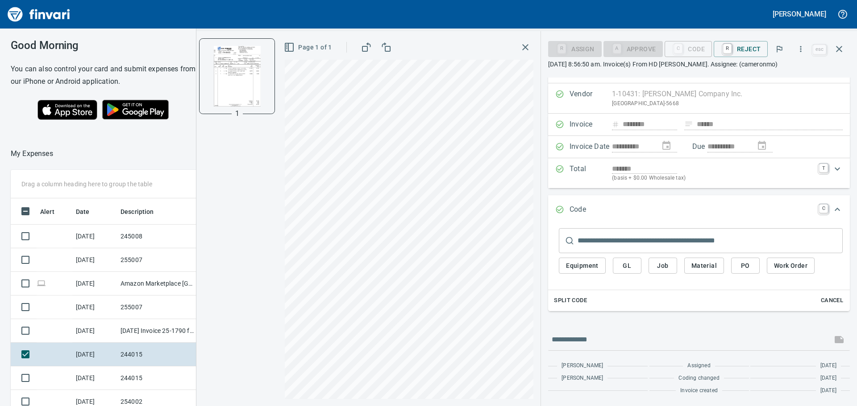
click at [614, 248] on input "text" at bounding box center [709, 240] width 265 height 25
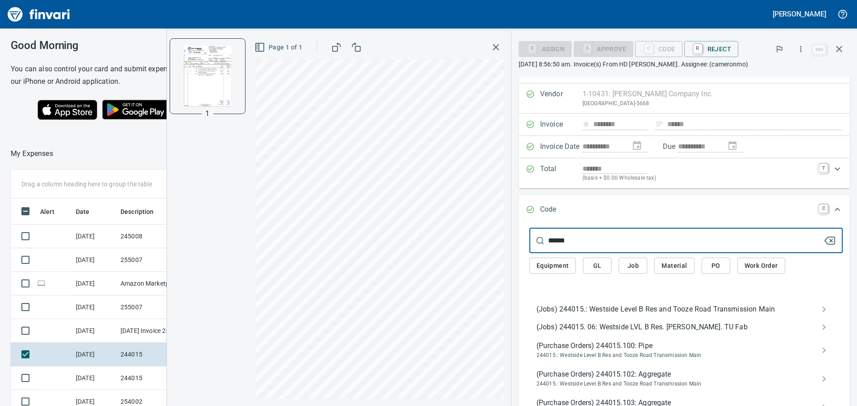
type input "******"
click at [605, 307] on span "(Jobs) 244015.: Westside Level B Res and Tooze Road Transmission Main" at bounding box center [678, 309] width 285 height 11
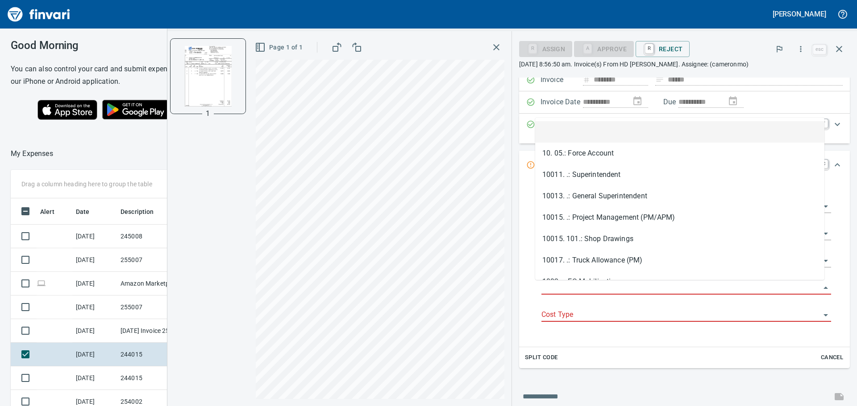
scroll to position [302, 592]
click at [574, 287] on input "Job Phase" at bounding box center [680, 288] width 279 height 12
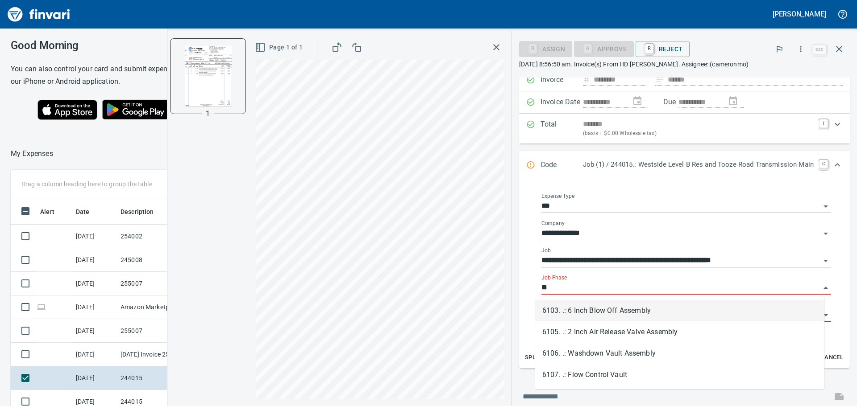
type input "*"
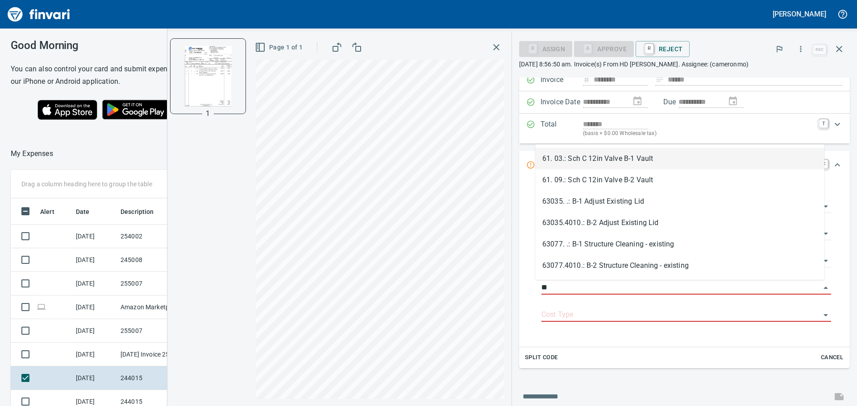
click at [642, 159] on li "61. 03.: Sch C 12in Valve B-1 Vault" at bounding box center [679, 158] width 289 height 21
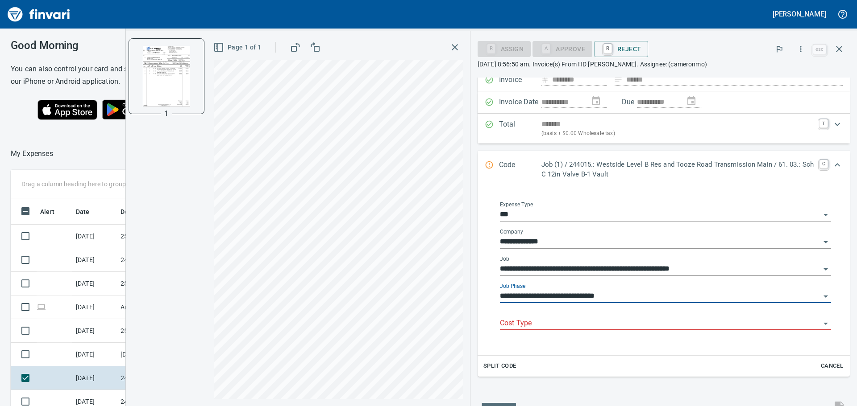
type input "**********"
click at [554, 325] on input "Cost Type" at bounding box center [660, 324] width 320 height 12
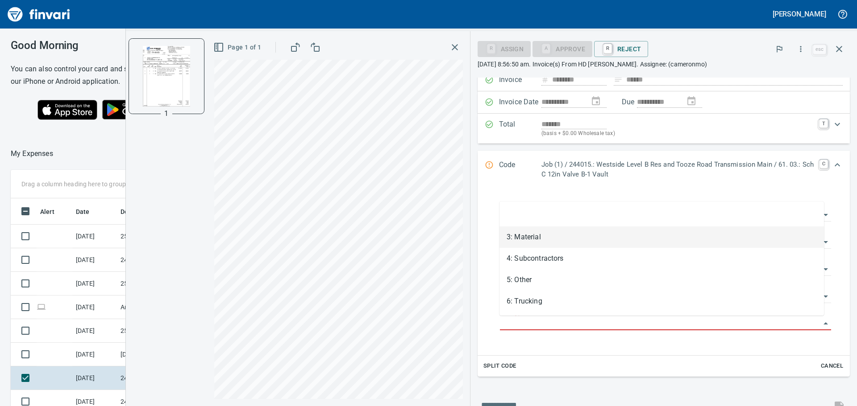
click at [536, 228] on li "3: Material" at bounding box center [661, 237] width 324 height 21
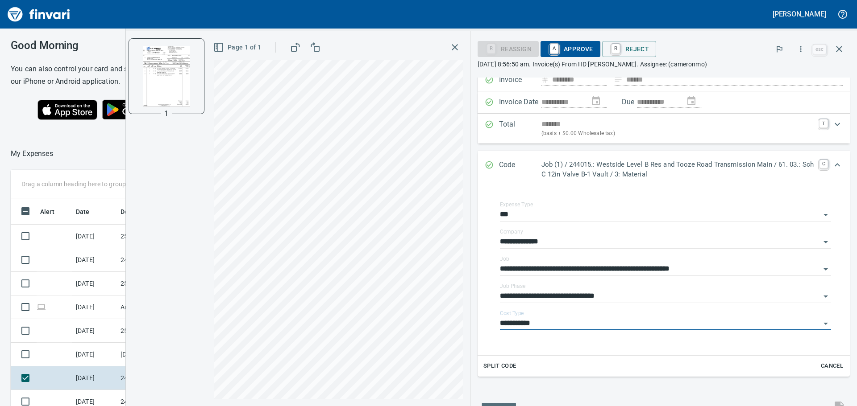
type input "**********"
click at [558, 48] on link "A" at bounding box center [554, 49] width 8 height 10
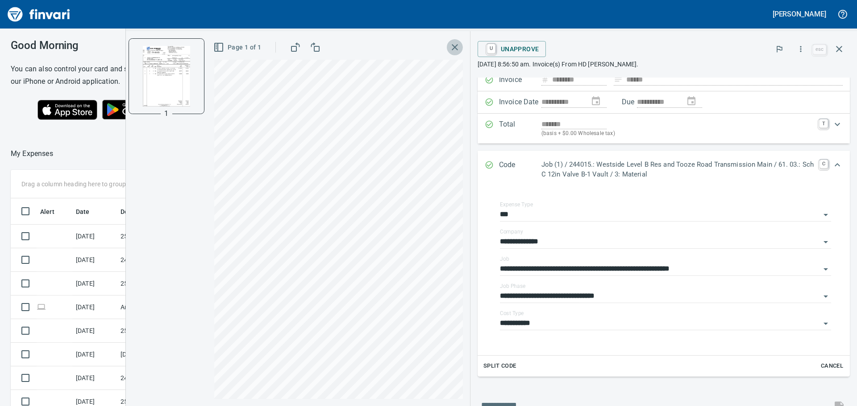
click at [455, 49] on icon "button" at bounding box center [454, 47] width 11 height 11
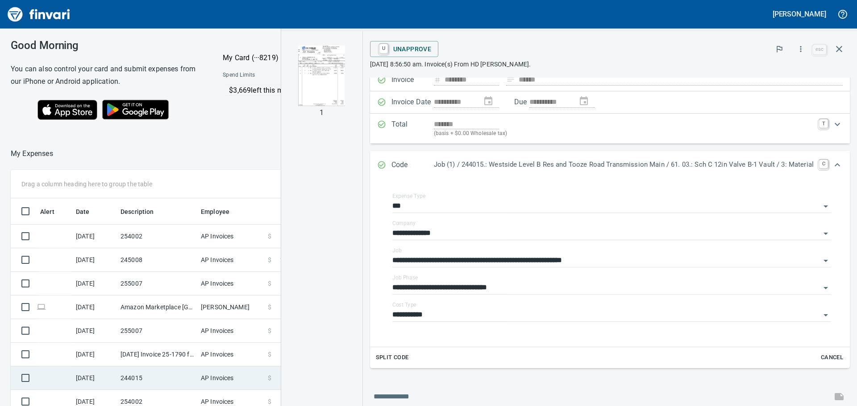
click at [155, 378] on td "244015" at bounding box center [157, 379] width 80 height 24
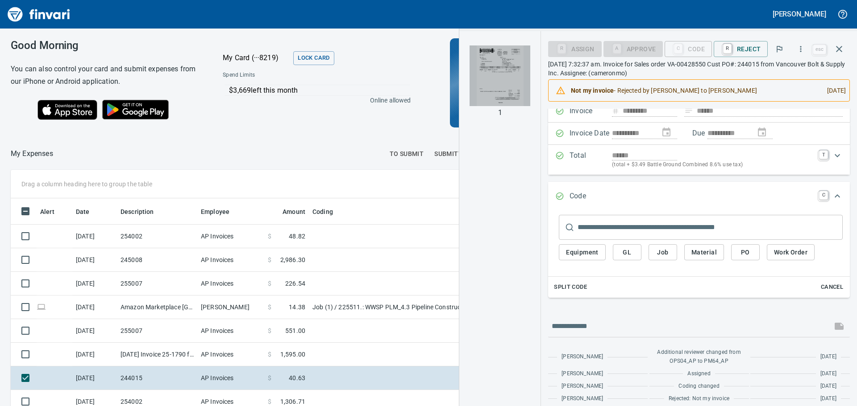
drag, startPoint x: 505, startPoint y: 66, endPoint x: 497, endPoint y: 80, distance: 16.4
click at [497, 80] on img "button" at bounding box center [499, 76] width 61 height 61
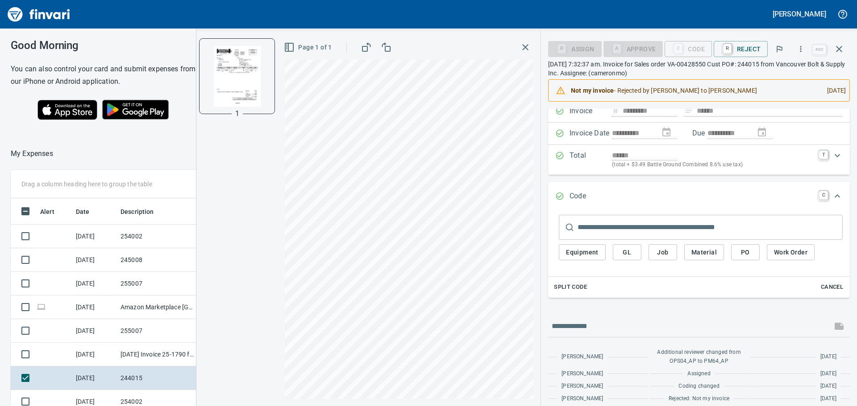
click at [613, 227] on input "text" at bounding box center [709, 227] width 265 height 25
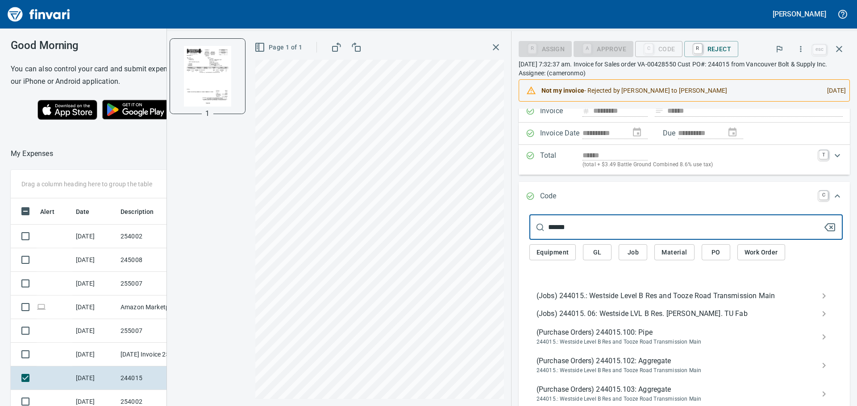
type input "******"
click at [605, 294] on span "(Jobs) 244015.: Westside Level B Res and Tooze Road Transmission Main" at bounding box center [678, 296] width 285 height 11
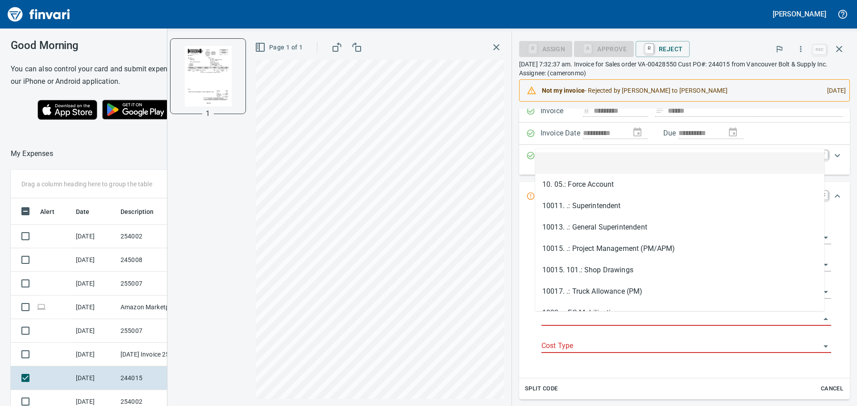
scroll to position [302, 592]
click at [578, 320] on input "Job Phase" at bounding box center [680, 319] width 279 height 12
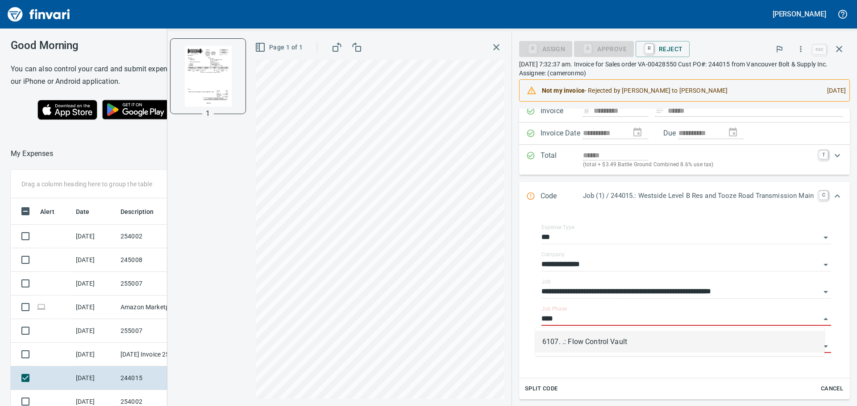
click at [598, 338] on li "6107. .: Flow Control Vault" at bounding box center [679, 341] width 289 height 21
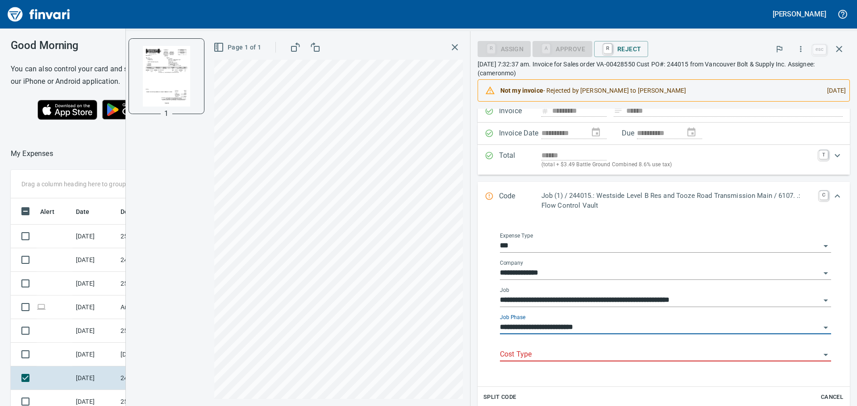
type input "**********"
click at [556, 350] on input "Cost Type" at bounding box center [660, 355] width 320 height 12
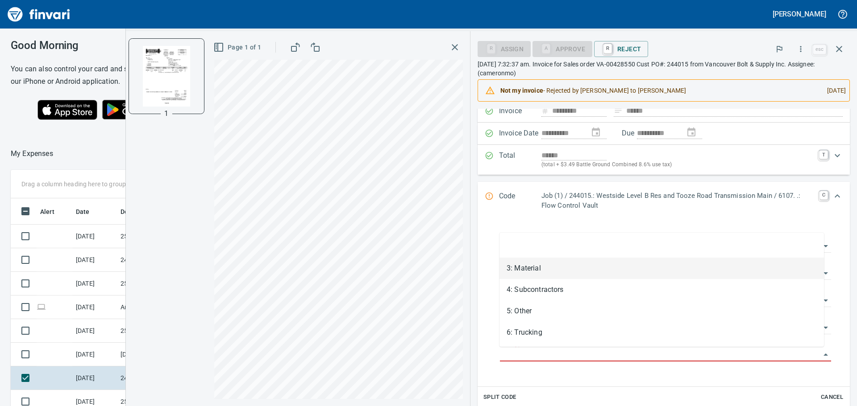
click at [550, 273] on li "3: Material" at bounding box center [661, 268] width 324 height 21
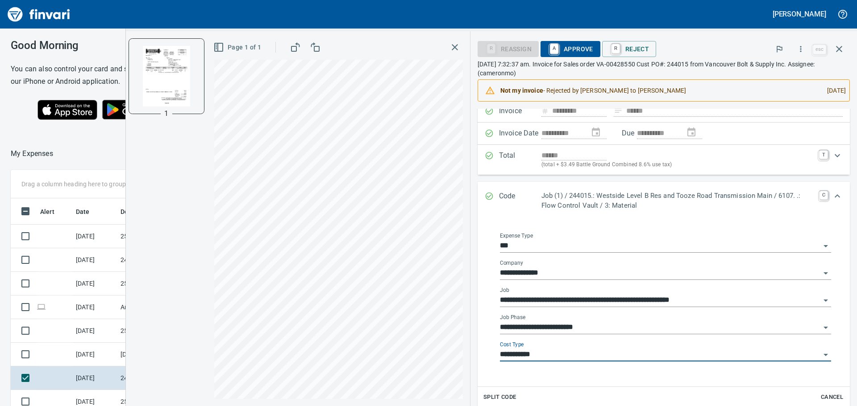
type input "**********"
click at [581, 43] on span "A Approve" at bounding box center [570, 48] width 46 height 15
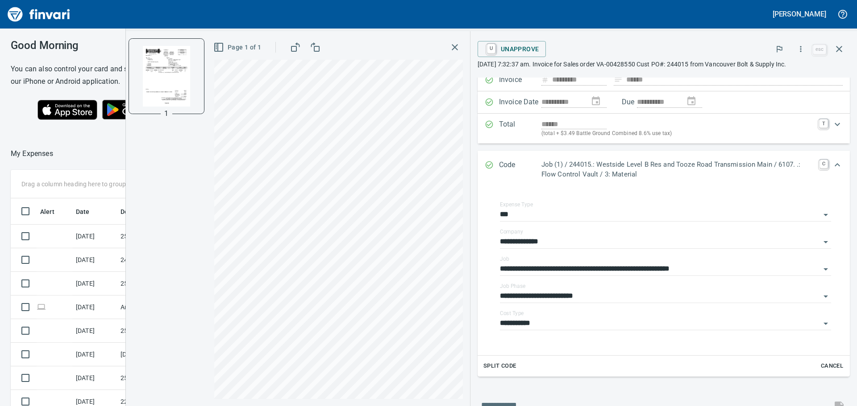
click at [457, 43] on icon "button" at bounding box center [454, 47] width 11 height 11
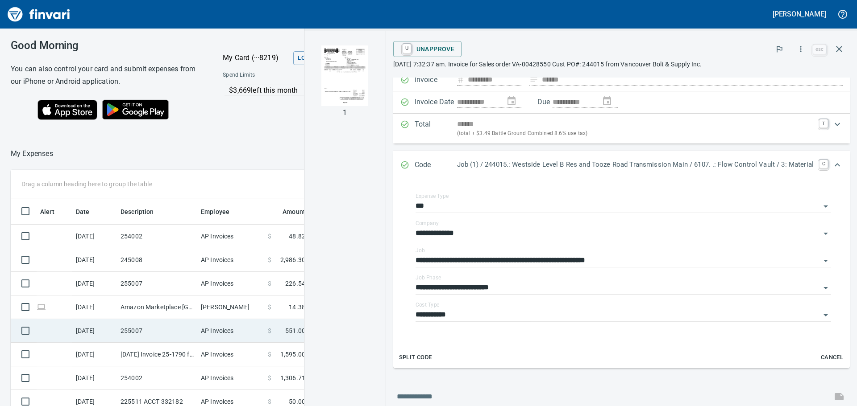
scroll to position [45, 0]
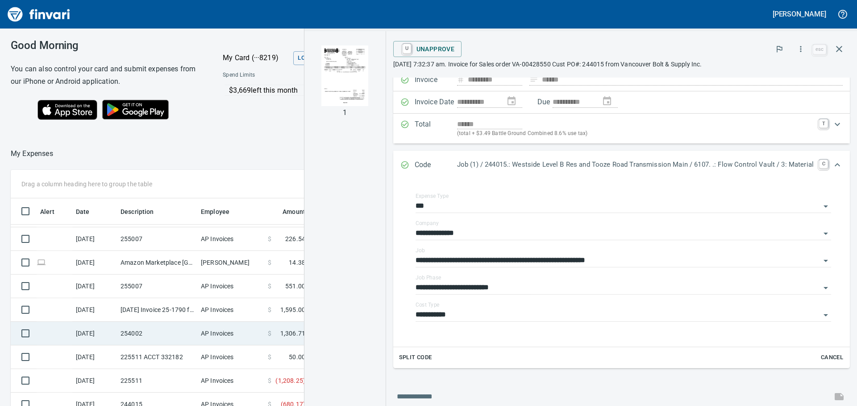
click at [165, 330] on td "254002" at bounding box center [157, 334] width 80 height 24
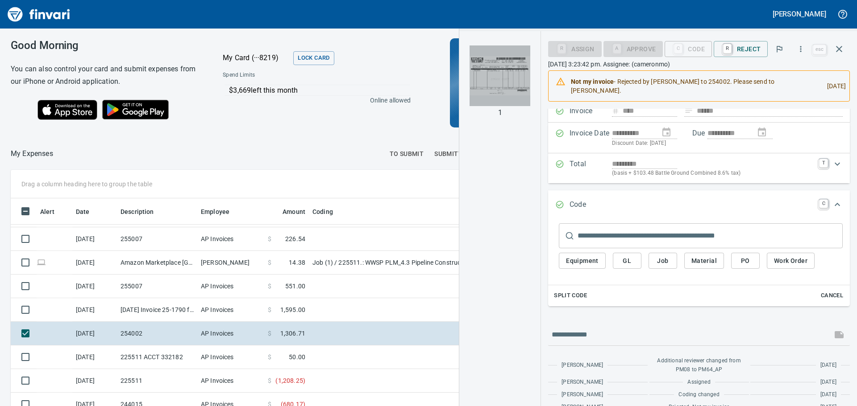
click at [488, 72] on img "button" at bounding box center [499, 76] width 61 height 61
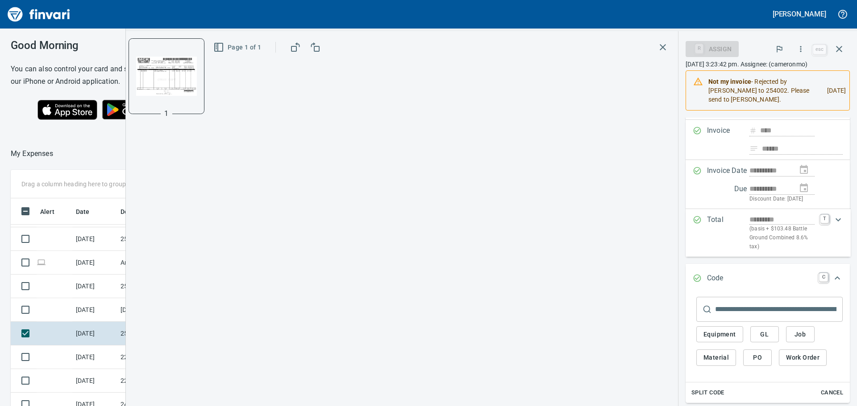
scroll to position [81, 0]
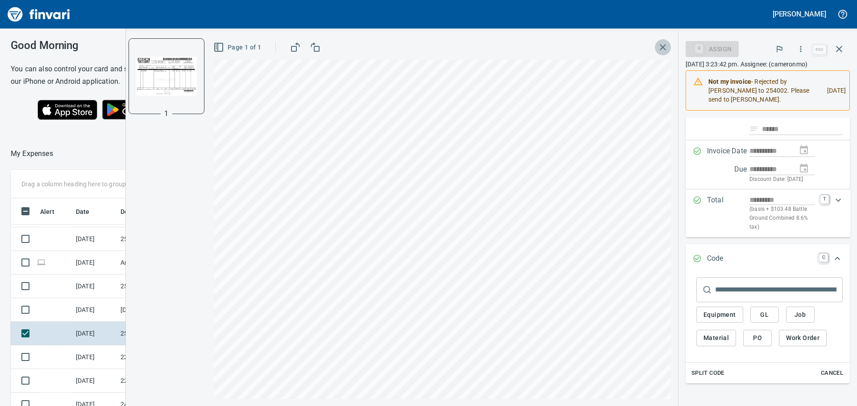
click at [661, 43] on icon "button" at bounding box center [662, 47] width 11 height 11
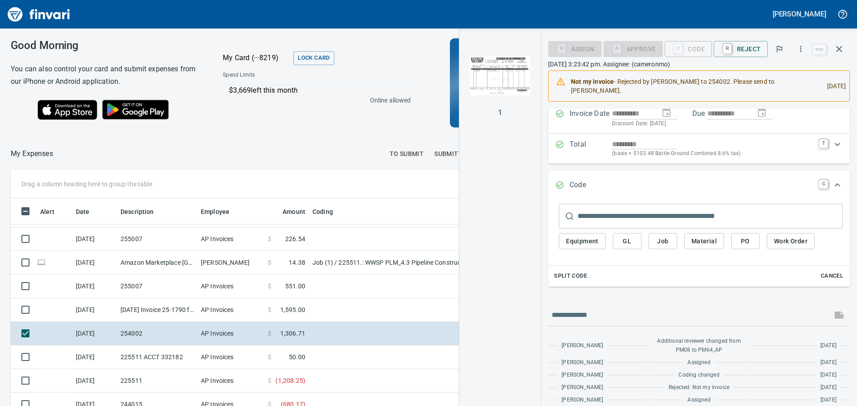
scroll to position [61, 0]
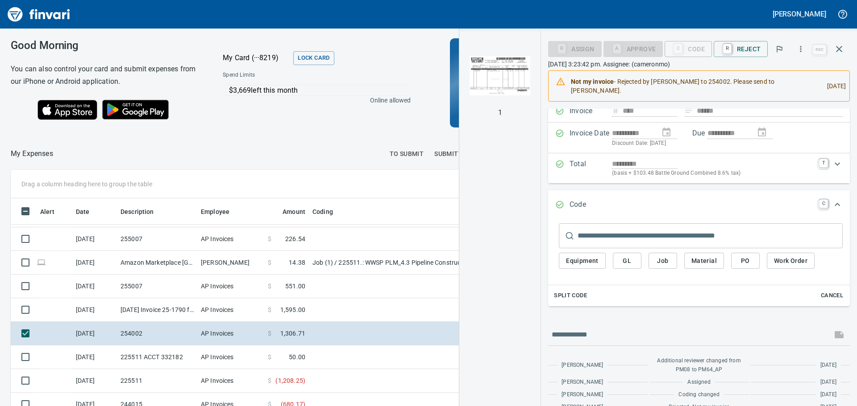
click at [662, 244] on input "text" at bounding box center [709, 236] width 265 height 25
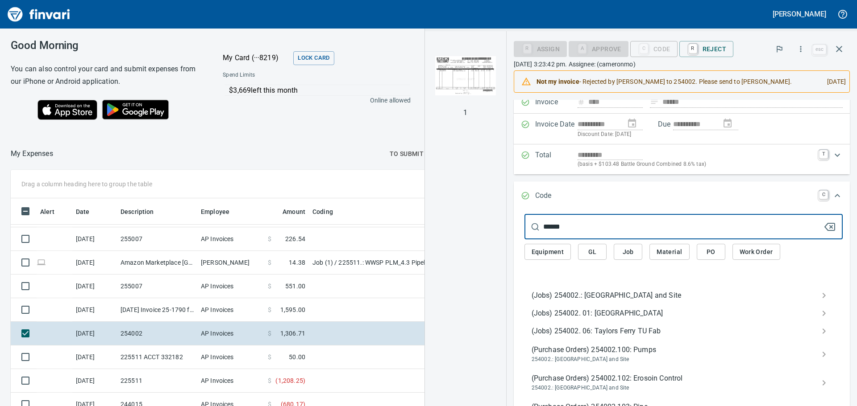
type input "******"
click at [635, 305] on div "(Jobs) 254002.: [GEOGRAPHIC_DATA] and Site" at bounding box center [683, 296] width 318 height 18
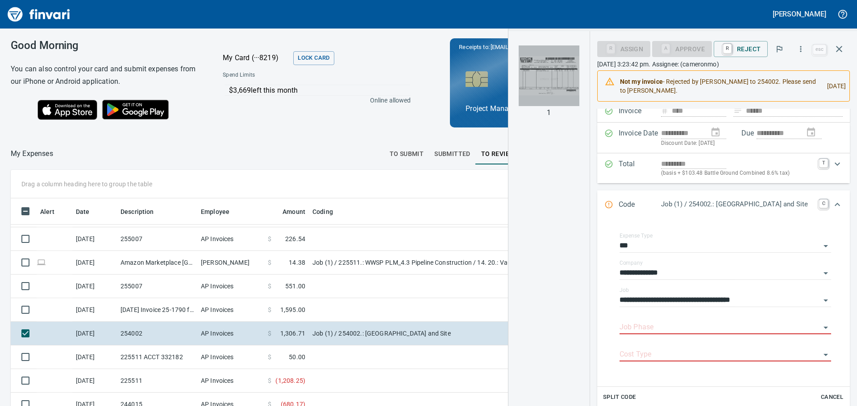
click at [542, 77] on img "button" at bounding box center [548, 76] width 61 height 61
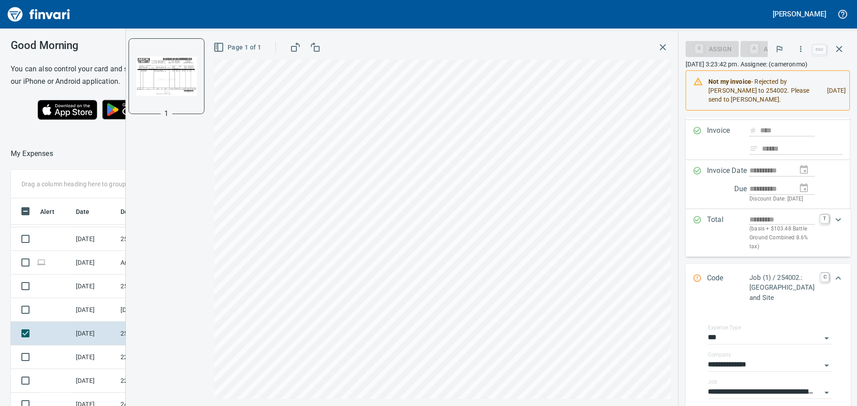
scroll to position [81, 0]
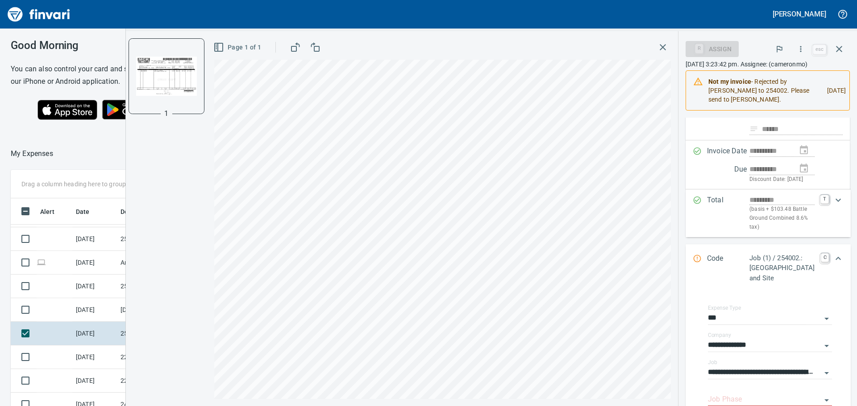
click at [664, 43] on icon "button" at bounding box center [662, 47] width 11 height 11
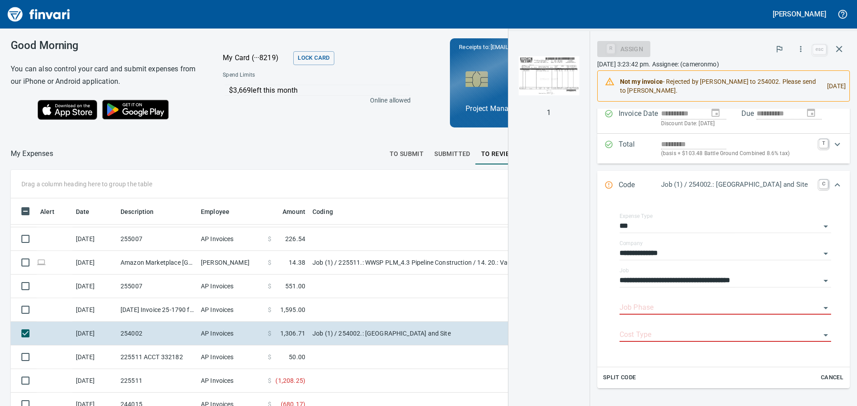
scroll to position [61, 0]
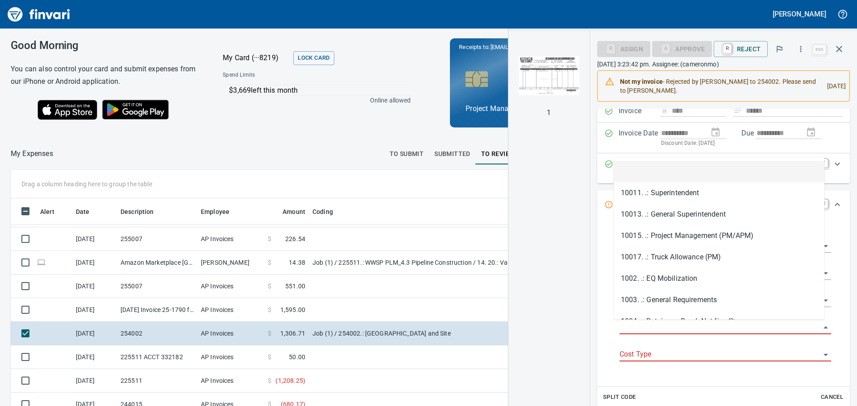
click at [643, 333] on input "Job Phase" at bounding box center [719, 328] width 201 height 12
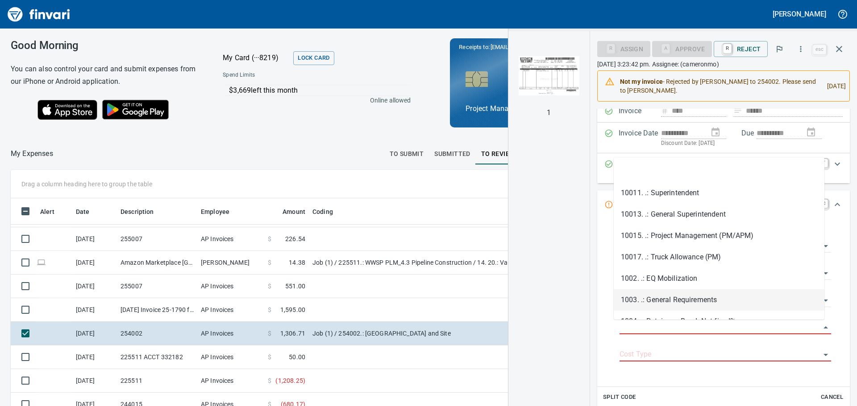
drag, startPoint x: 682, startPoint y: 214, endPoint x: 681, endPoint y: 302, distance: 87.5
click at [681, 302] on li "1003. .: General Requirements" at bounding box center [718, 300] width 211 height 21
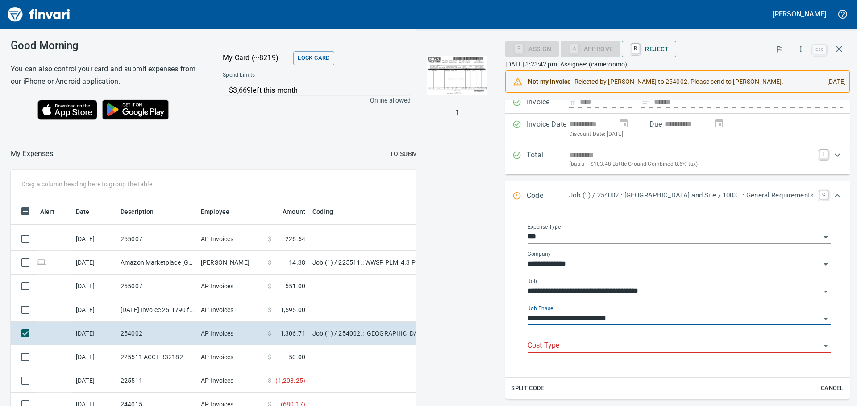
type input "**********"
click at [604, 344] on input "Cost Type" at bounding box center [673, 346] width 293 height 12
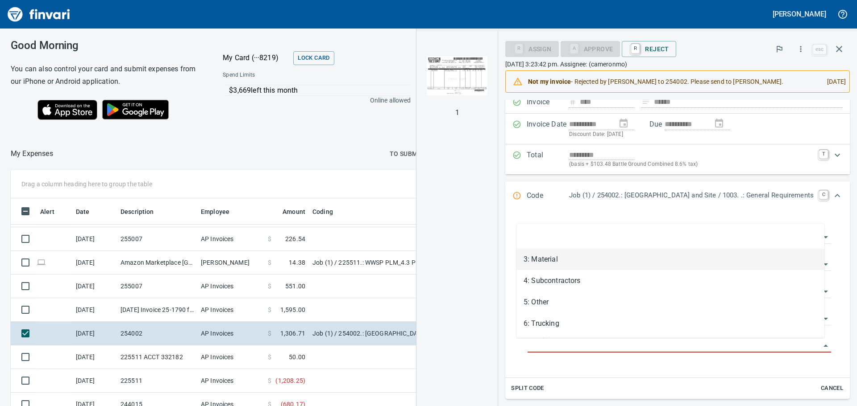
click at [559, 261] on li "3: Material" at bounding box center [670, 259] width 308 height 21
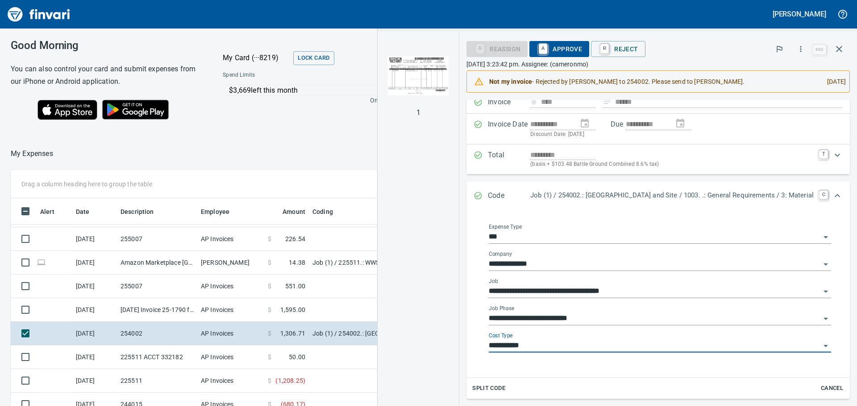
type input "**********"
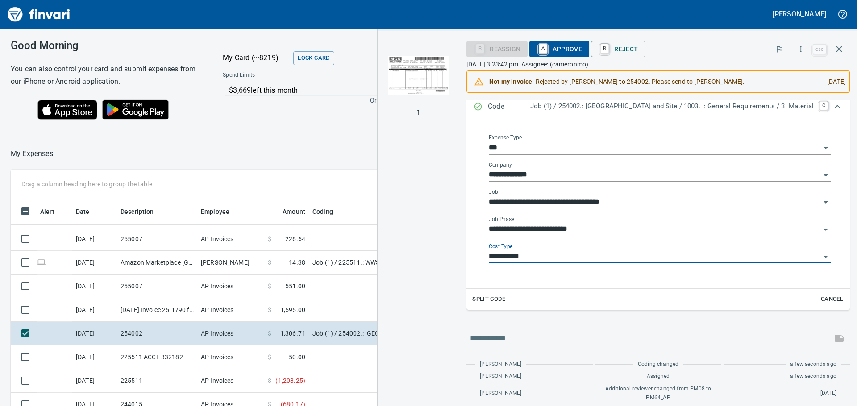
scroll to position [17, 0]
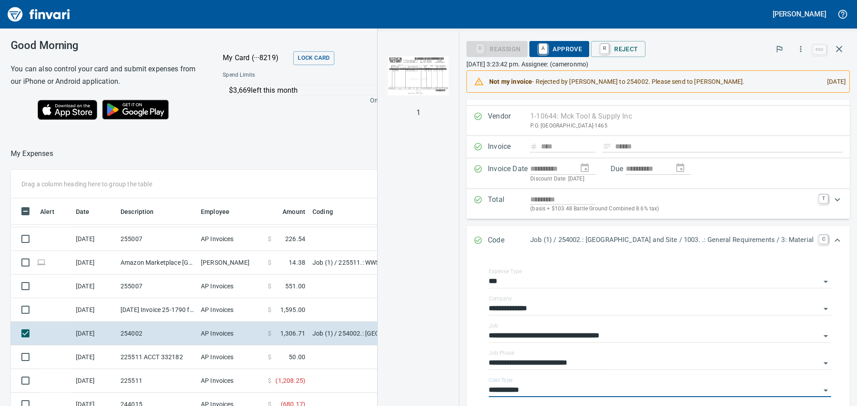
click at [567, 50] on span "A Approve" at bounding box center [559, 48] width 46 height 15
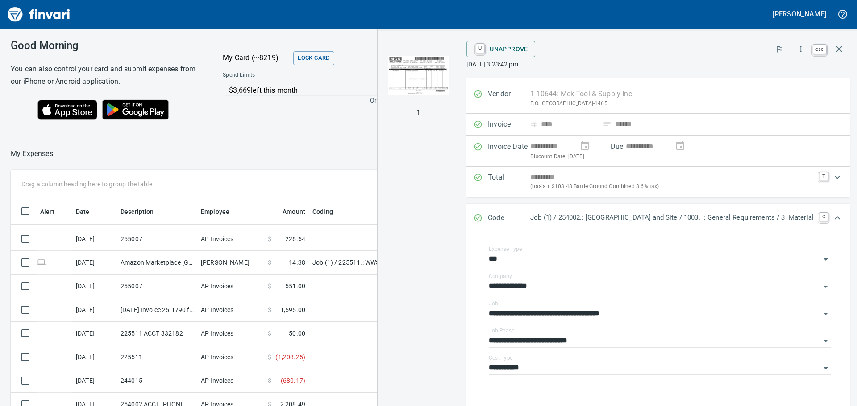
scroll to position [302, 592]
click at [837, 51] on icon "button" at bounding box center [838, 49] width 11 height 11
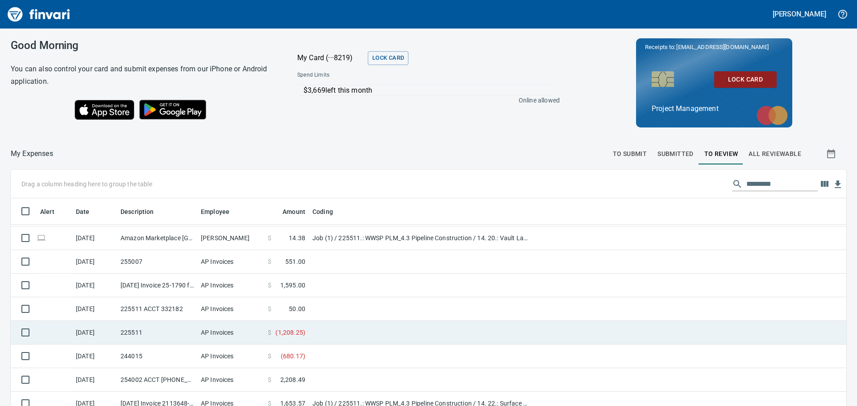
scroll to position [89, 0]
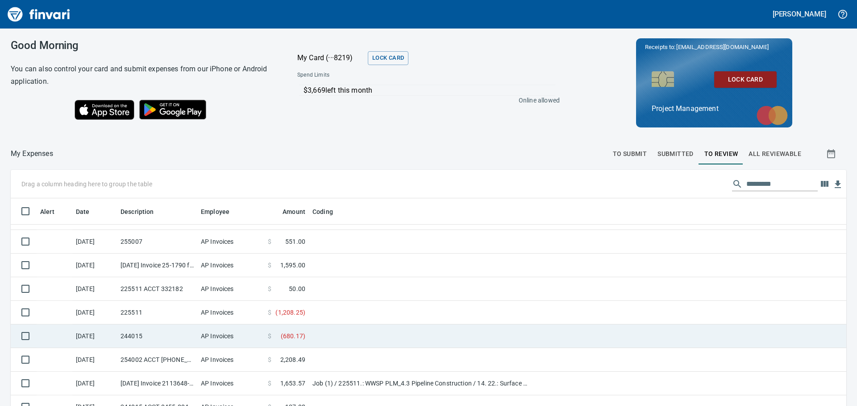
click at [177, 343] on td "244015" at bounding box center [157, 337] width 80 height 24
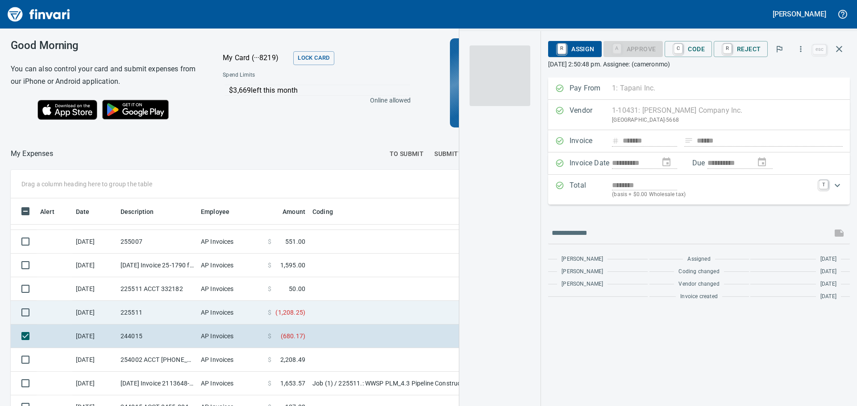
scroll to position [302, 592]
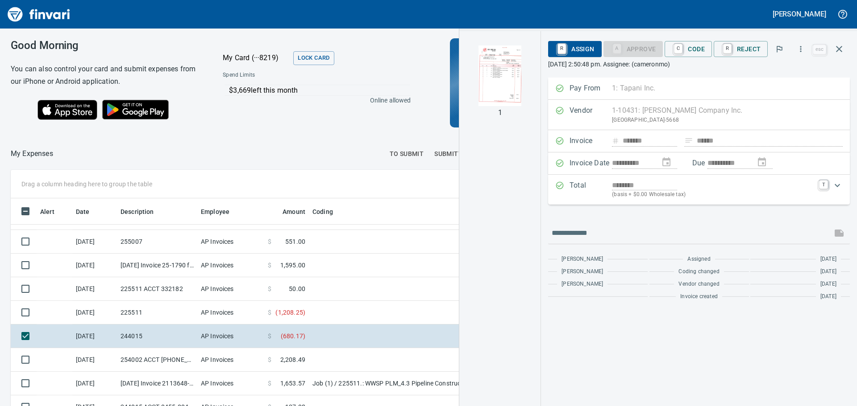
click at [516, 90] on img "button" at bounding box center [499, 76] width 61 height 61
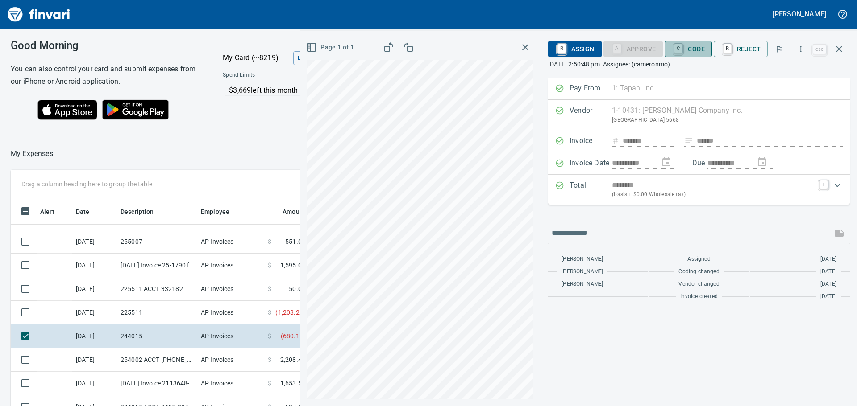
click at [699, 50] on span "C Code" at bounding box center [687, 48] width 33 height 15
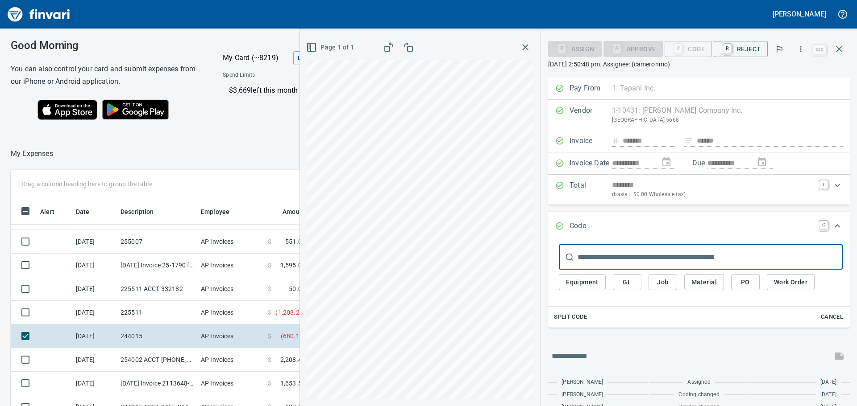
click at [634, 250] on input "text" at bounding box center [709, 257] width 265 height 25
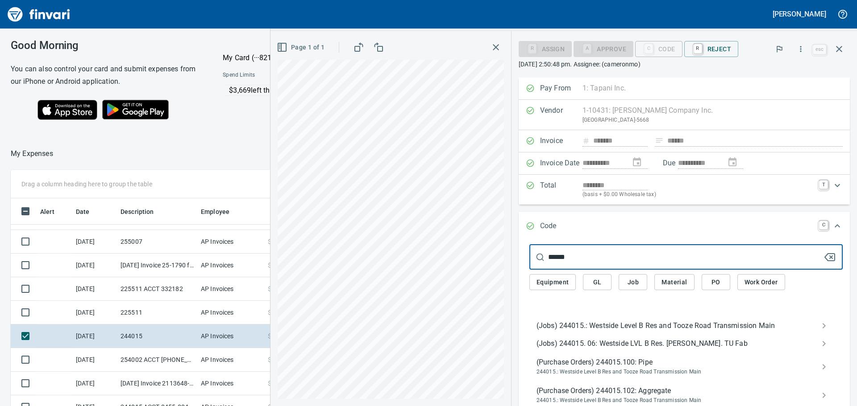
type input "******"
click at [587, 326] on span "(Jobs) 244015.: Westside Level B Res and Tooze Road Transmission Main" at bounding box center [678, 326] width 285 height 11
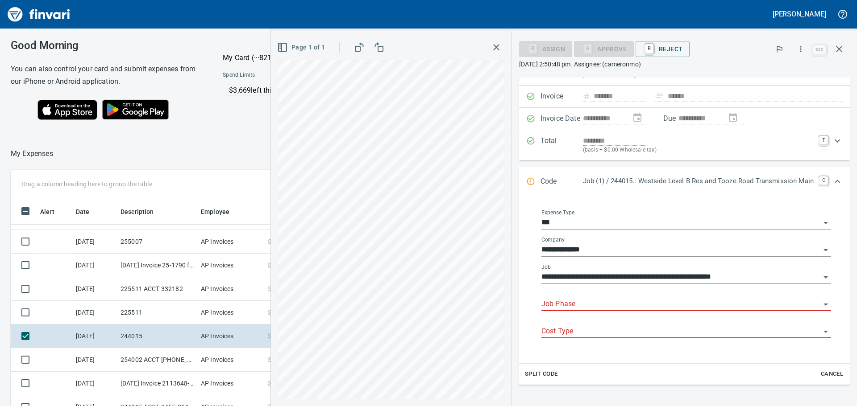
click at [568, 306] on input "Job Phase" at bounding box center [680, 304] width 279 height 12
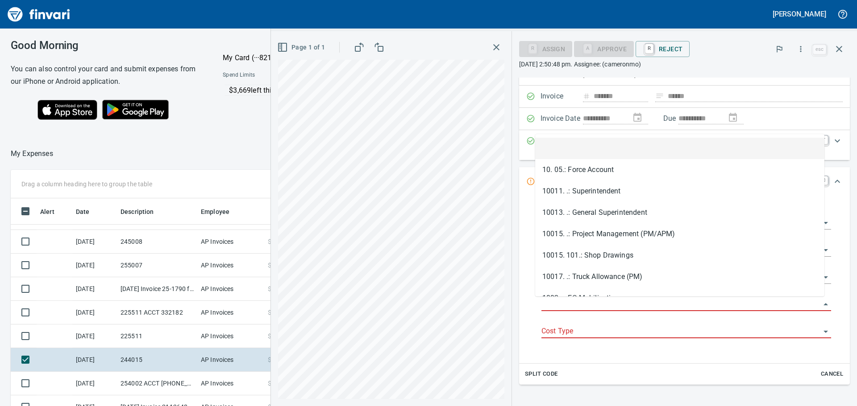
click at [635, 304] on input "Job Phase" at bounding box center [680, 304] width 279 height 12
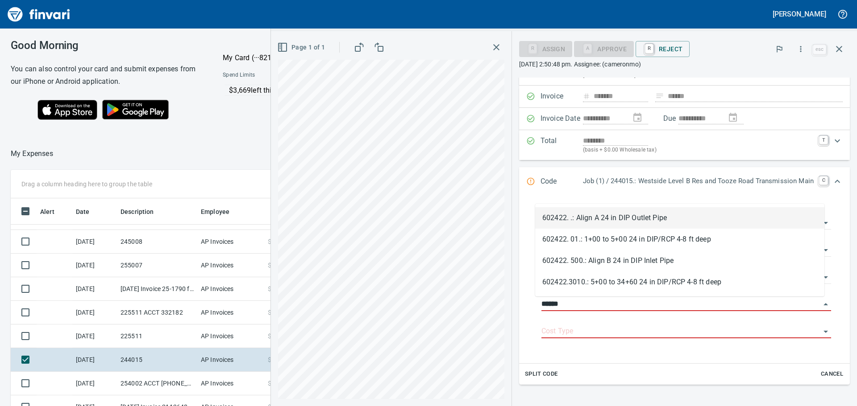
click at [605, 214] on li "602422. .: Align A 24 in DIP Outlet Pipe" at bounding box center [679, 217] width 289 height 21
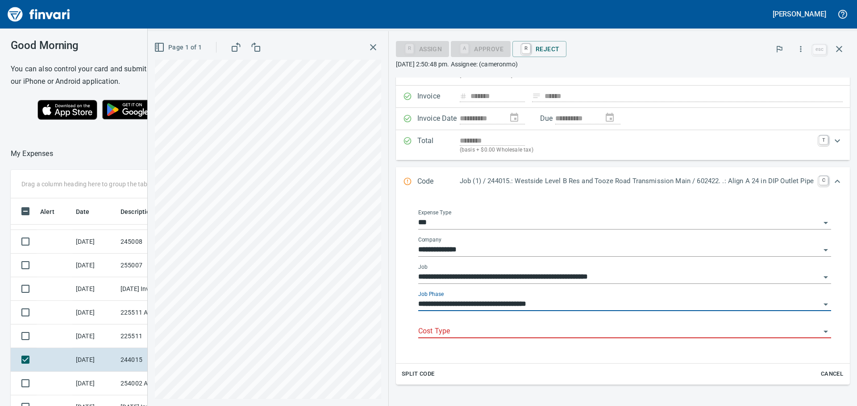
type input "**********"
click at [569, 334] on input "Cost Type" at bounding box center [619, 332] width 402 height 12
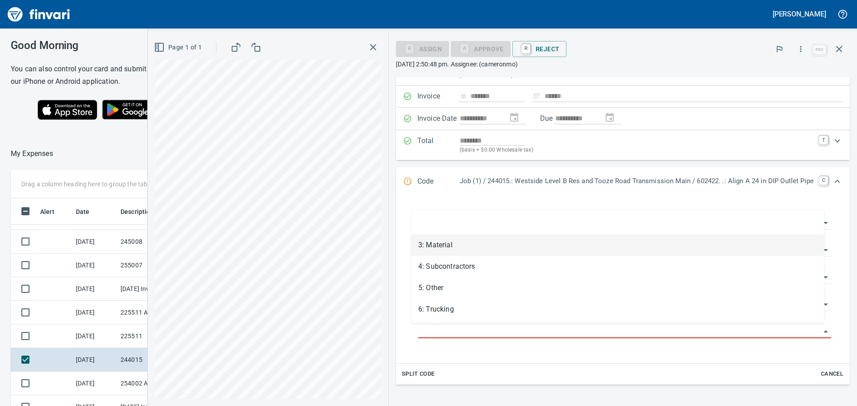
click at [496, 254] on li "3: Material" at bounding box center [617, 245] width 413 height 21
type input "**********"
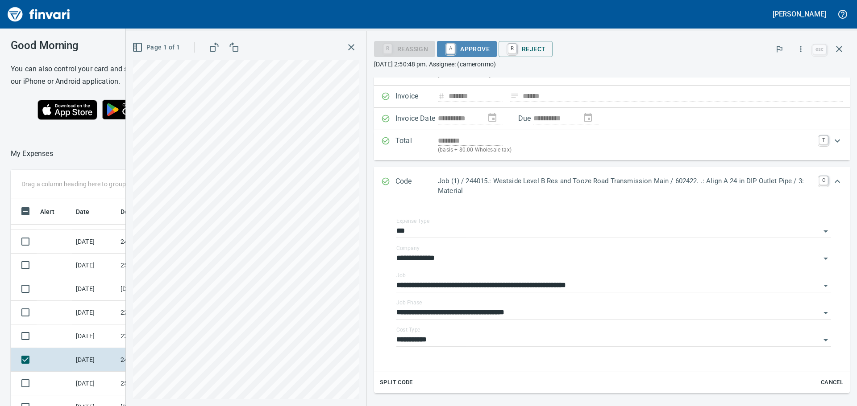
click at [470, 53] on span "A Approve" at bounding box center [467, 48] width 46 height 15
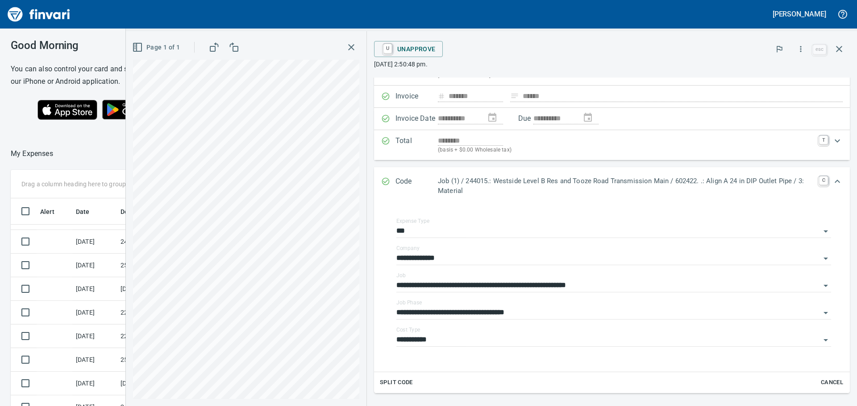
click at [351, 50] on icon "button" at bounding box center [351, 47] width 11 height 11
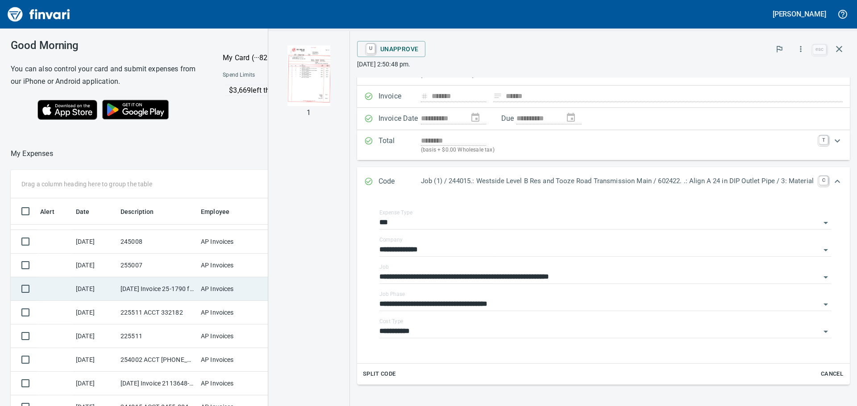
scroll to position [134, 0]
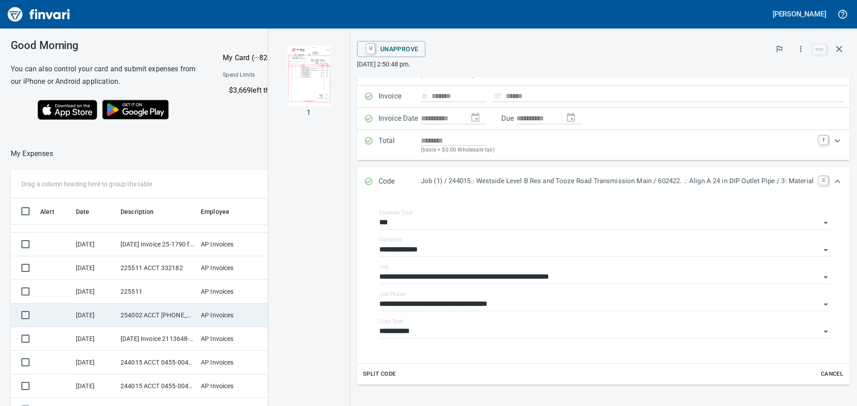
click at [178, 315] on td "254002 ACCT [PHONE_NUMBER]" at bounding box center [157, 316] width 80 height 24
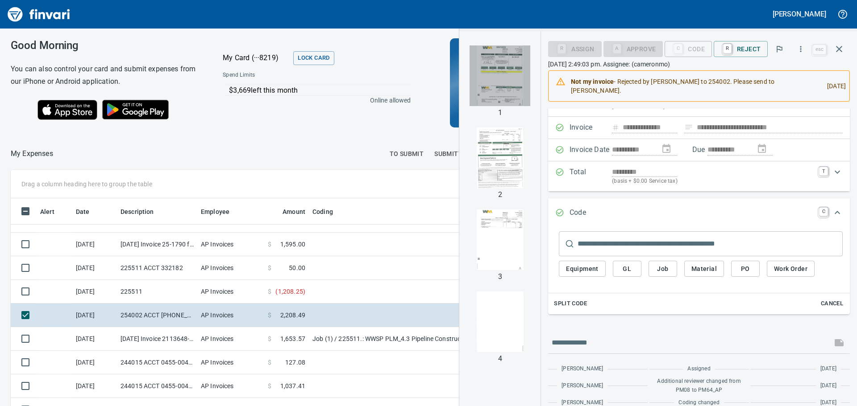
click at [505, 91] on img "button" at bounding box center [499, 76] width 61 height 61
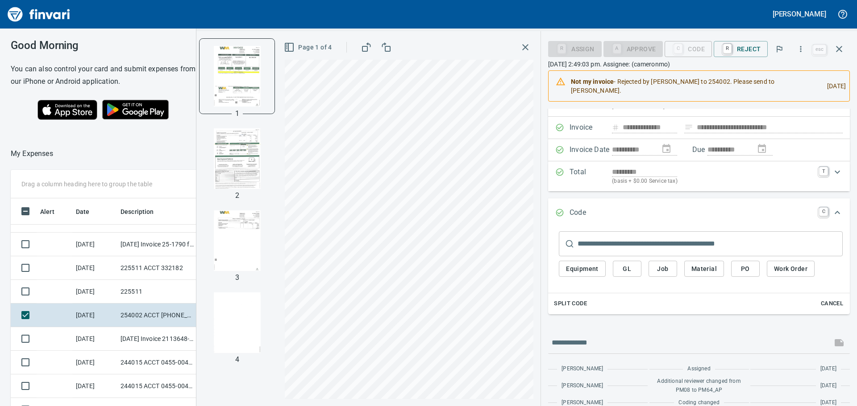
click at [611, 253] on input "text" at bounding box center [709, 244] width 265 height 25
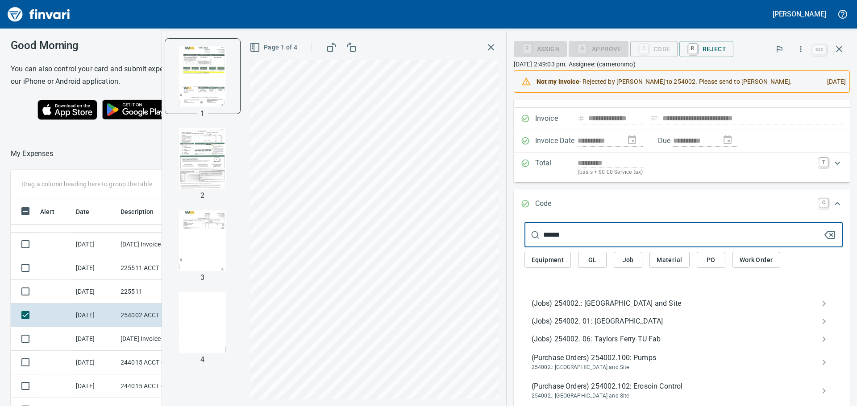
type input "******"
click at [586, 309] on span "(Jobs) 254002.: [GEOGRAPHIC_DATA] and Site" at bounding box center [676, 303] width 290 height 11
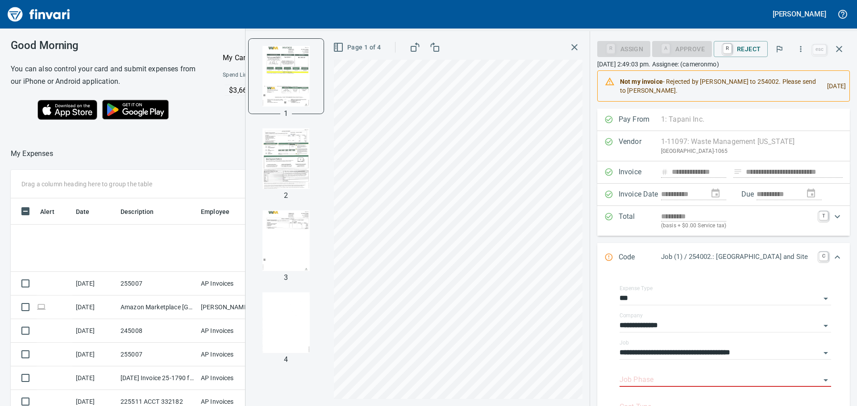
scroll to position [45, 0]
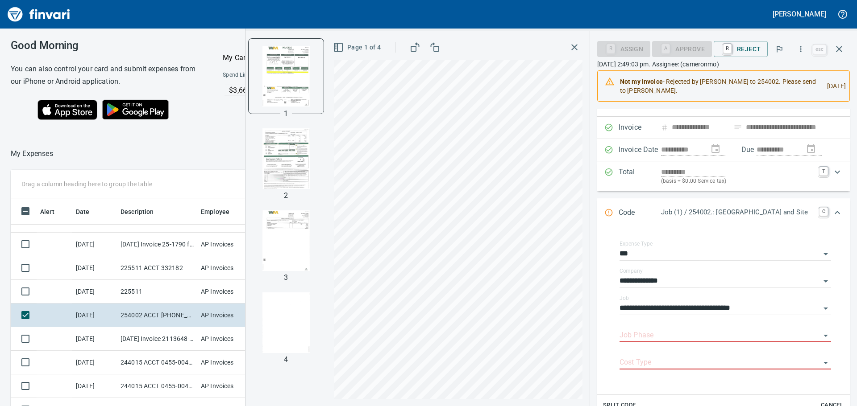
click at [275, 154] on img "button" at bounding box center [286, 158] width 61 height 61
click at [280, 220] on img "button" at bounding box center [286, 241] width 61 height 61
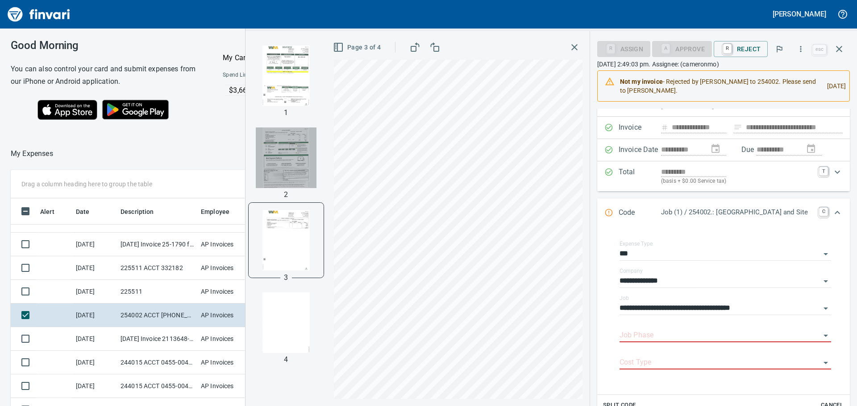
click at [282, 172] on img "button" at bounding box center [286, 158] width 61 height 61
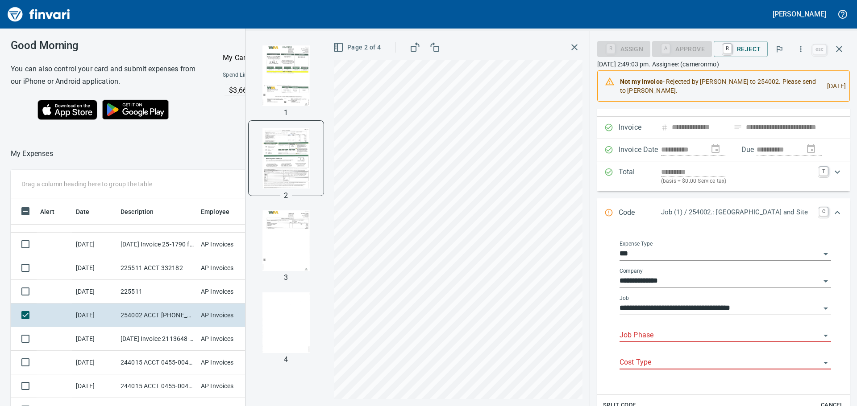
click at [688, 331] on input "Job Phase" at bounding box center [719, 336] width 201 height 12
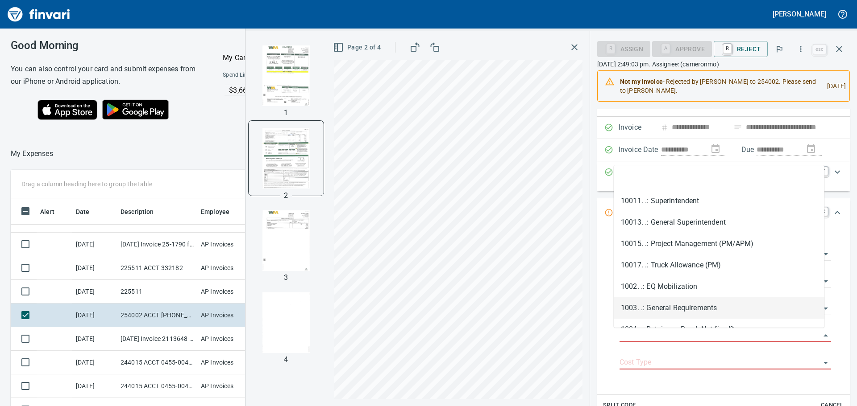
click at [669, 305] on li "1003. .: General Requirements" at bounding box center [718, 308] width 211 height 21
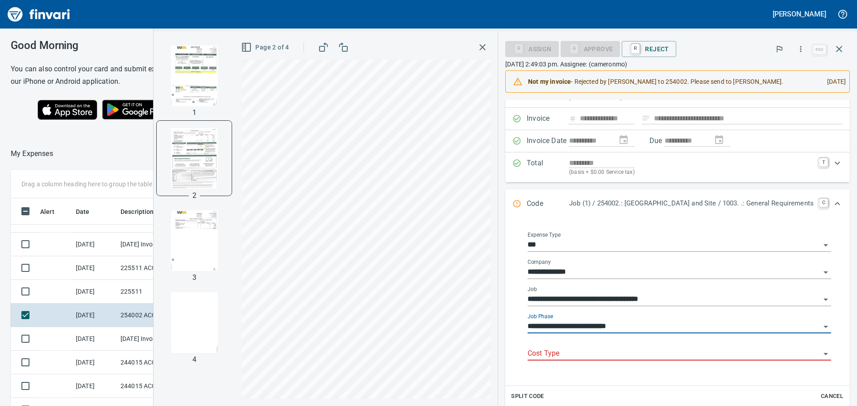
type input "**********"
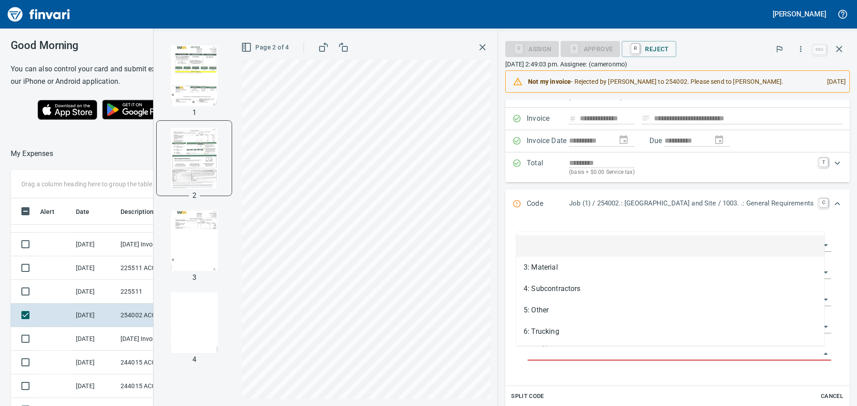
click at [650, 351] on input "Cost Type" at bounding box center [673, 354] width 293 height 12
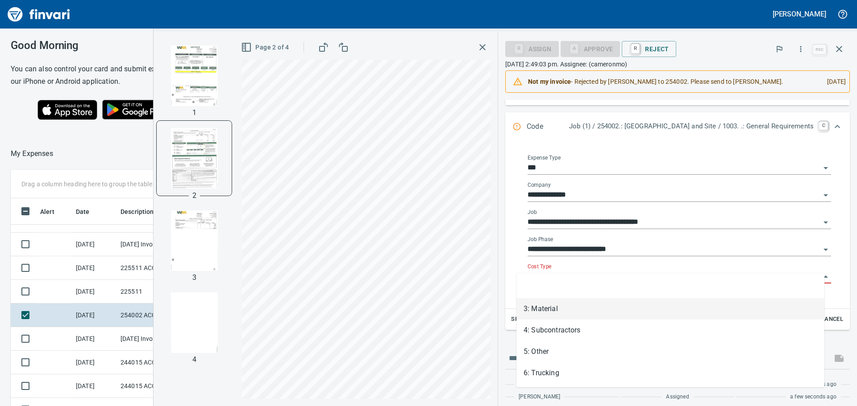
scroll to position [134, 0]
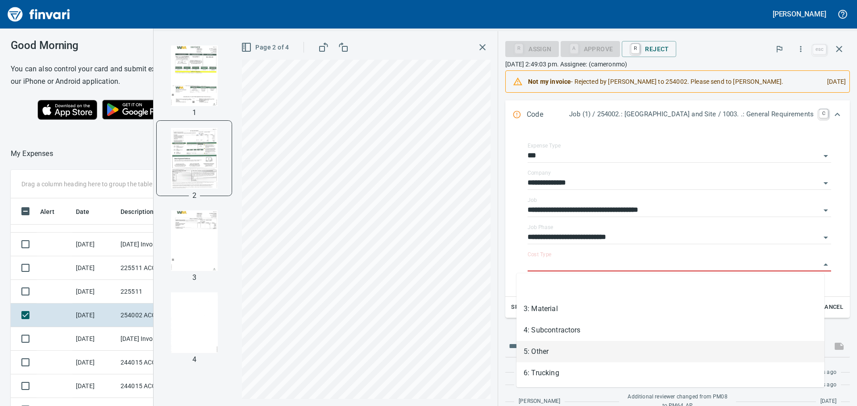
click at [595, 357] on li "5: Other" at bounding box center [670, 351] width 308 height 21
type input "********"
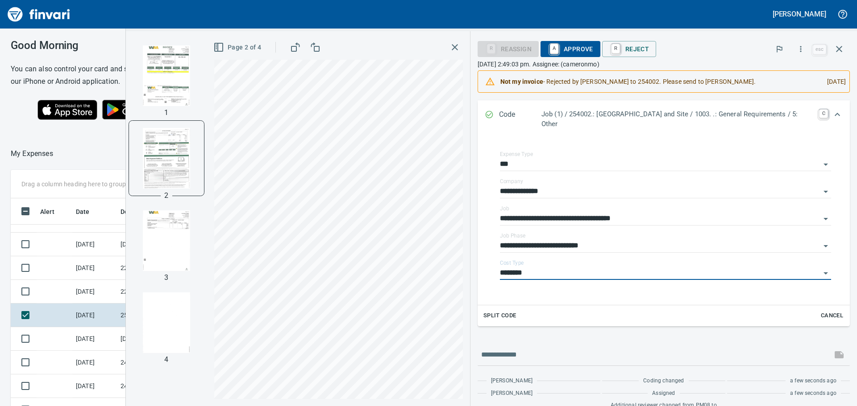
click at [587, 44] on span "A Approve" at bounding box center [570, 48] width 46 height 15
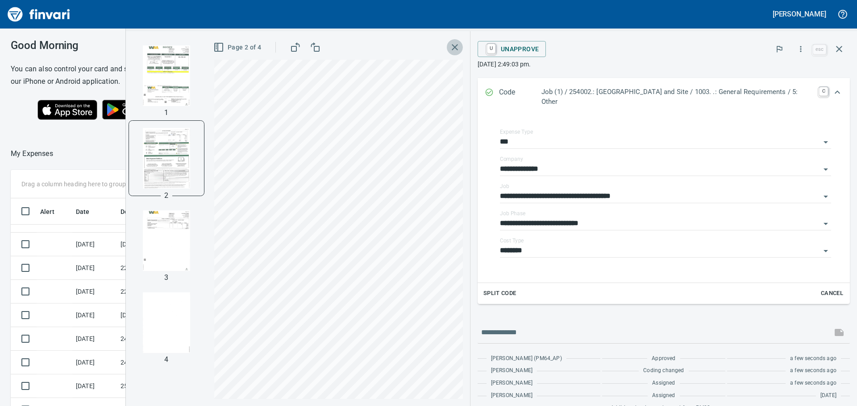
click at [452, 49] on icon "button" at bounding box center [454, 47] width 11 height 11
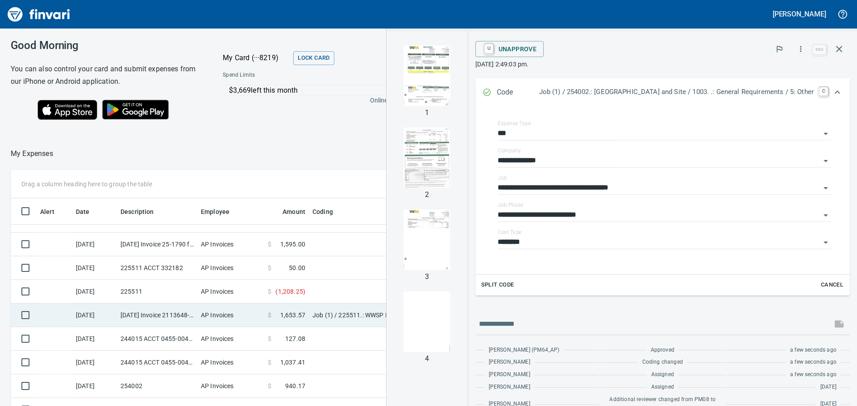
click at [189, 319] on td "[DATE] Invoice 2113648-1 from Excavator Rental Services LLC (1-10359)" at bounding box center [157, 316] width 80 height 24
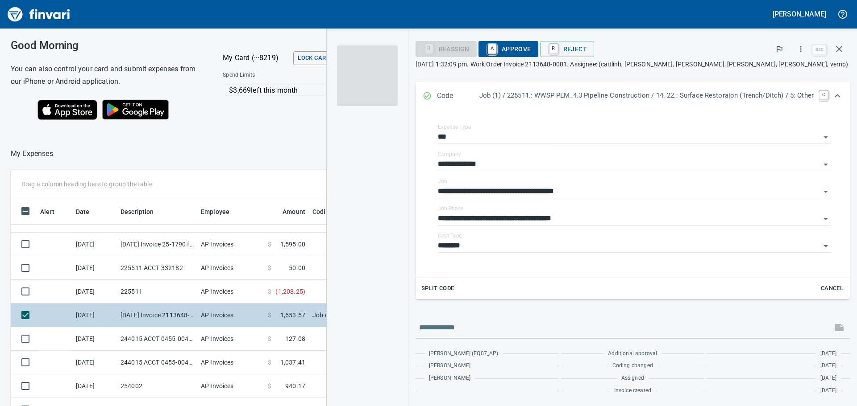
scroll to position [130, 0]
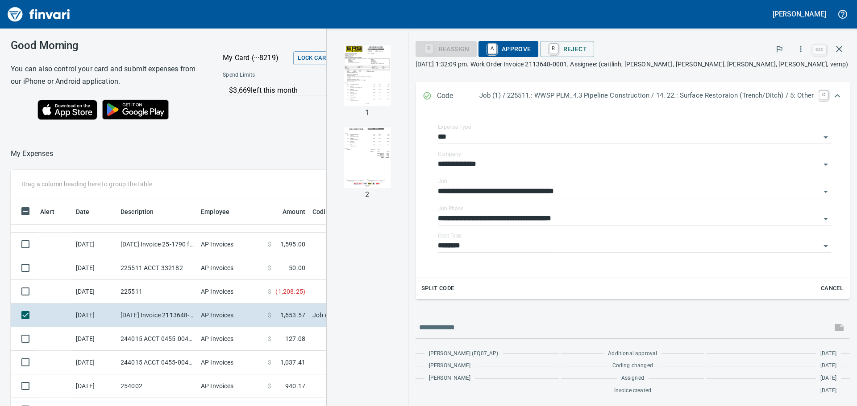
click at [366, 93] on img "button" at bounding box center [367, 76] width 61 height 61
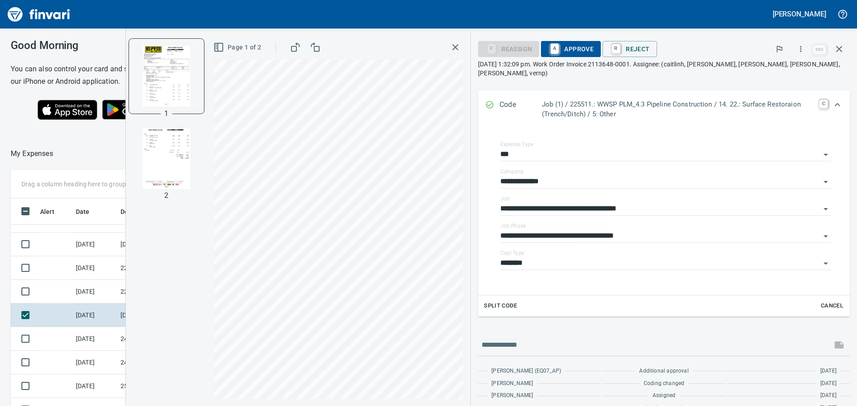
scroll to position [134, 0]
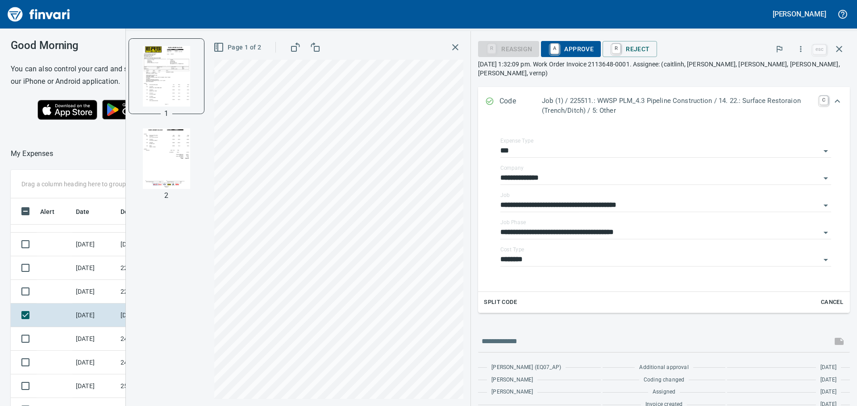
click at [463, 45] on div "Page 1 of 2" at bounding box center [338, 47] width 249 height 18
click at [454, 46] on icon "button" at bounding box center [455, 47] width 6 height 6
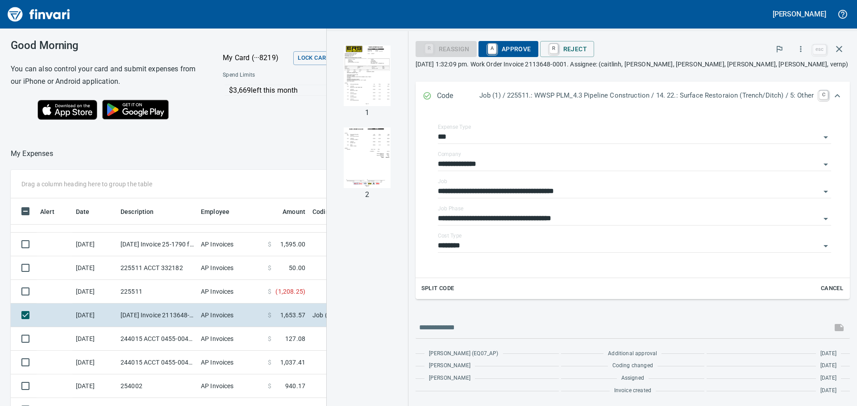
scroll to position [130, 0]
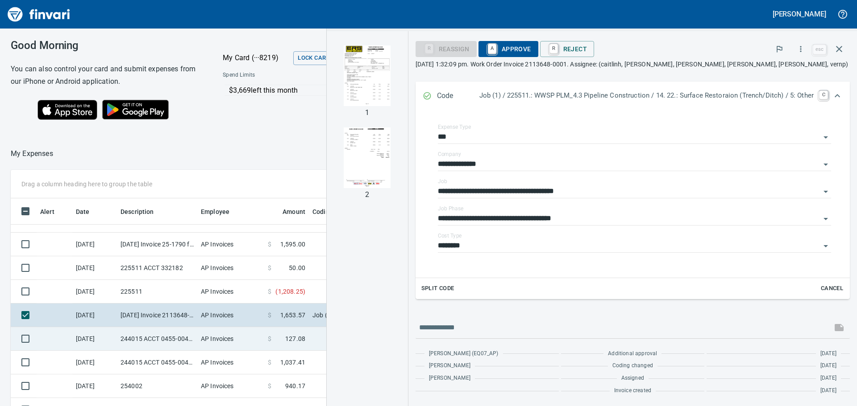
click at [170, 329] on td "244015 ACCT 0455-0044488" at bounding box center [157, 339] width 80 height 24
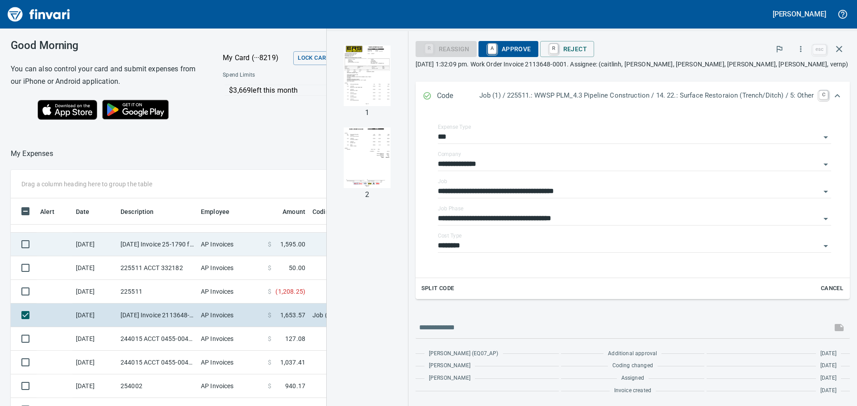
scroll to position [17, 0]
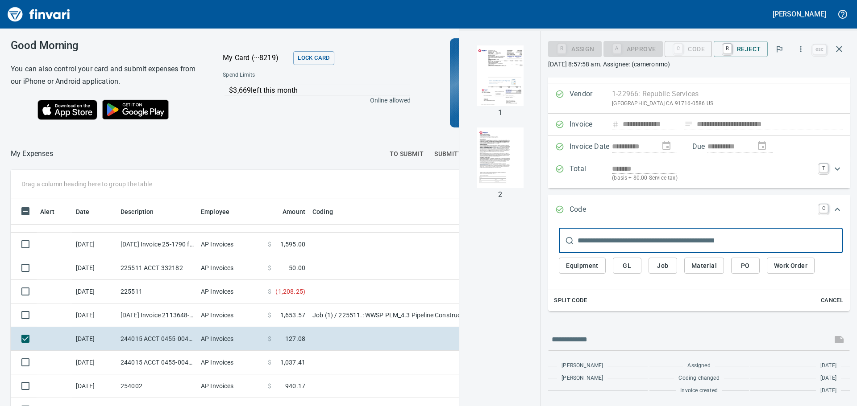
click at [495, 67] on img "button" at bounding box center [499, 76] width 61 height 61
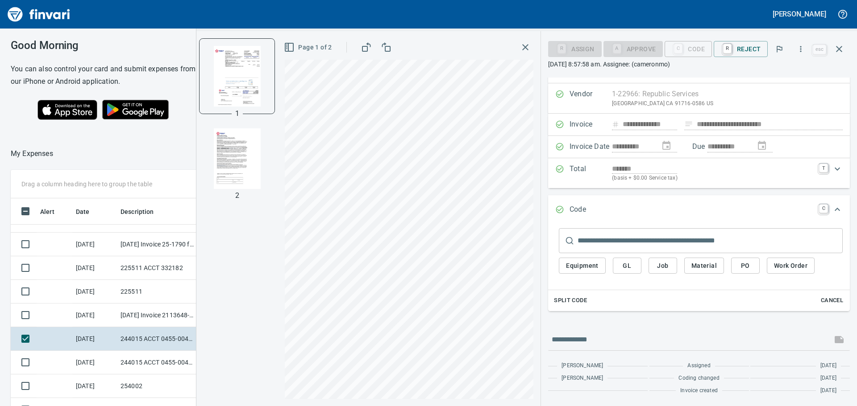
click at [528, 49] on icon "button" at bounding box center [525, 47] width 6 height 6
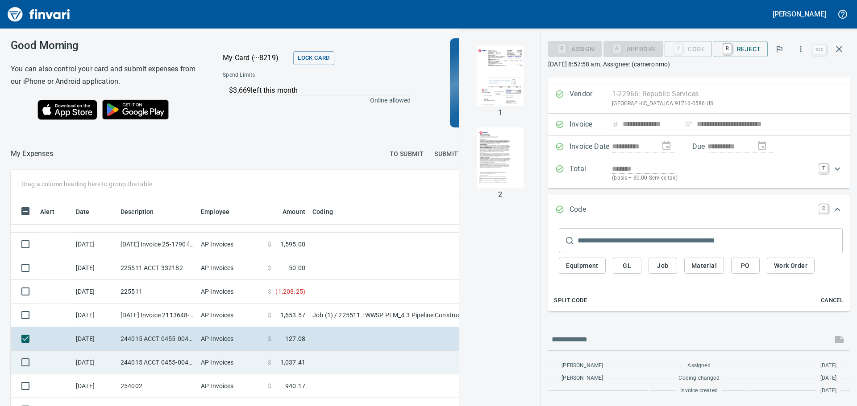
click at [187, 359] on td "244015 ACCT 0455-0045194" at bounding box center [157, 363] width 80 height 24
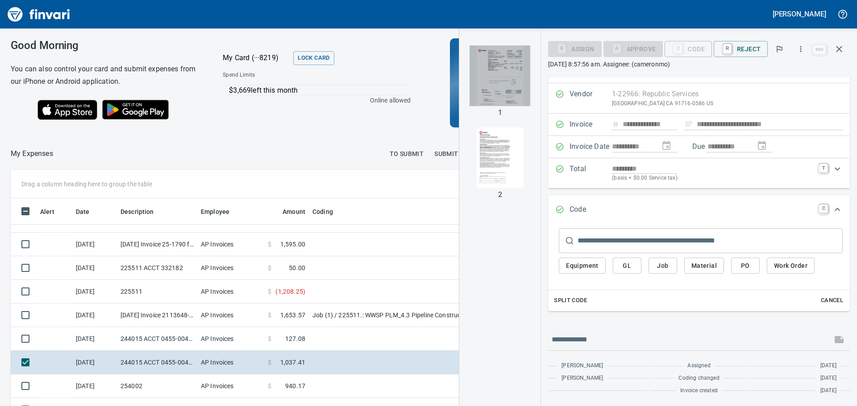
click at [510, 70] on img "button" at bounding box center [499, 76] width 61 height 61
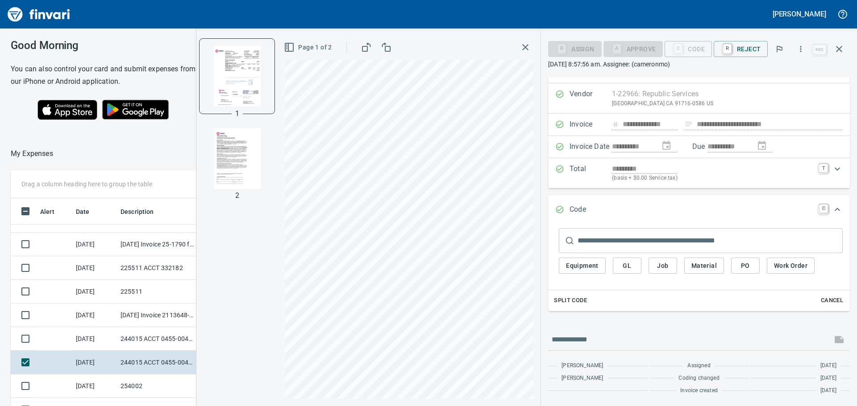
click at [529, 46] on icon "button" at bounding box center [525, 47] width 11 height 11
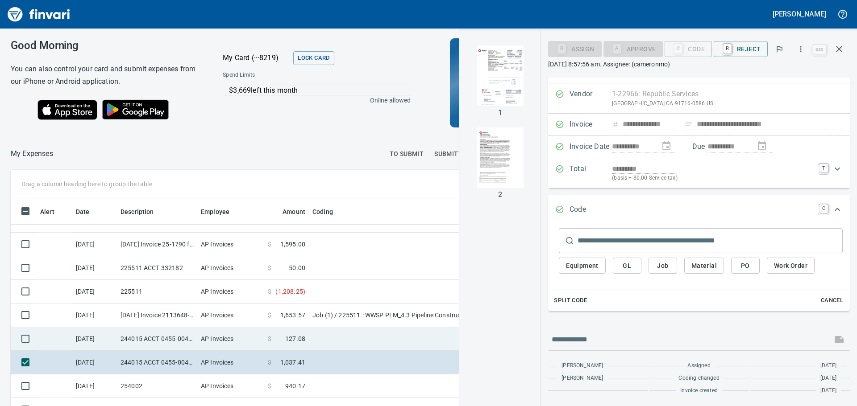
click at [204, 335] on td "AP Invoices" at bounding box center [230, 339] width 67 height 24
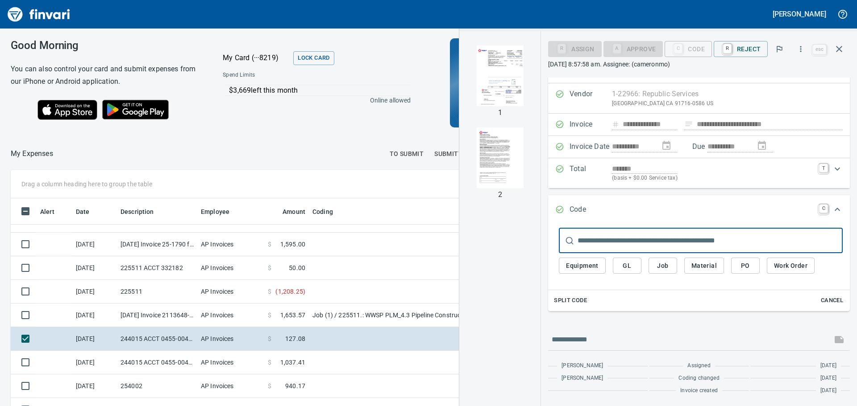
click at [516, 67] on img "button" at bounding box center [499, 76] width 61 height 61
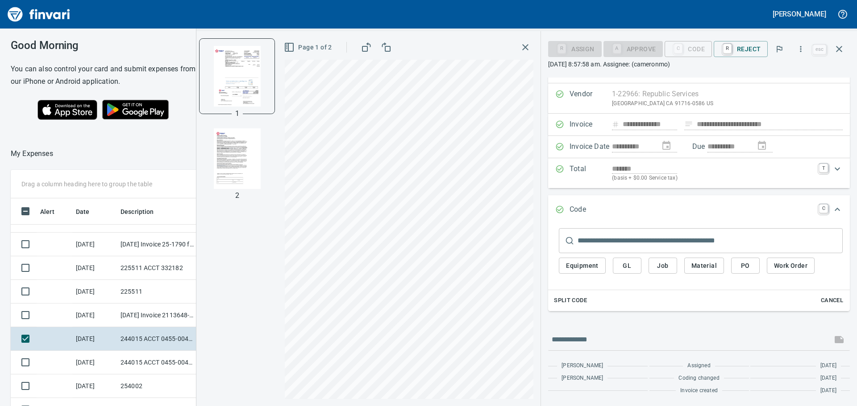
click at [528, 50] on icon "button" at bounding box center [525, 47] width 11 height 11
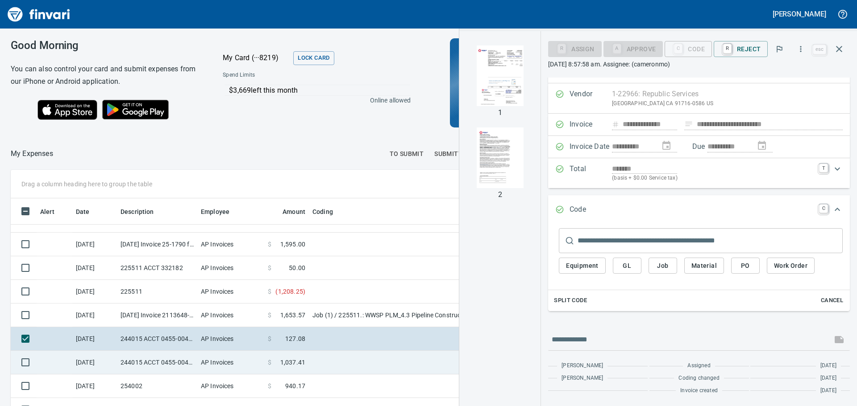
click at [178, 351] on td "244015 ACCT 0455-0045194" at bounding box center [157, 363] width 80 height 24
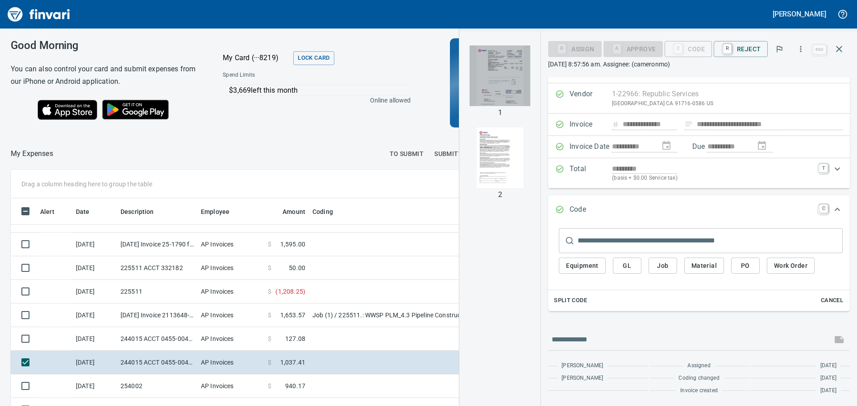
click at [483, 72] on img "button" at bounding box center [499, 76] width 61 height 61
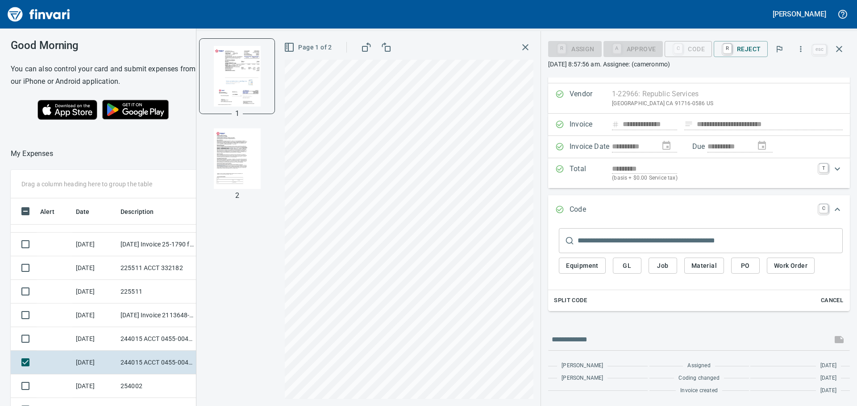
click at [659, 252] on input "text" at bounding box center [709, 240] width 265 height 25
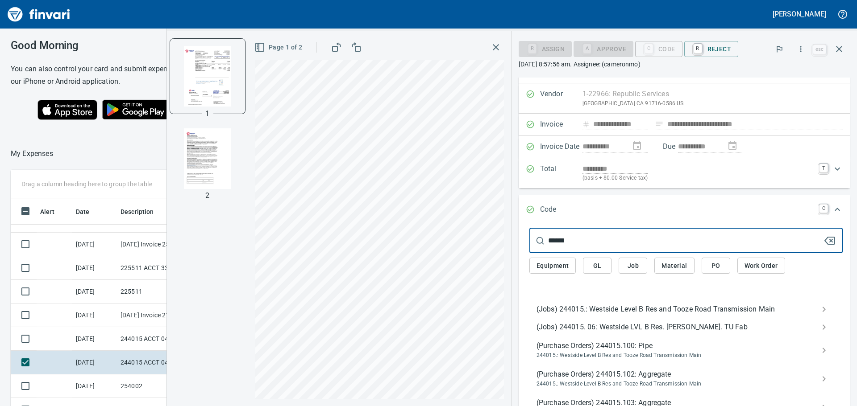
type input "******"
click at [607, 313] on span "(Jobs) 244015.: Westside Level B Res and Tooze Road Transmission Main" at bounding box center [678, 309] width 285 height 11
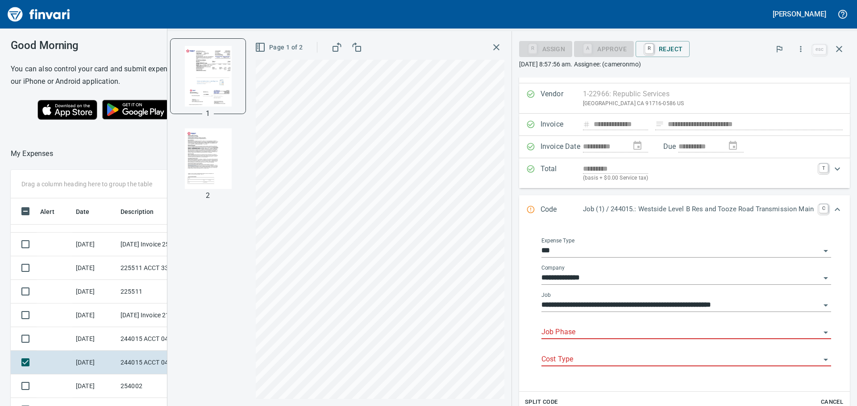
click at [581, 338] on input "Job Phase" at bounding box center [680, 333] width 279 height 12
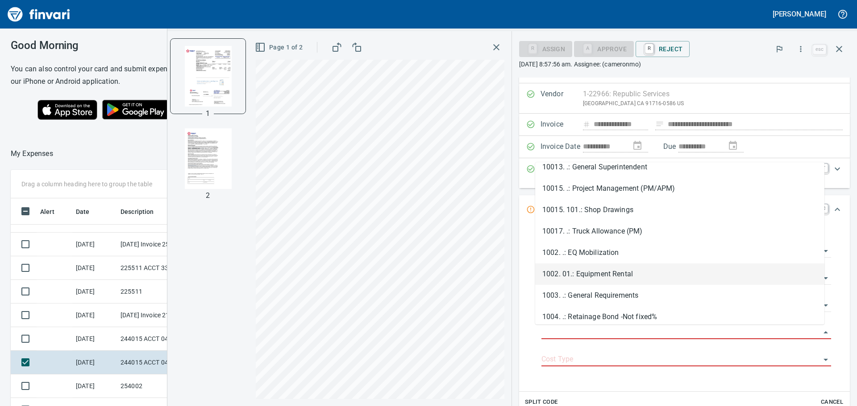
scroll to position [89, 0]
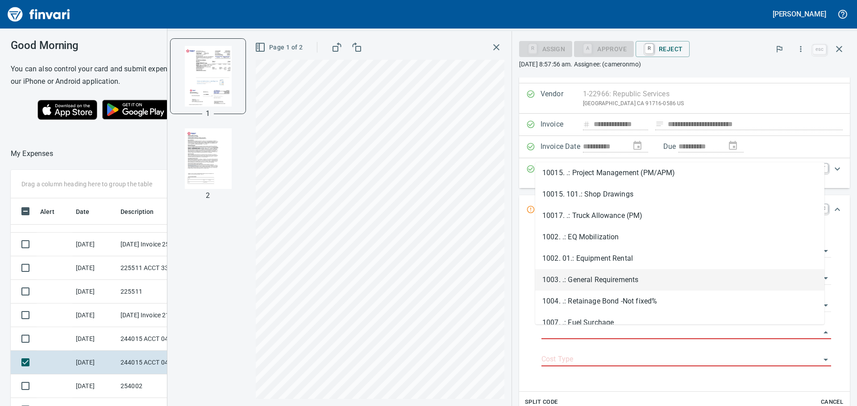
click at [598, 279] on li "1003. .: General Requirements" at bounding box center [679, 279] width 289 height 21
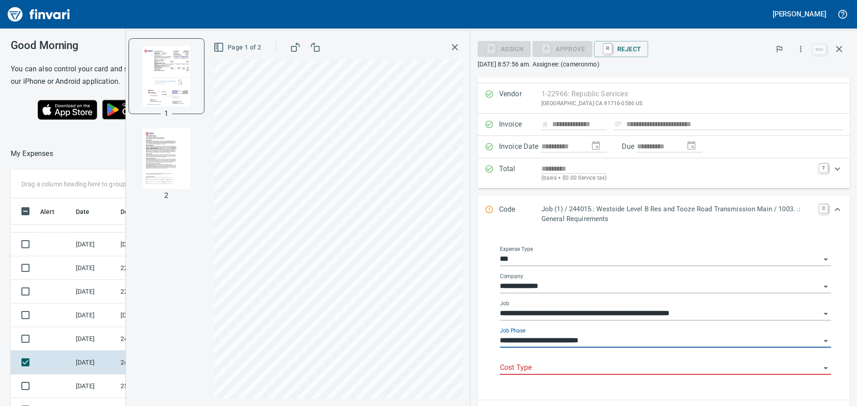
type input "**********"
click at [552, 370] on input "Cost Type" at bounding box center [660, 368] width 320 height 12
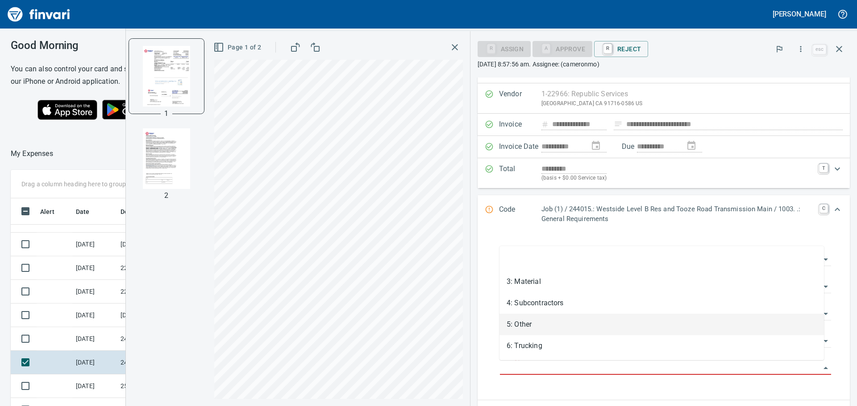
click at [547, 316] on li "5: Other" at bounding box center [661, 324] width 324 height 21
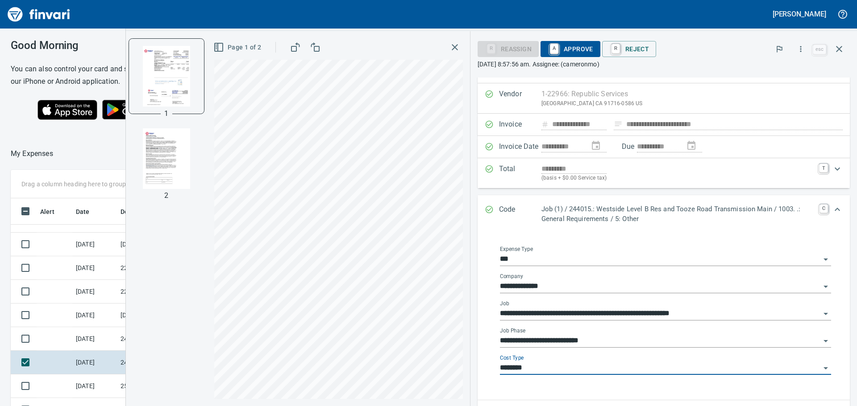
type input "********"
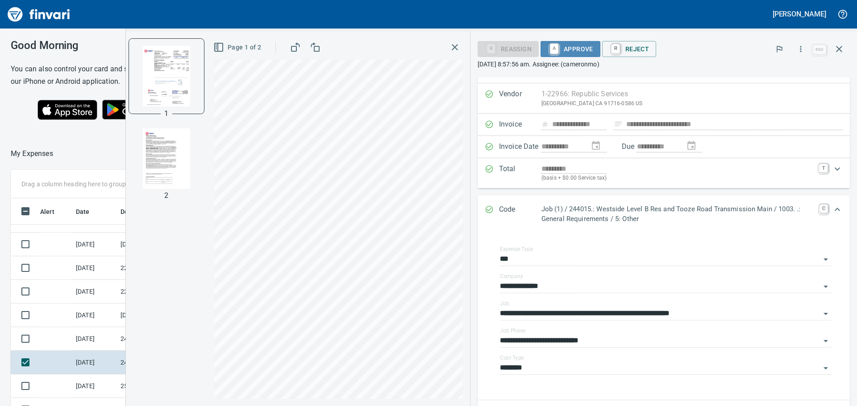
click at [563, 43] on span "A Approve" at bounding box center [570, 48] width 46 height 15
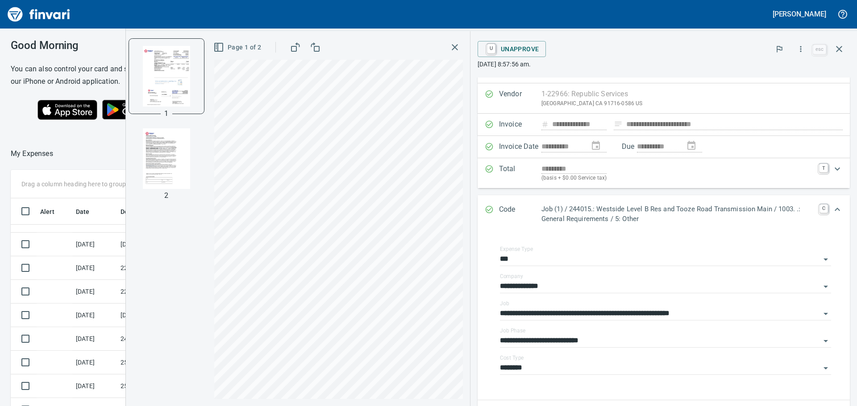
click at [462, 50] on button "button" at bounding box center [455, 47] width 16 height 16
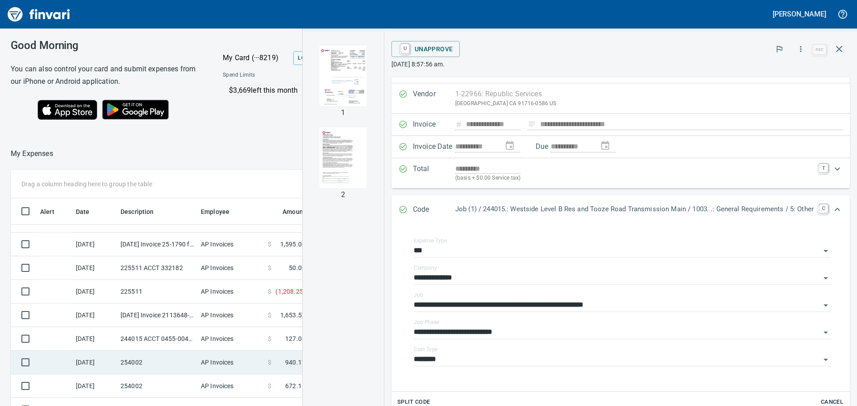
click at [173, 364] on td "254002" at bounding box center [157, 363] width 80 height 24
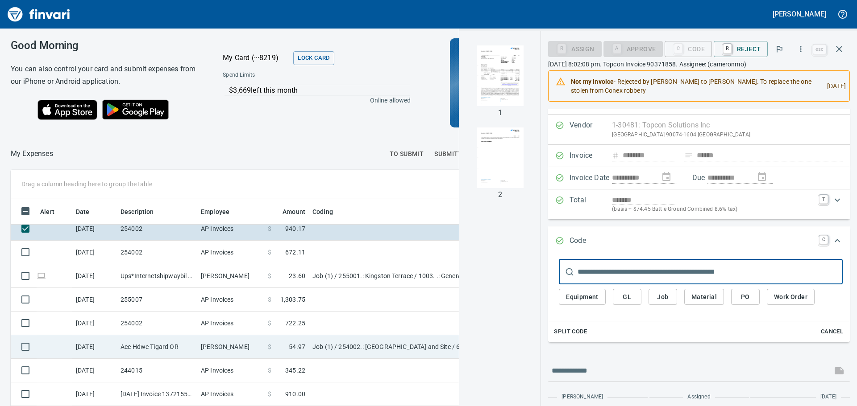
scroll to position [223, 0]
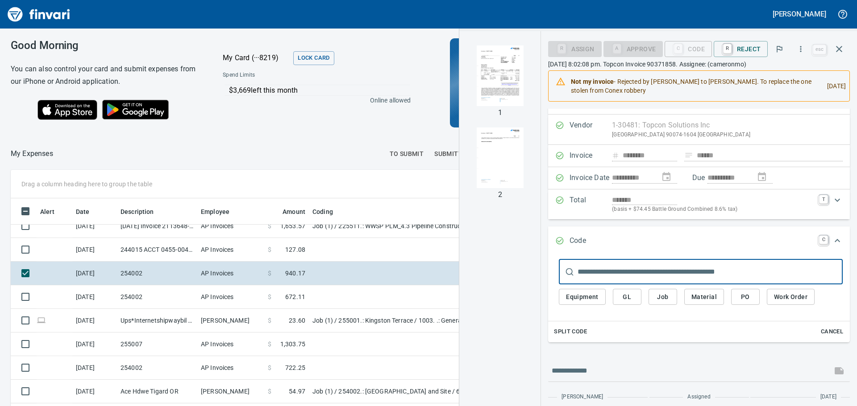
click at [505, 66] on img "button" at bounding box center [499, 76] width 61 height 61
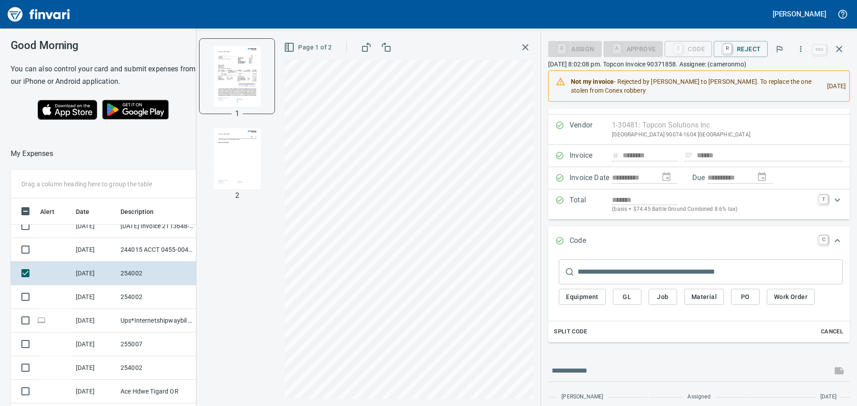
click at [611, 278] on input "text" at bounding box center [709, 272] width 265 height 25
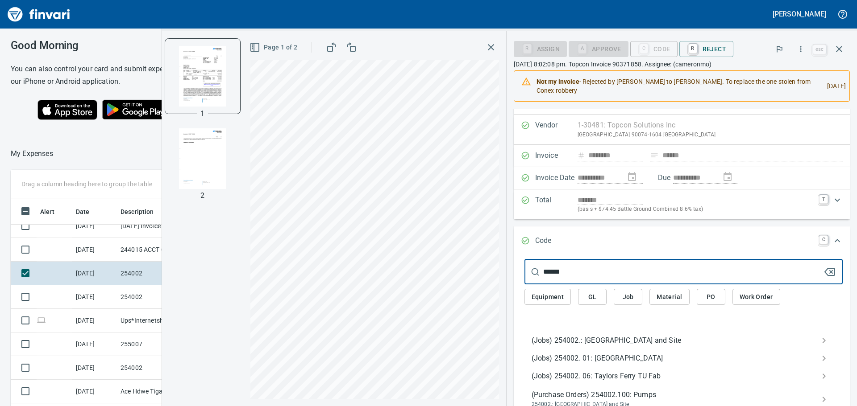
type input "******"
click at [604, 346] on span "(Jobs) 254002.: [GEOGRAPHIC_DATA] and Site" at bounding box center [676, 341] width 290 height 11
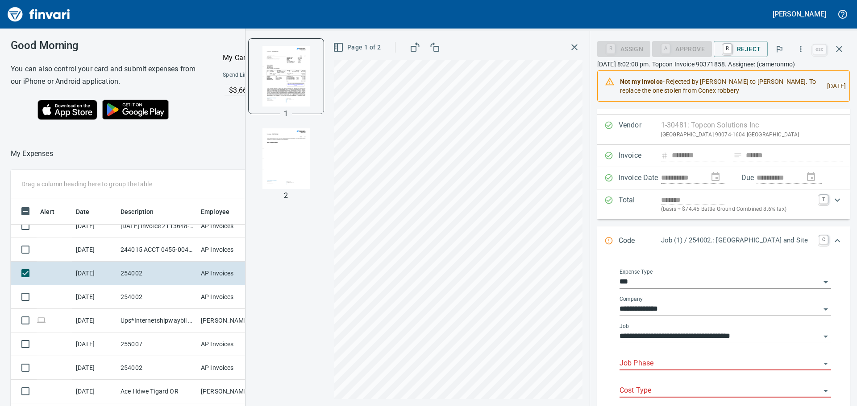
click at [666, 361] on input "Job Phase" at bounding box center [719, 364] width 201 height 12
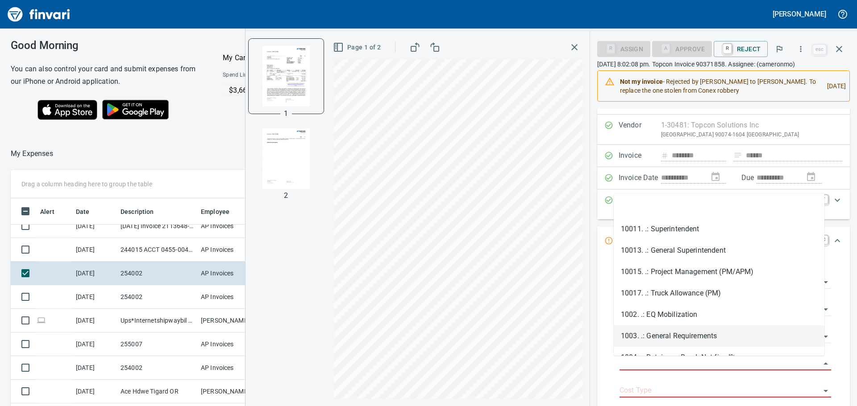
click at [673, 339] on li "1003. .: General Requirements" at bounding box center [718, 336] width 211 height 21
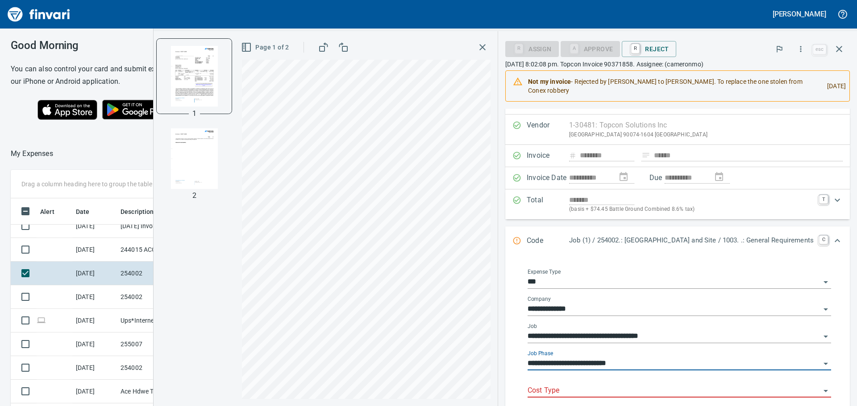
type input "**********"
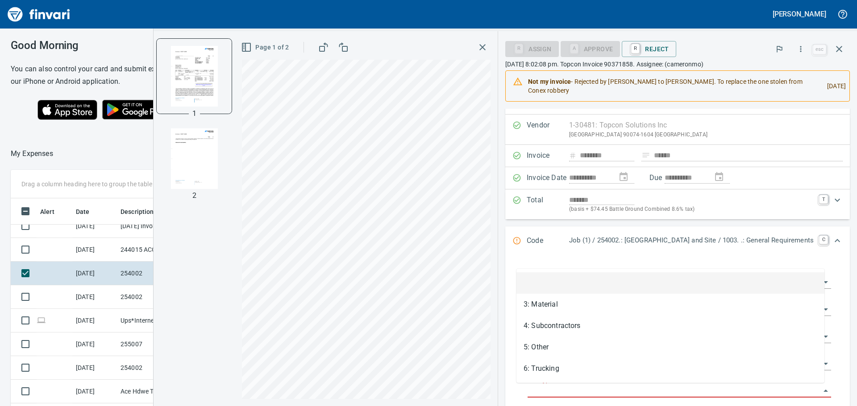
click at [646, 388] on input "Cost Type" at bounding box center [673, 391] width 293 height 12
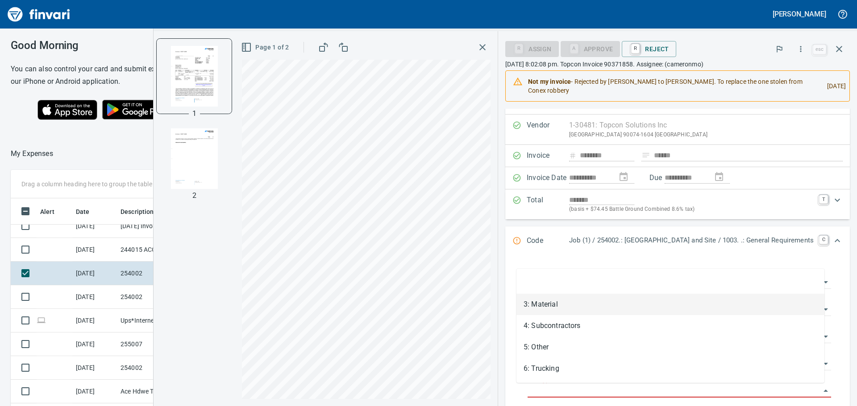
click at [578, 308] on li "3: Material" at bounding box center [670, 304] width 308 height 21
type input "**********"
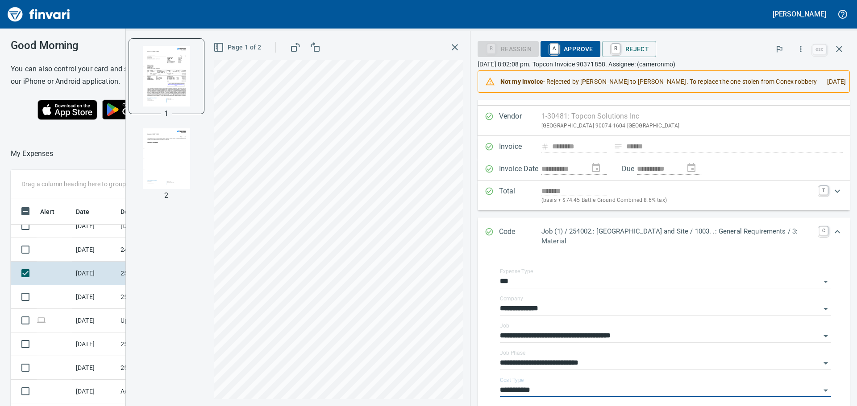
click at [584, 53] on span "A Approve" at bounding box center [570, 48] width 46 height 15
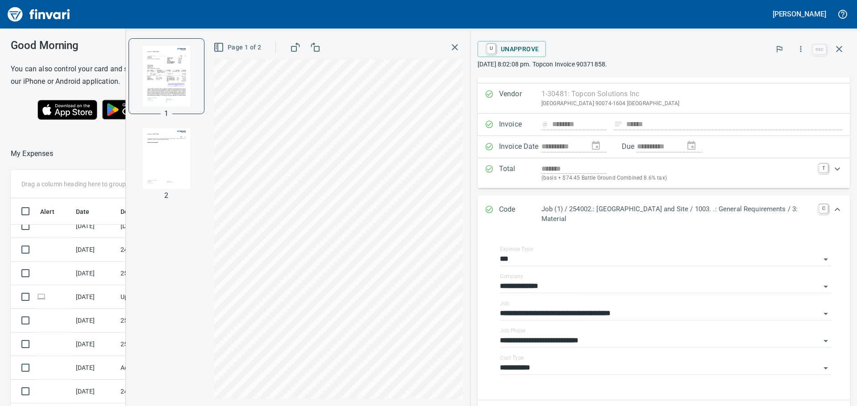
click at [456, 49] on icon "button" at bounding box center [454, 47] width 6 height 6
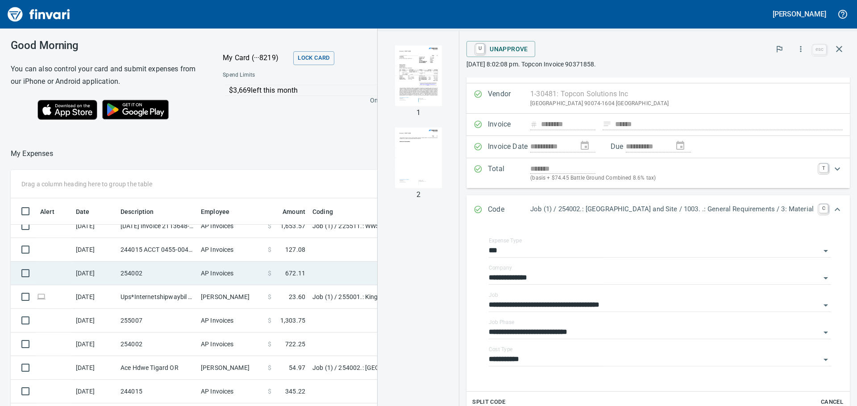
click at [171, 278] on td "254002" at bounding box center [157, 274] width 80 height 24
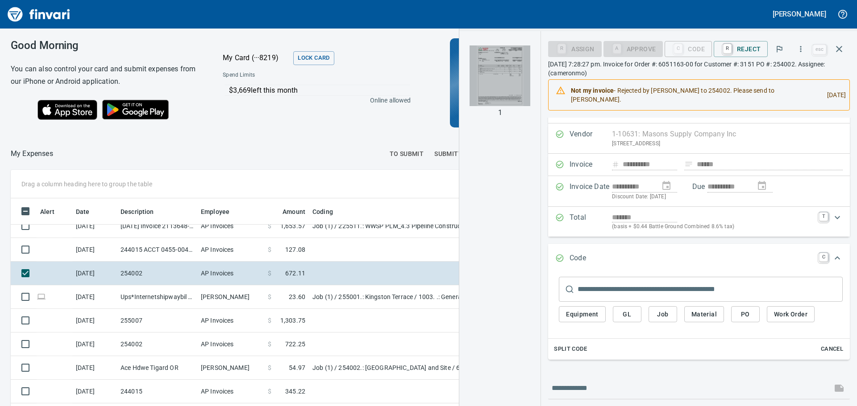
click at [490, 77] on img "button" at bounding box center [499, 76] width 61 height 61
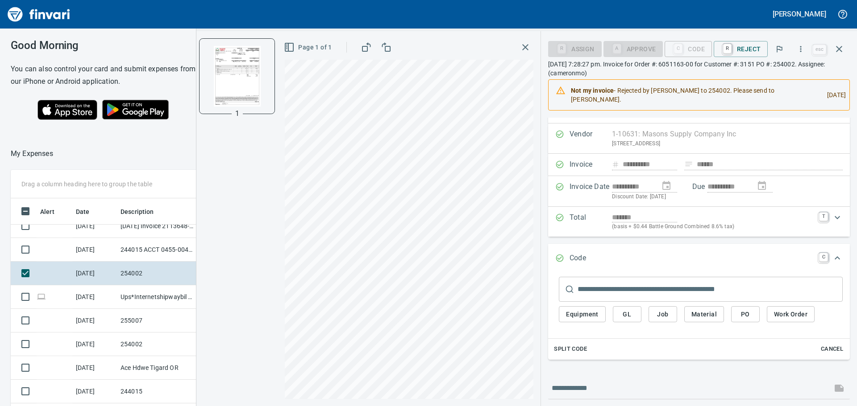
click at [607, 301] on input "text" at bounding box center [709, 289] width 265 height 25
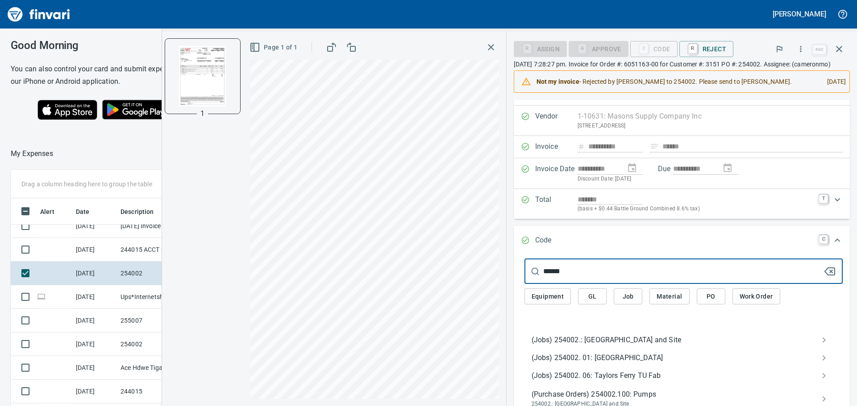
type input "******"
click at [593, 346] on span "(Jobs) 254002.: [GEOGRAPHIC_DATA] and Site" at bounding box center [676, 340] width 290 height 11
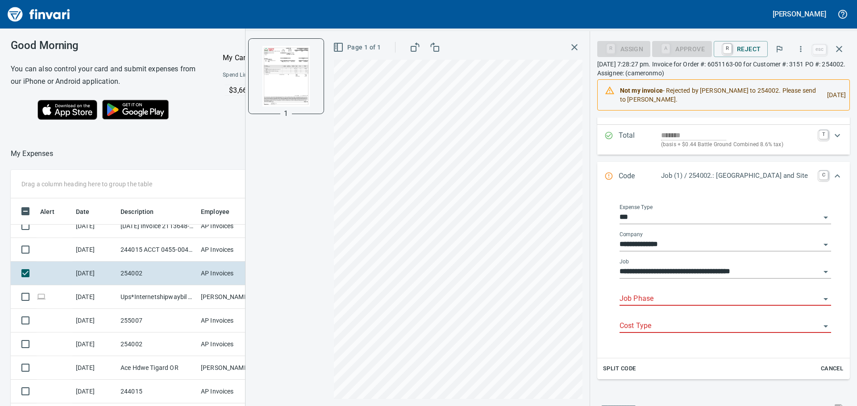
scroll to position [106, 0]
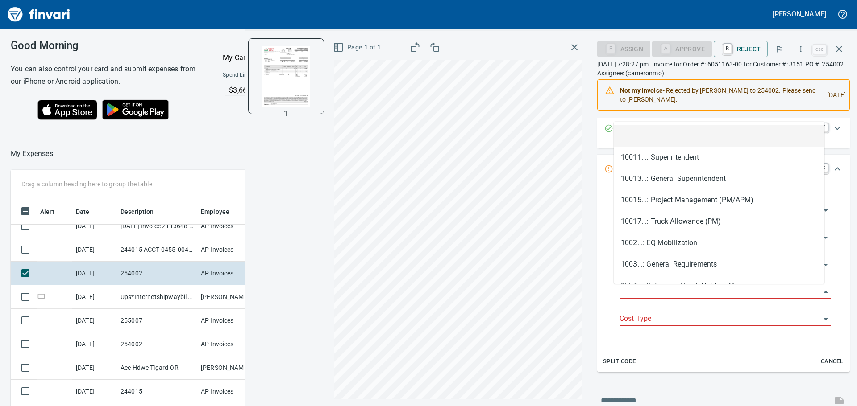
click at [653, 293] on input "Job Phase" at bounding box center [719, 292] width 201 height 12
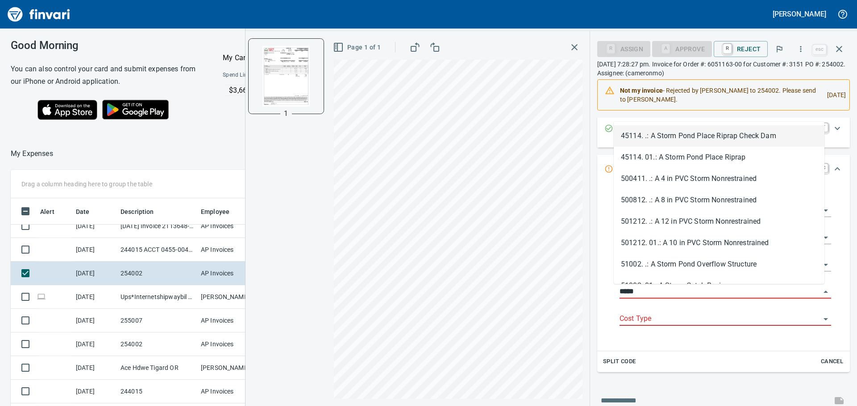
scroll to position [302, 592]
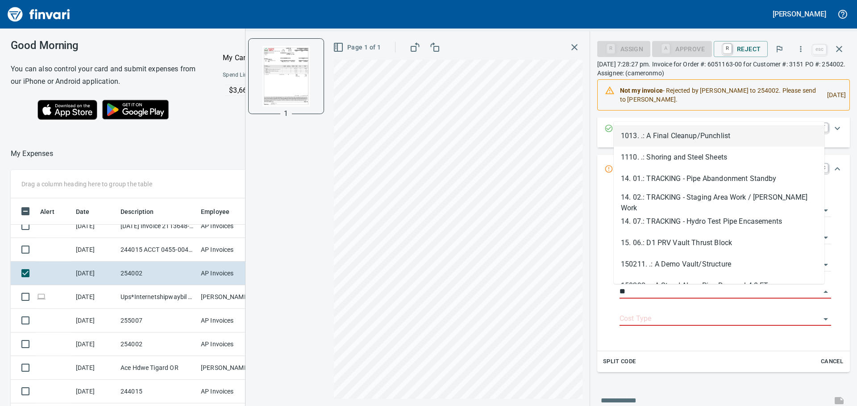
type input "*"
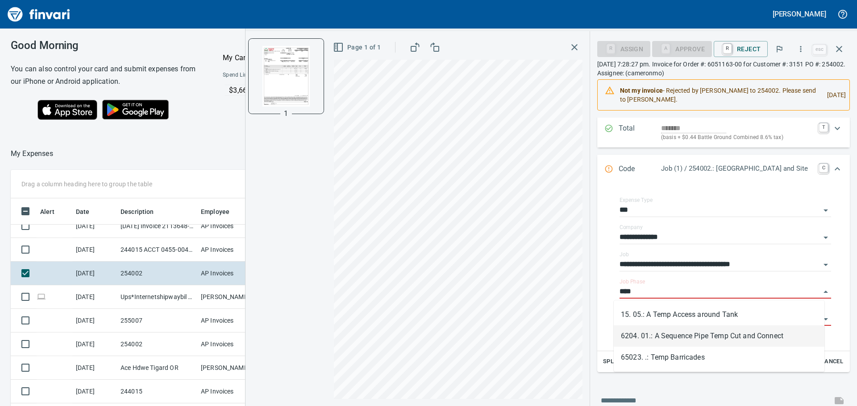
click at [703, 344] on li "6204. 01.: A Sequence Pipe Temp Cut and Connect" at bounding box center [718, 336] width 211 height 21
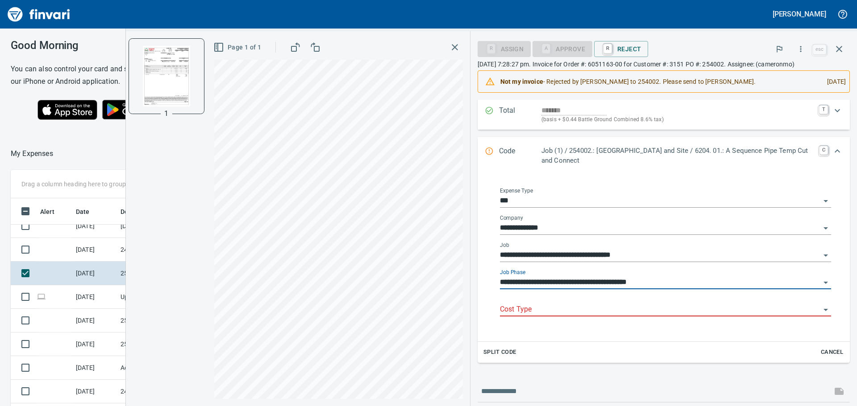
type input "**********"
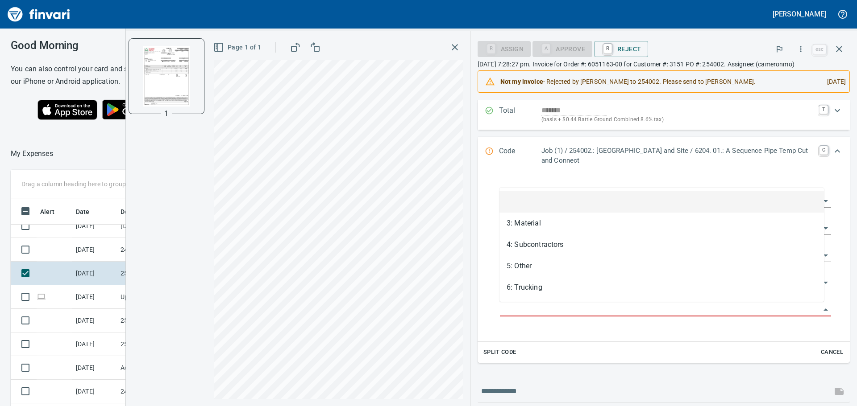
click at [647, 307] on input "Cost Type" at bounding box center [660, 310] width 320 height 12
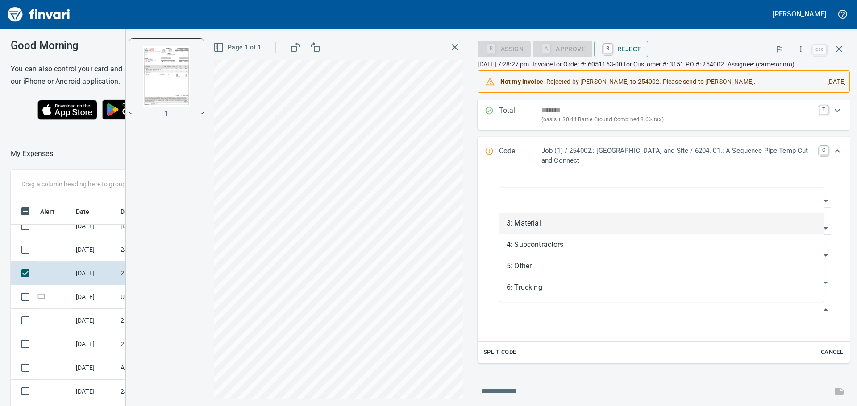
click at [557, 229] on li "3: Material" at bounding box center [661, 223] width 324 height 21
type input "**********"
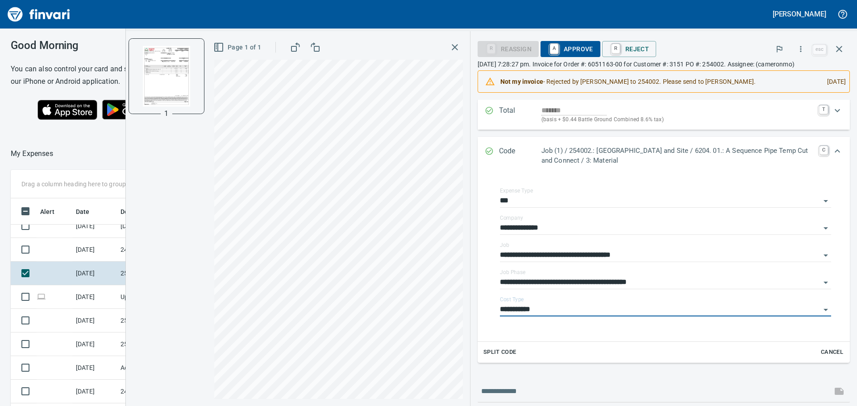
click at [577, 56] on span "A Approve" at bounding box center [570, 48] width 46 height 15
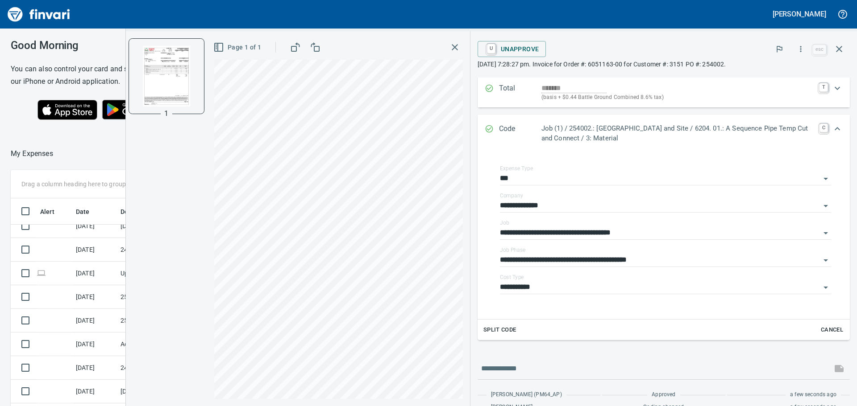
click at [457, 53] on button "button" at bounding box center [455, 47] width 16 height 16
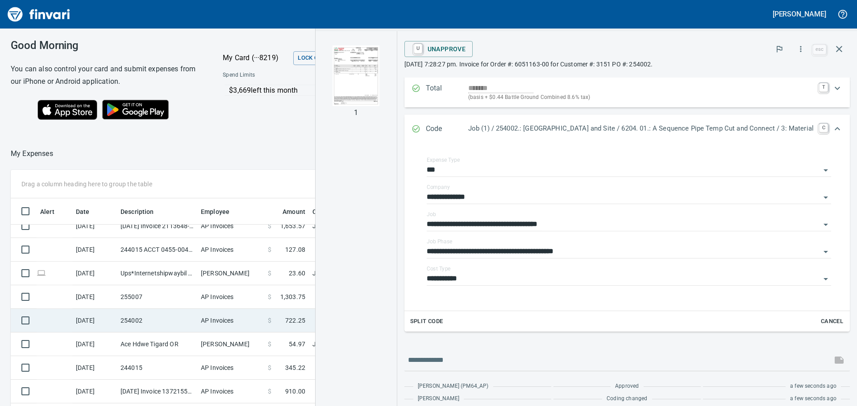
click at [188, 326] on td "254002" at bounding box center [157, 321] width 80 height 24
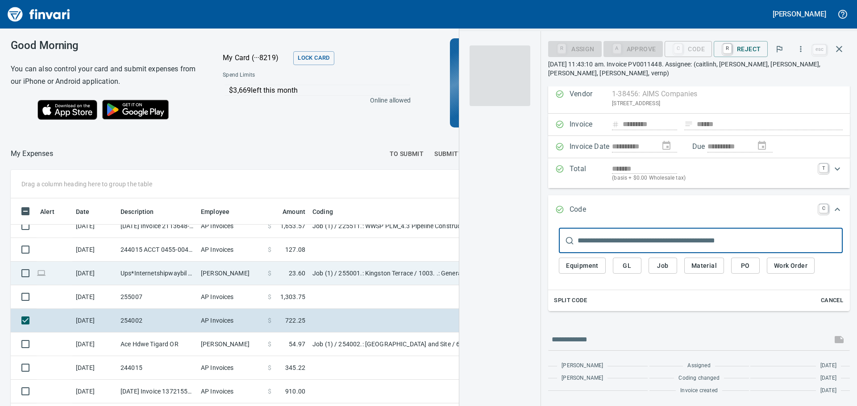
scroll to position [17, 0]
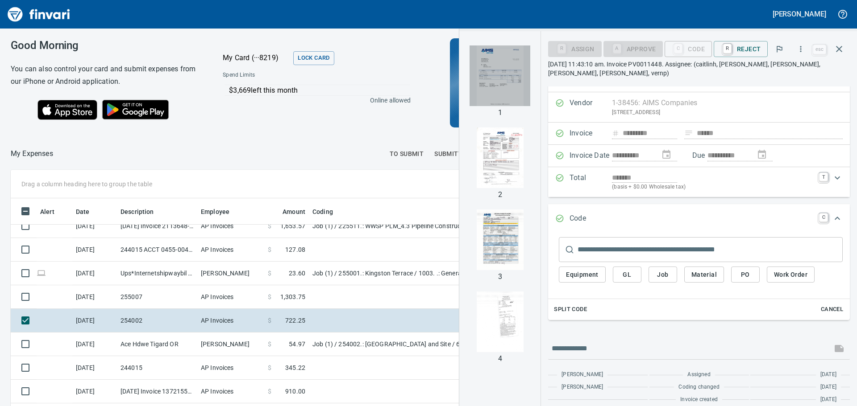
click at [510, 83] on img "button" at bounding box center [499, 76] width 61 height 61
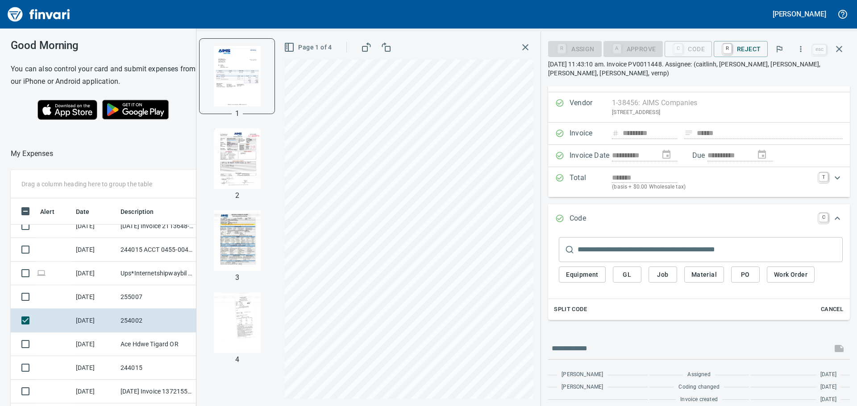
click at [604, 252] on input "text" at bounding box center [709, 249] width 265 height 25
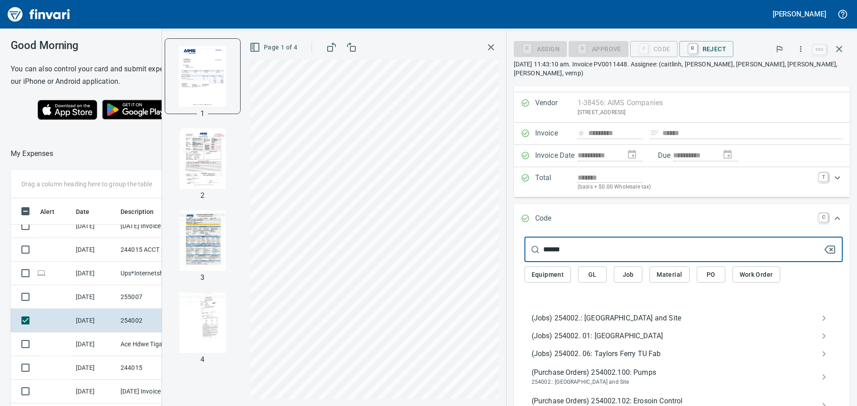
type input "******"
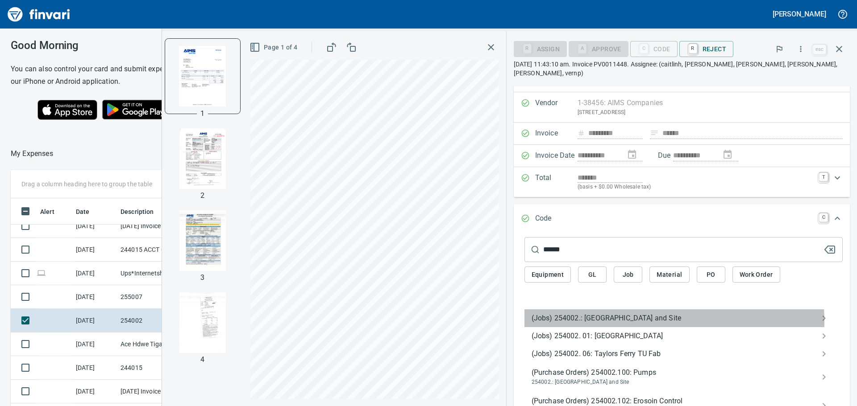
click at [599, 323] on span "(Jobs) 254002.: [GEOGRAPHIC_DATA] and Site" at bounding box center [676, 318] width 290 height 11
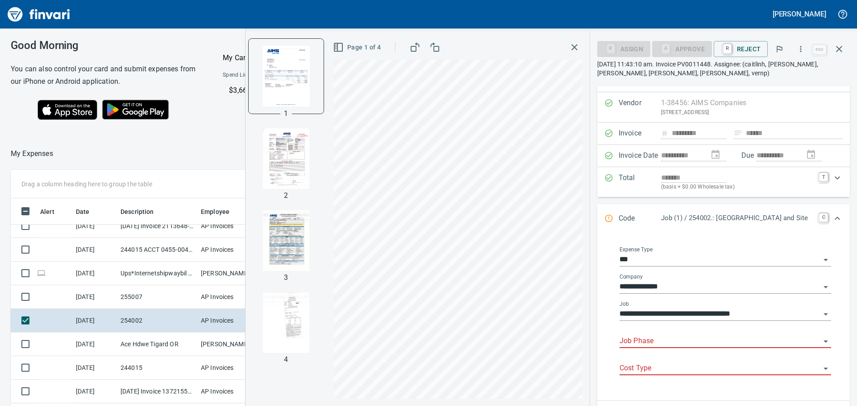
scroll to position [61, 0]
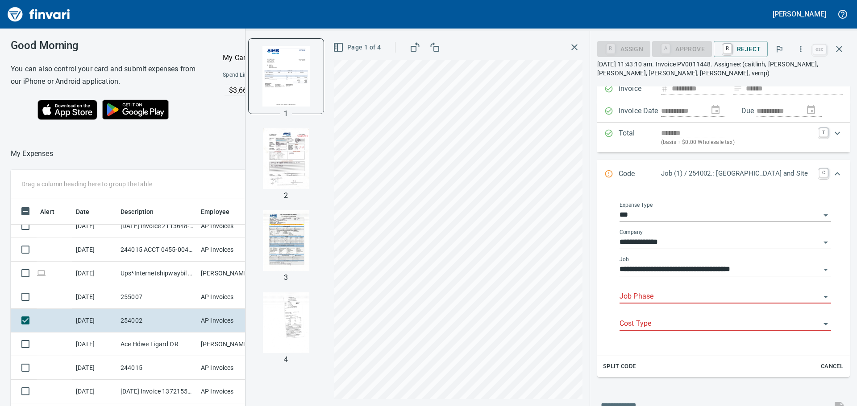
click at [665, 299] on input "Job Phase" at bounding box center [719, 297] width 201 height 12
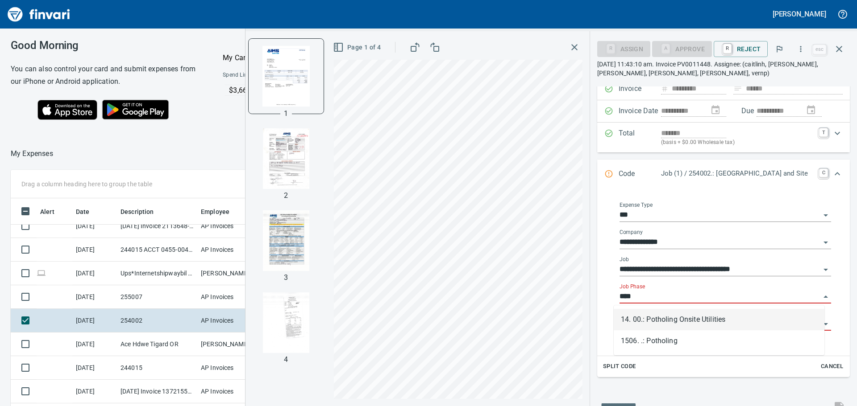
scroll to position [302, 592]
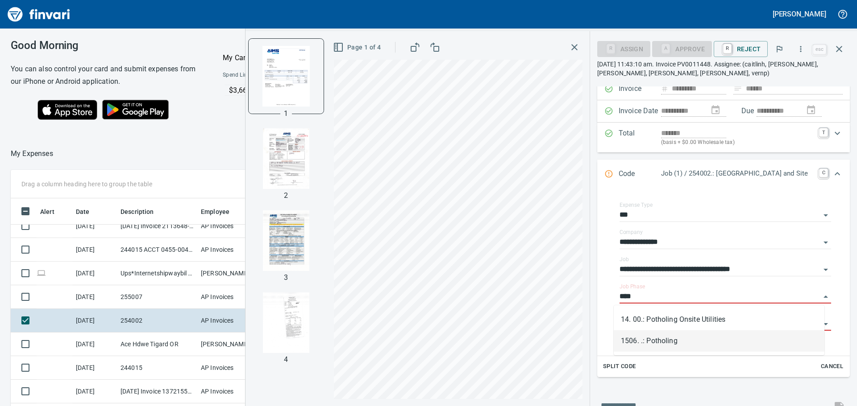
click at [668, 346] on li "1506. .: Potholing" at bounding box center [718, 341] width 211 height 21
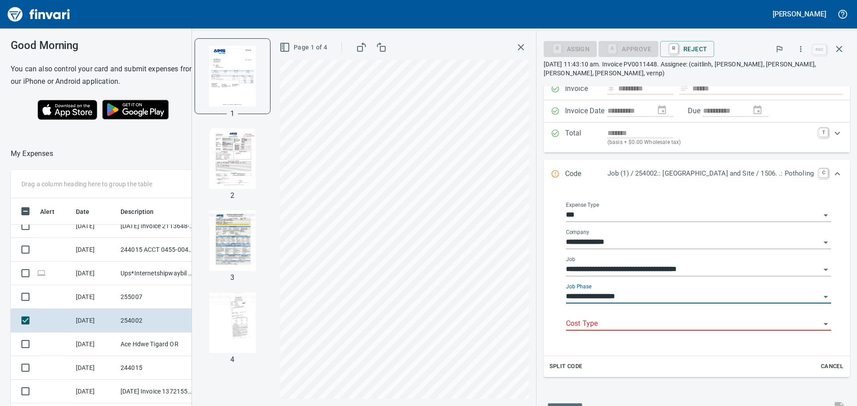
type input "**********"
click at [639, 322] on input "Cost Type" at bounding box center [693, 324] width 254 height 12
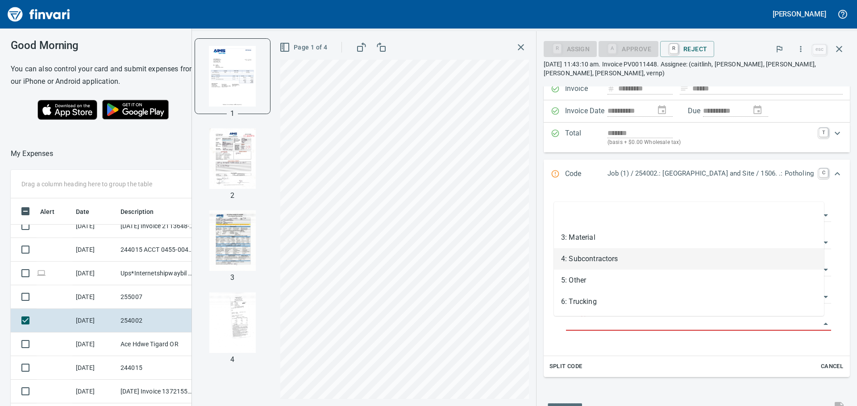
click at [605, 261] on li "4: Subcontractors" at bounding box center [689, 259] width 270 height 21
type input "**********"
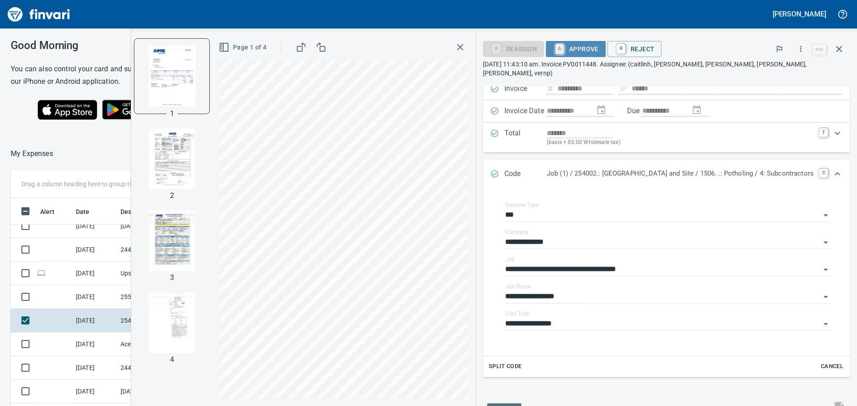
click at [557, 53] on link "A" at bounding box center [559, 49] width 8 height 10
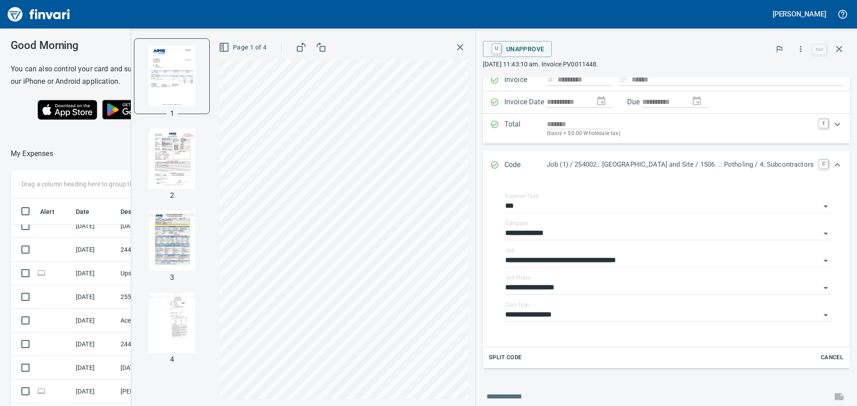
click at [446, 45] on div "Page 1 of 4" at bounding box center [344, 47] width 249 height 18
click at [455, 45] on icon "button" at bounding box center [460, 47] width 11 height 11
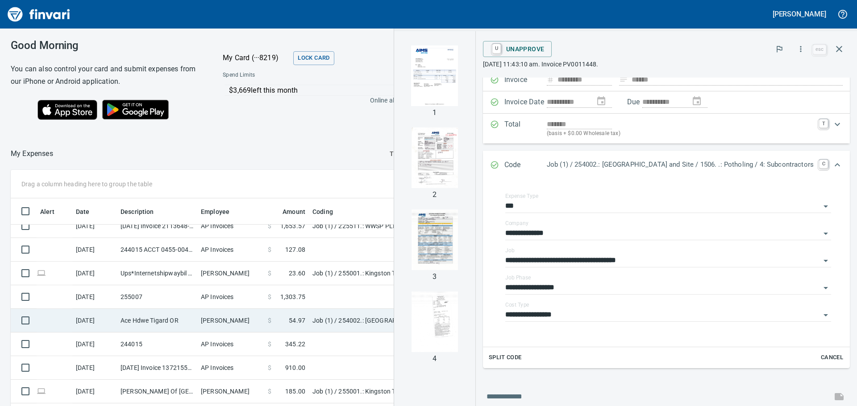
click at [211, 320] on td "[PERSON_NAME]" at bounding box center [230, 321] width 67 height 24
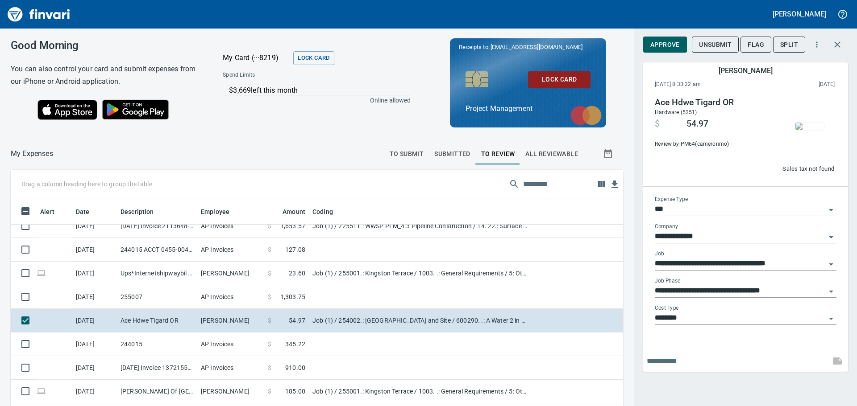
click at [798, 128] on img "button" at bounding box center [809, 126] width 29 height 7
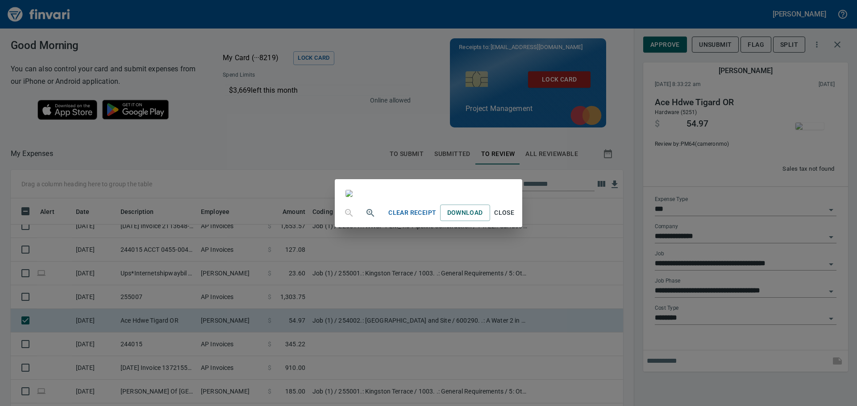
click at [643, 66] on div "Clear Receipt Download Close" at bounding box center [428, 203] width 857 height 406
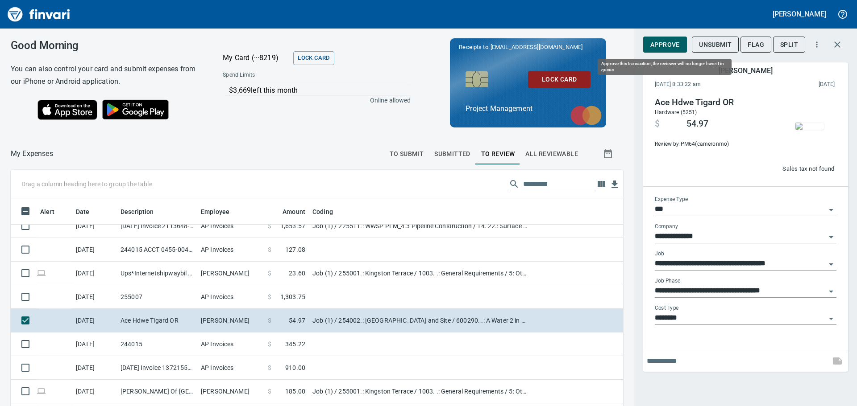
click at [676, 47] on span "Approve" at bounding box center [664, 44] width 29 height 11
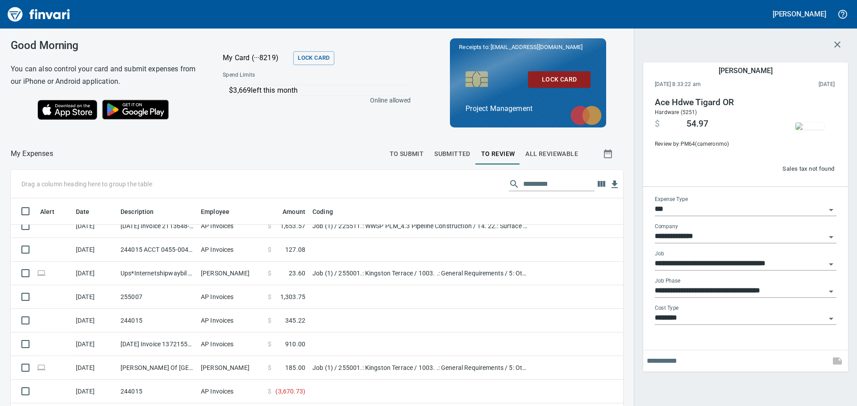
scroll to position [302, 592]
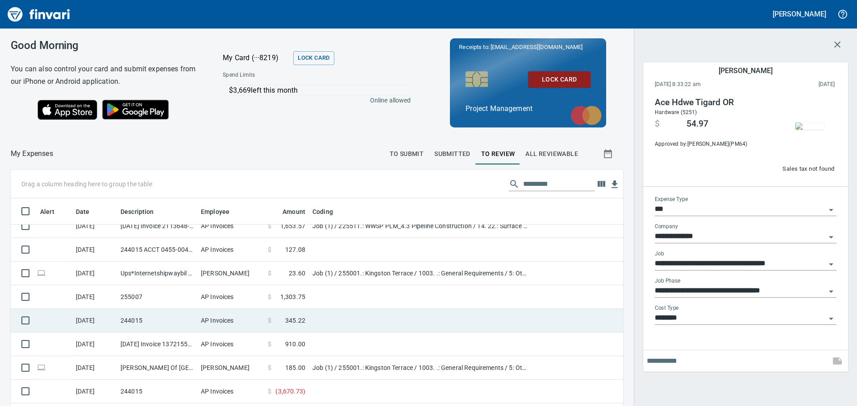
click at [212, 312] on td "AP Invoices" at bounding box center [230, 321] width 67 height 24
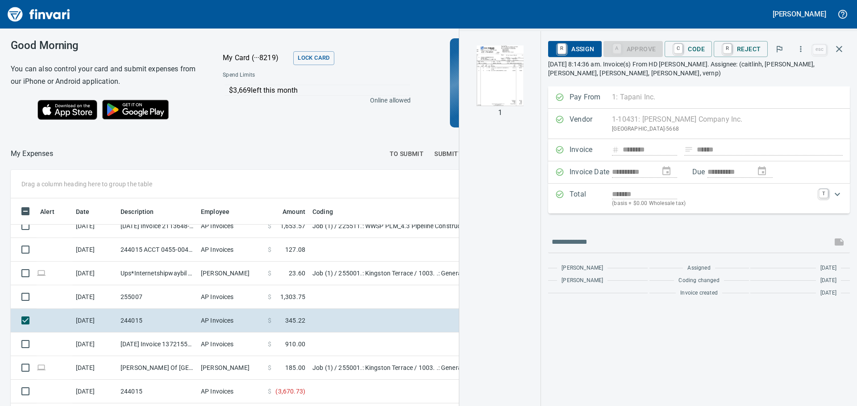
click at [507, 73] on img "button" at bounding box center [499, 76] width 61 height 61
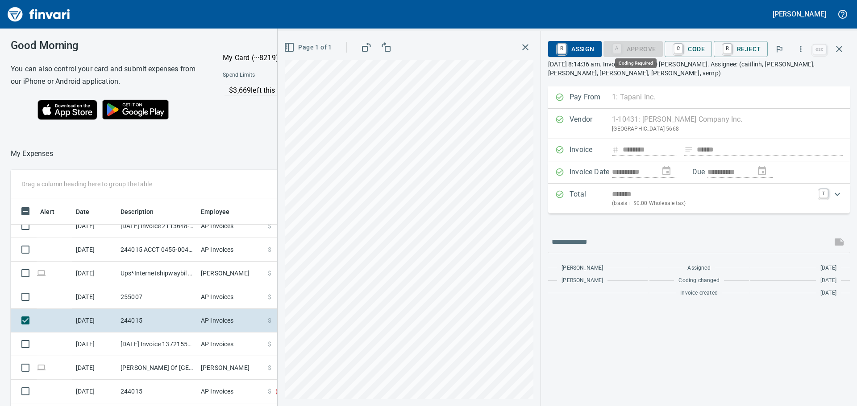
scroll to position [302, 592]
click at [843, 191] on div "Expand" at bounding box center [836, 194] width 21 height 21
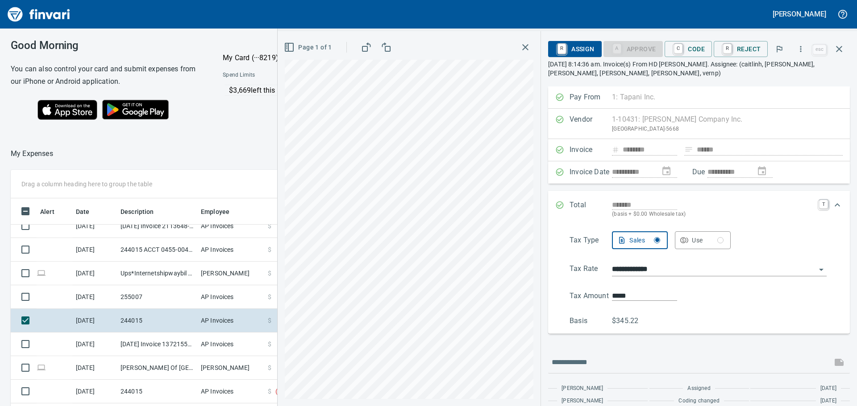
click at [832, 202] on icon "Expand" at bounding box center [837, 205] width 11 height 11
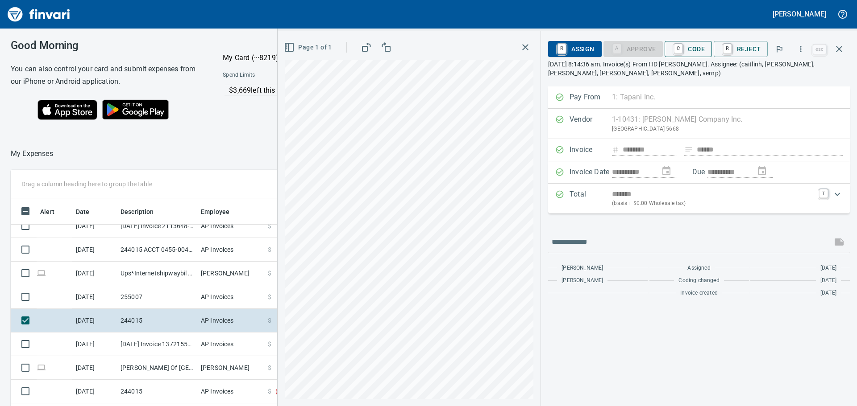
click at [696, 52] on span "C Code" at bounding box center [687, 48] width 33 height 15
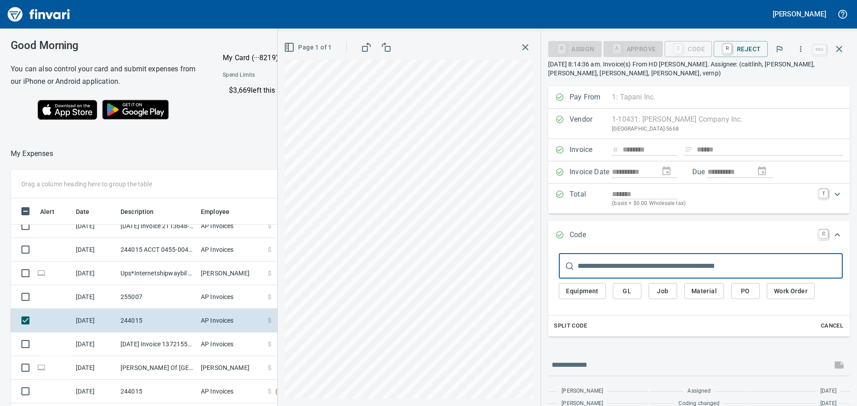
click at [642, 260] on input "text" at bounding box center [709, 266] width 265 height 25
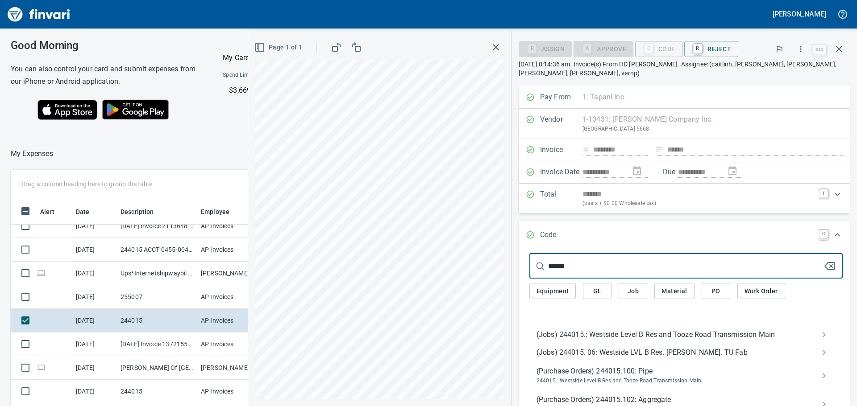
type input "******"
click at [602, 335] on span "(Jobs) 244015.: Westside Level B Res and Tooze Road Transmission Main" at bounding box center [678, 335] width 285 height 11
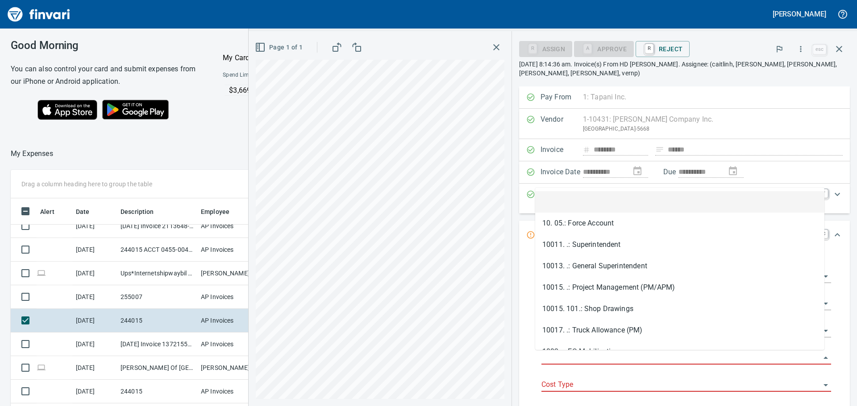
click at [569, 355] on input "Job Phase" at bounding box center [680, 358] width 279 height 12
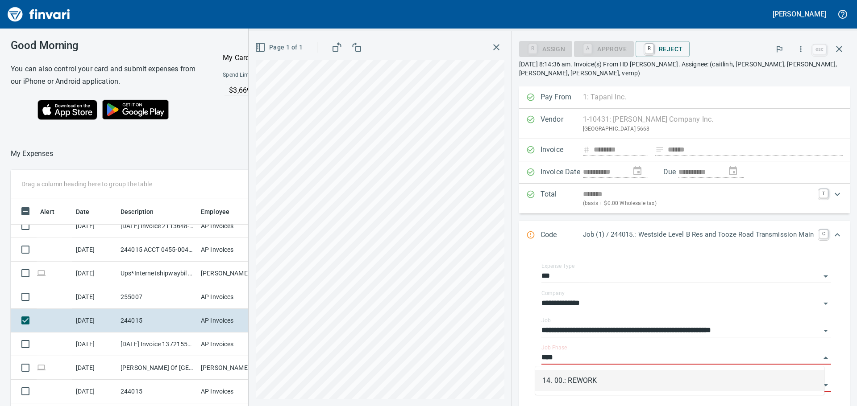
click at [576, 387] on li "14. 00.: REWORK" at bounding box center [679, 380] width 289 height 21
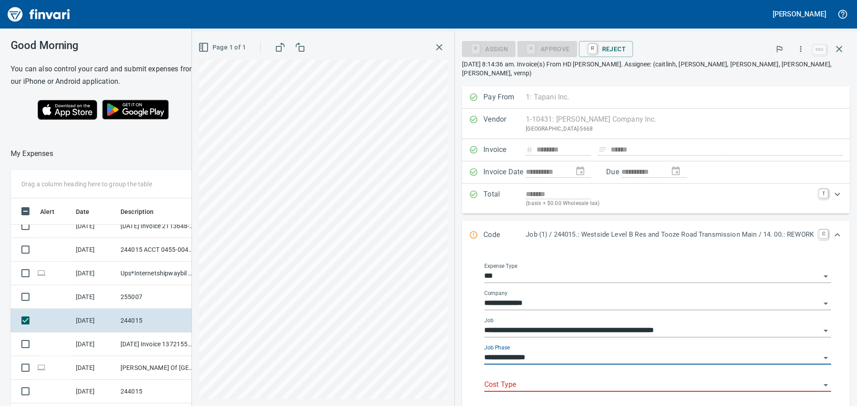
type input "**********"
click at [577, 379] on input "Cost Type" at bounding box center [652, 385] width 336 height 12
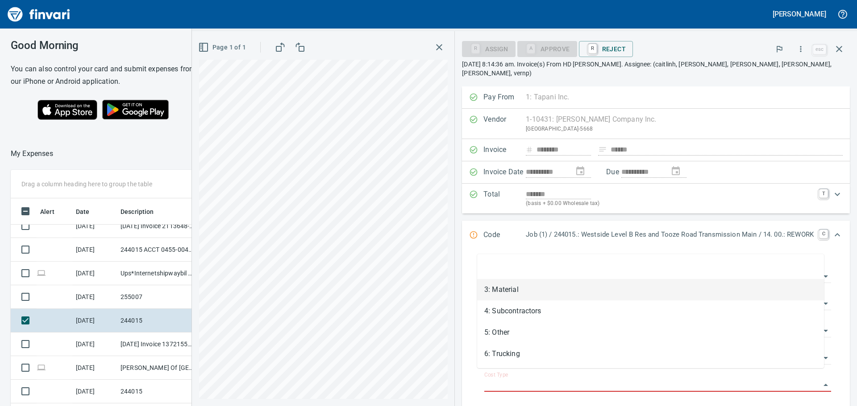
click at [525, 291] on li "3: Material" at bounding box center [650, 289] width 347 height 21
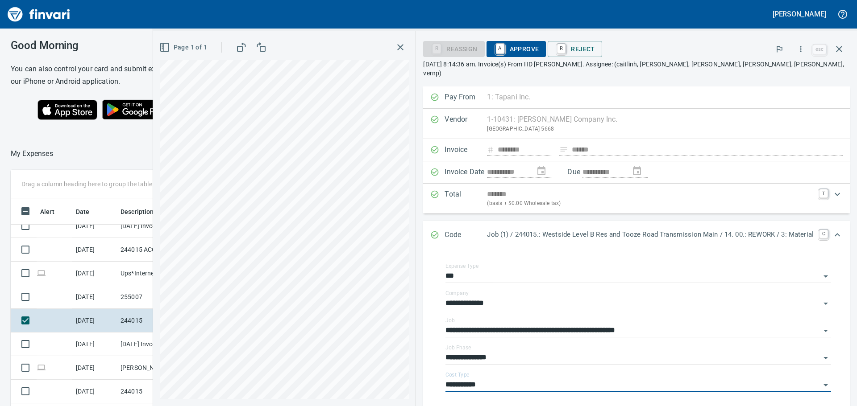
type input "**********"
click at [508, 51] on span "A Approve" at bounding box center [516, 48] width 46 height 15
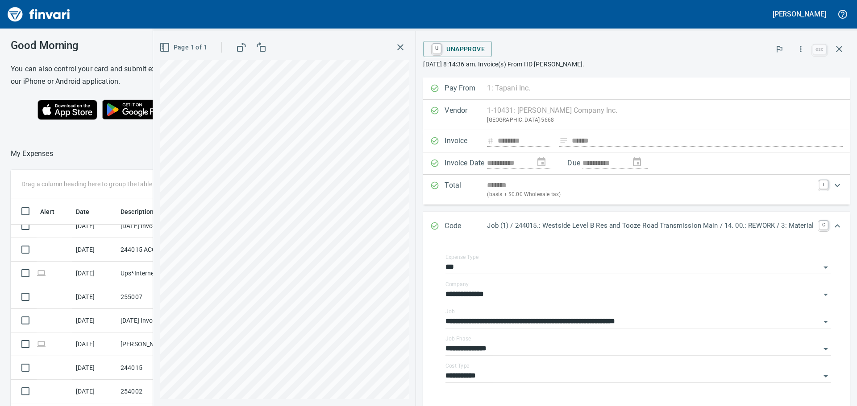
click at [393, 40] on button "button" at bounding box center [400, 47] width 16 height 16
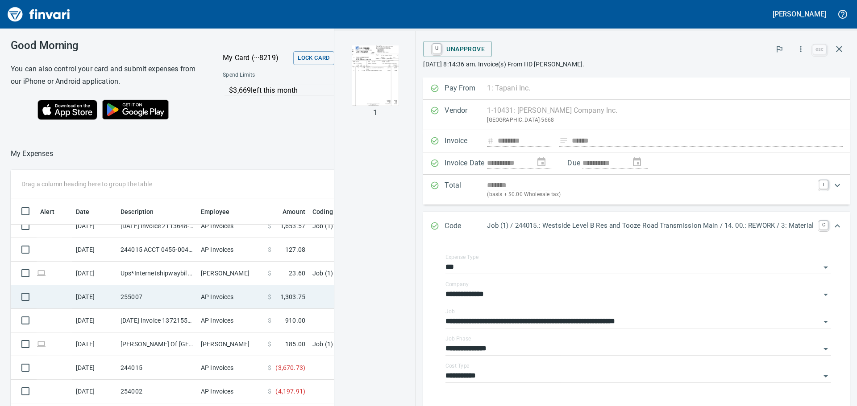
scroll to position [268, 0]
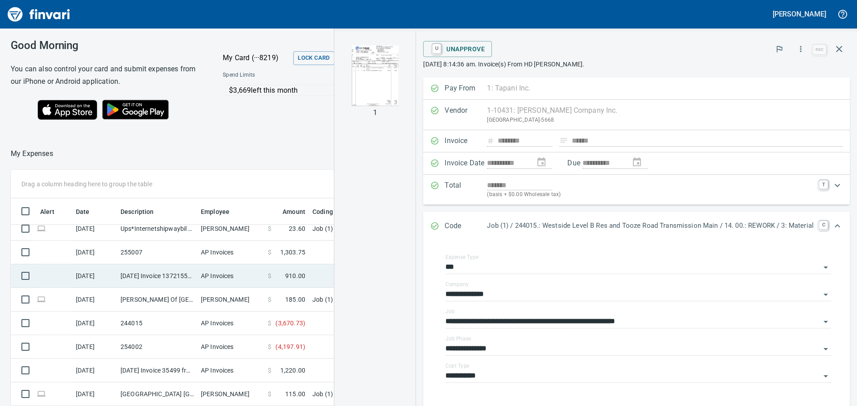
click at [183, 268] on td "10/6/2025 Invoice 13721555-001 from Sunstate Equipment Co (1-30297)" at bounding box center [157, 277] width 80 height 24
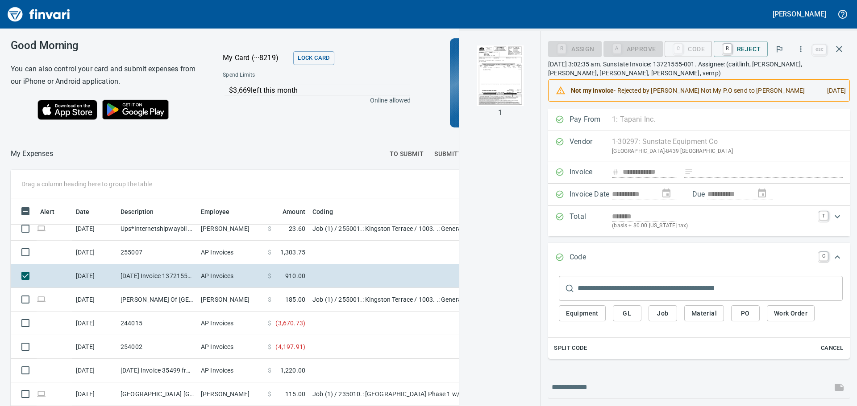
drag, startPoint x: 511, startPoint y: 265, endPoint x: 504, endPoint y: 217, distance: 48.7
click at [504, 217] on div "1" at bounding box center [499, 218] width 81 height 375
click at [500, 74] on img "button" at bounding box center [499, 76] width 61 height 61
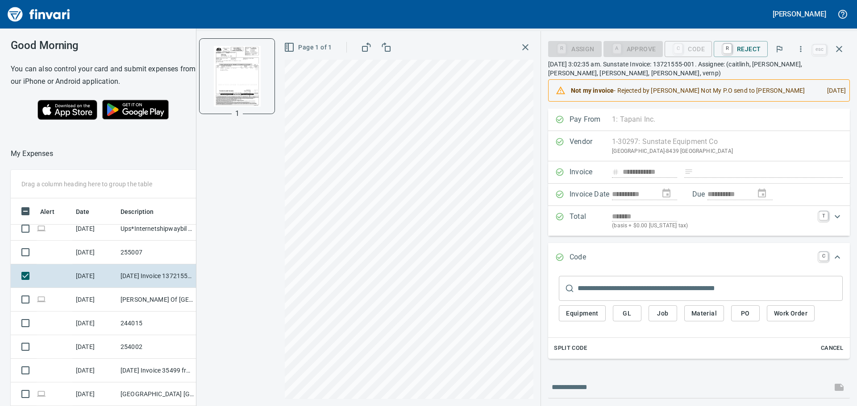
click at [630, 298] on input "text" at bounding box center [709, 288] width 265 height 25
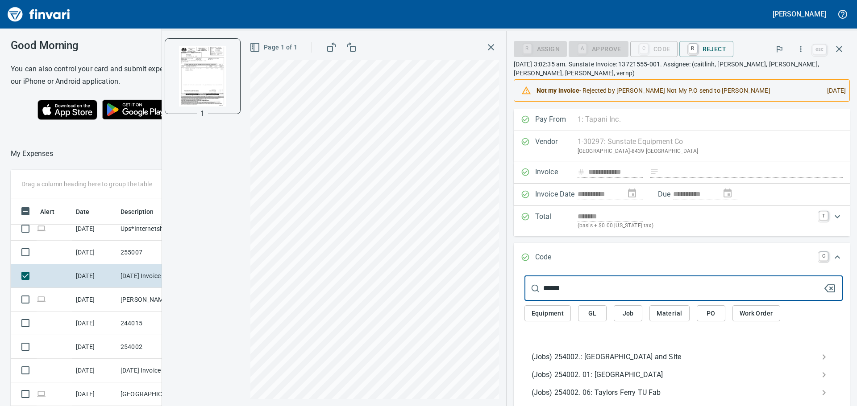
type input "******"
click at [622, 361] on span "(Jobs) 254002.: [GEOGRAPHIC_DATA] and Site" at bounding box center [676, 357] width 290 height 11
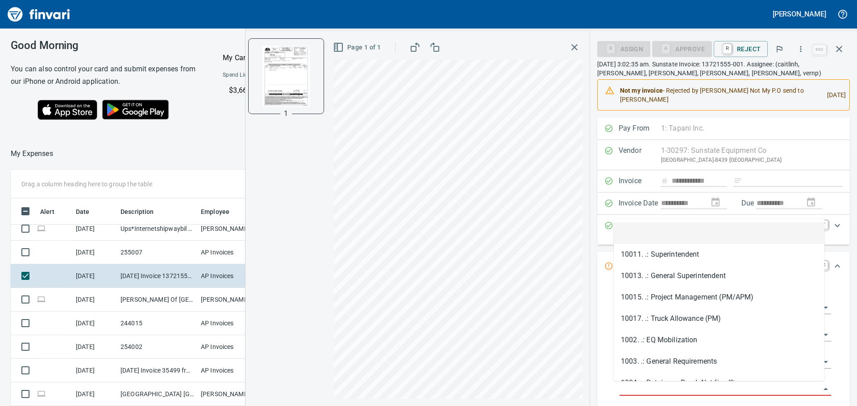
scroll to position [302, 592]
click at [643, 386] on input "Job Phase" at bounding box center [719, 389] width 201 height 12
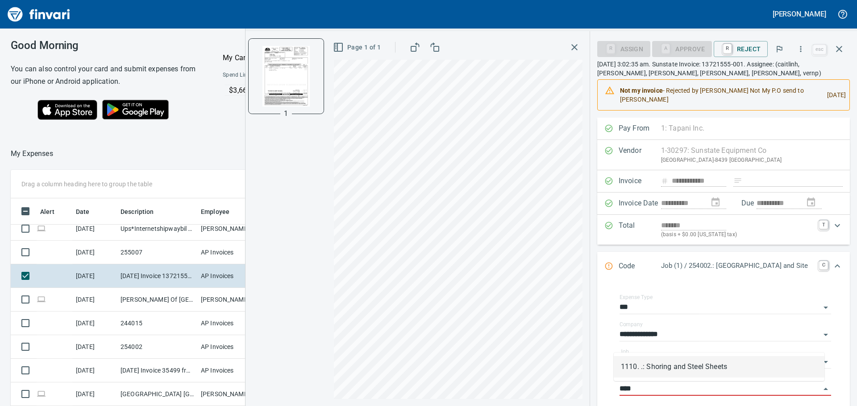
click at [658, 366] on li "1110. .: Shoring and Steel Sheets" at bounding box center [718, 366] width 211 height 21
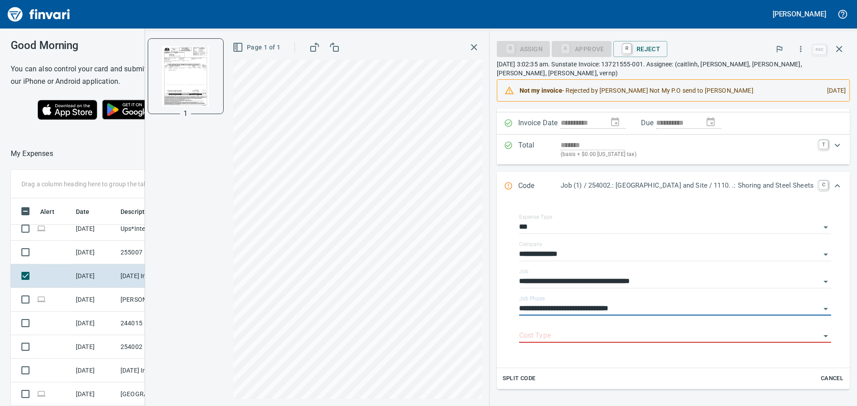
scroll to position [89, 0]
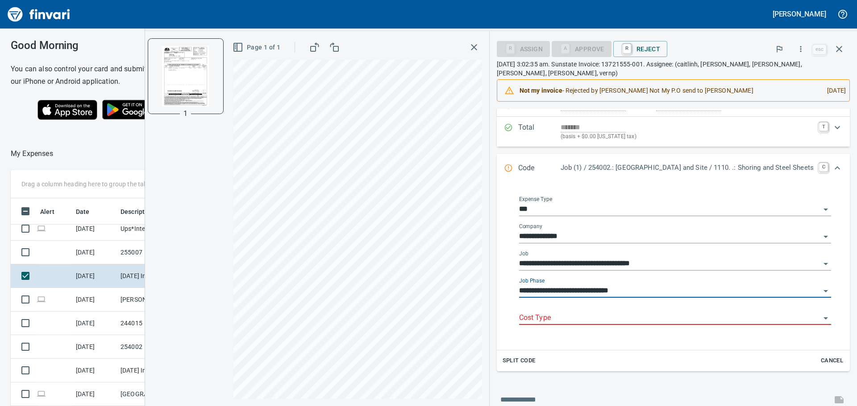
type input "**********"
click at [548, 295] on div "**********" at bounding box center [675, 291] width 312 height 27
click at [548, 312] on input "Cost Type" at bounding box center [669, 318] width 301 height 12
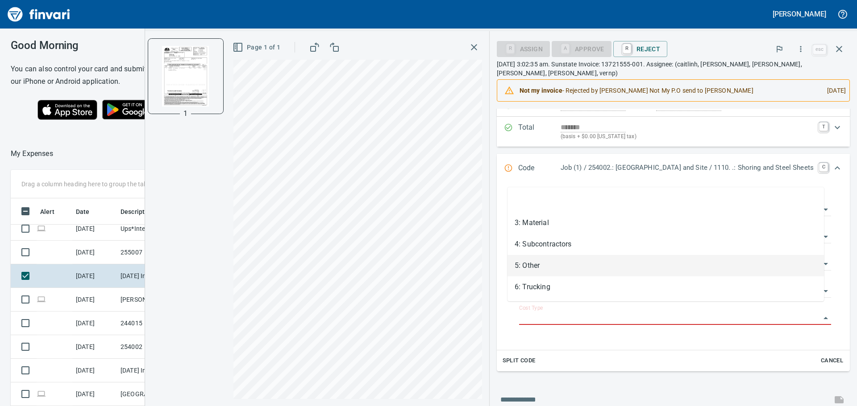
click at [547, 269] on li "5: Other" at bounding box center [665, 265] width 316 height 21
type input "********"
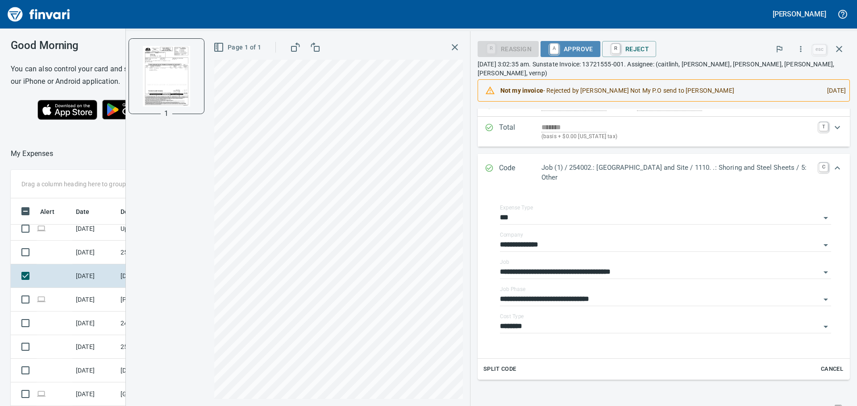
click at [567, 48] on span "A Approve" at bounding box center [570, 48] width 46 height 15
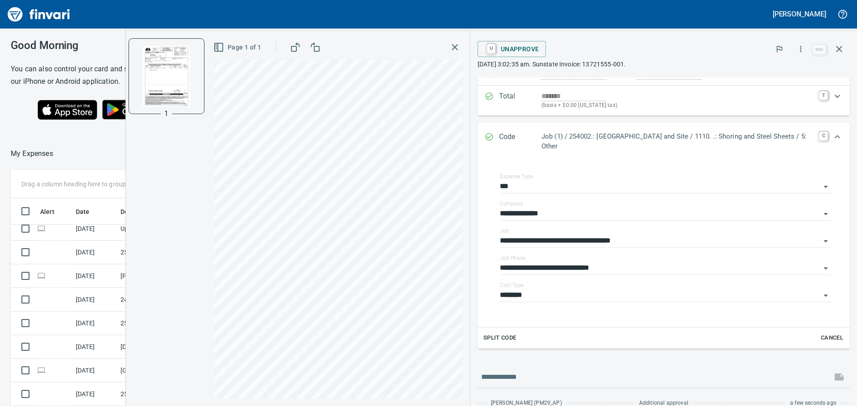
click at [454, 43] on icon "button" at bounding box center [454, 47] width 11 height 11
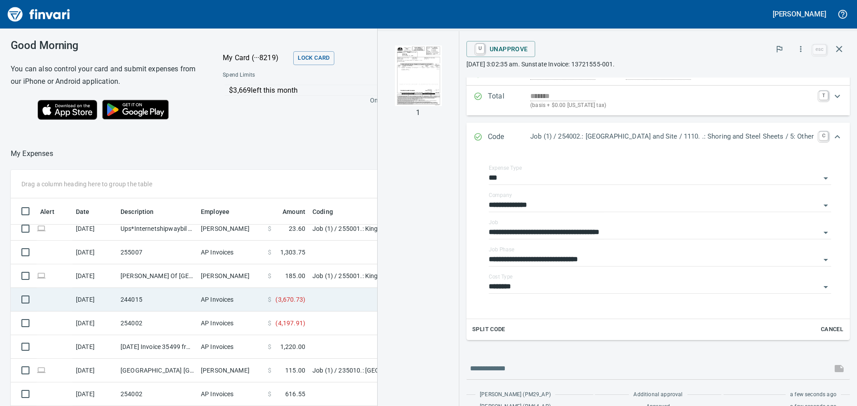
click at [169, 294] on td "244015" at bounding box center [157, 300] width 80 height 24
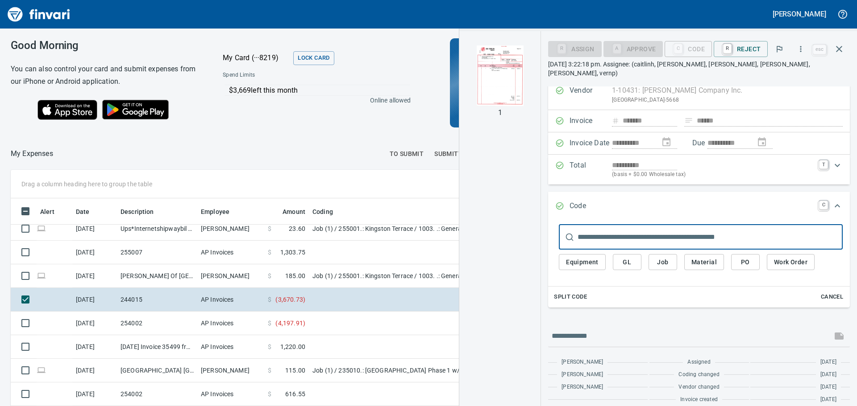
click at [500, 70] on img "button" at bounding box center [499, 76] width 61 height 61
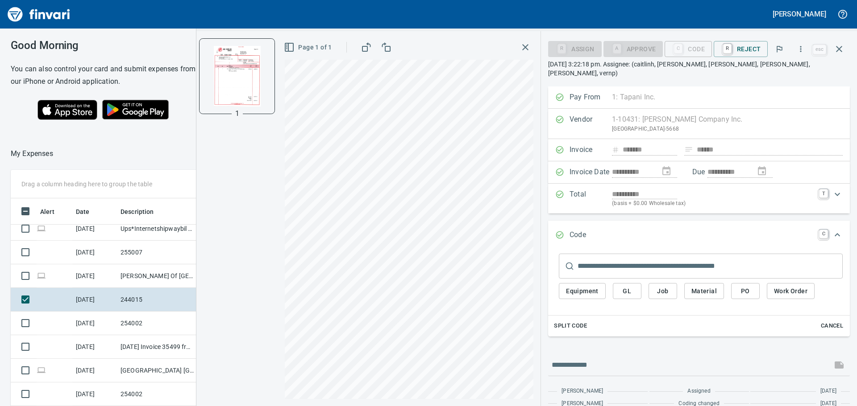
scroll to position [29, 0]
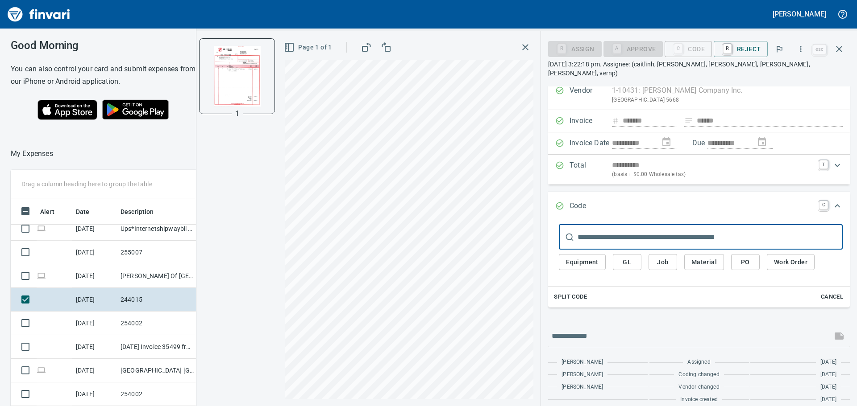
click at [618, 225] on input "text" at bounding box center [709, 237] width 265 height 25
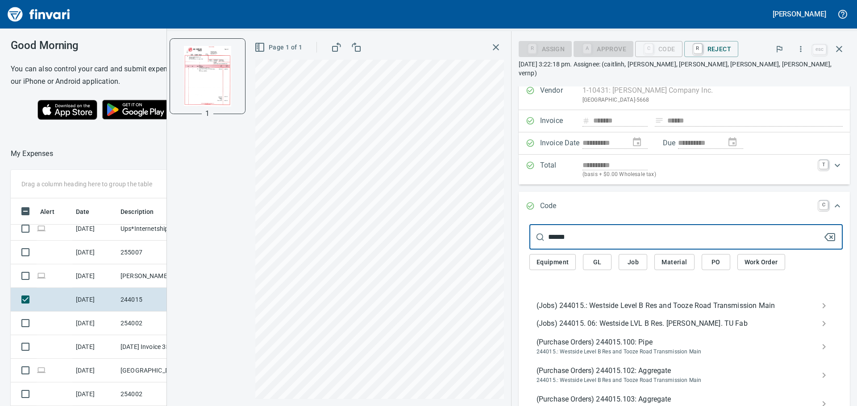
type input "******"
click at [583, 301] on span "(Jobs) 244015.: Westside Level B Res and Tooze Road Transmission Main" at bounding box center [678, 306] width 285 height 11
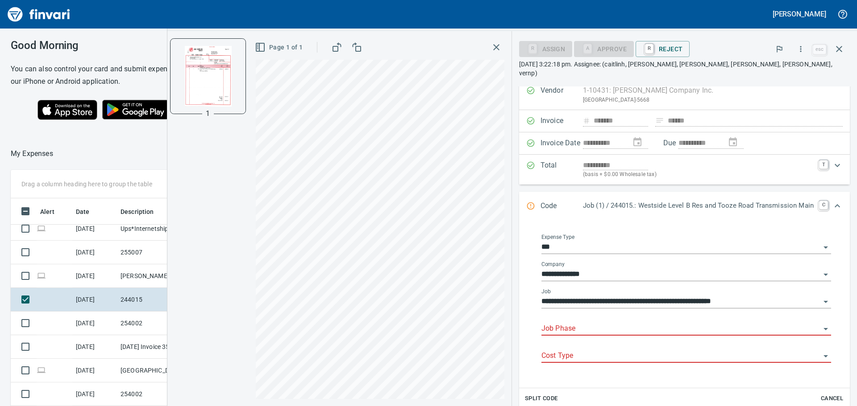
scroll to position [74, 0]
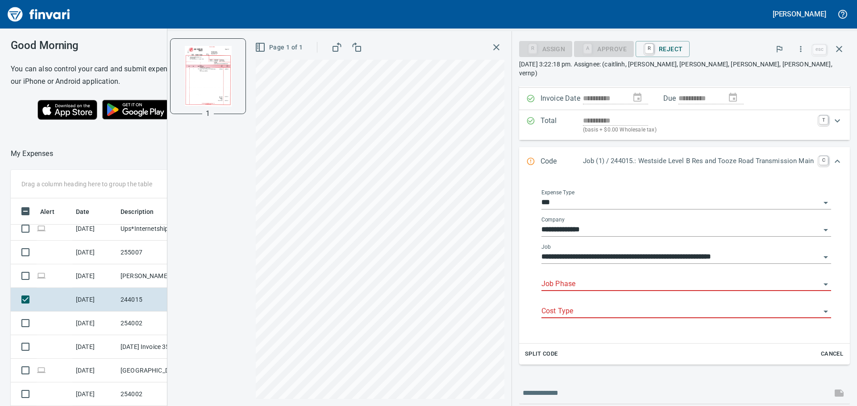
click at [587, 278] on input "Job Phase" at bounding box center [680, 284] width 279 height 12
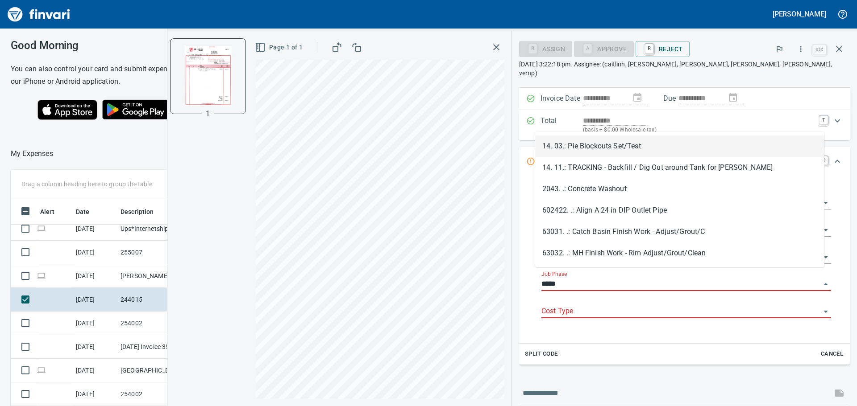
scroll to position [302, 592]
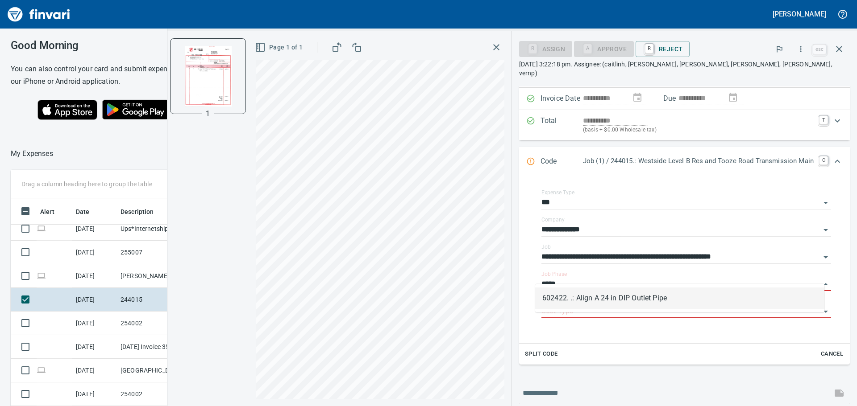
click at [584, 308] on li "602422. .: Align A 24 in DIP Outlet Pipe" at bounding box center [679, 298] width 289 height 21
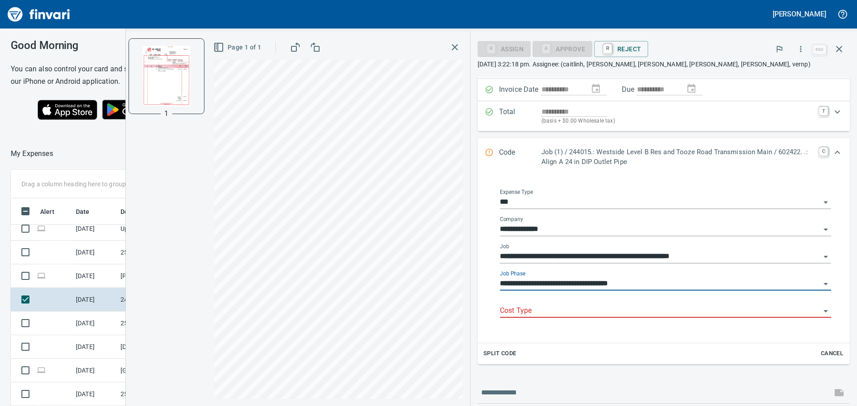
type input "**********"
click at [565, 310] on input "Cost Type" at bounding box center [660, 311] width 320 height 12
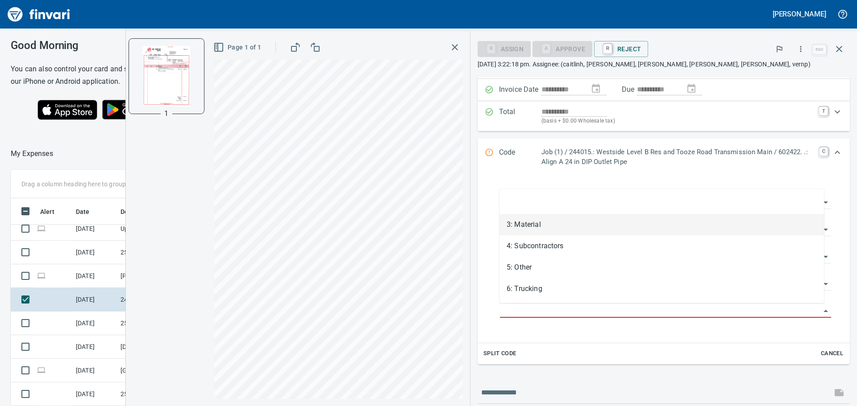
click at [540, 228] on li "3: Material" at bounding box center [661, 224] width 324 height 21
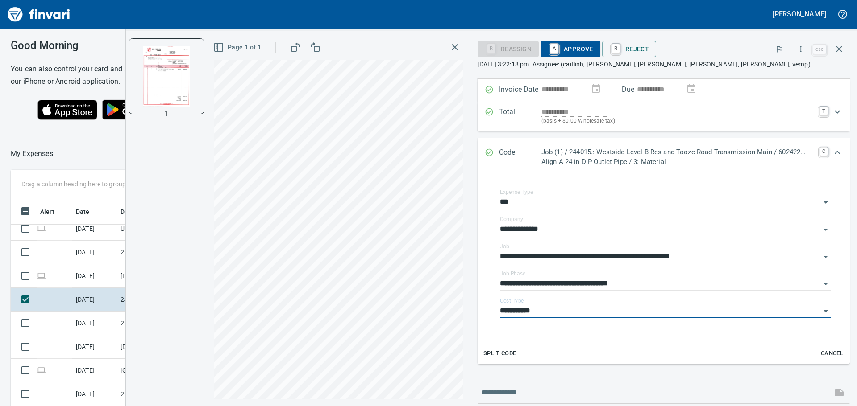
type input "**********"
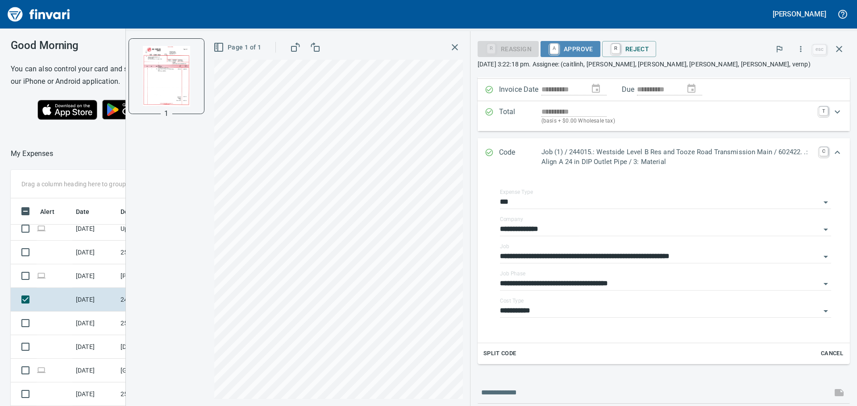
click at [589, 49] on span "A Approve" at bounding box center [570, 48] width 46 height 15
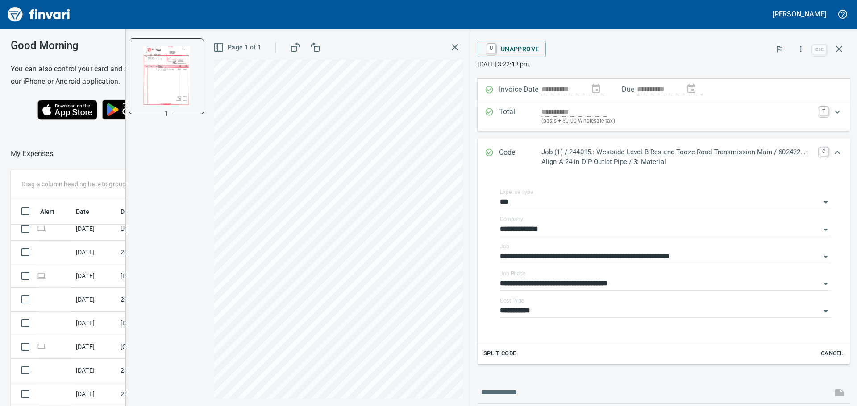
click at [452, 47] on icon "button" at bounding box center [454, 47] width 11 height 11
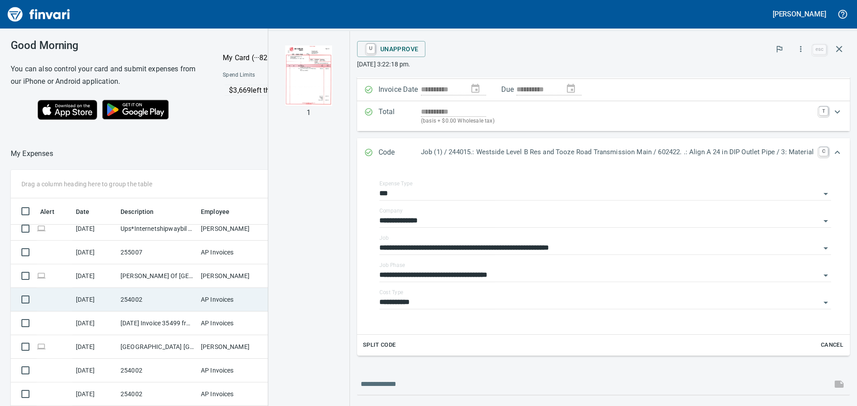
click at [193, 299] on td "254002" at bounding box center [157, 300] width 80 height 24
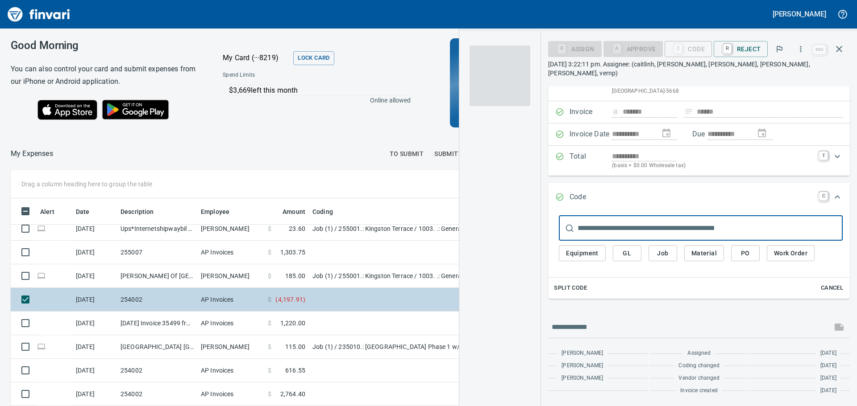
scroll to position [29, 0]
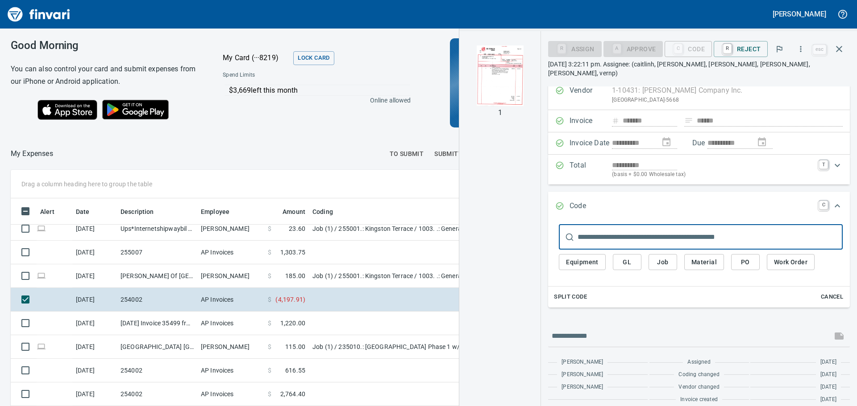
click at [504, 76] on img "button" at bounding box center [499, 76] width 61 height 61
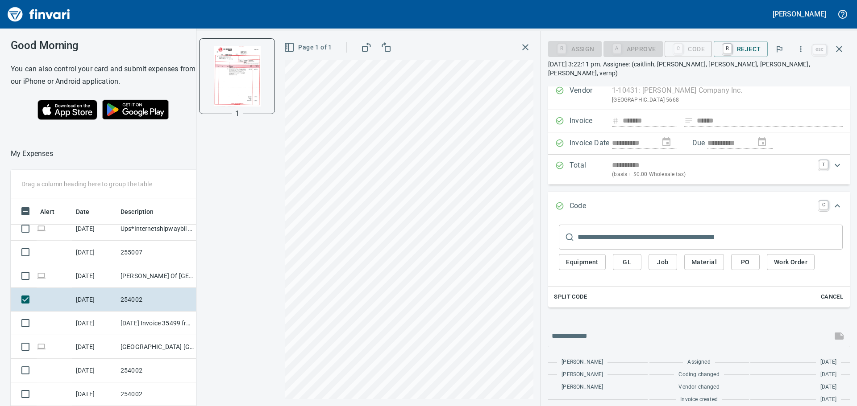
click at [599, 228] on input "text" at bounding box center [709, 237] width 265 height 25
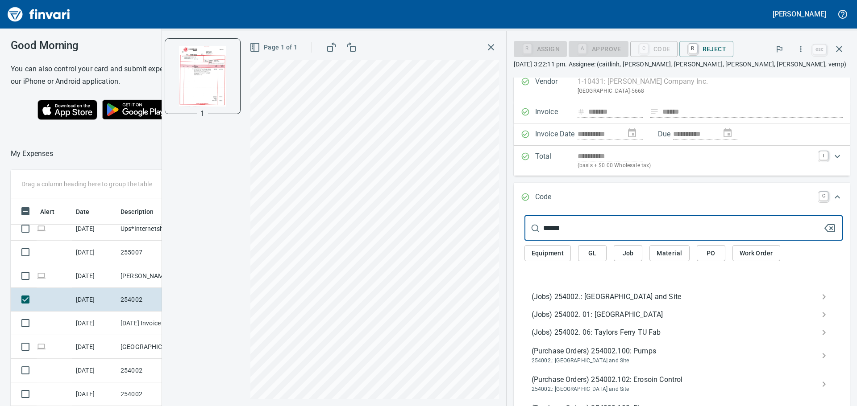
type input "******"
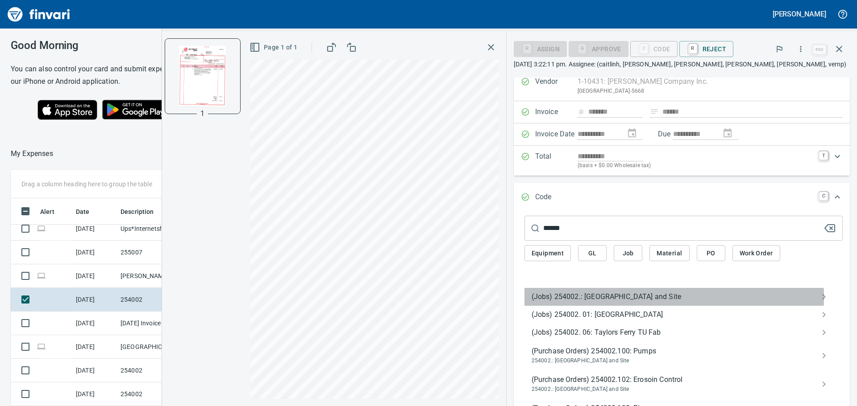
click at [603, 297] on span "(Jobs) 254002.: [GEOGRAPHIC_DATA] and Site" at bounding box center [676, 297] width 290 height 11
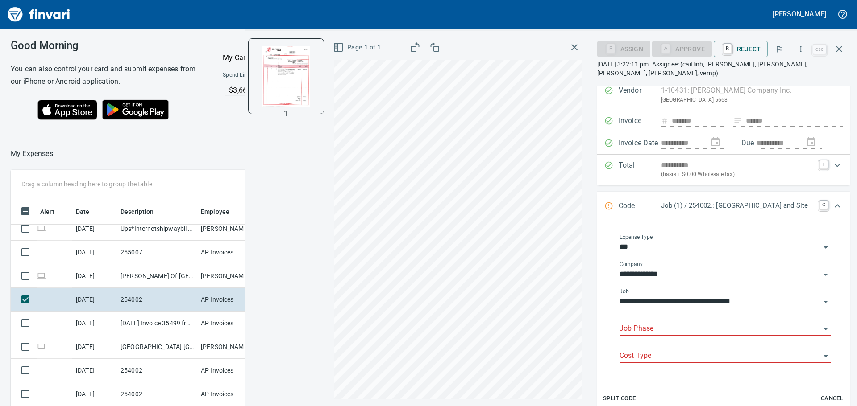
click at [650, 327] on input "Job Phase" at bounding box center [719, 329] width 201 height 12
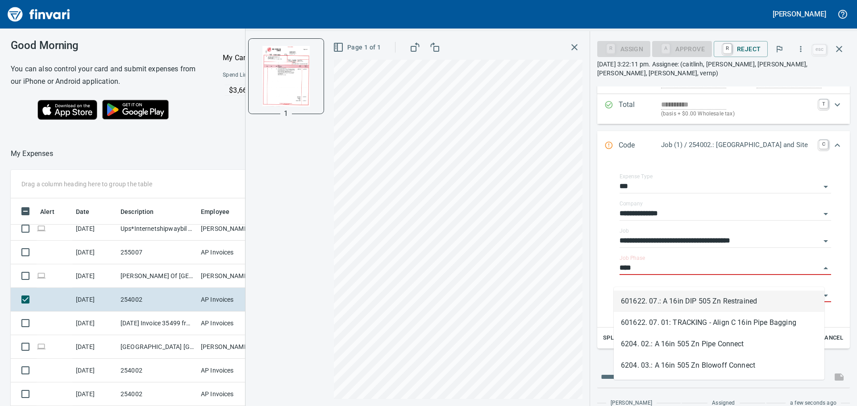
scroll to position [74, 0]
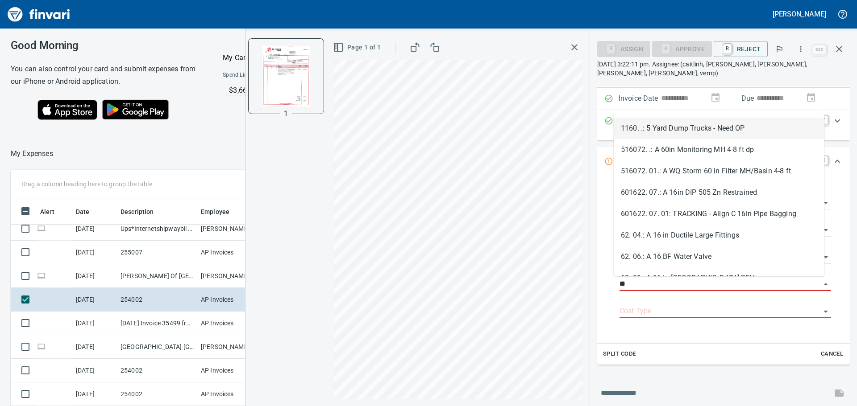
type input "*"
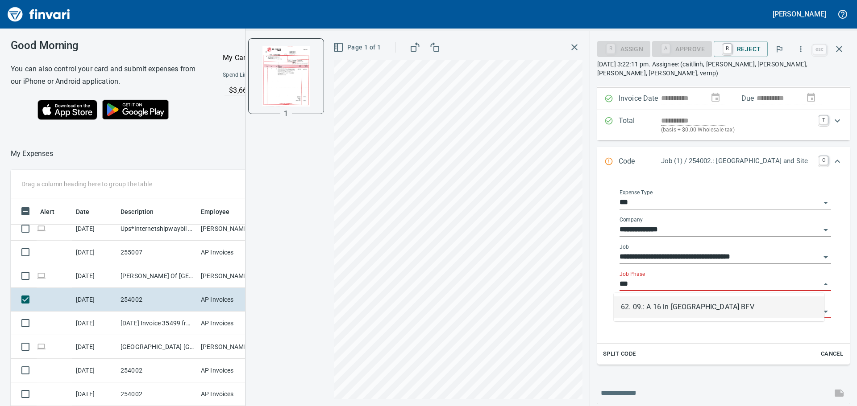
scroll to position [302, 592]
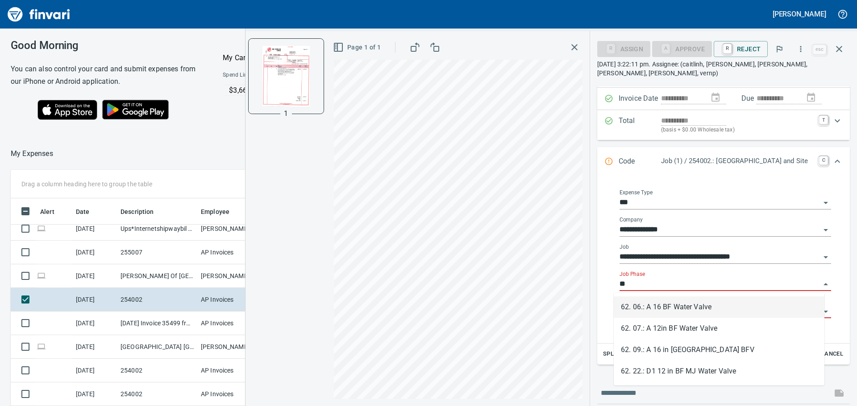
type input "*"
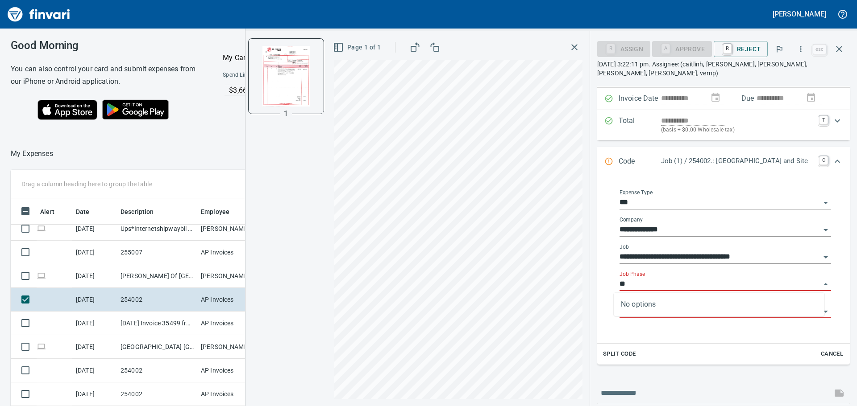
type input "*"
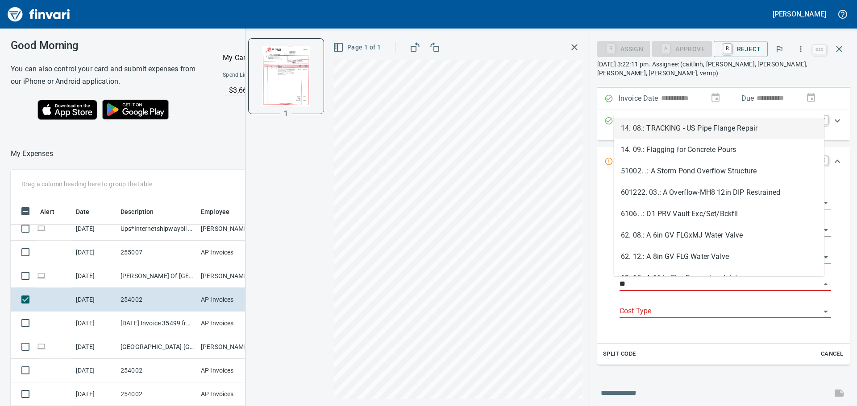
type input "*"
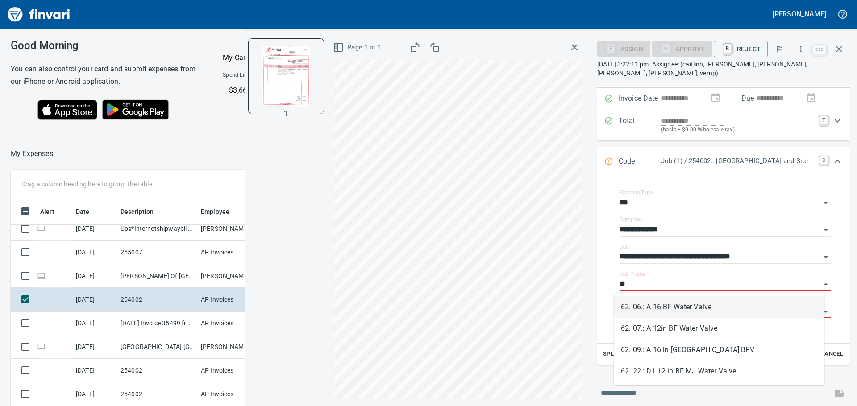
click at [703, 310] on li "62. 06.: A 16 BF Water Valve" at bounding box center [718, 307] width 211 height 21
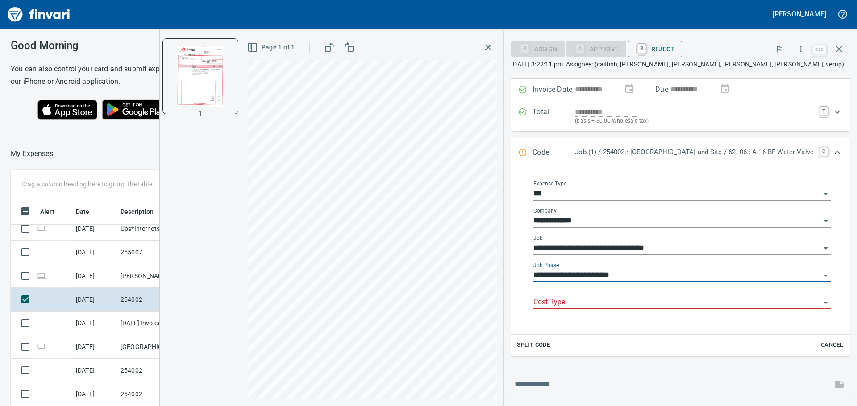
type input "**********"
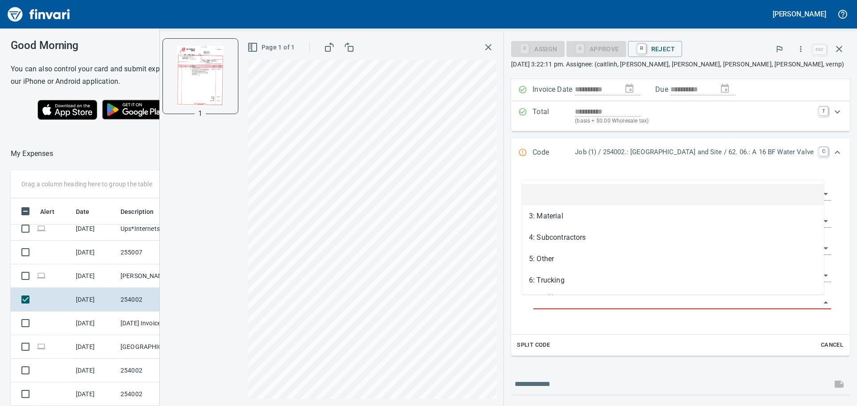
click at [624, 307] on input "Cost Type" at bounding box center [676, 303] width 287 height 12
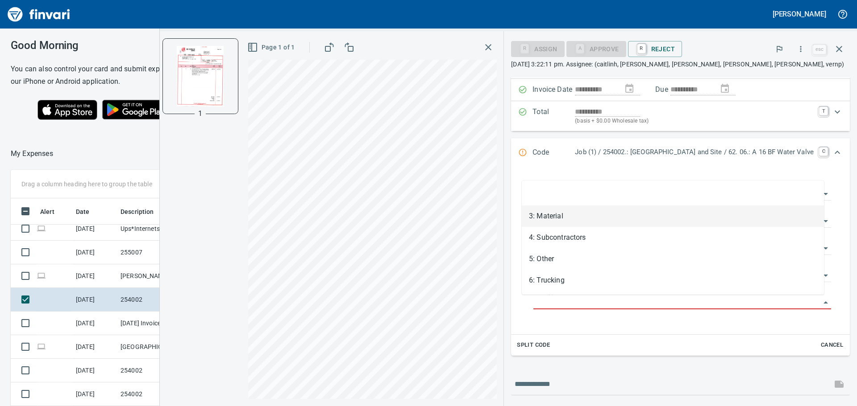
click at [576, 221] on li "3: Material" at bounding box center [673, 216] width 302 height 21
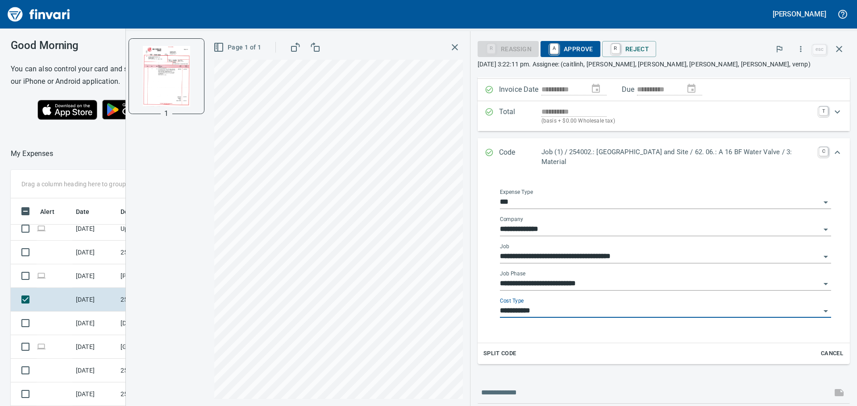
type input "**********"
click at [577, 51] on span "A Approve" at bounding box center [570, 48] width 46 height 15
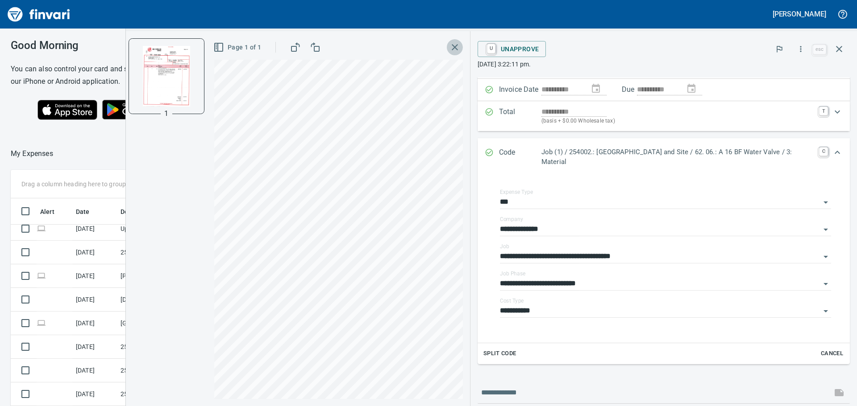
click at [457, 53] on button "button" at bounding box center [455, 47] width 16 height 16
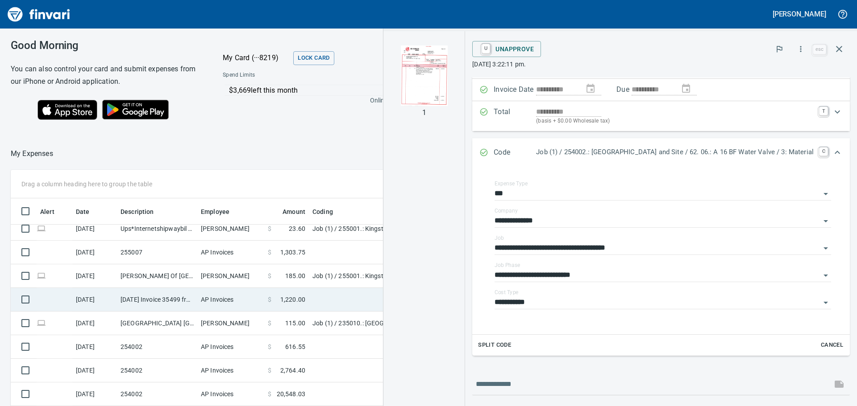
click at [172, 309] on td "9/29/2025 Invoice 35499 from Superior Sweeping Inc (1-10990)" at bounding box center [157, 300] width 80 height 24
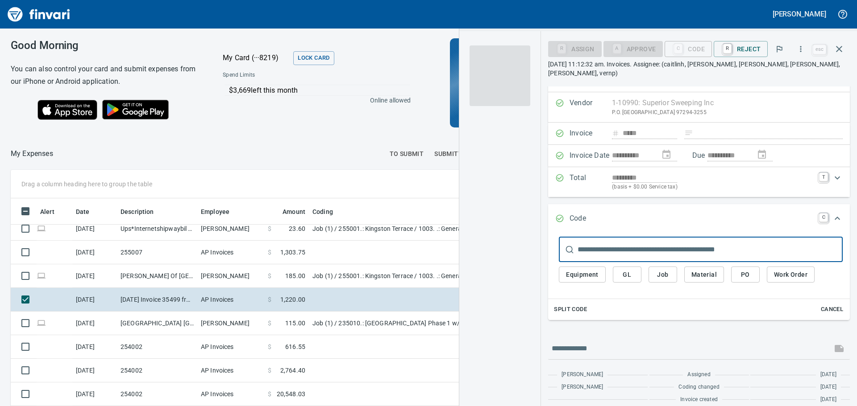
click at [503, 74] on span at bounding box center [499, 76] width 61 height 61
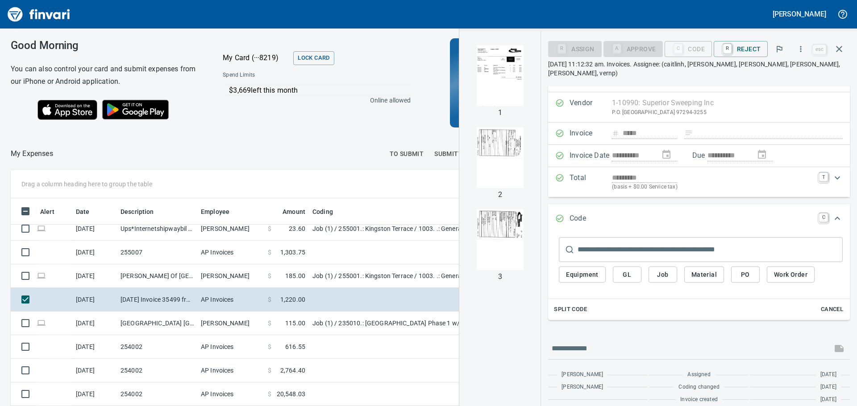
click at [503, 75] on img "button" at bounding box center [499, 76] width 61 height 61
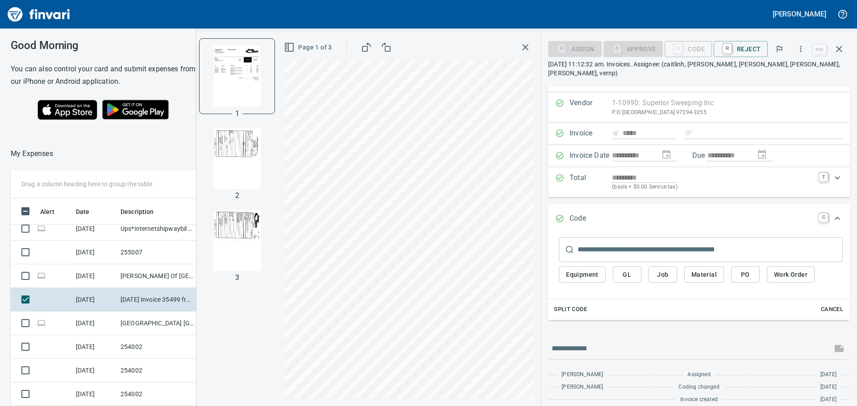
click at [229, 165] on img "button" at bounding box center [237, 158] width 61 height 61
click at [231, 212] on img "button" at bounding box center [237, 241] width 61 height 61
click at [530, 46] on icon "button" at bounding box center [525, 47] width 11 height 11
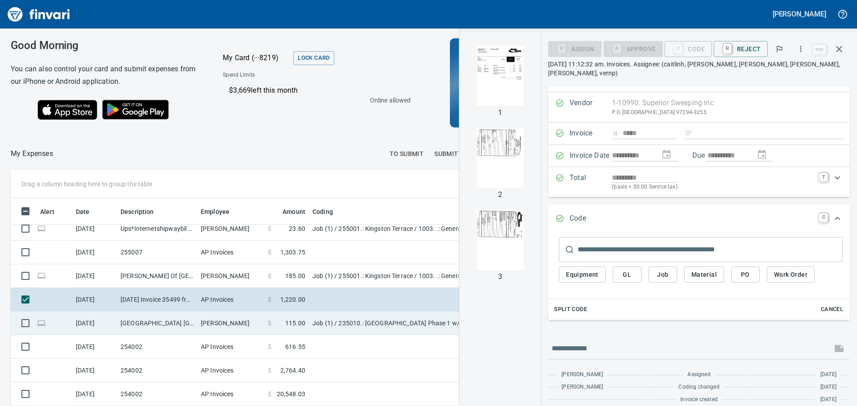
click at [172, 322] on td "Forest Grove Building Forest Grove OR" at bounding box center [157, 324] width 80 height 24
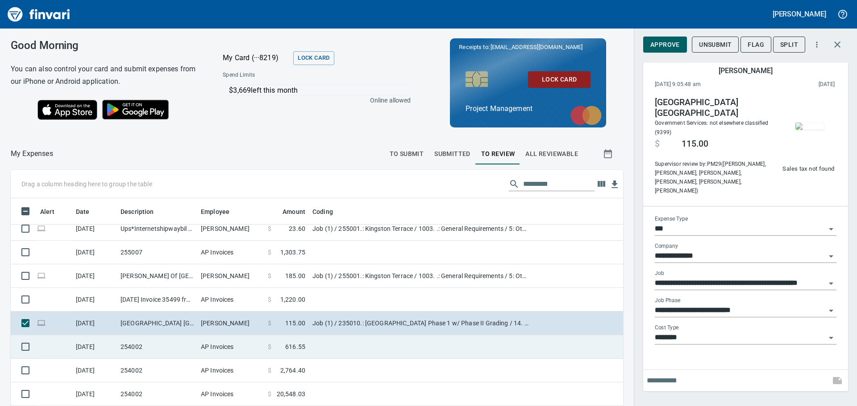
click at [169, 346] on td "254002" at bounding box center [157, 348] width 80 height 24
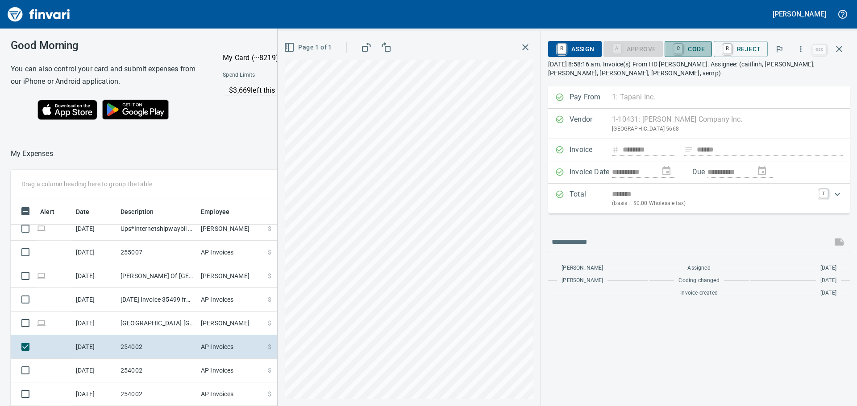
click at [700, 46] on span "C Code" at bounding box center [687, 48] width 33 height 15
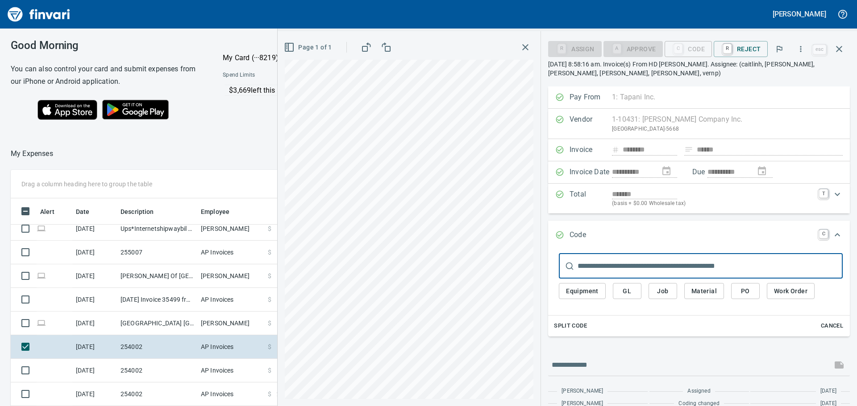
click at [648, 265] on input "text" at bounding box center [709, 266] width 265 height 25
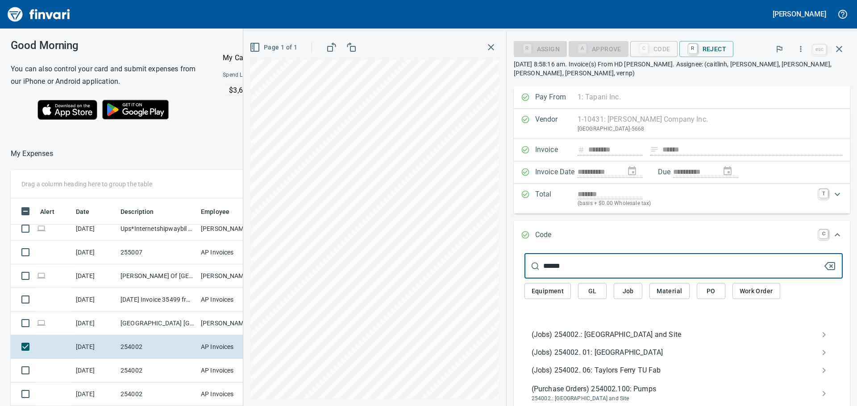
type input "******"
click at [606, 334] on span "(Jobs) 254002.: [GEOGRAPHIC_DATA] and Site" at bounding box center [676, 335] width 290 height 11
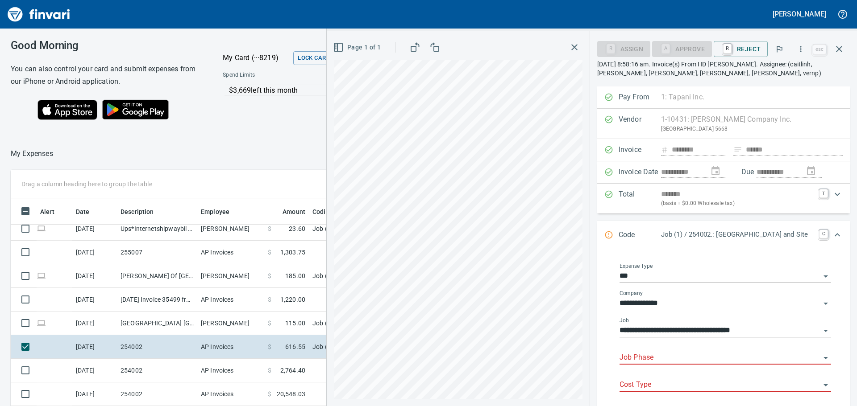
click at [654, 356] on input "Job Phase" at bounding box center [719, 358] width 201 height 12
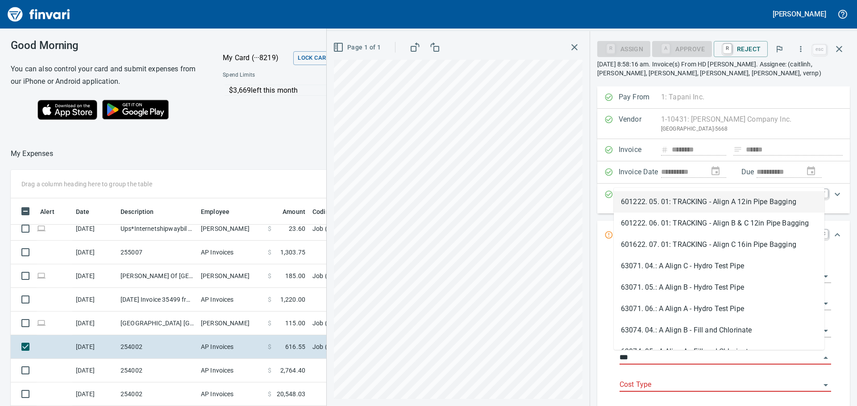
scroll to position [302, 592]
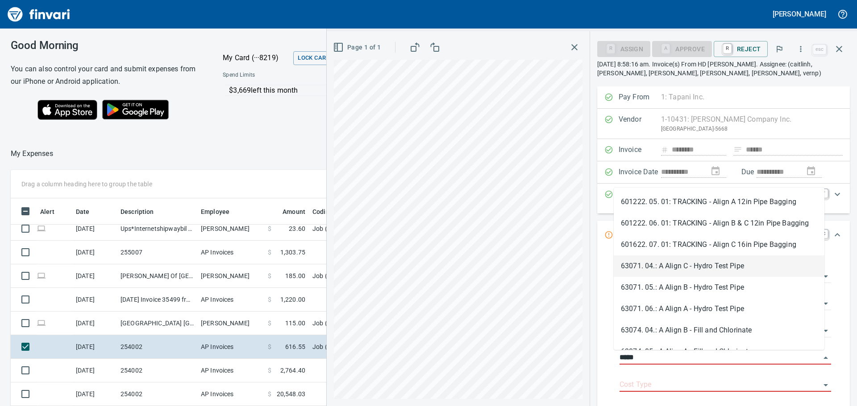
click at [719, 268] on li "63071. 04.: A Align C - Hydro Test Pipe" at bounding box center [718, 266] width 211 height 21
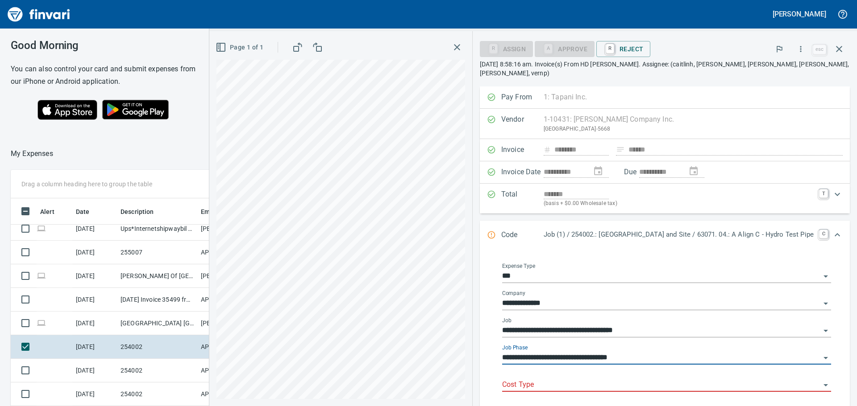
type input "**********"
click at [619, 379] on input "Cost Type" at bounding box center [661, 385] width 318 height 12
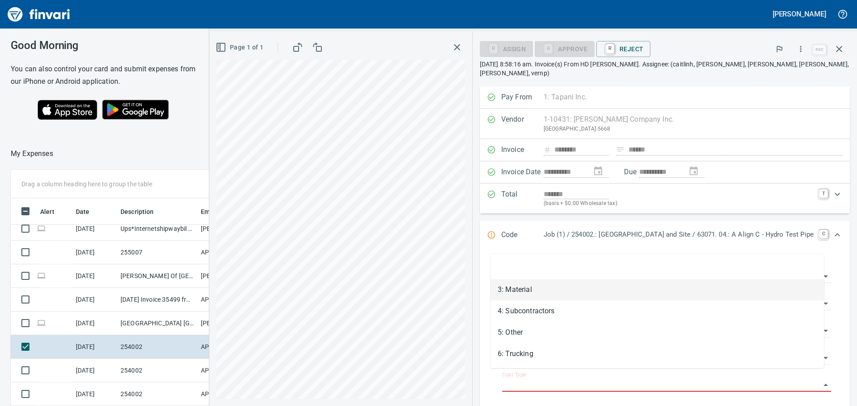
click at [543, 293] on li "3: Material" at bounding box center [656, 289] width 333 height 21
type input "**********"
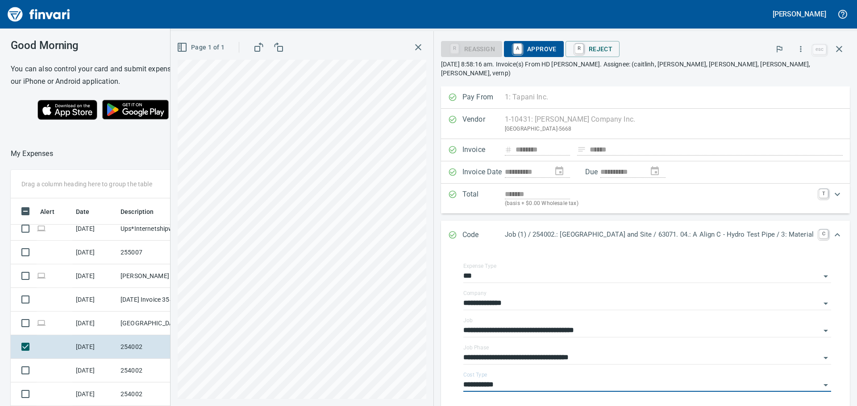
click at [526, 50] on span "A Approve" at bounding box center [534, 48] width 46 height 15
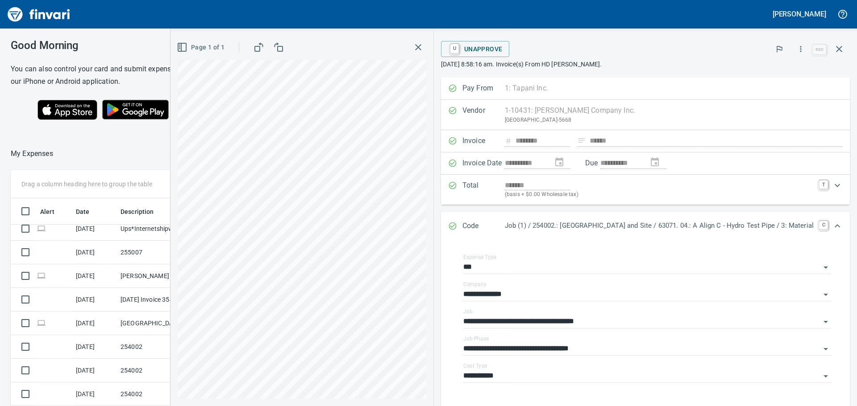
click at [542, 51] on div "U Unapprove" at bounding box center [626, 49] width 370 height 20
drag, startPoint x: 542, startPoint y: 51, endPoint x: 527, endPoint y: 38, distance: 19.6
click at [527, 38] on div "**********" at bounding box center [645, 218] width 423 height 375
click at [416, 49] on div "Page 1 of 1" at bounding box center [301, 218] width 263 height 375
click at [413, 46] on icon "button" at bounding box center [418, 47] width 11 height 11
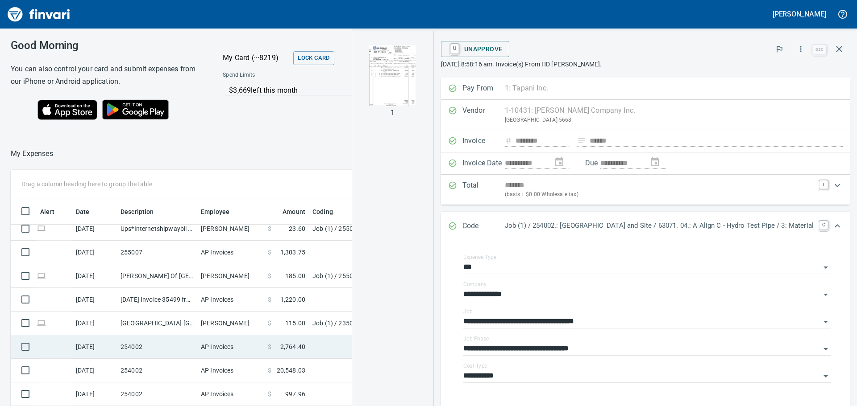
click at [147, 350] on td "254002" at bounding box center [157, 348] width 80 height 24
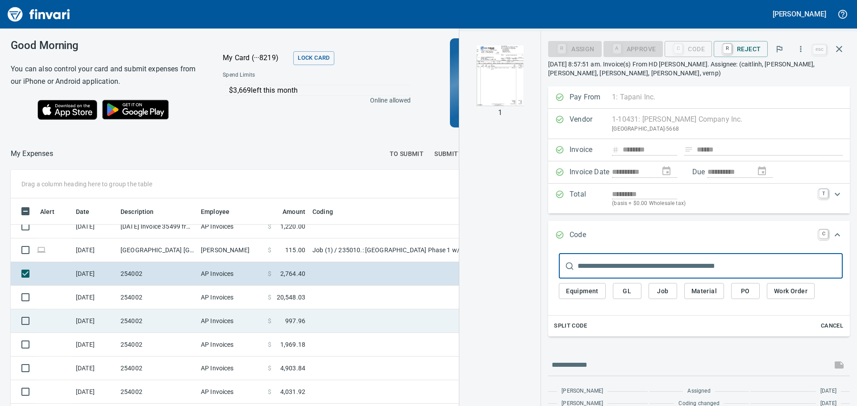
scroll to position [357, 0]
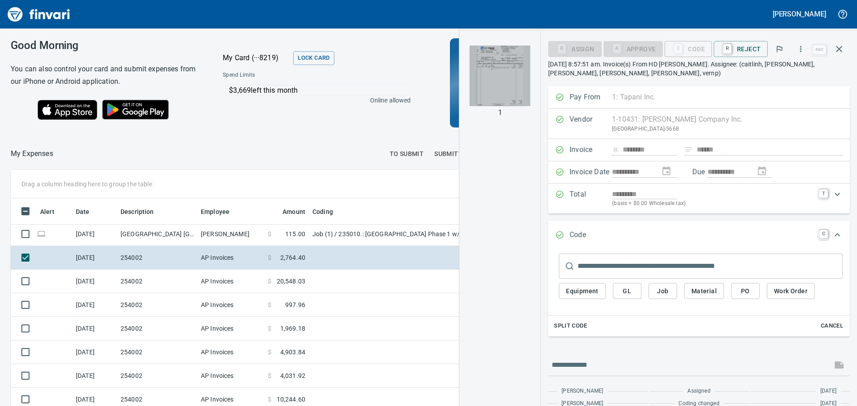
click at [499, 69] on img "button" at bounding box center [499, 76] width 61 height 61
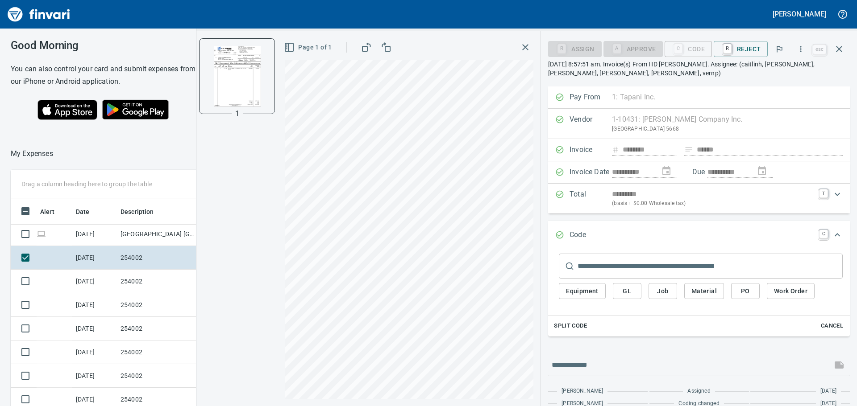
click at [591, 265] on input "text" at bounding box center [709, 266] width 265 height 25
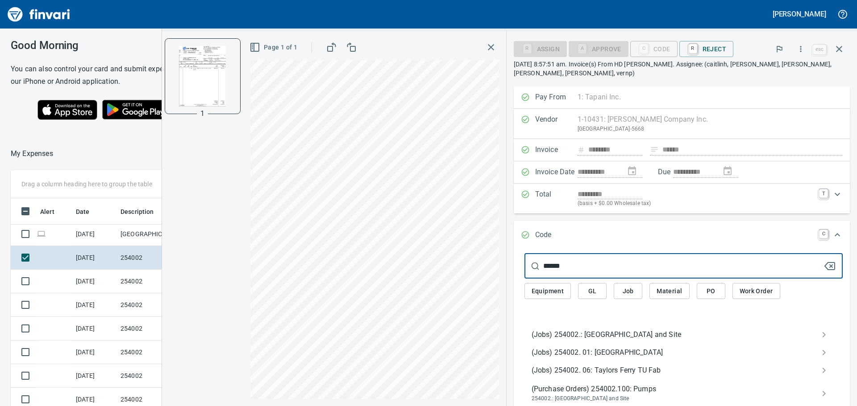
type input "******"
click at [609, 336] on span "(Jobs) 254002.: [GEOGRAPHIC_DATA] and Site" at bounding box center [676, 335] width 290 height 11
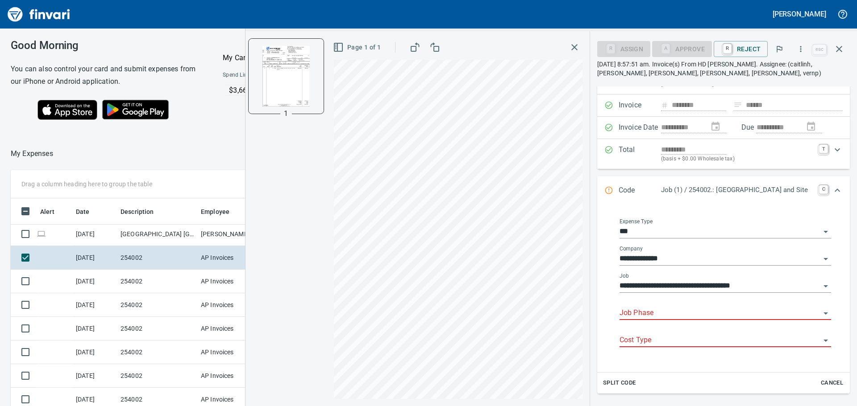
scroll to position [302, 592]
click at [647, 311] on input "Job Phase" at bounding box center [719, 313] width 201 height 12
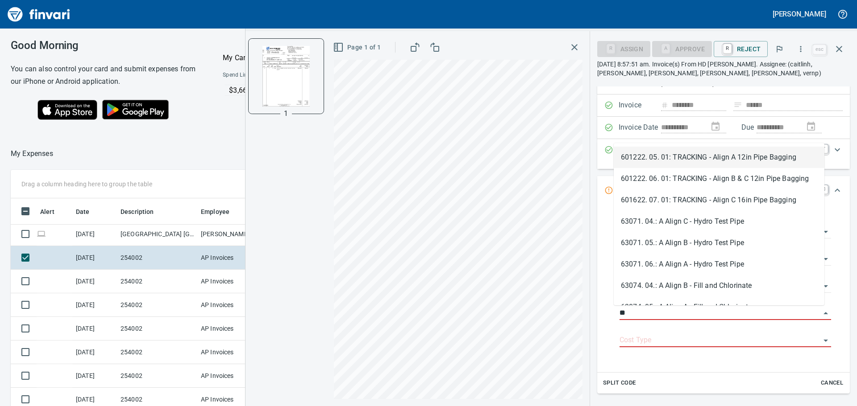
type input "*"
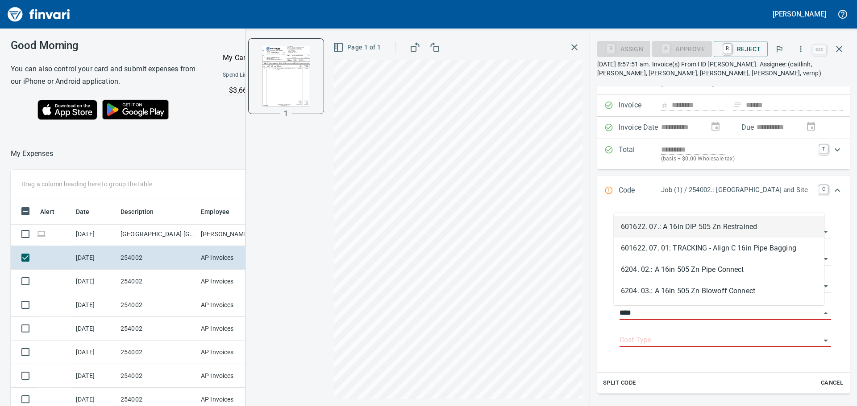
click at [710, 233] on li "601622. 07.: A 16in DIP 505 Zn Restrained" at bounding box center [718, 226] width 211 height 21
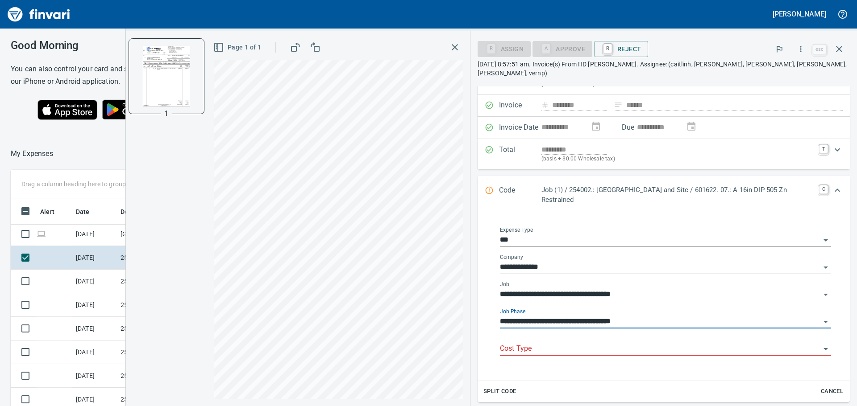
type input "**********"
click at [656, 343] on input "Cost Type" at bounding box center [660, 349] width 320 height 12
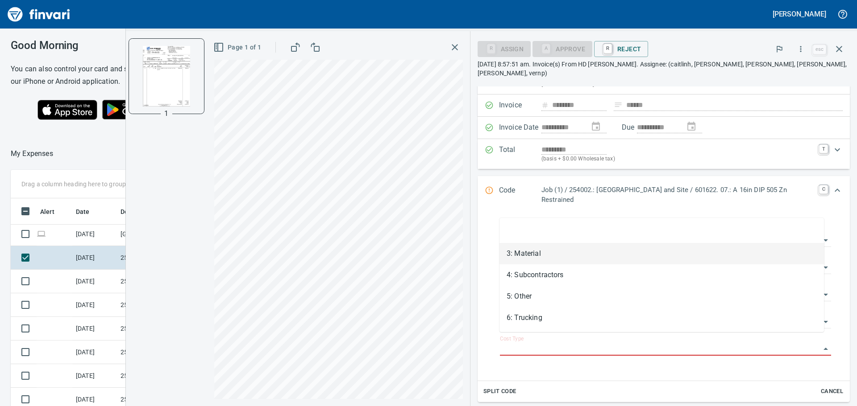
click at [575, 262] on li "3: Material" at bounding box center [661, 253] width 324 height 21
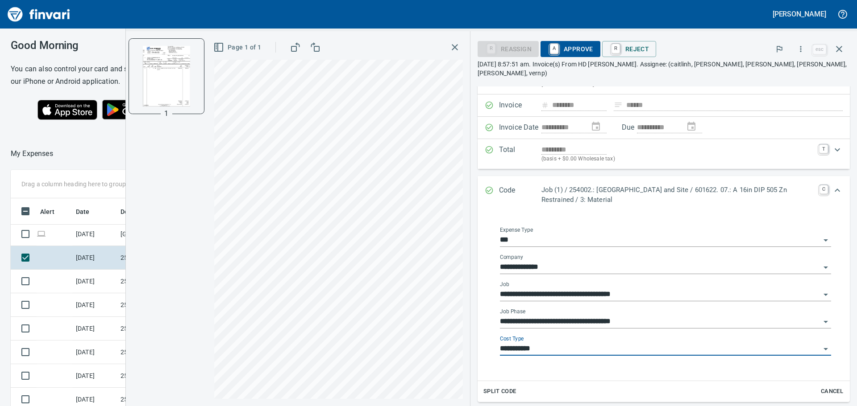
type input "**********"
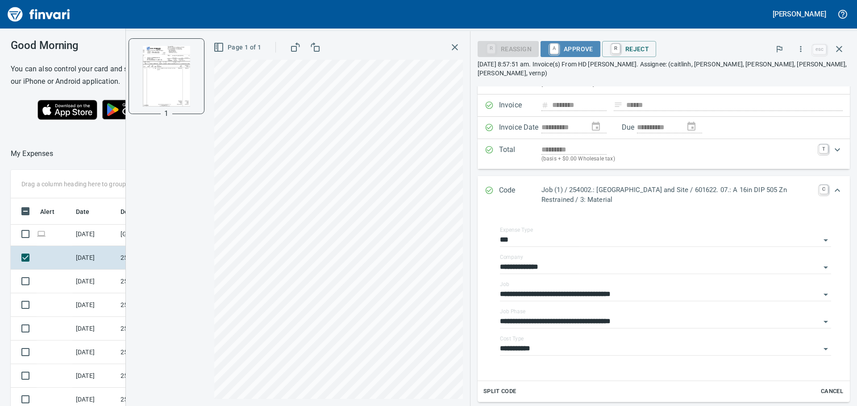
click at [563, 54] on span "A Approve" at bounding box center [570, 48] width 46 height 15
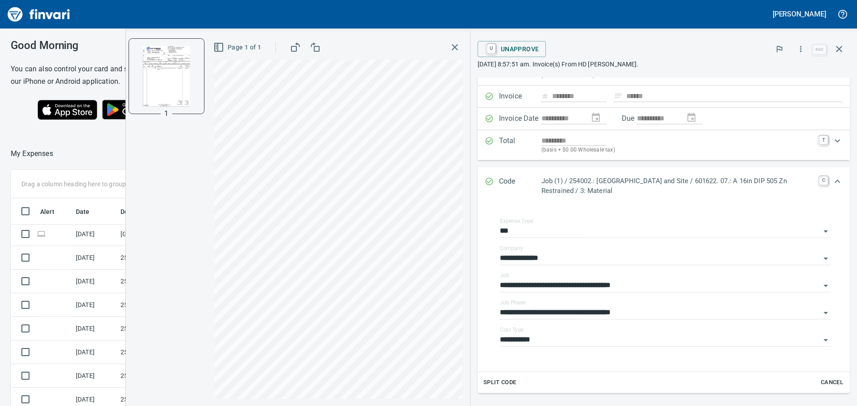
click at [455, 48] on icon "button" at bounding box center [454, 47] width 11 height 11
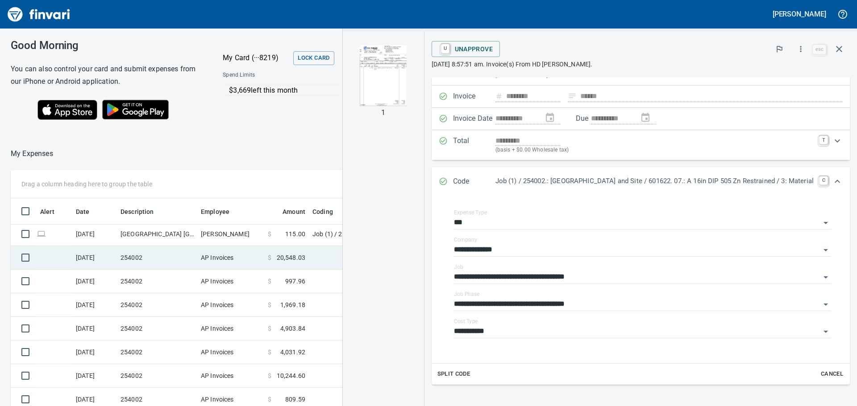
click at [162, 258] on td "254002" at bounding box center [157, 258] width 80 height 24
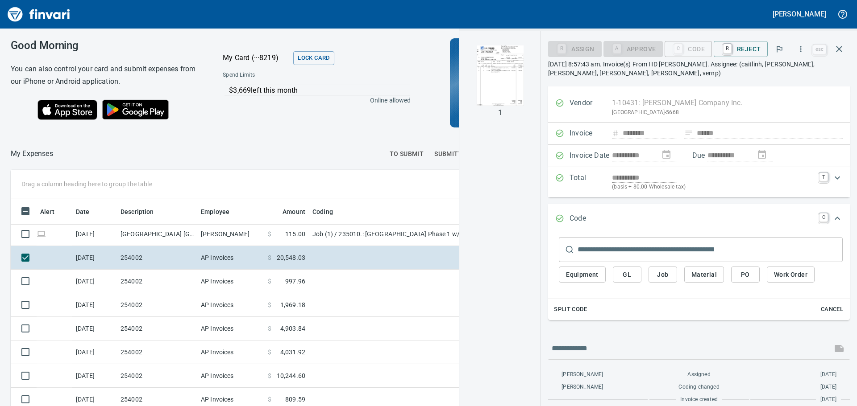
click at [499, 83] on img "button" at bounding box center [499, 76] width 61 height 61
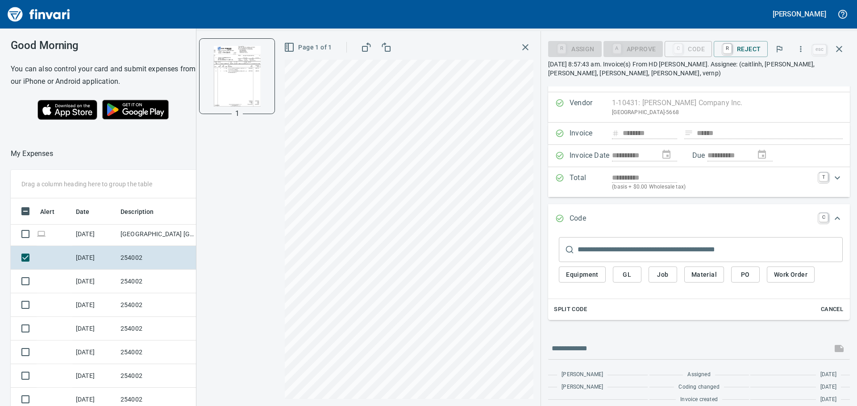
click at [607, 244] on input "text" at bounding box center [709, 249] width 265 height 25
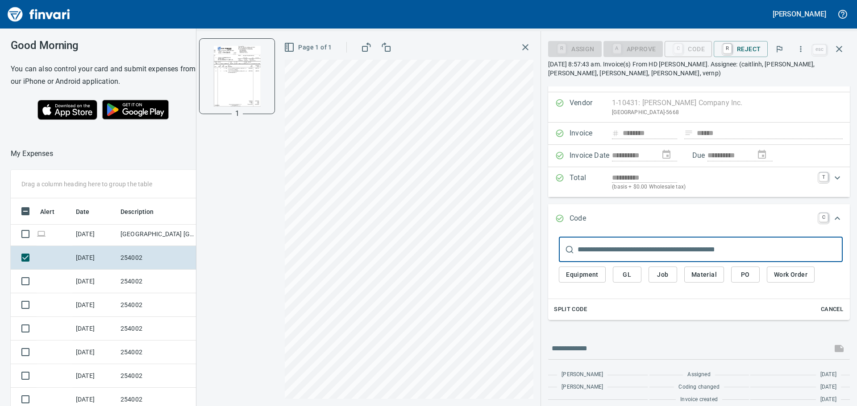
click at [584, 310] on span "Split Code" at bounding box center [570, 310] width 33 height 10
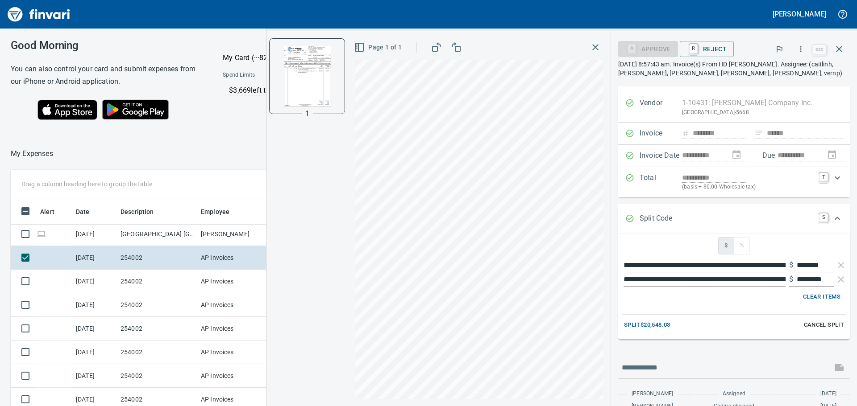
click at [648, 324] on span "Split $20,548.03" at bounding box center [647, 325] width 46 height 10
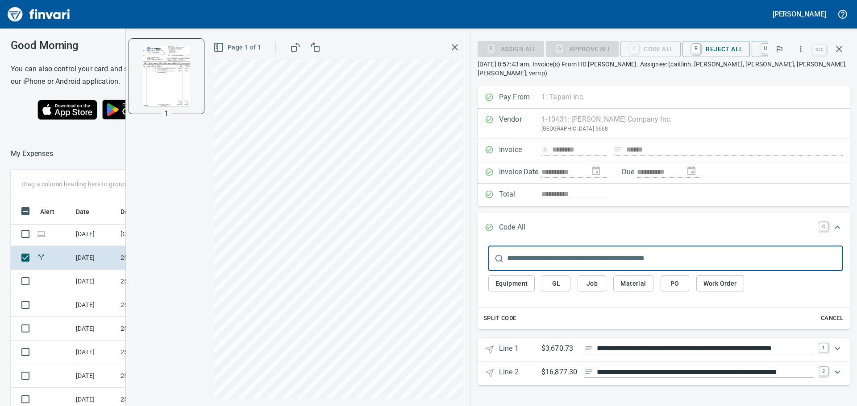
scroll to position [0, 0]
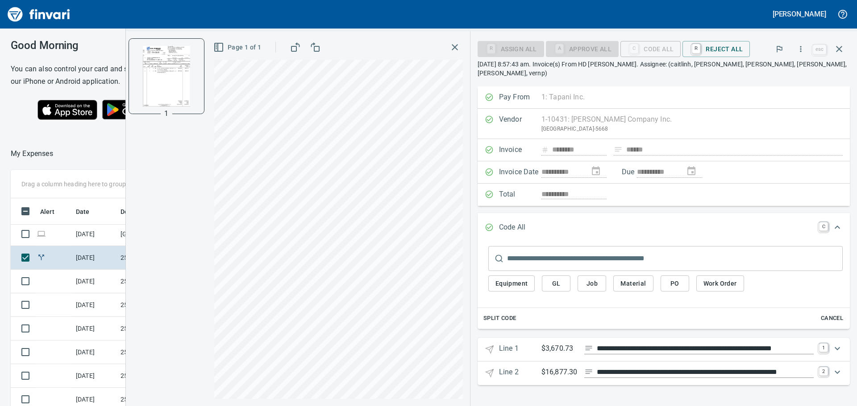
drag, startPoint x: 647, startPoint y: 309, endPoint x: 602, endPoint y: 312, distance: 45.6
click at [602, 312] on div "Split Code Cancel" at bounding box center [663, 318] width 372 height 21
click at [836, 345] on icon "Expand" at bounding box center [837, 349] width 11 height 11
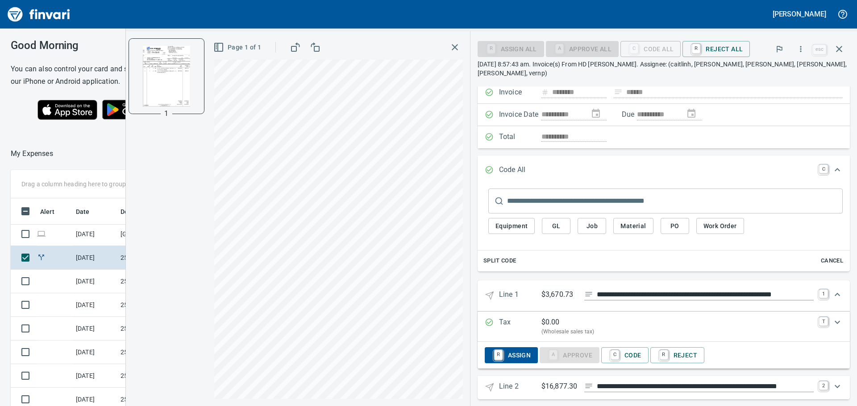
scroll to position [58, 0]
click at [638, 348] on span "C Code" at bounding box center [624, 355] width 33 height 15
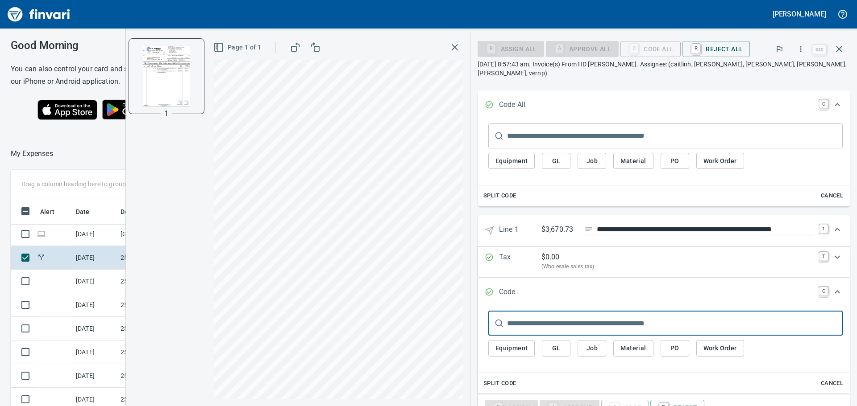
scroll to position [147, 0]
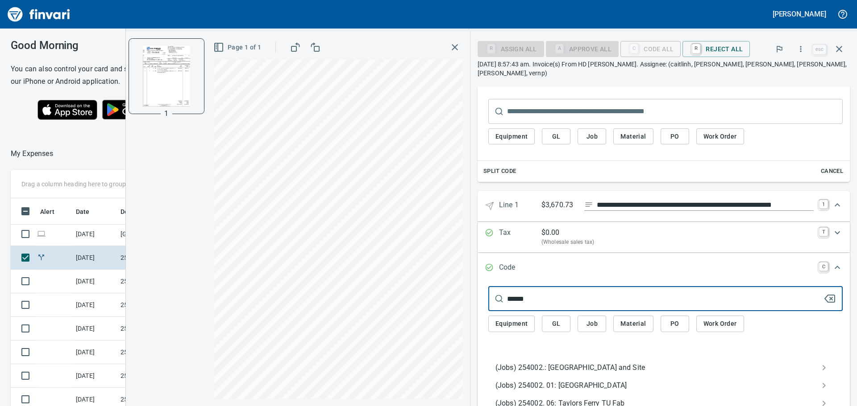
type input "******"
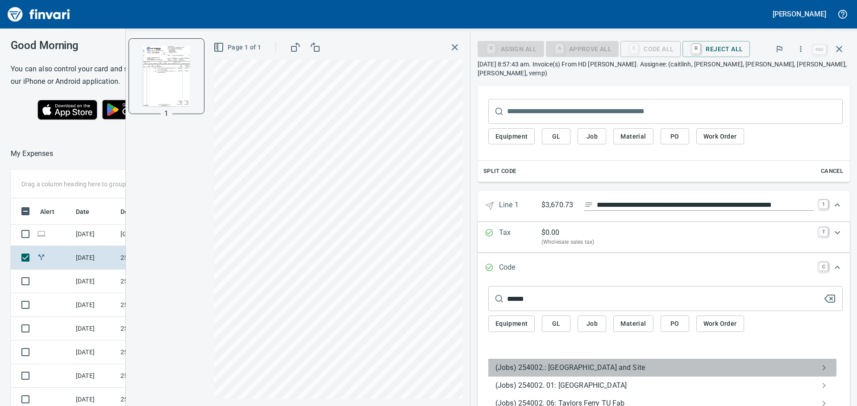
click at [548, 363] on span "(Jobs) 254002.: [GEOGRAPHIC_DATA] and Site" at bounding box center [658, 368] width 326 height 11
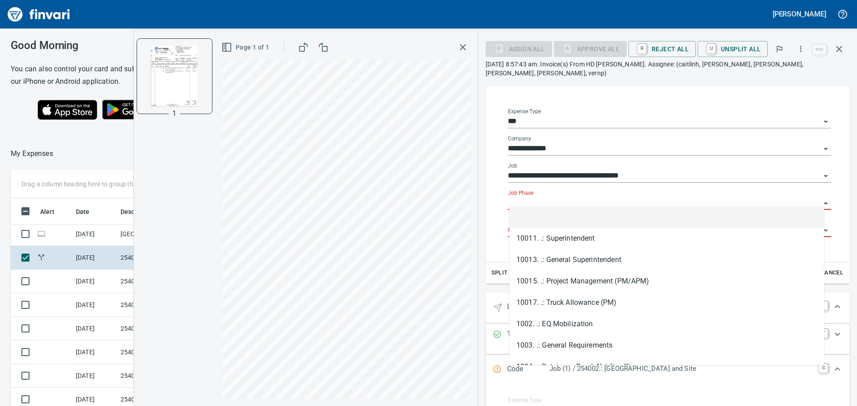
click at [568, 197] on input "Job Phase" at bounding box center [664, 203] width 312 height 12
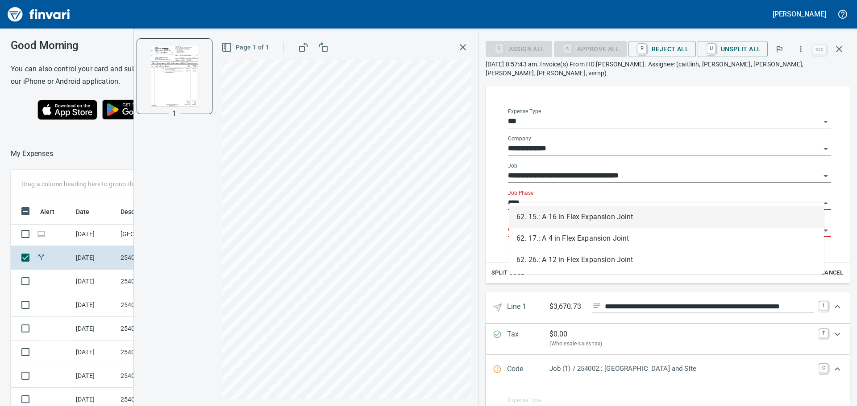
scroll to position [302, 592]
type input "*"
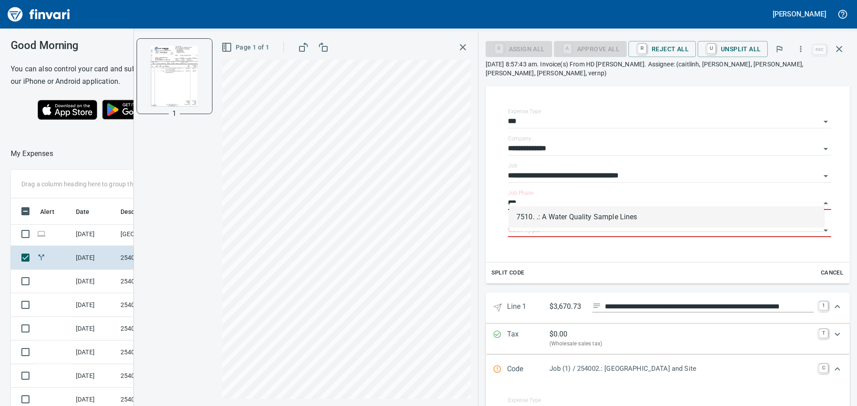
click at [572, 224] on li "7510. .: A Water Quality Sample Lines" at bounding box center [666, 217] width 315 height 21
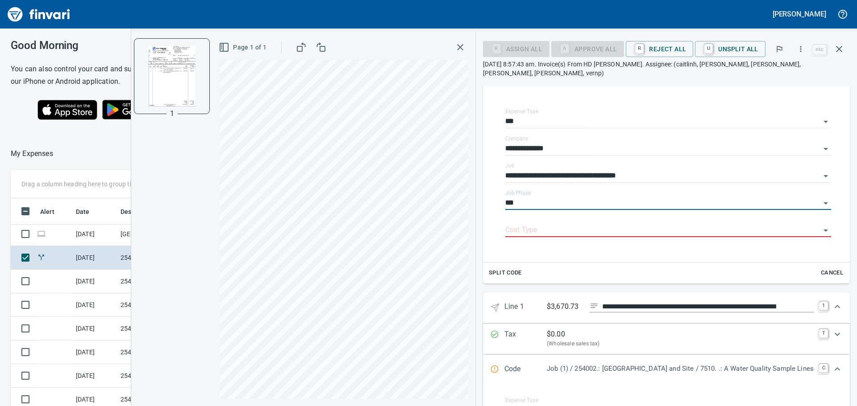
type input "**********"
click at [553, 222] on div "Cost Type" at bounding box center [668, 227] width 326 height 20
type input "**********"
click at [551, 229] on input "Cost Type" at bounding box center [662, 230] width 315 height 12
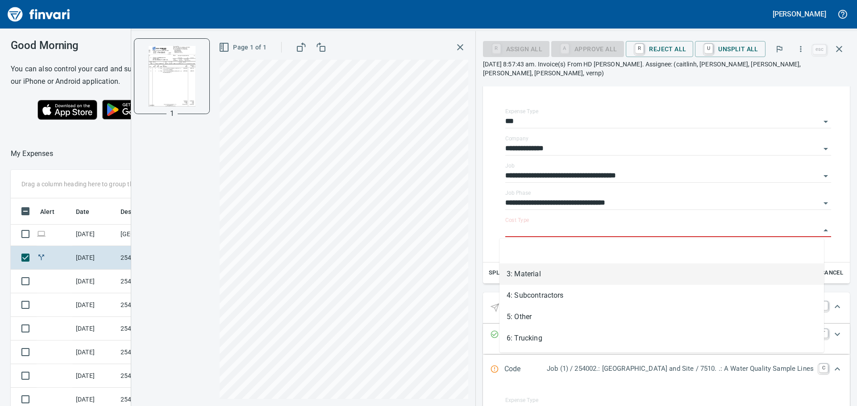
click at [528, 278] on li "3: Material" at bounding box center [661, 274] width 324 height 21
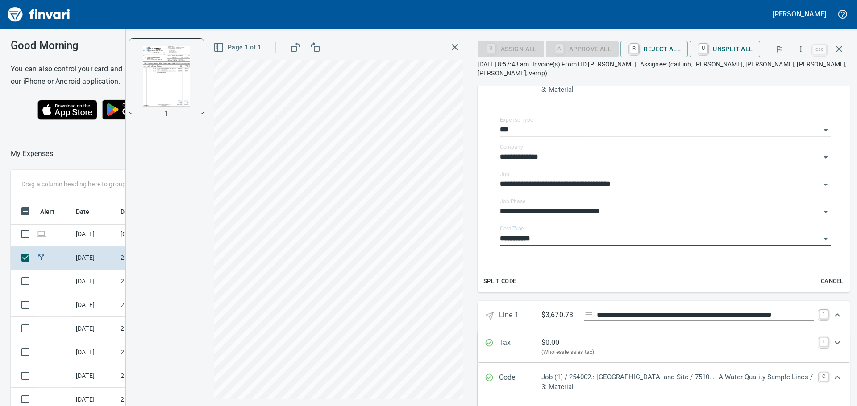
type input "**********"
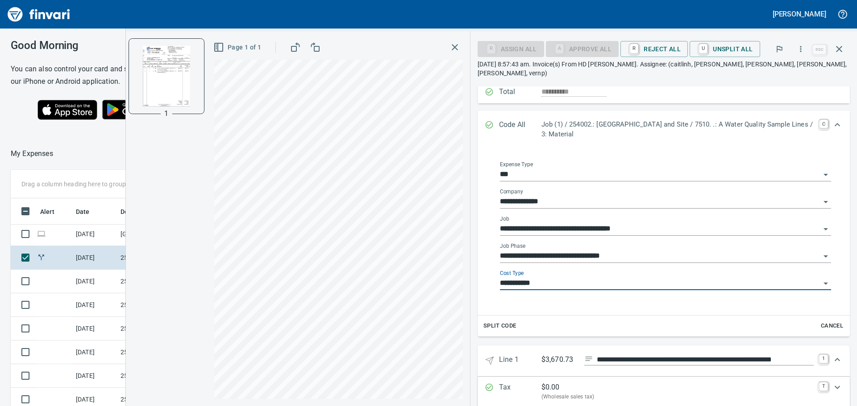
scroll to position [58, 0]
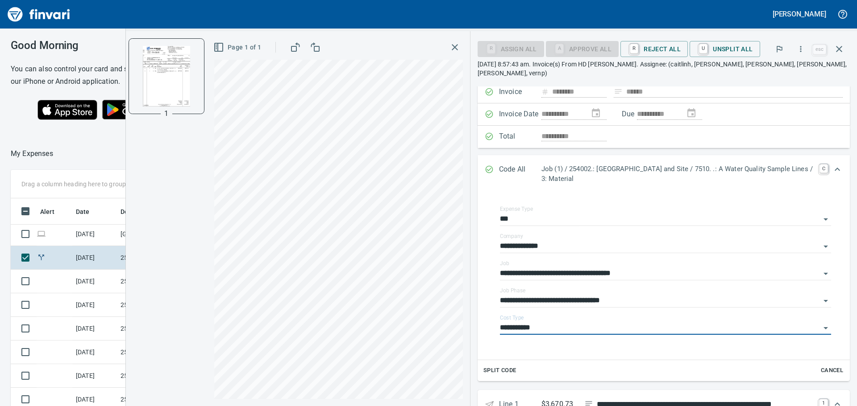
click at [832, 164] on icon "Expand" at bounding box center [837, 169] width 11 height 11
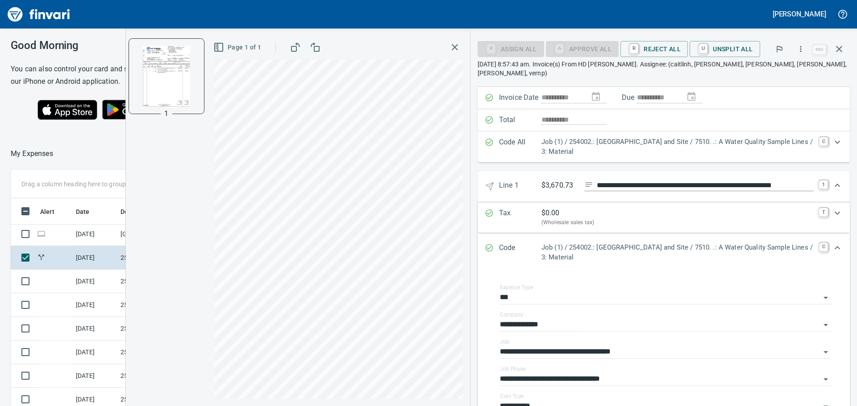
scroll to position [89, 0]
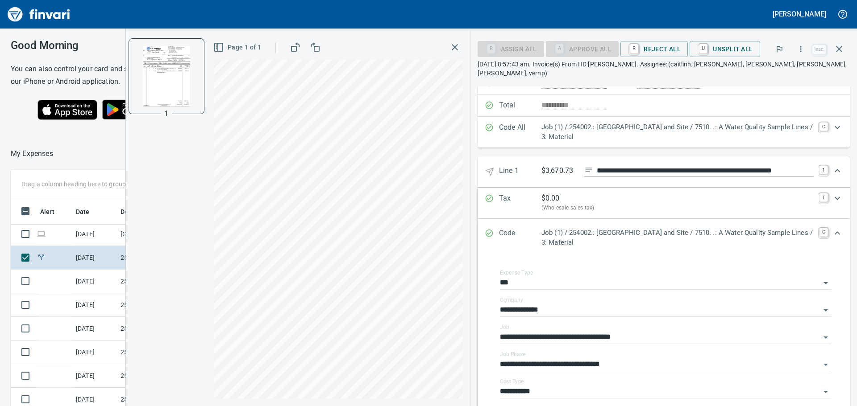
click at [735, 128] on p "Job (1) / 254002.: Taylors Ferry Reservoir and Site / 7510. .: A Water Quality …" at bounding box center [677, 132] width 273 height 20
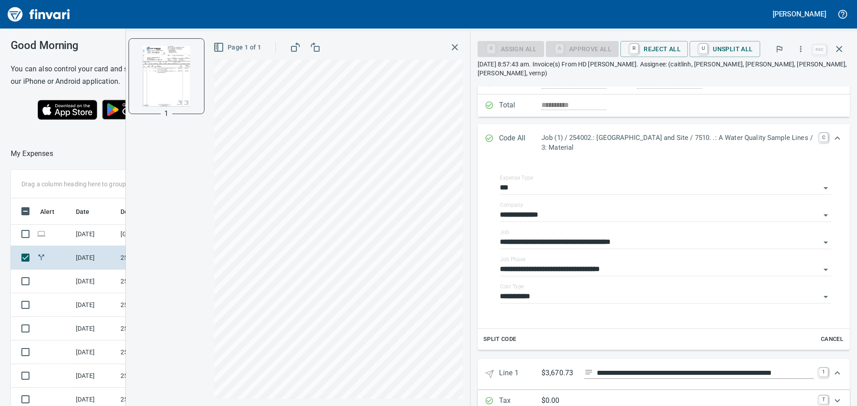
click at [820, 335] on span "Cancel" at bounding box center [832, 340] width 24 height 10
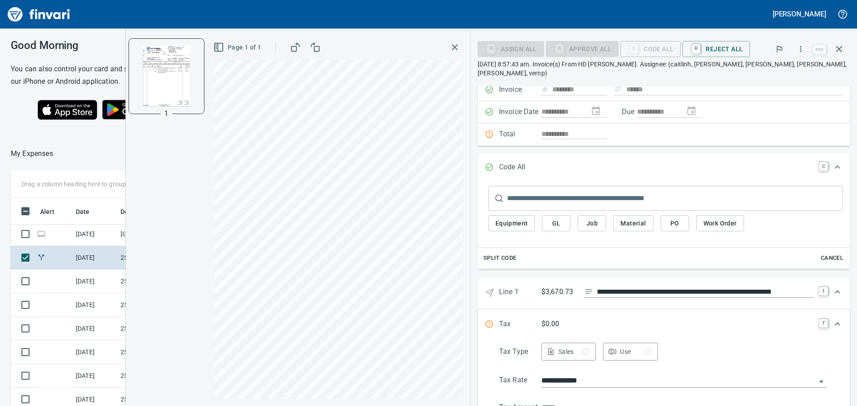
scroll to position [45, 0]
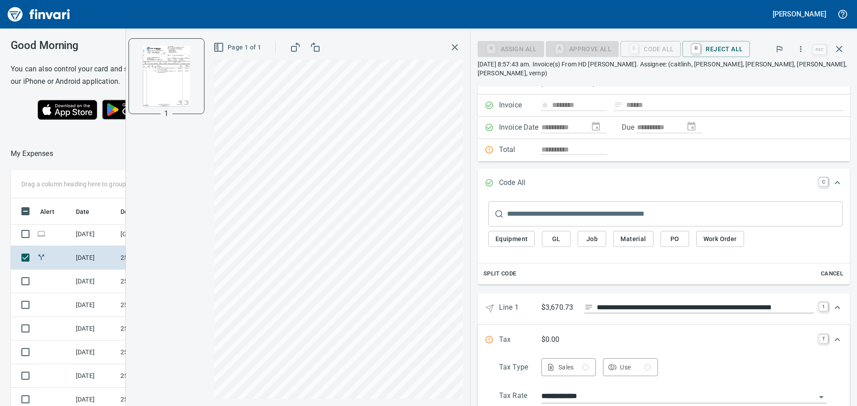
click at [832, 178] on icon "Expand" at bounding box center [837, 183] width 11 height 11
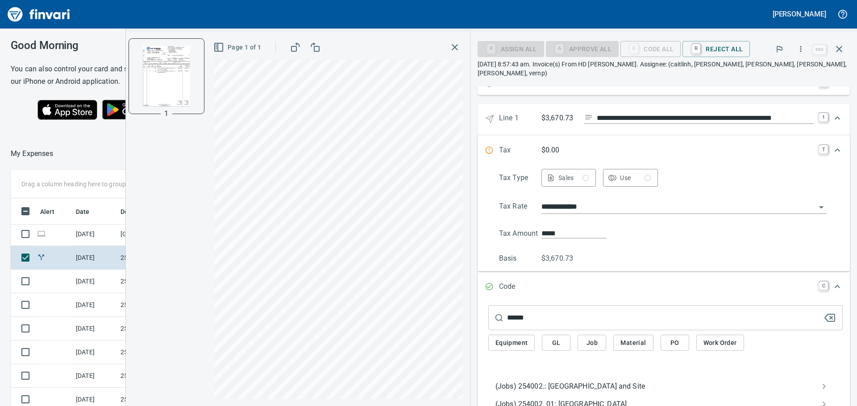
scroll to position [134, 0]
click at [573, 381] on span "(Jobs) 254002.: [GEOGRAPHIC_DATA] and Site" at bounding box center [658, 386] width 326 height 11
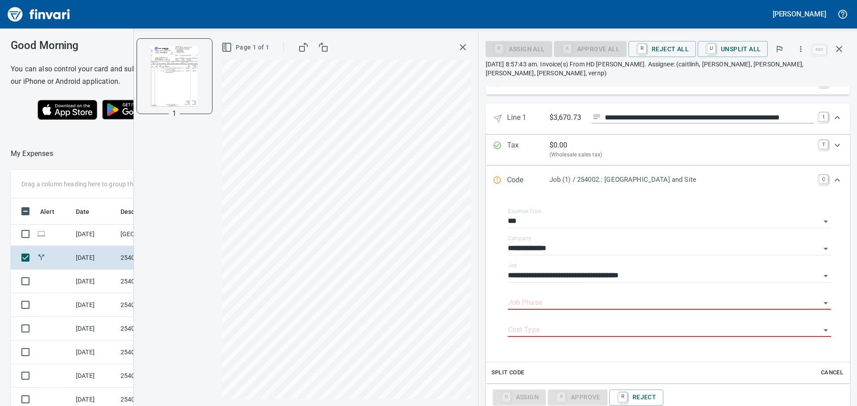
scroll to position [177, 0]
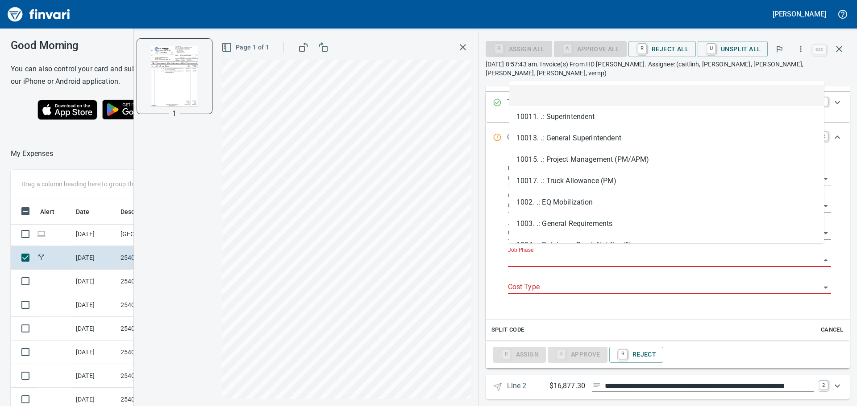
click at [621, 254] on input "Job Phase" at bounding box center [664, 260] width 312 height 12
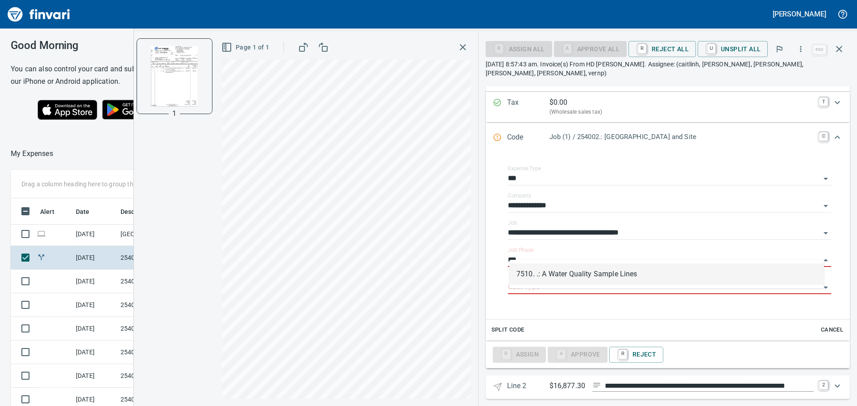
click at [622, 278] on li "7510. .: A Water Quality Sample Lines" at bounding box center [666, 274] width 315 height 21
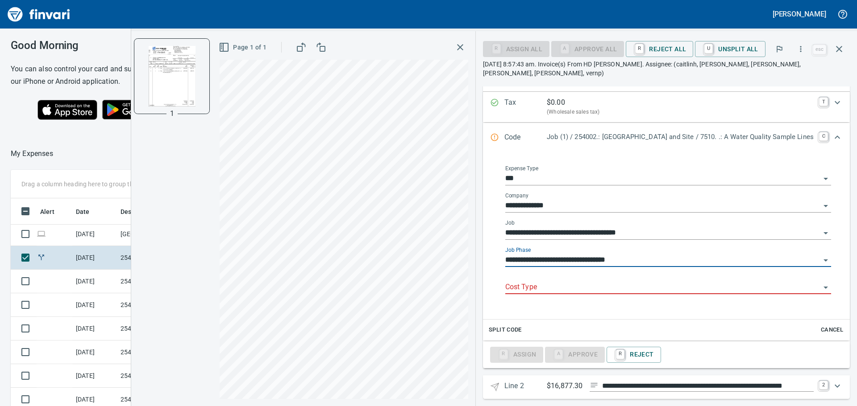
scroll to position [185, 0]
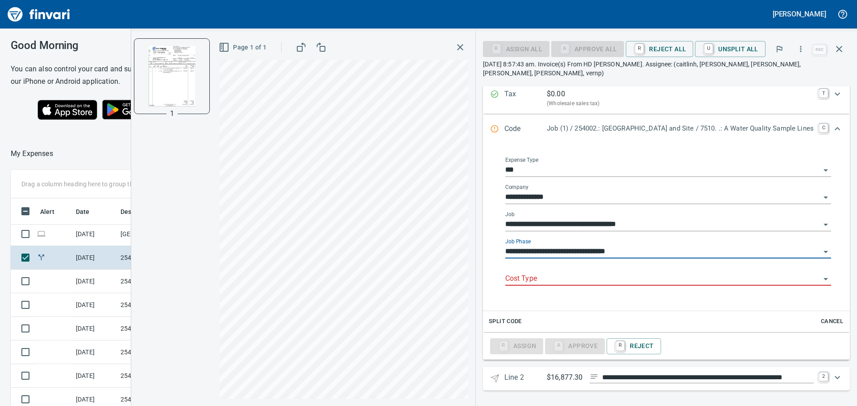
type input "**********"
click at [575, 286] on input "Cost Type" at bounding box center [662, 279] width 315 height 12
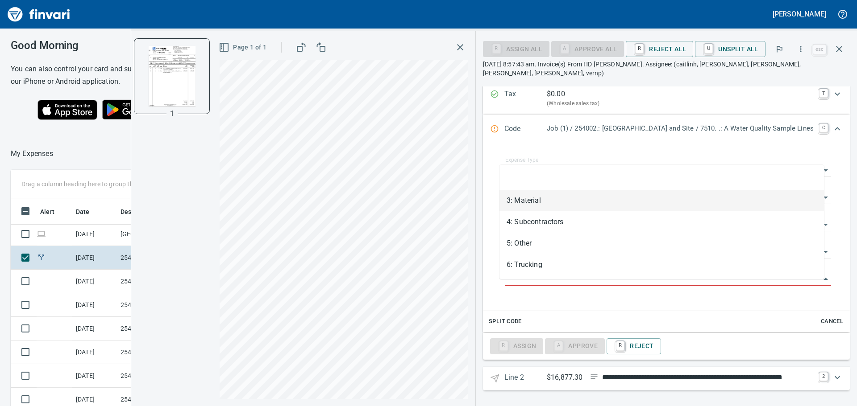
click at [549, 208] on li "3: Material" at bounding box center [661, 200] width 324 height 21
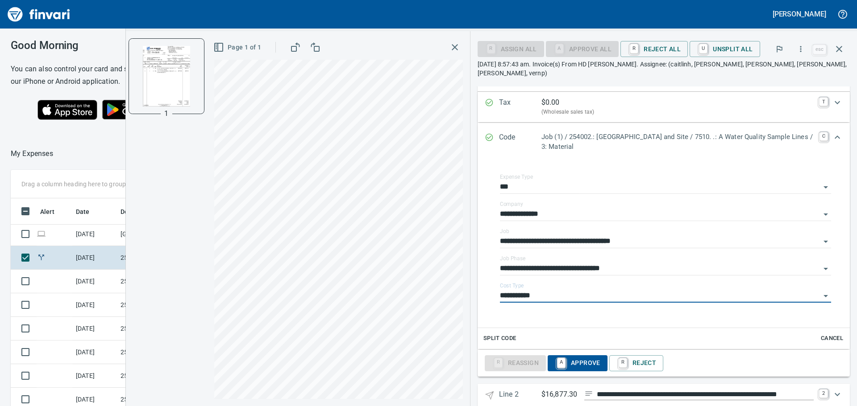
type input "**********"
click at [581, 356] on span "A Approve" at bounding box center [578, 363] width 46 height 15
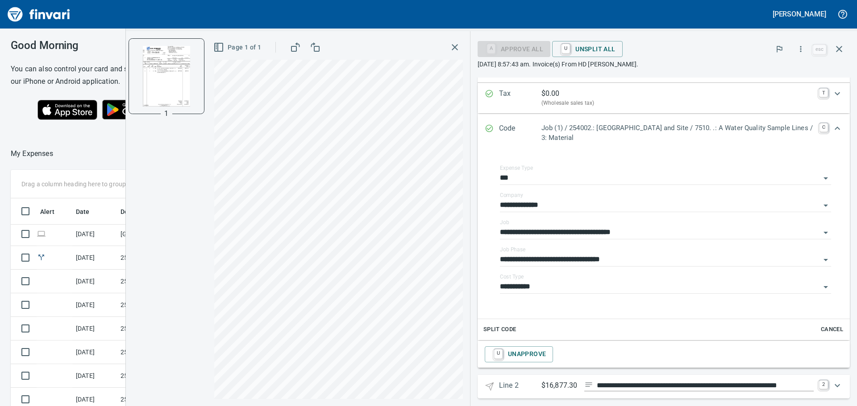
click at [832, 132] on icon "Expand" at bounding box center [837, 128] width 11 height 11
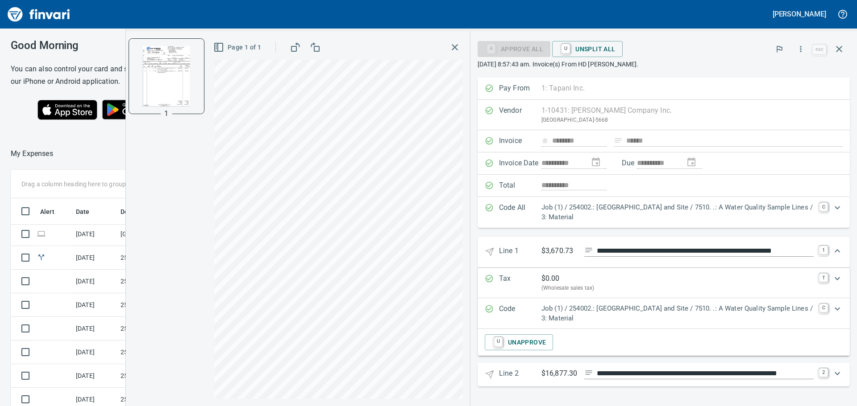
scroll to position [0, 0]
click at [838, 377] on icon "Expand" at bounding box center [837, 374] width 11 height 11
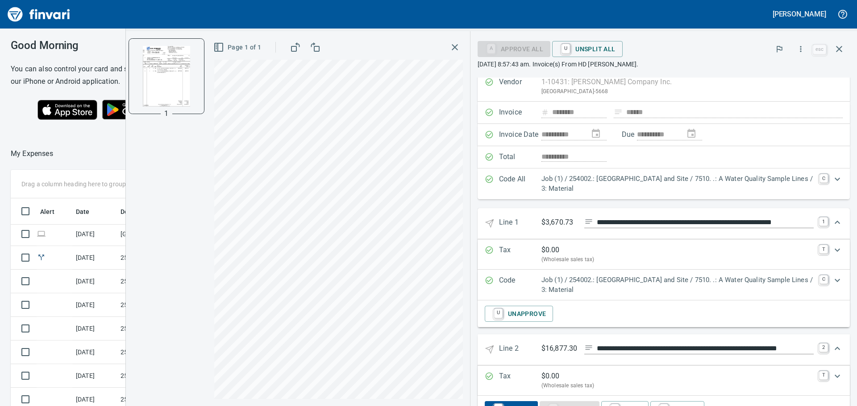
scroll to position [61, 0]
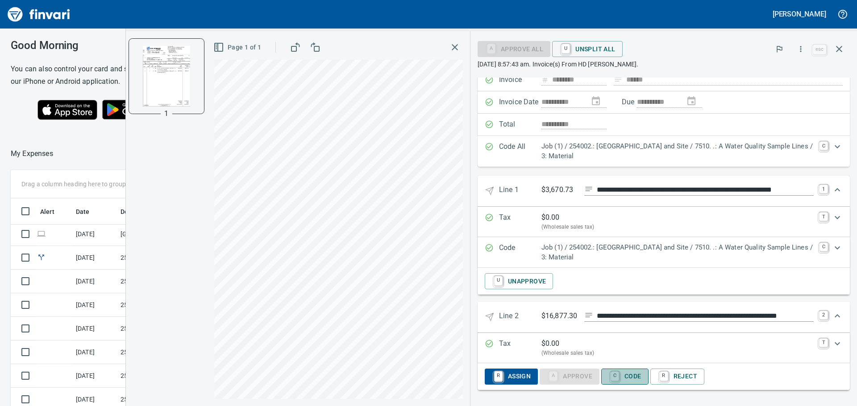
click at [630, 375] on span "C Code" at bounding box center [624, 376] width 33 height 15
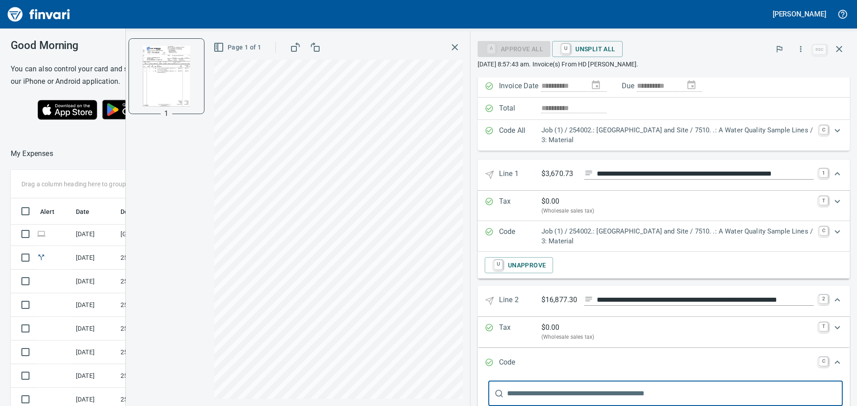
click at [576, 395] on input "text" at bounding box center [675, 393] width 336 height 25
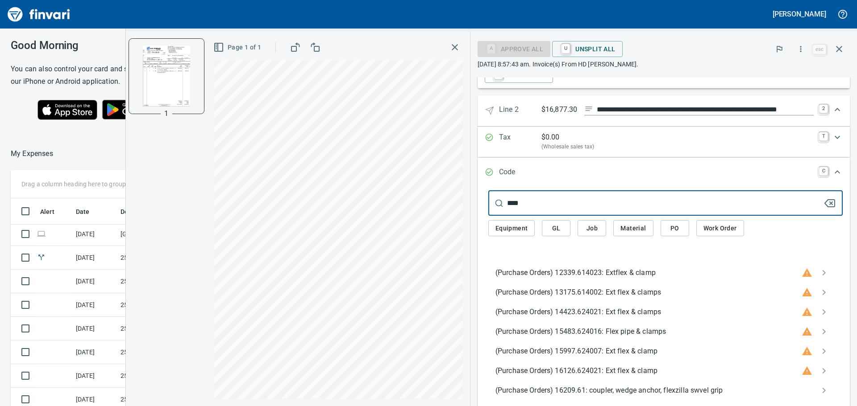
scroll to position [268, 0]
type input "*"
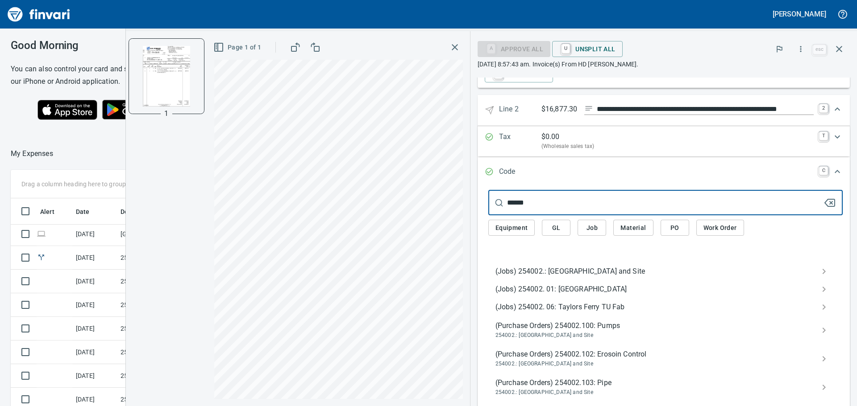
type input "******"
click at [536, 268] on span "(Jobs) 254002.: [GEOGRAPHIC_DATA] and Site" at bounding box center [658, 271] width 326 height 11
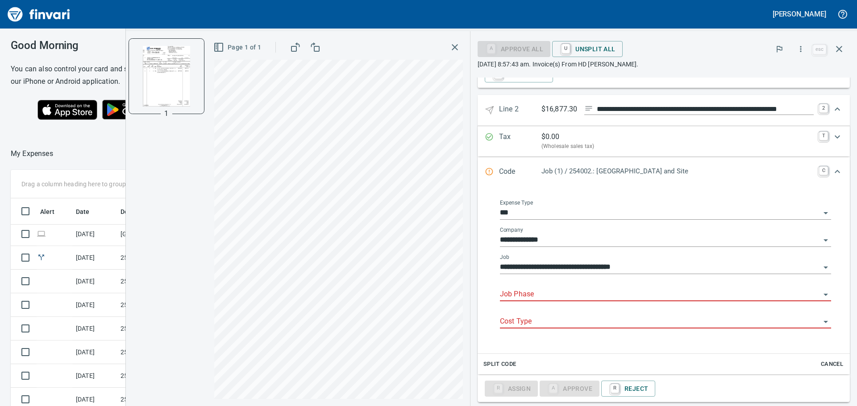
click at [539, 296] on input "Job Phase" at bounding box center [660, 295] width 320 height 12
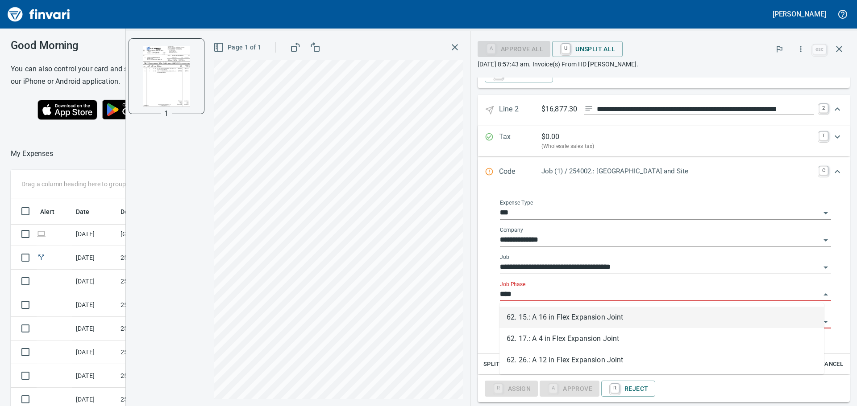
scroll to position [302, 592]
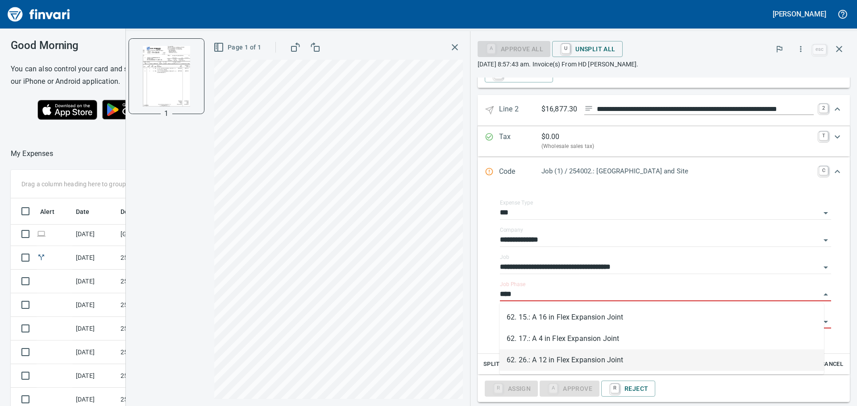
click at [557, 359] on li "62. 26.: A 12 in Flex Expansion Joint" at bounding box center [661, 360] width 324 height 21
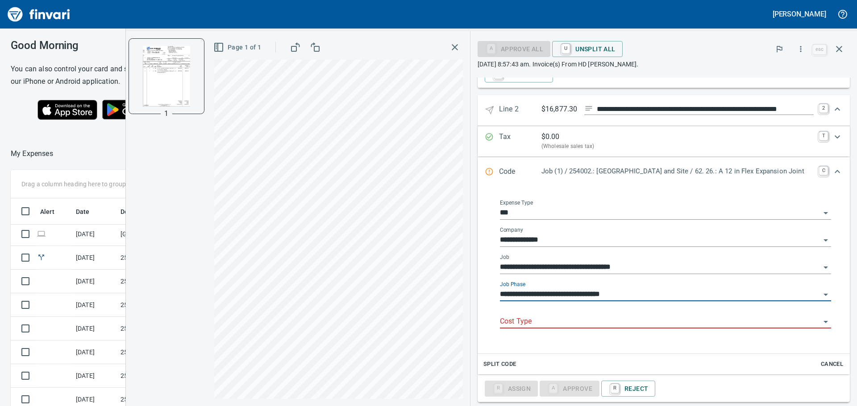
type input "**********"
click at [541, 328] on input "Cost Type" at bounding box center [660, 322] width 320 height 12
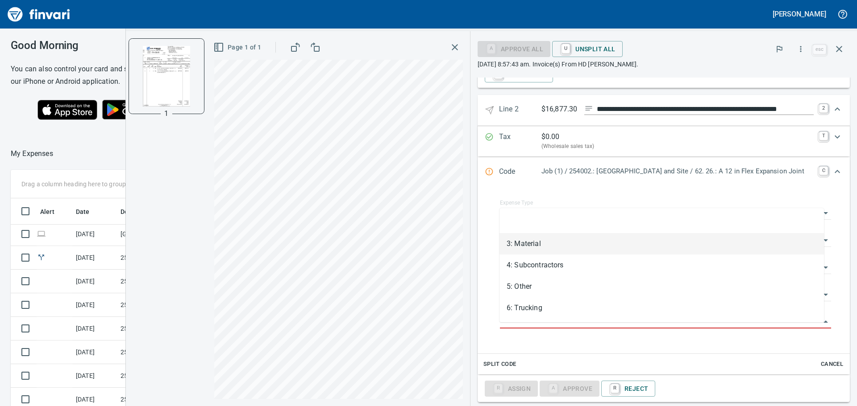
click at [531, 241] on li "3: Material" at bounding box center [661, 243] width 324 height 21
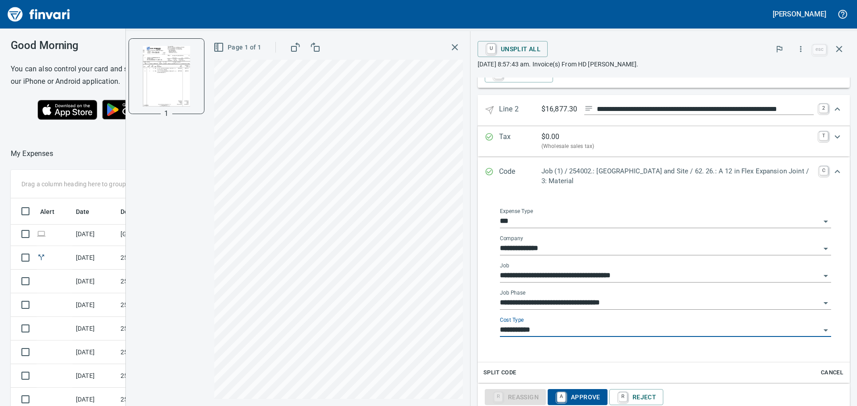
type input "**********"
drag, startPoint x: 572, startPoint y: 393, endPoint x: 596, endPoint y: 273, distance: 122.0
click at [572, 393] on span "A Approve" at bounding box center [578, 397] width 46 height 15
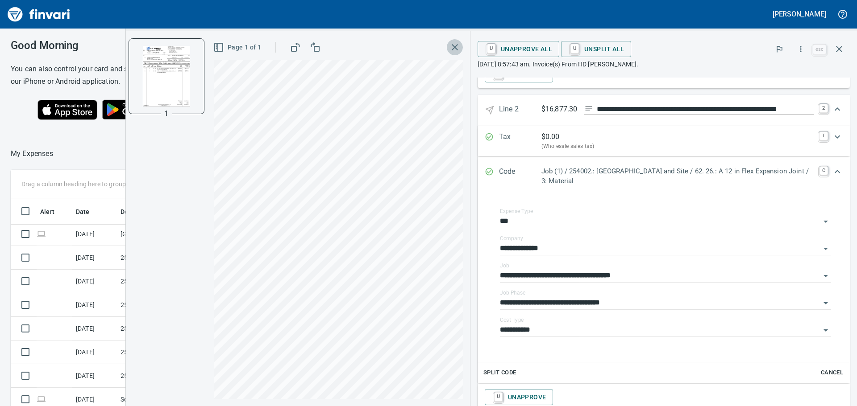
click at [459, 46] on icon "button" at bounding box center [454, 47] width 11 height 11
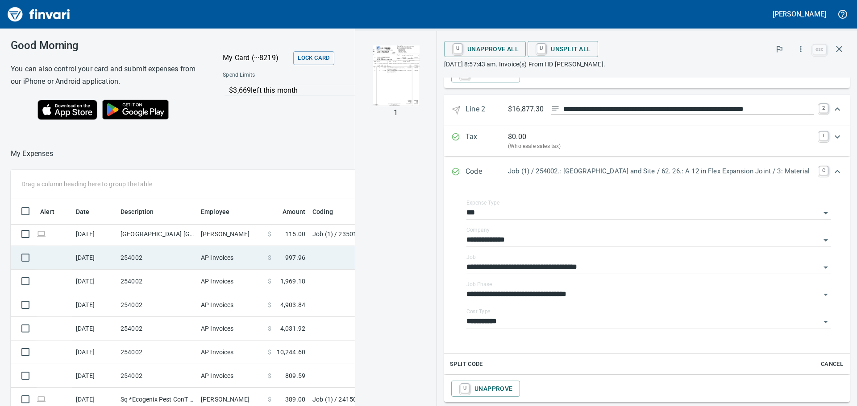
click at [195, 253] on td "254002" at bounding box center [157, 258] width 80 height 24
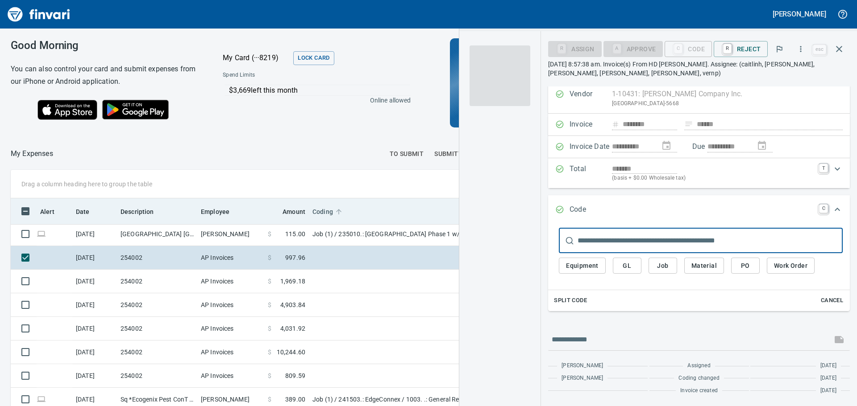
scroll to position [17, 0]
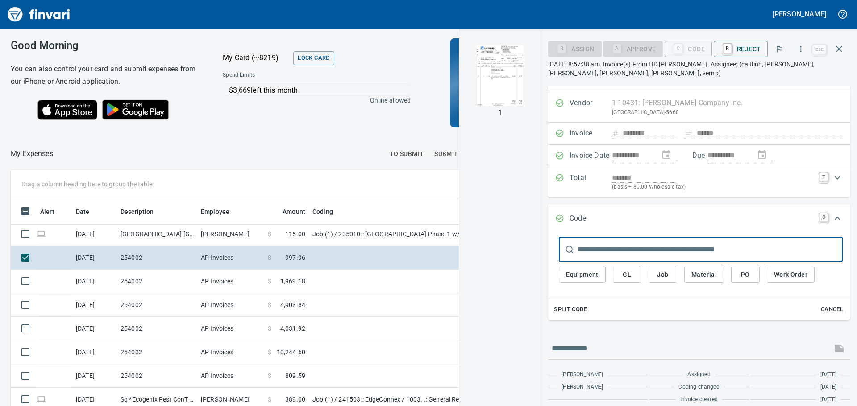
click at [497, 82] on img "button" at bounding box center [499, 76] width 61 height 61
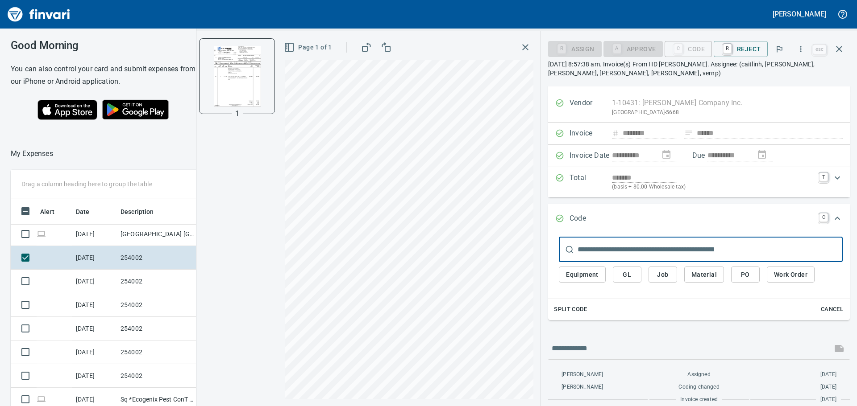
click at [622, 255] on input "text" at bounding box center [709, 249] width 265 height 25
click at [126, 278] on td "254002" at bounding box center [157, 282] width 80 height 24
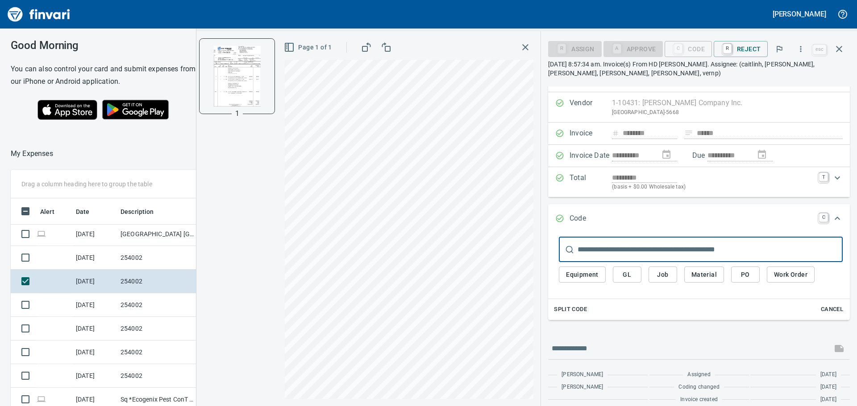
click at [568, 310] on span "Split Code" at bounding box center [570, 310] width 33 height 10
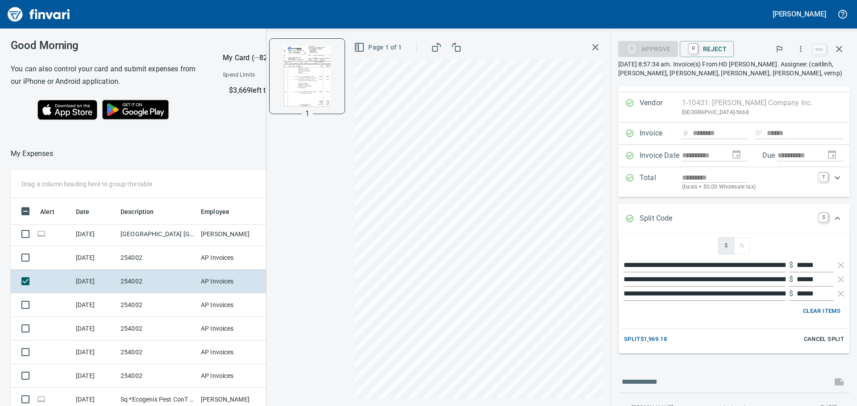
click at [629, 340] on span "Split $1,969.18" at bounding box center [645, 340] width 43 height 10
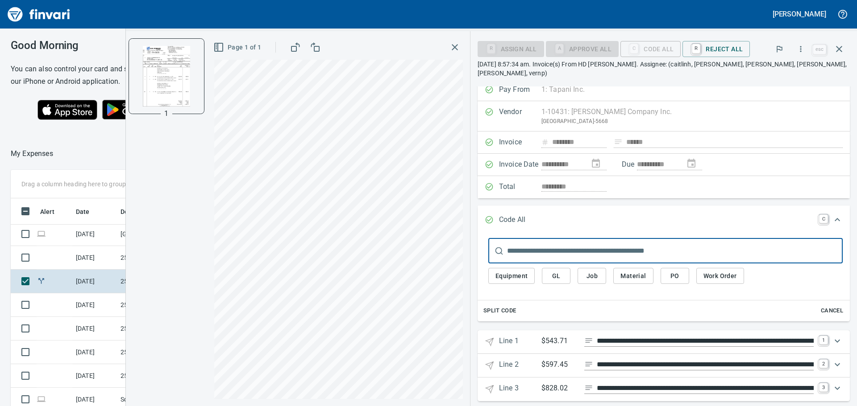
scroll to position [10, 0]
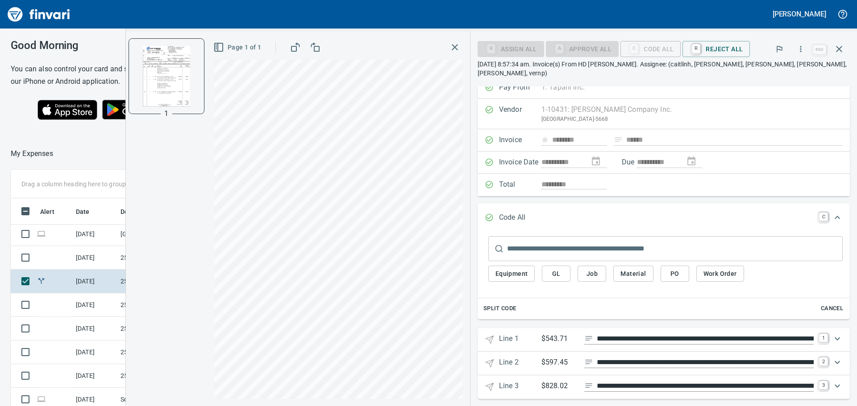
click at [835, 334] on icon "Expand" at bounding box center [837, 339] width 11 height 11
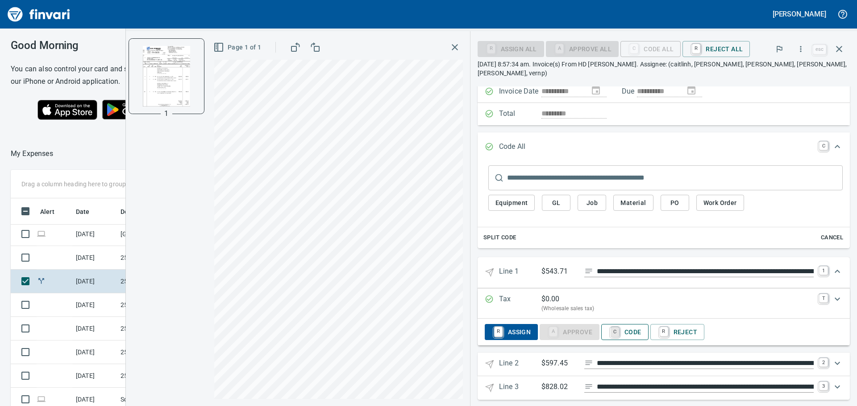
scroll to position [82, 0]
click at [617, 327] on link "C" at bounding box center [614, 332] width 8 height 10
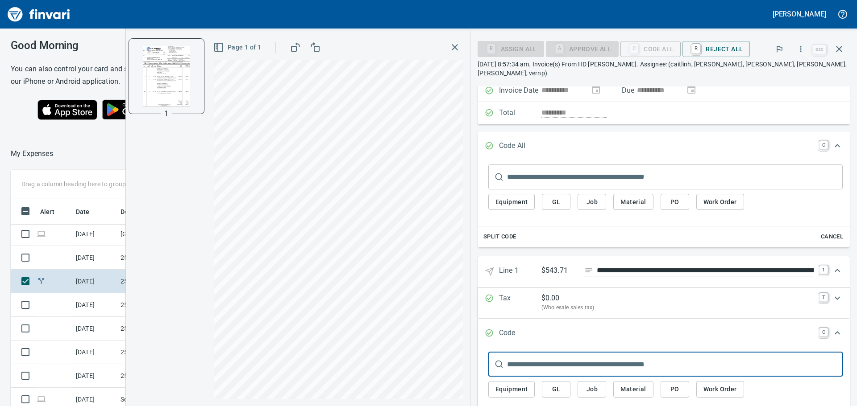
click at [601, 352] on input "text" at bounding box center [675, 364] width 336 height 25
drag, startPoint x: 601, startPoint y: 353, endPoint x: 576, endPoint y: 355, distance: 25.5
click at [576, 355] on input "text" at bounding box center [675, 364] width 336 height 25
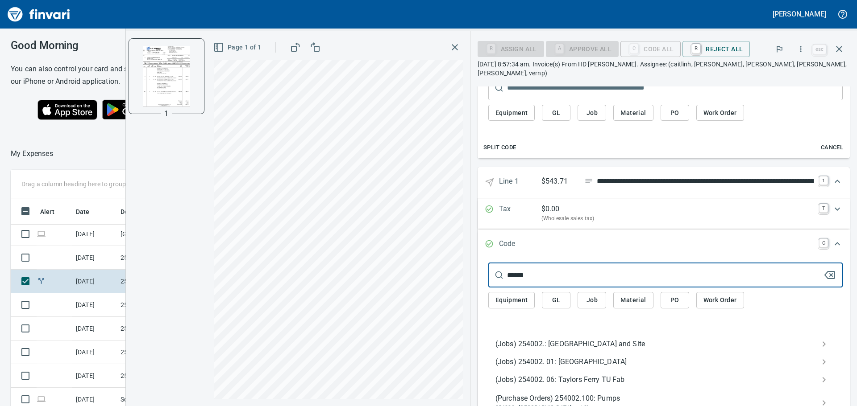
type input "******"
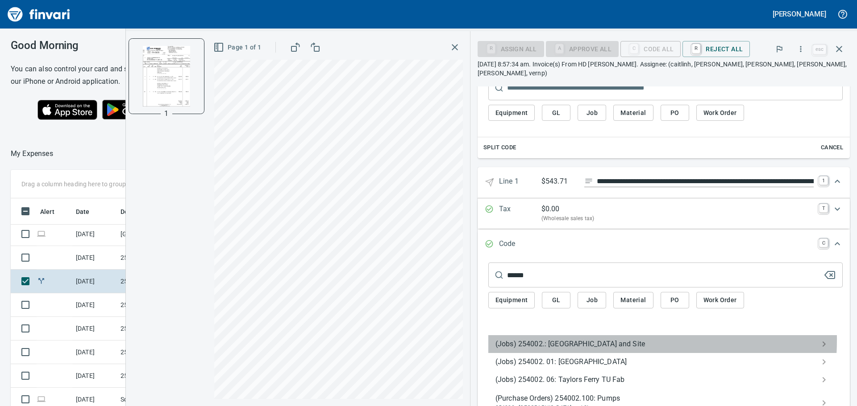
click at [577, 339] on span "(Jobs) 254002.: [GEOGRAPHIC_DATA] and Site" at bounding box center [658, 344] width 326 height 11
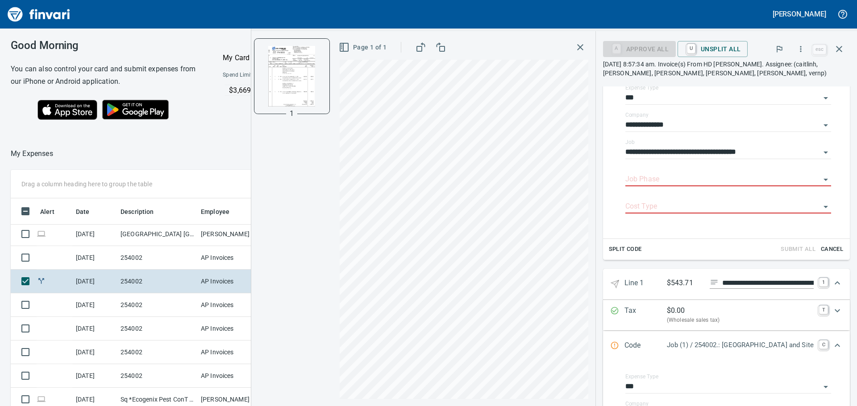
scroll to position [170, 0]
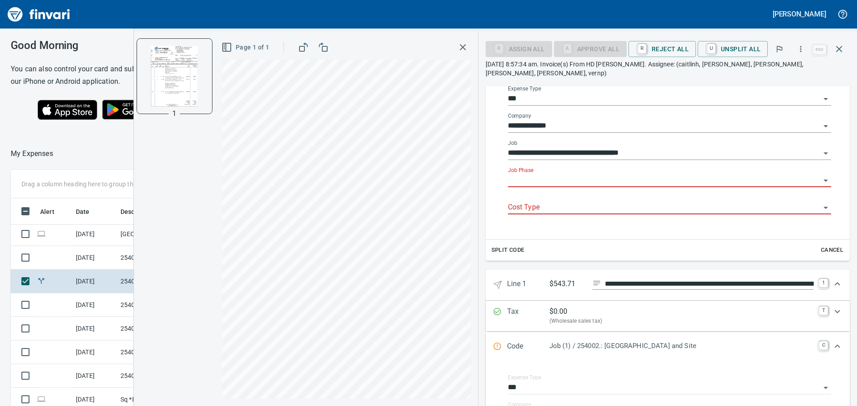
click at [580, 174] on input "Job Phase" at bounding box center [664, 180] width 312 height 12
drag, startPoint x: 580, startPoint y: 174, endPoint x: 559, endPoint y: 173, distance: 20.5
click at [559, 174] on input "Job Phase" at bounding box center [664, 180] width 312 height 12
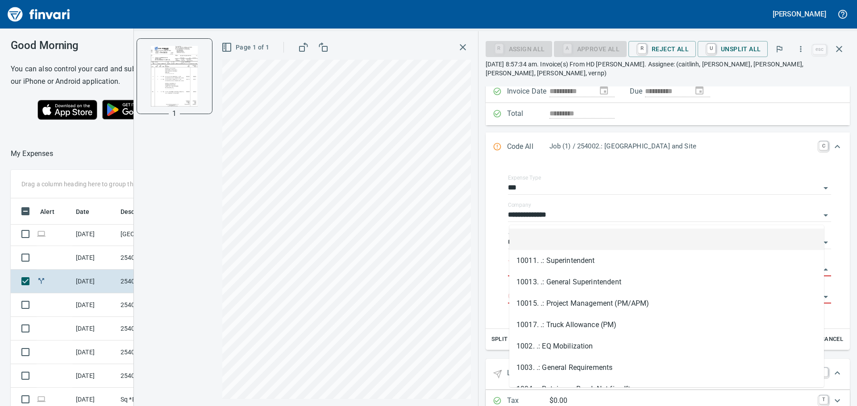
scroll to position [302, 592]
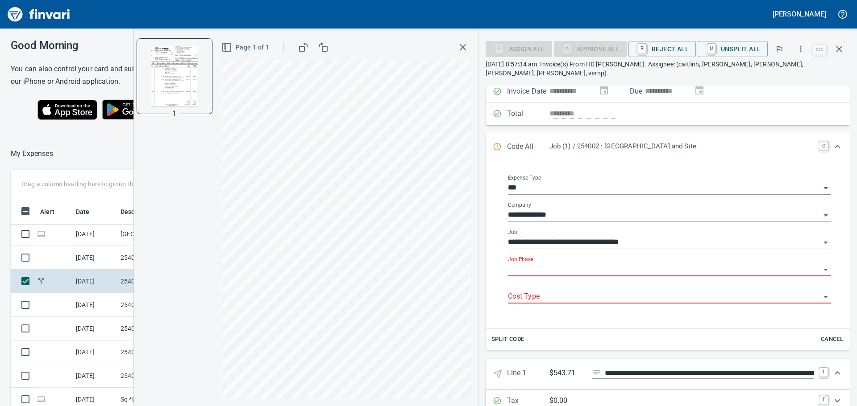
click at [557, 264] on input "Job Phase" at bounding box center [664, 270] width 312 height 12
click at [574, 264] on input "Job Phase" at bounding box center [664, 270] width 312 height 12
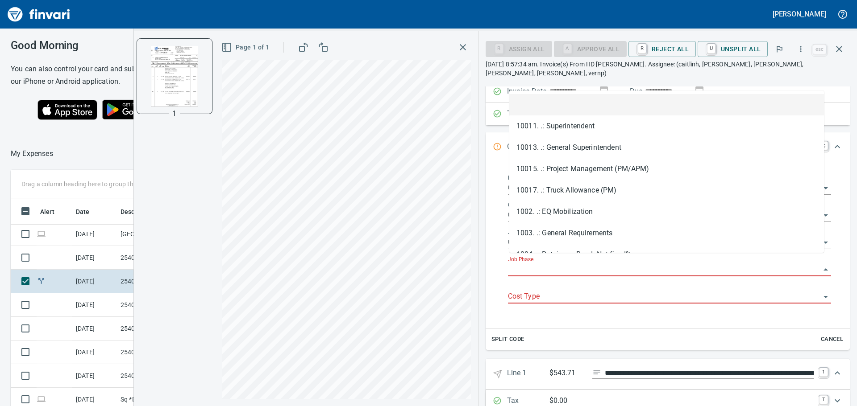
click at [572, 264] on input "Job Phase" at bounding box center [664, 270] width 312 height 12
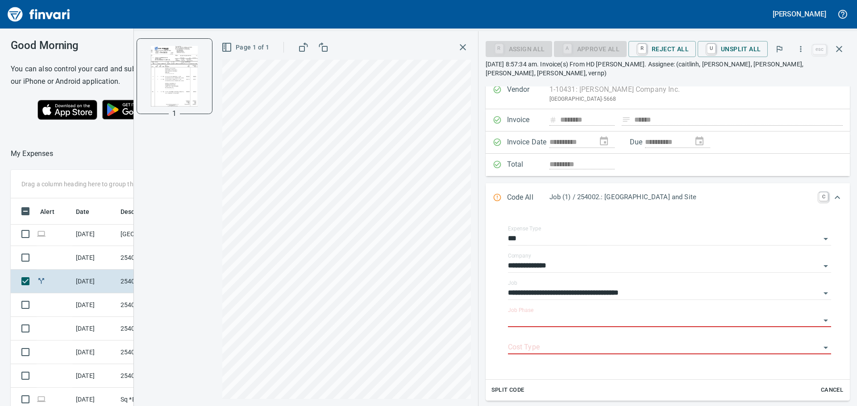
scroll to position [134, 0]
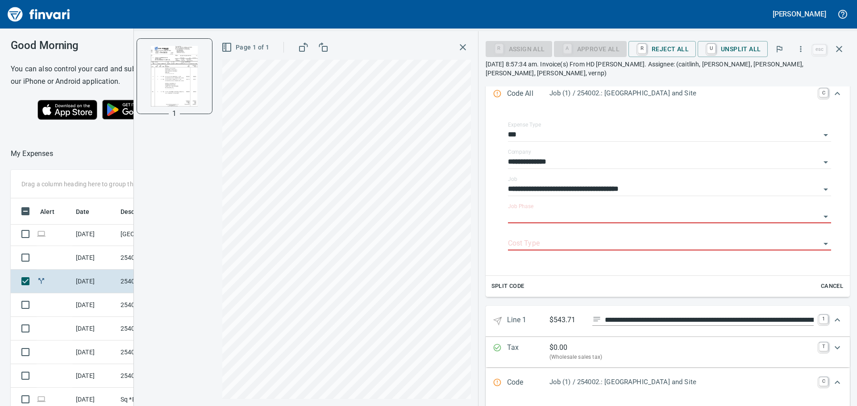
click at [820, 282] on span "Cancel" at bounding box center [832, 287] width 24 height 10
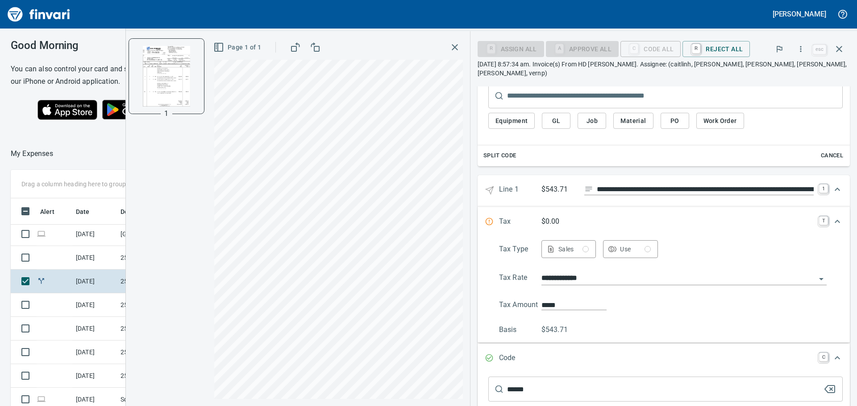
scroll to position [178, 0]
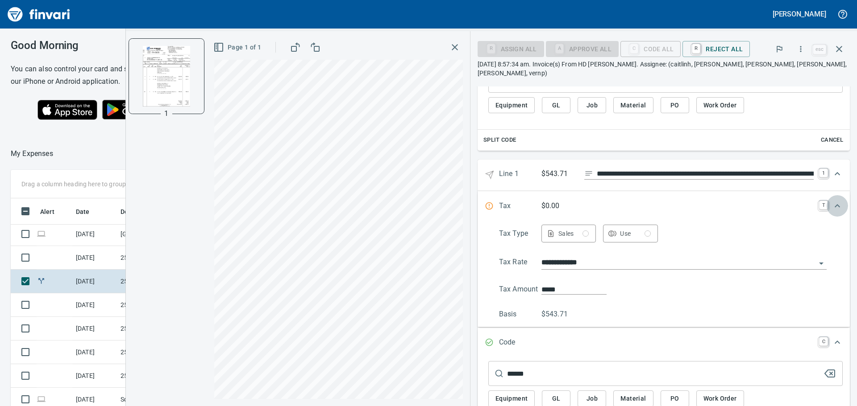
click at [834, 204] on icon "Expand" at bounding box center [836, 205] width 5 height 3
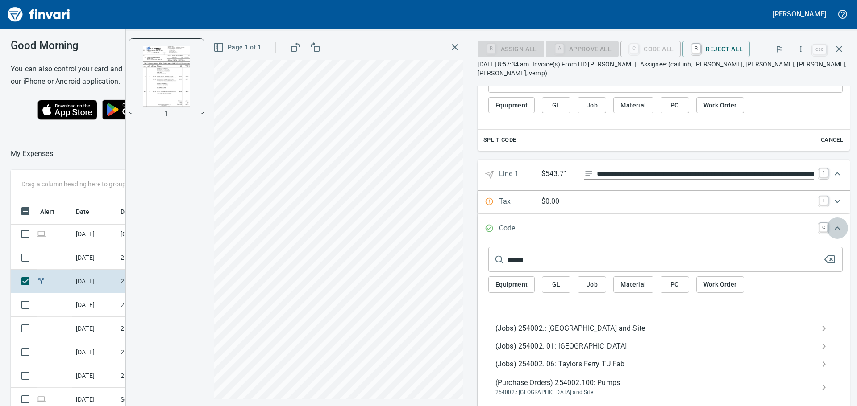
click at [834, 227] on icon "Expand" at bounding box center [836, 228] width 5 height 3
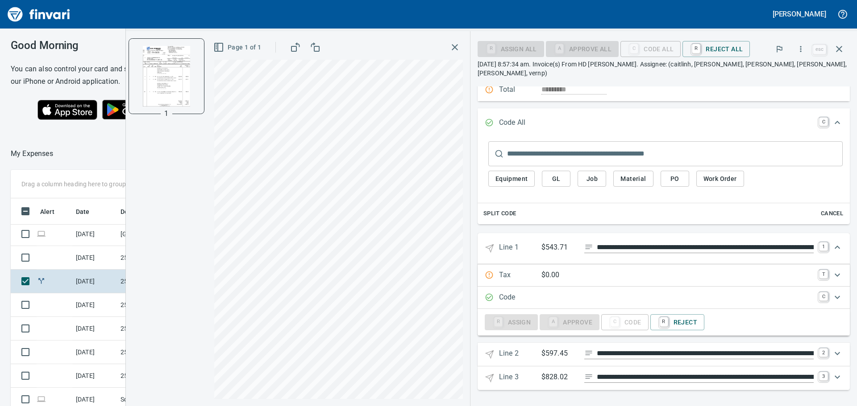
scroll to position [96, 0]
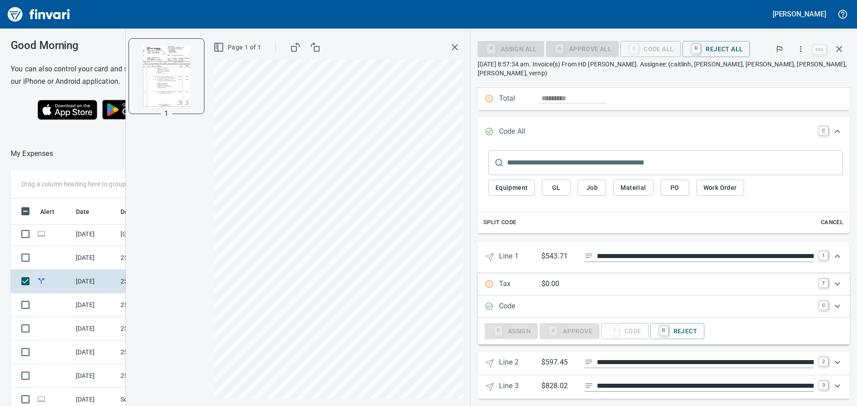
click at [834, 305] on icon "Expand" at bounding box center [836, 306] width 5 height 3
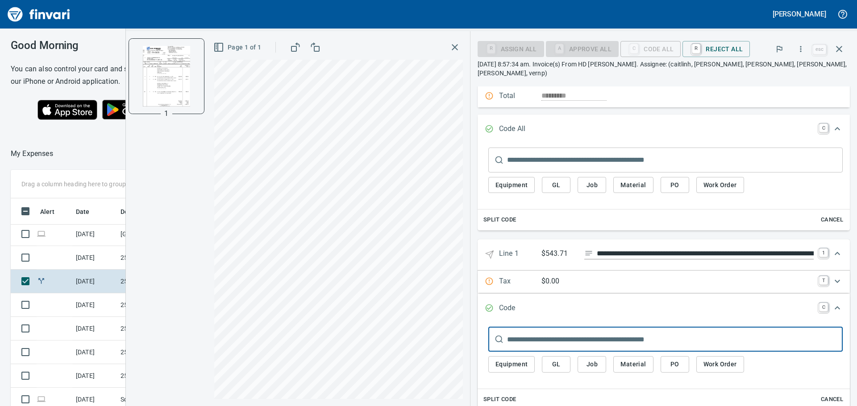
scroll to position [143, 0]
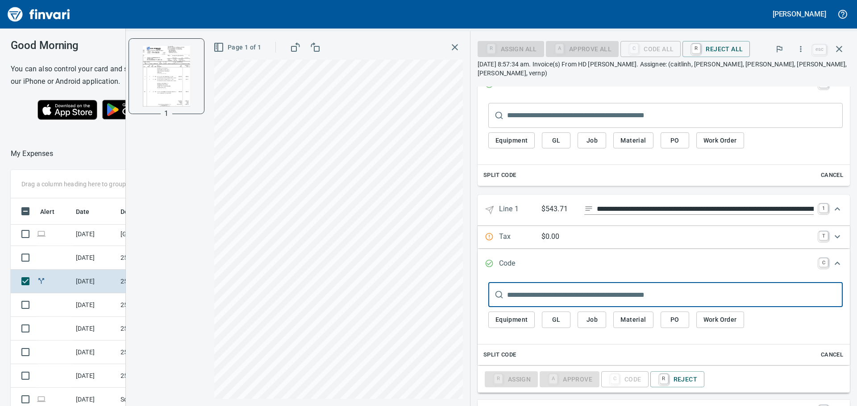
click at [639, 288] on input "text" at bounding box center [675, 294] width 336 height 25
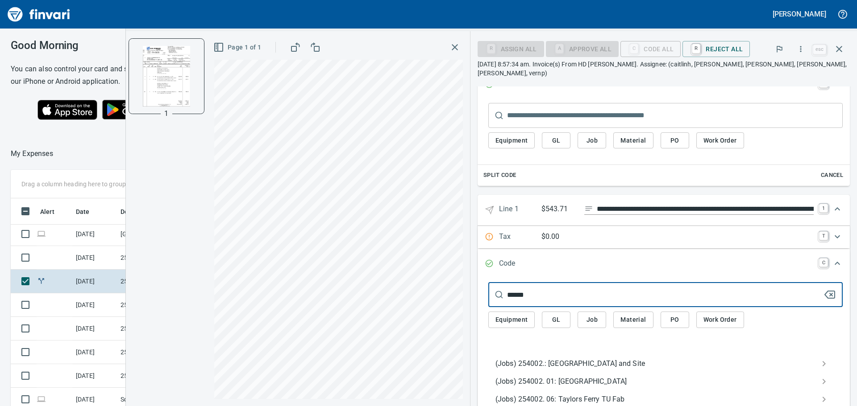
type input "******"
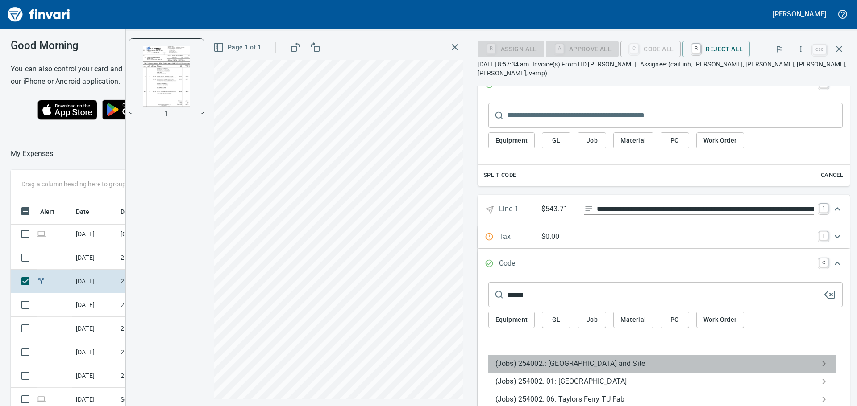
click at [552, 359] on span "(Jobs) 254002.: [GEOGRAPHIC_DATA] and Site" at bounding box center [658, 364] width 326 height 11
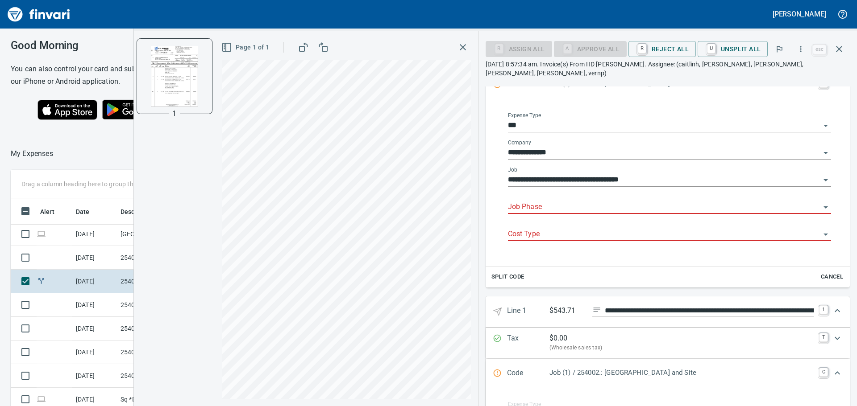
click at [549, 203] on input "Job Phase" at bounding box center [664, 207] width 312 height 12
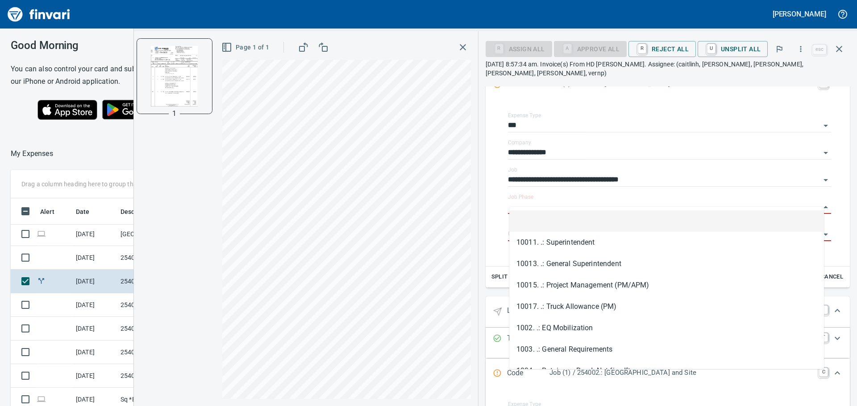
scroll to position [302, 592]
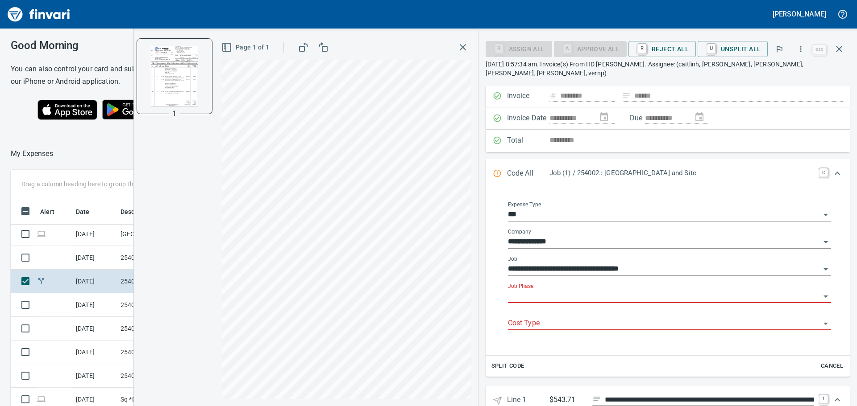
click at [571, 290] on input "Job Phase" at bounding box center [664, 296] width 312 height 12
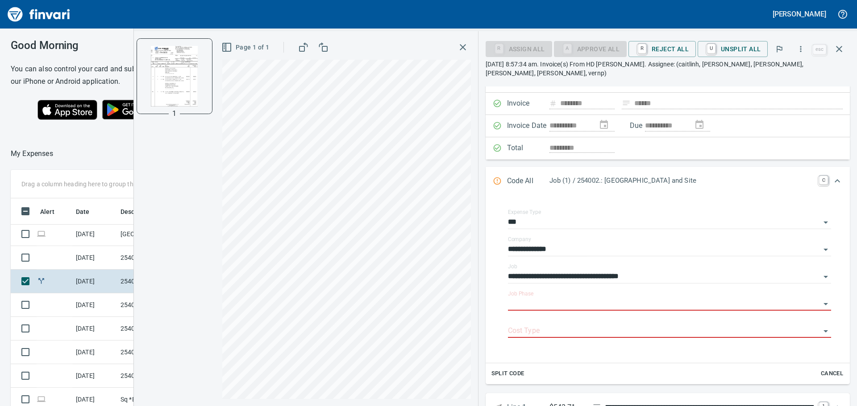
scroll to position [45, 0]
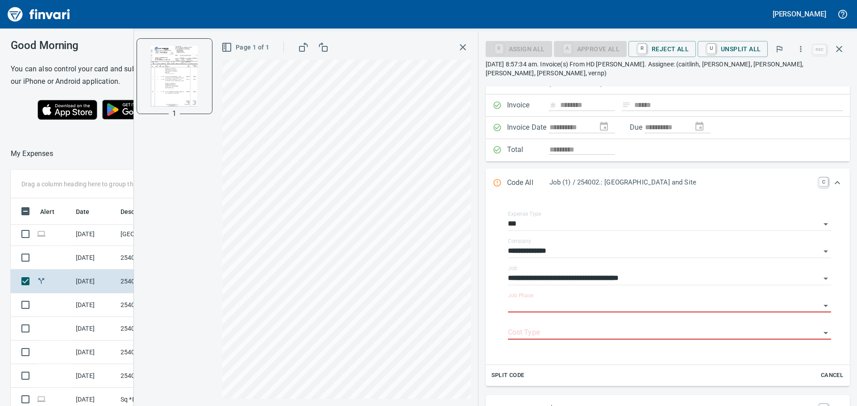
click at [822, 371] on span "Cancel" at bounding box center [832, 376] width 24 height 10
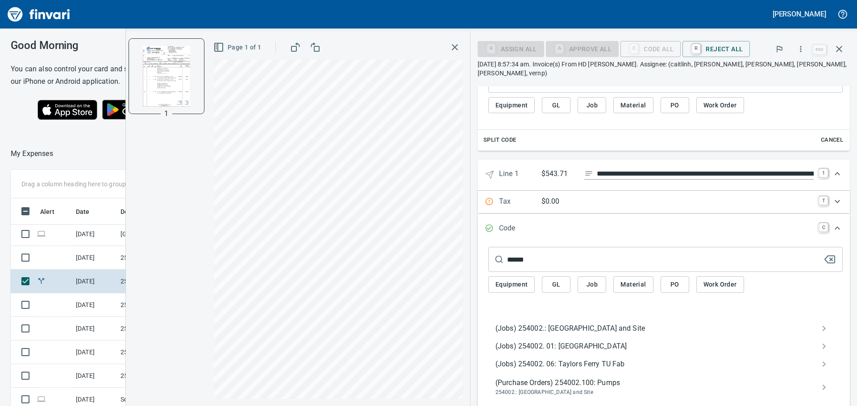
scroll to position [223, 0]
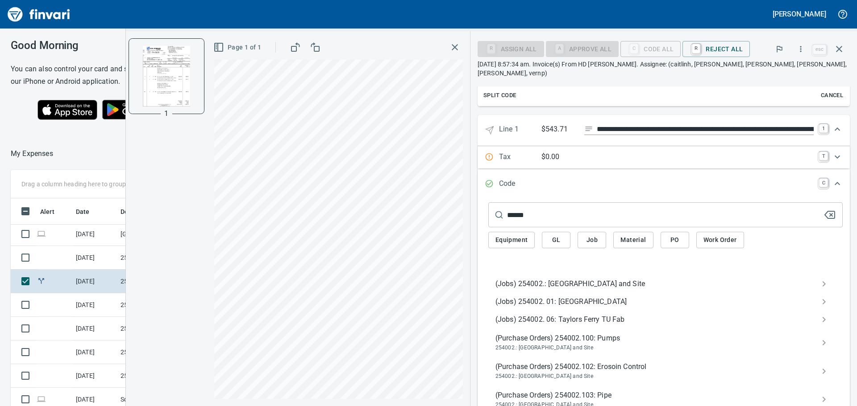
click at [572, 279] on span "(Jobs) 254002.: [GEOGRAPHIC_DATA] and Site" at bounding box center [658, 284] width 326 height 11
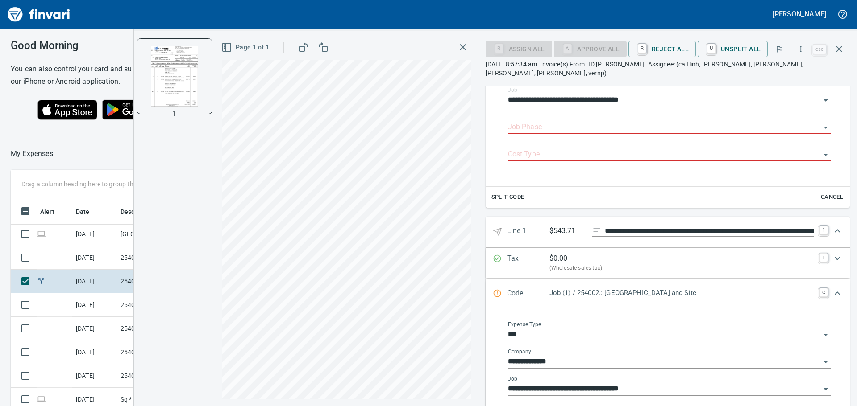
scroll to position [325, 0]
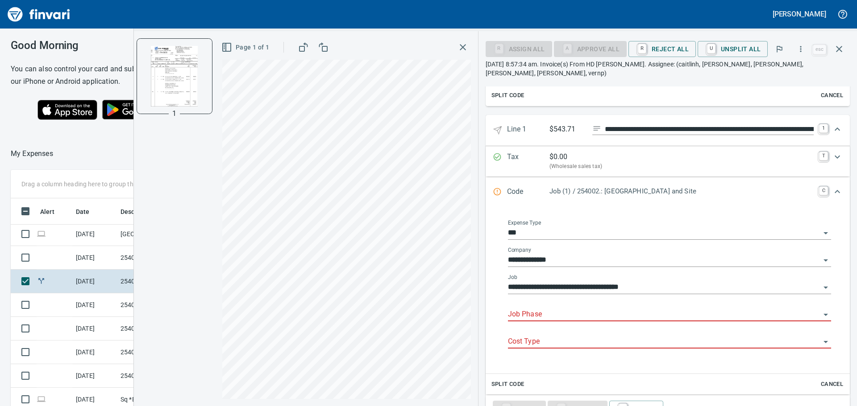
click at [572, 309] on input "Job Phase" at bounding box center [664, 315] width 312 height 12
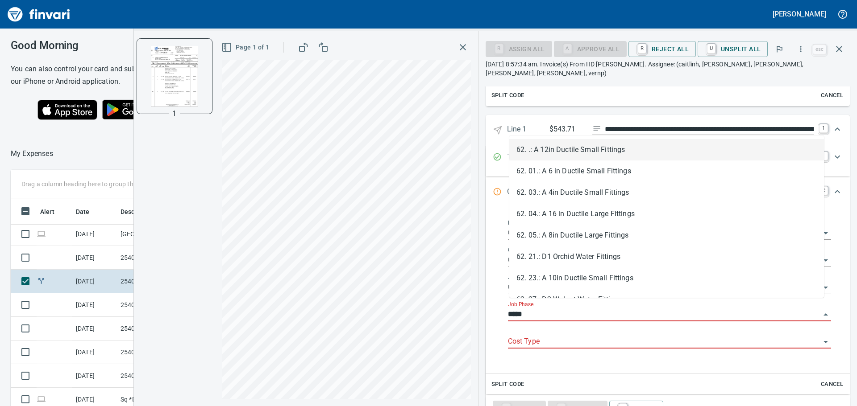
type input "******"
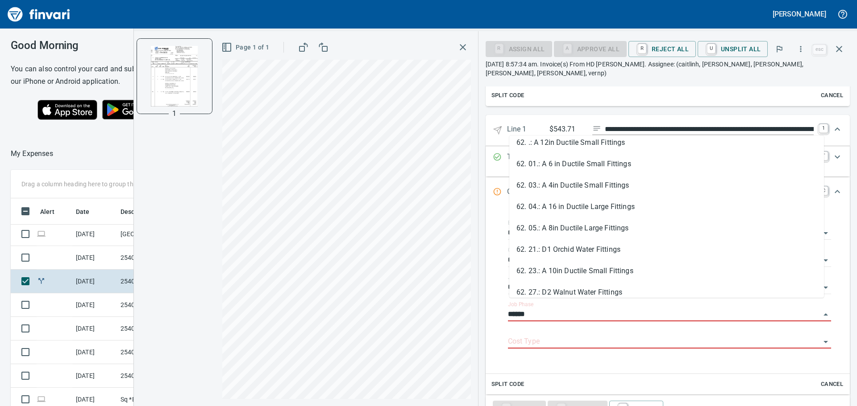
scroll to position [0, 0]
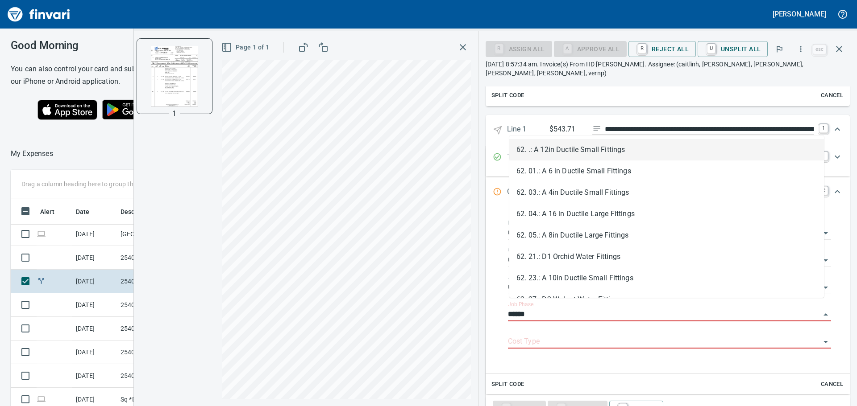
click at [587, 152] on li "62. .: A 12in Ductile Small Fittings" at bounding box center [666, 149] width 315 height 21
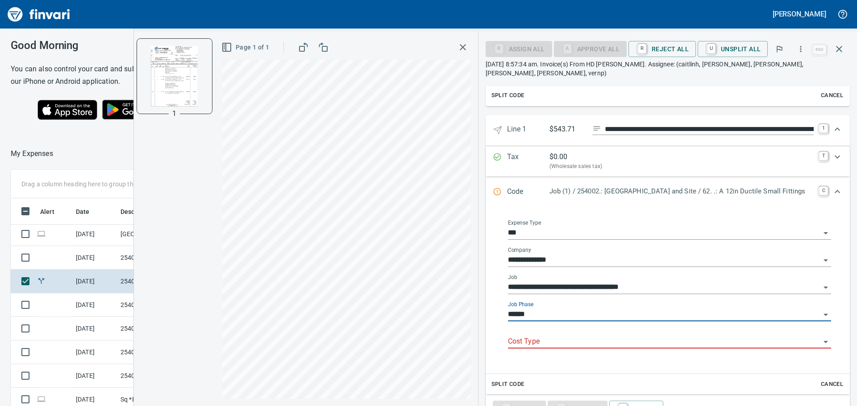
type input "**********"
click at [585, 336] on input "Cost Type" at bounding box center [664, 342] width 312 height 12
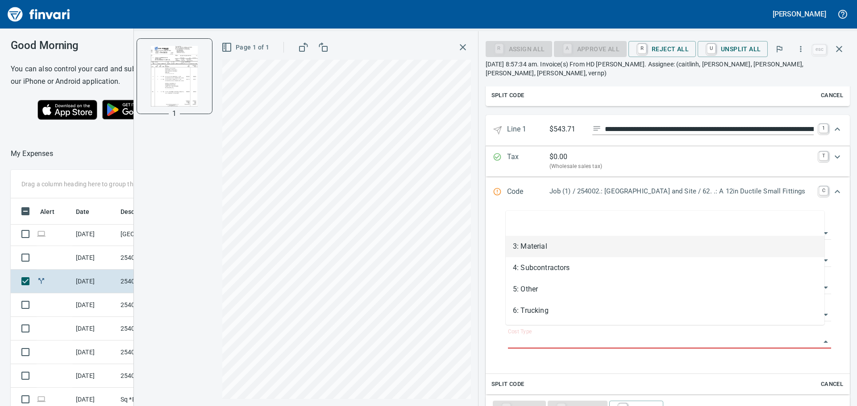
click at [548, 244] on li "3: Material" at bounding box center [664, 246] width 319 height 21
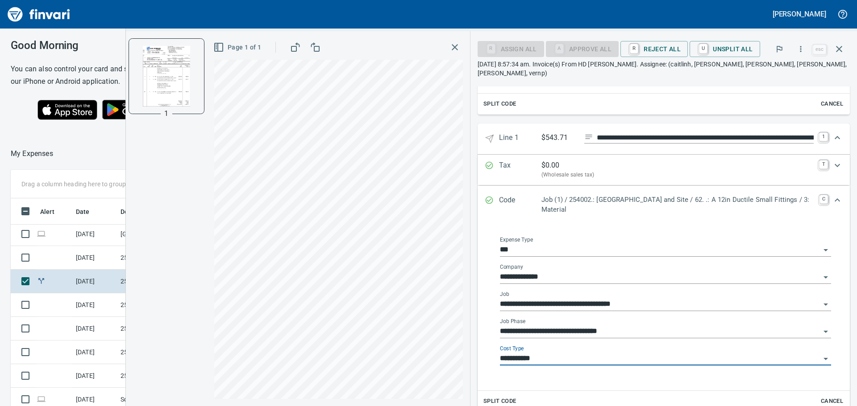
type input "**********"
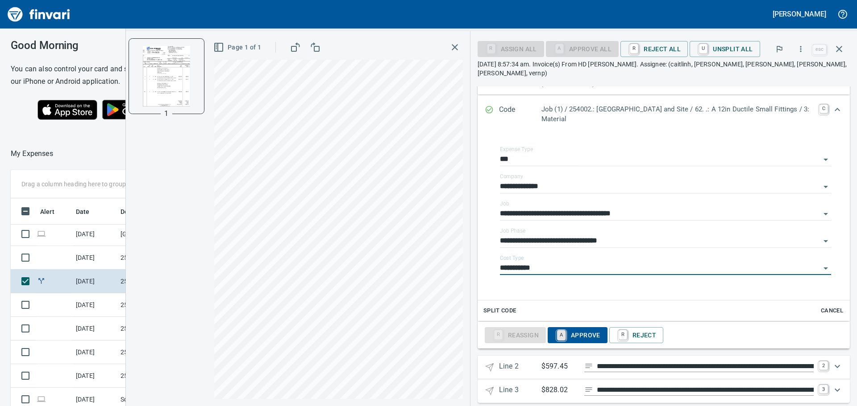
scroll to position [419, 0]
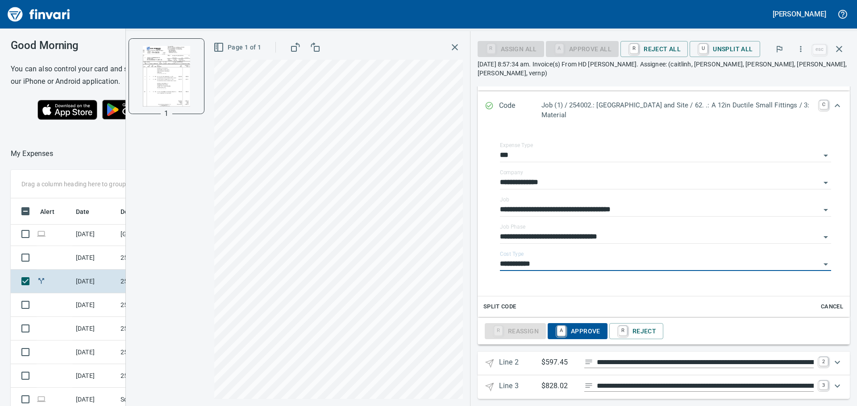
click at [576, 324] on span "A Approve" at bounding box center [578, 331] width 46 height 15
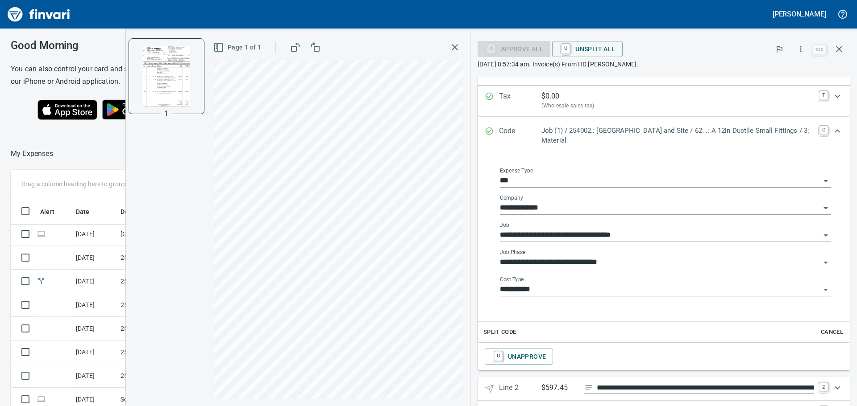
scroll to position [375, 0]
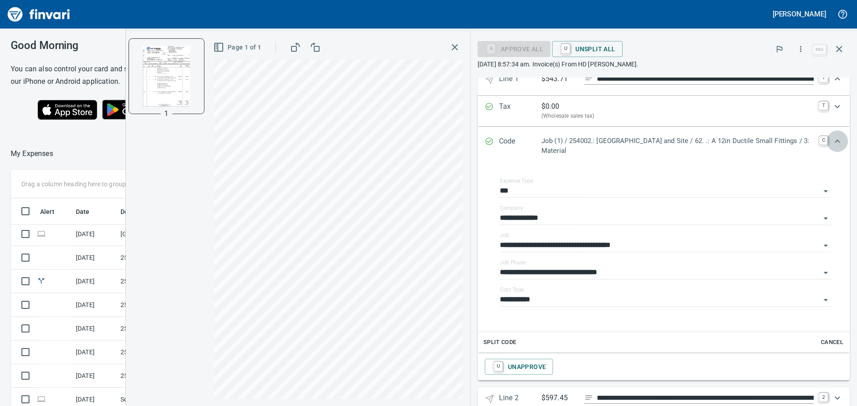
click at [826, 140] on div "Expand" at bounding box center [836, 141] width 21 height 21
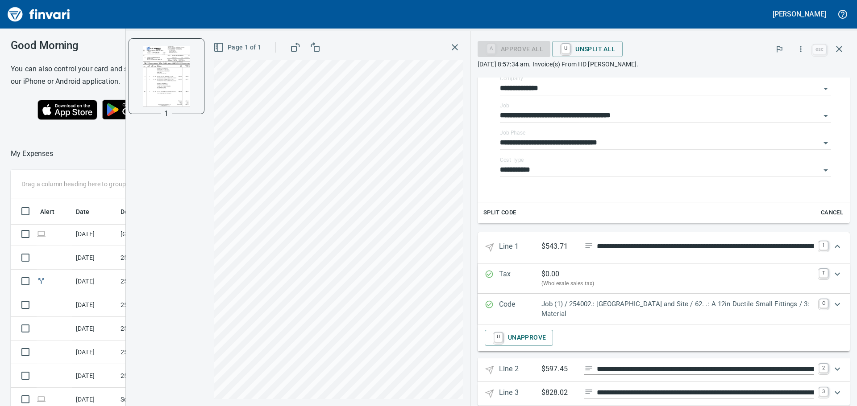
scroll to position [223, 0]
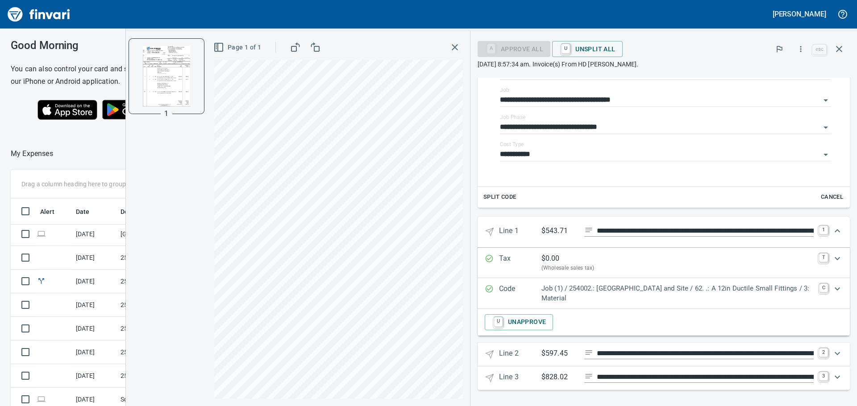
click at [834, 352] on icon "Expand" at bounding box center [836, 353] width 5 height 3
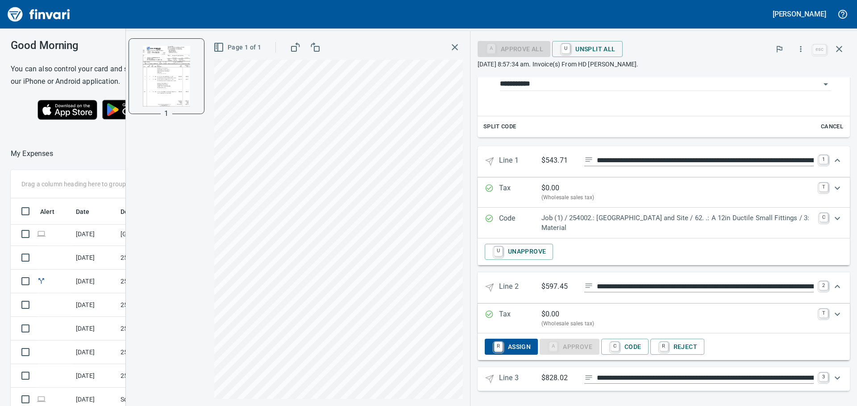
scroll to position [294, 0]
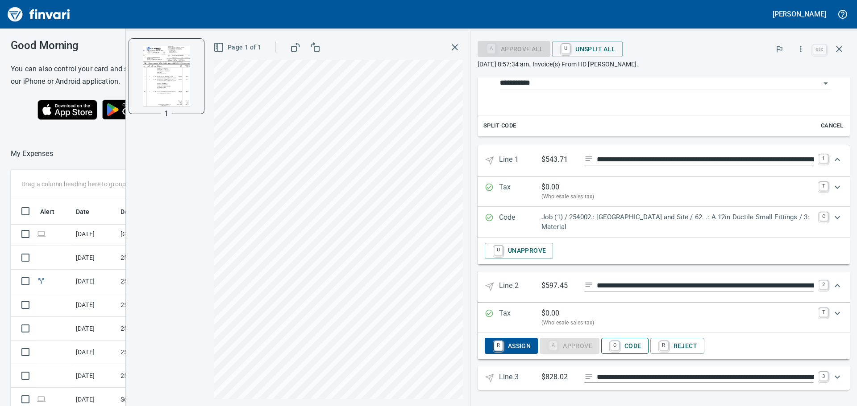
click at [639, 348] on span "C Code" at bounding box center [624, 346] width 33 height 15
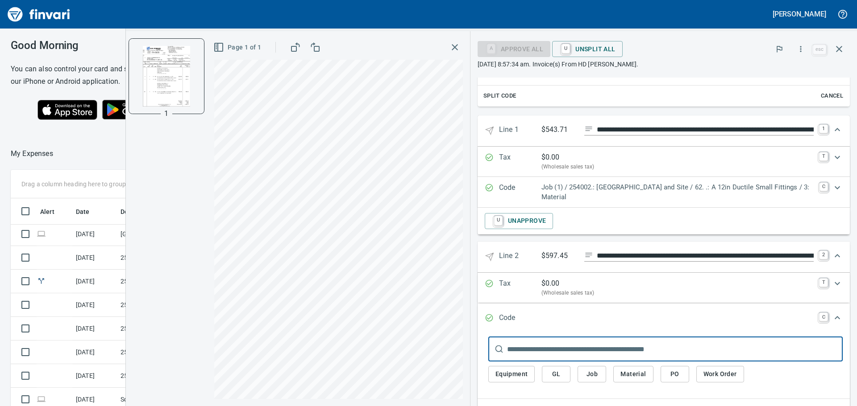
scroll to position [339, 0]
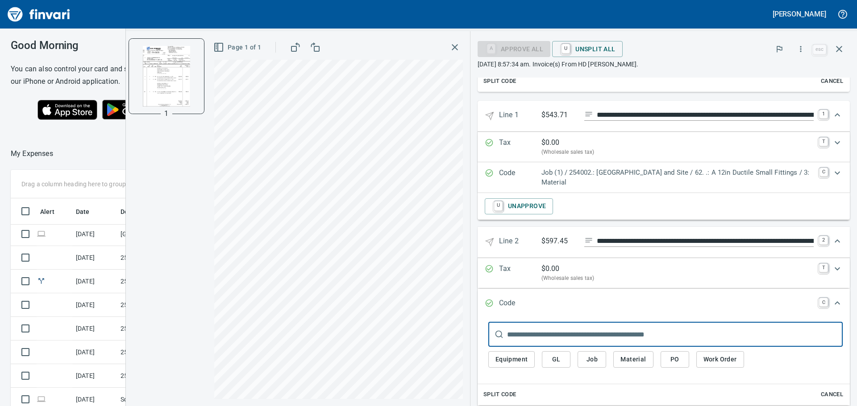
click at [555, 339] on input "text" at bounding box center [675, 334] width 336 height 25
type input "******"
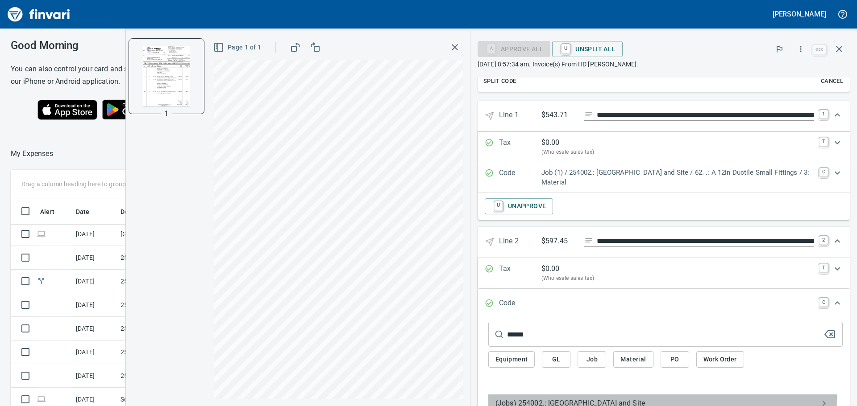
click at [563, 397] on div "(Jobs) 254002.: [GEOGRAPHIC_DATA] and Site" at bounding box center [665, 404] width 354 height 18
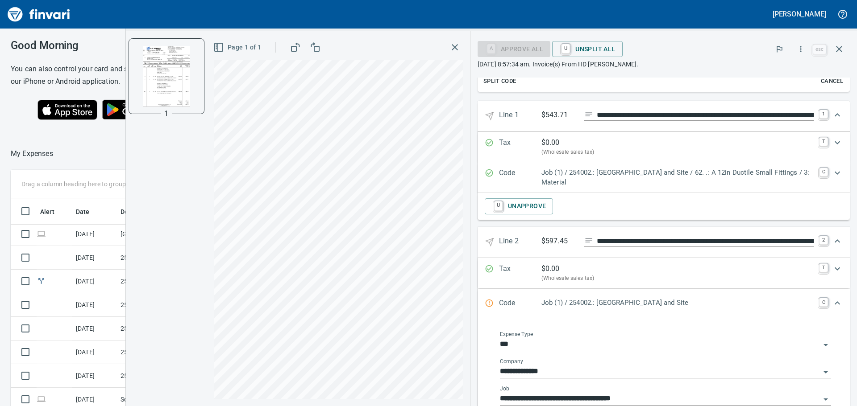
scroll to position [428, 0]
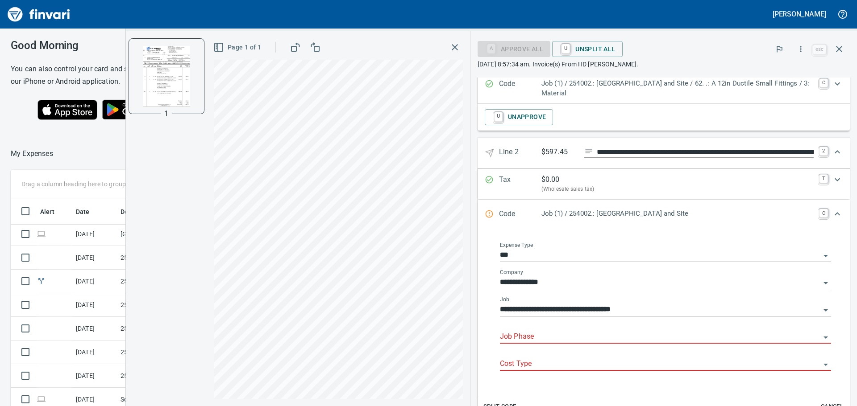
click at [555, 337] on input "Job Phase" at bounding box center [660, 337] width 320 height 12
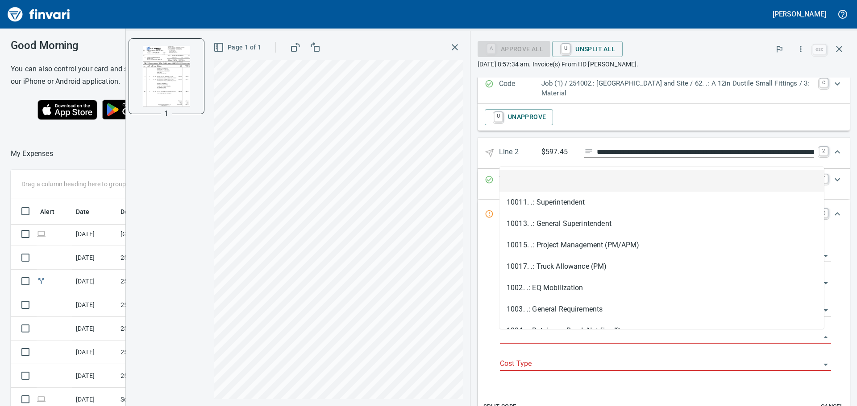
scroll to position [302, 592]
type input "*"
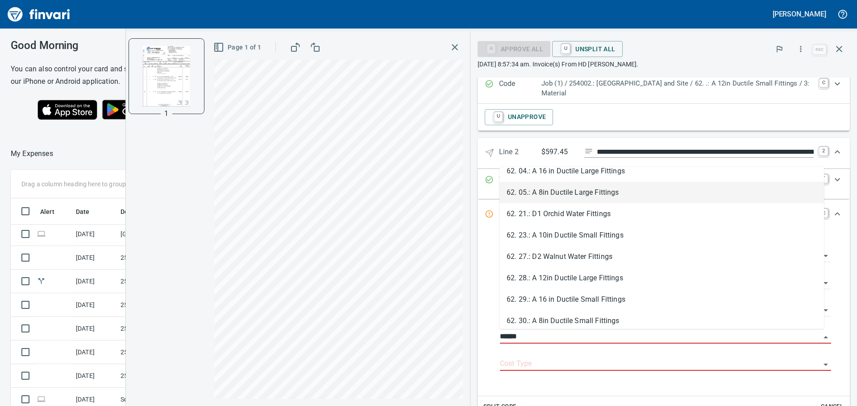
scroll to position [80, 0]
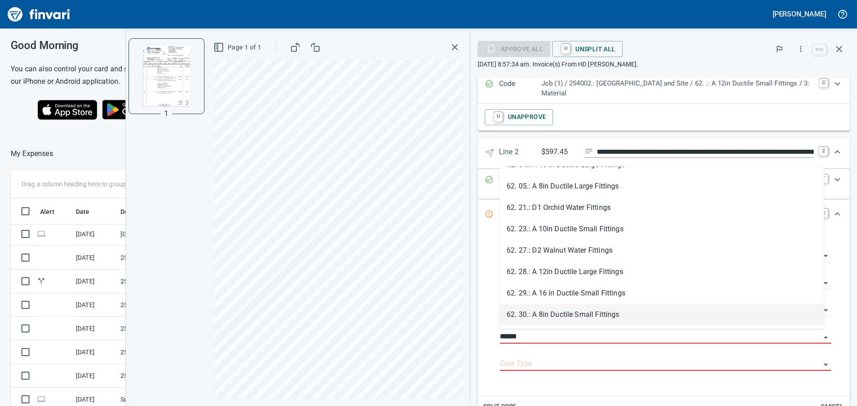
click at [560, 311] on li "62. 30.: A 8in Ductile Small Fittings" at bounding box center [661, 314] width 324 height 21
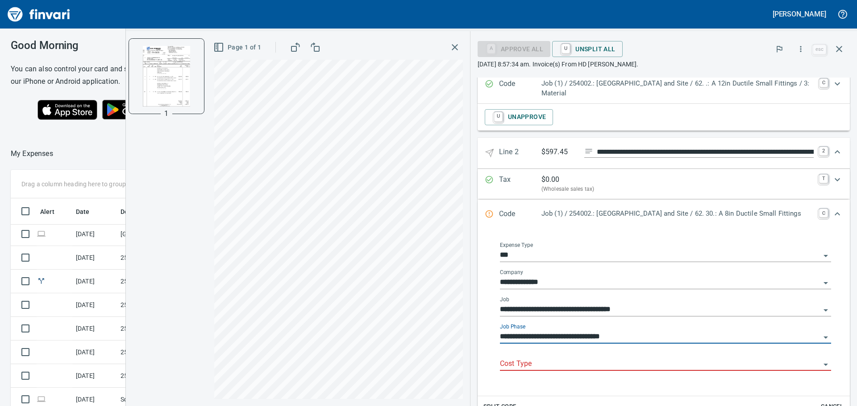
type input "**********"
click at [532, 364] on input "Cost Type" at bounding box center [660, 364] width 320 height 12
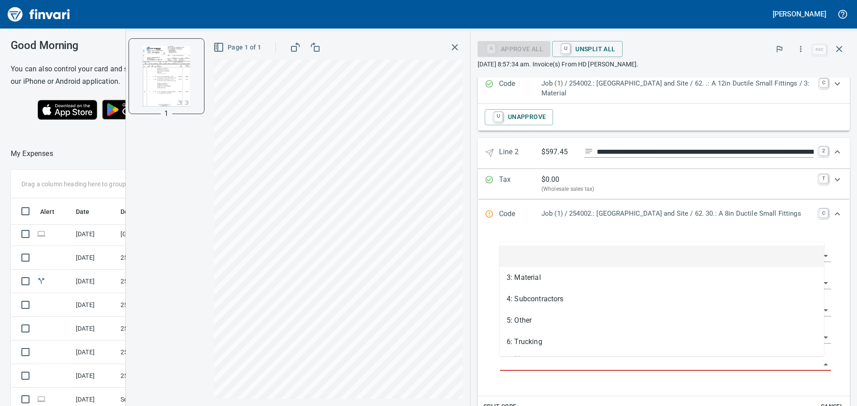
scroll to position [302, 592]
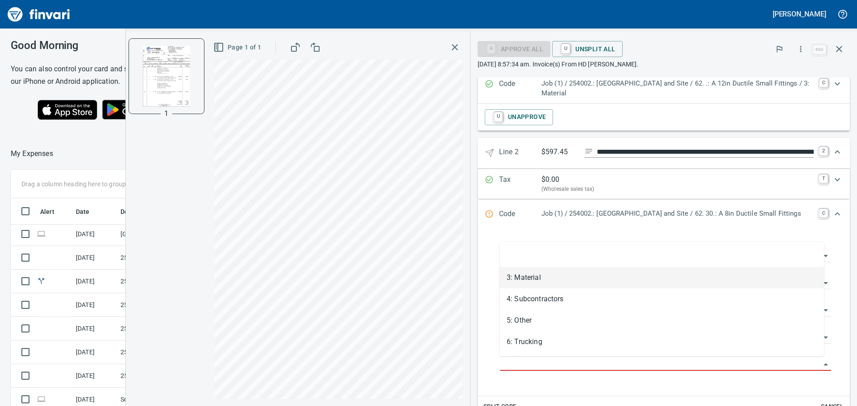
click at [556, 285] on li "3: Material" at bounding box center [661, 277] width 324 height 21
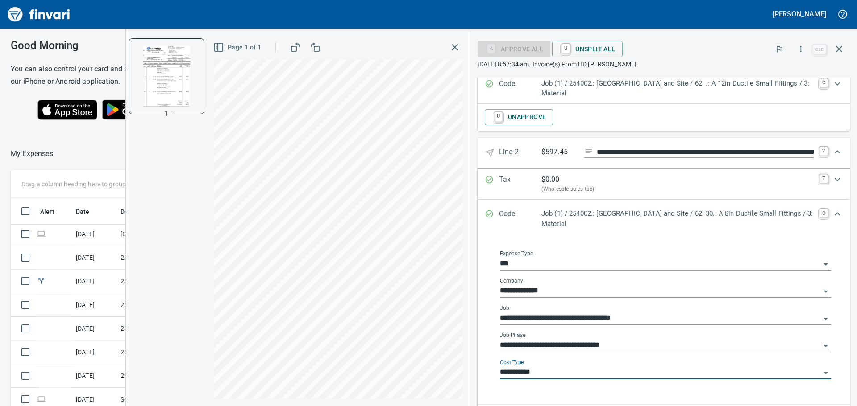
type input "**********"
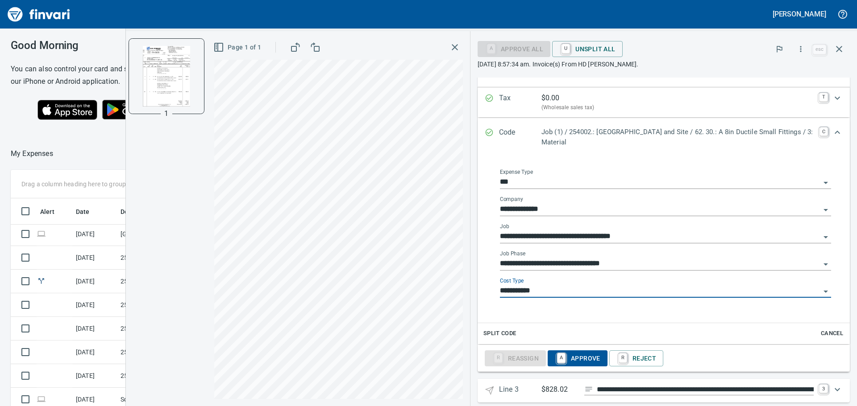
scroll to position [517, 0]
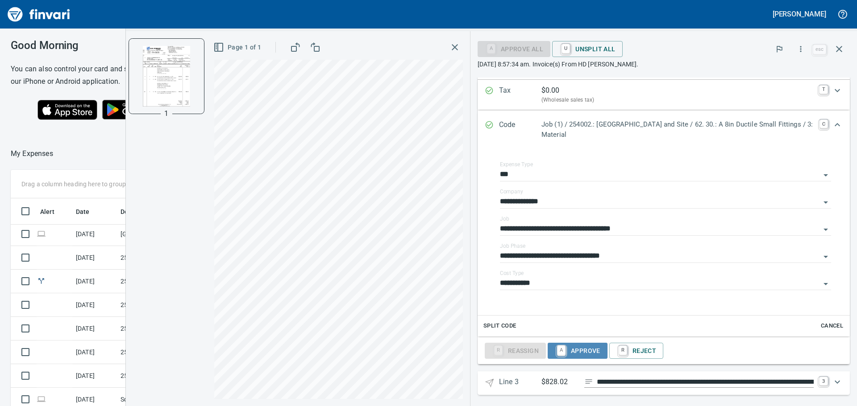
click at [584, 356] on span "A Approve" at bounding box center [578, 351] width 46 height 15
click at [832, 130] on icon "Expand" at bounding box center [837, 125] width 11 height 11
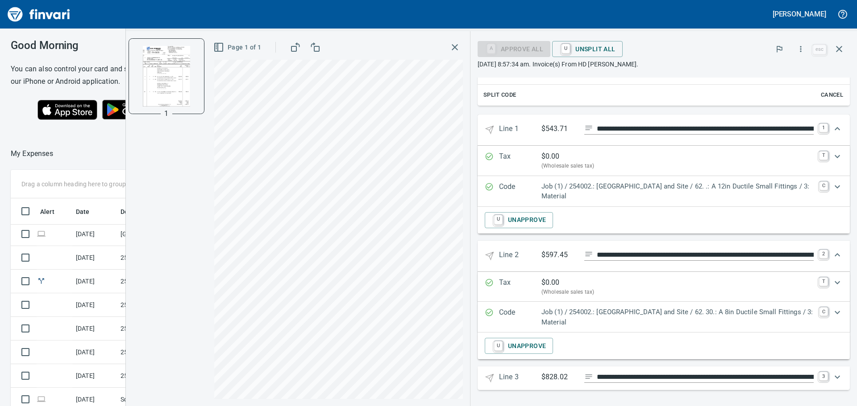
scroll to position [325, 0]
click at [834, 377] on icon "Expand" at bounding box center [836, 377] width 5 height 3
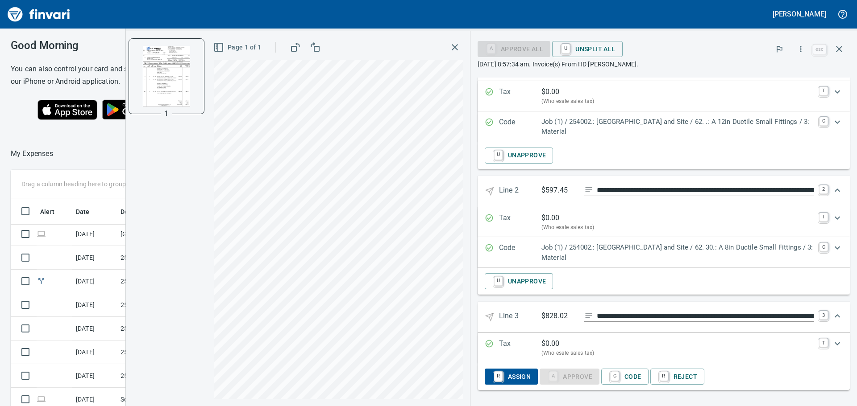
scroll to position [302, 592]
click at [625, 376] on span "C Code" at bounding box center [624, 376] width 33 height 15
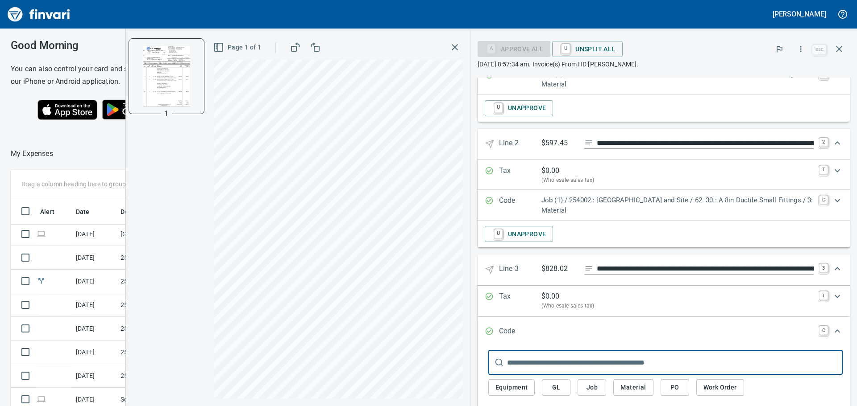
scroll to position [450, 0]
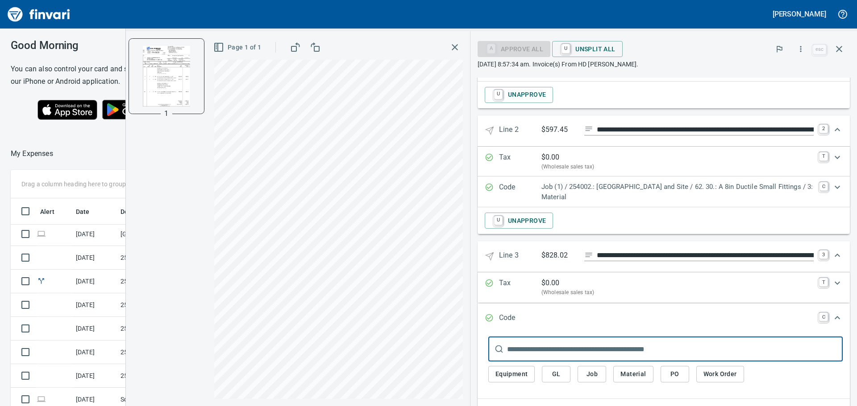
click at [584, 348] on input "text" at bounding box center [675, 349] width 336 height 25
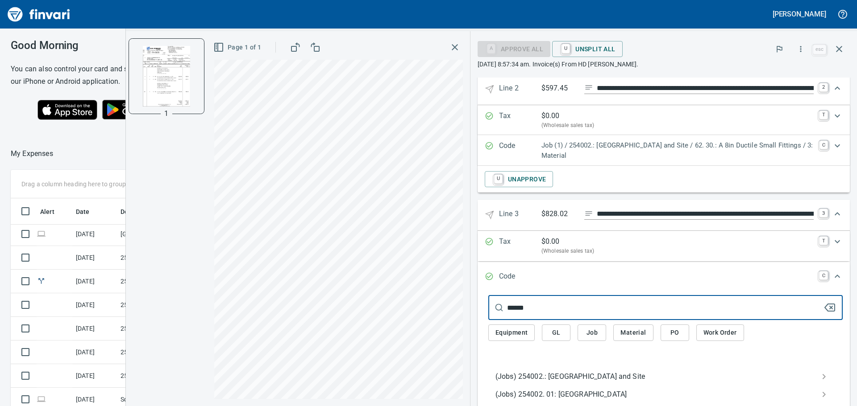
scroll to position [508, 0]
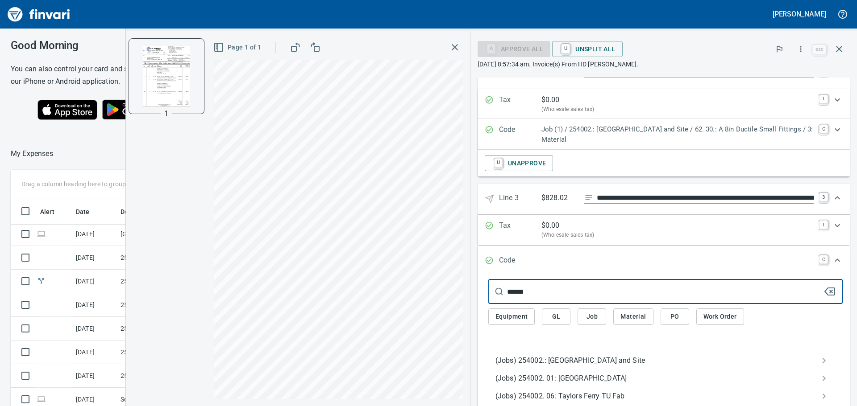
type input "******"
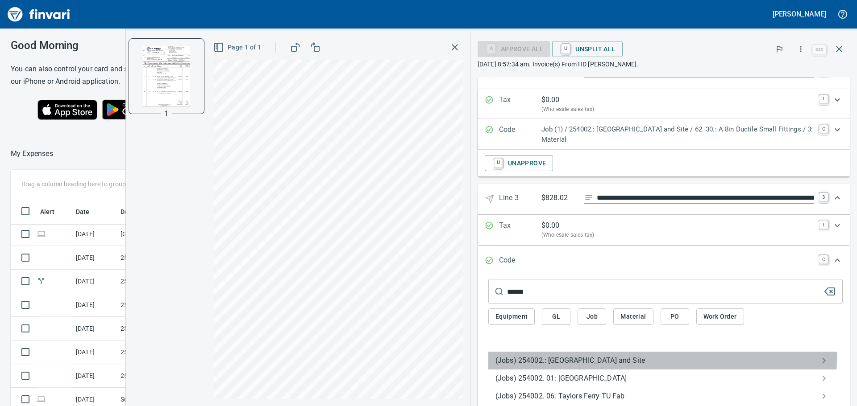
click at [563, 357] on span "(Jobs) 254002.: [GEOGRAPHIC_DATA] and Site" at bounding box center [658, 361] width 326 height 11
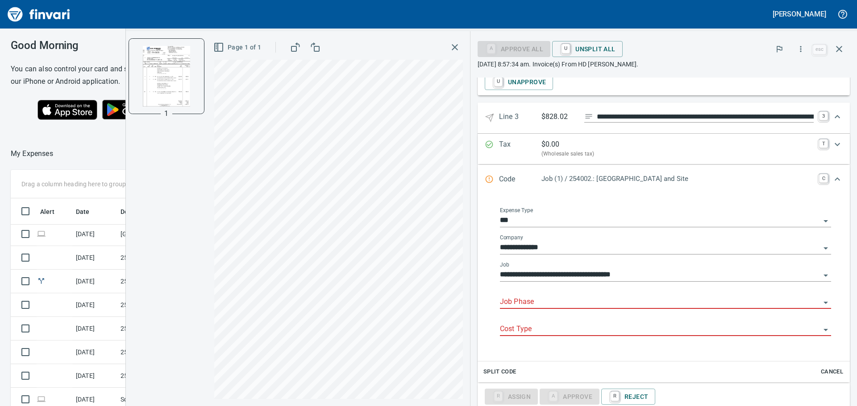
scroll to position [597, 0]
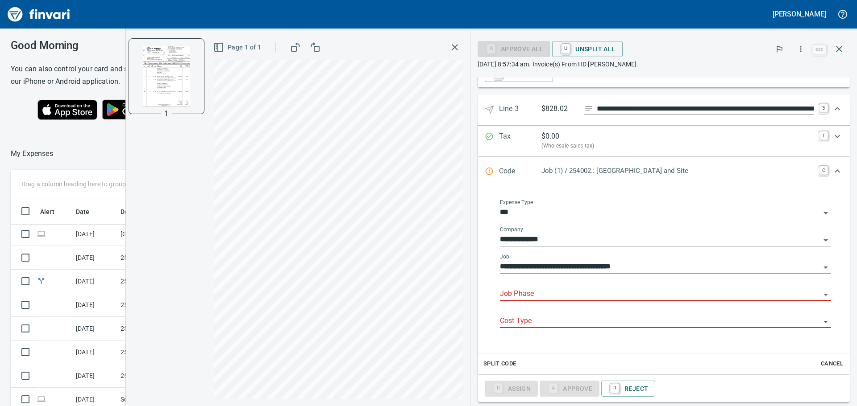
click at [566, 295] on input "Job Phase" at bounding box center [660, 294] width 320 height 12
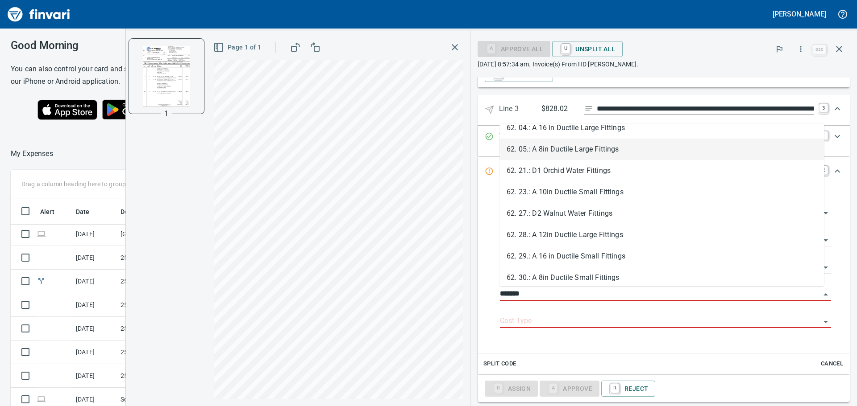
scroll to position [80, 0]
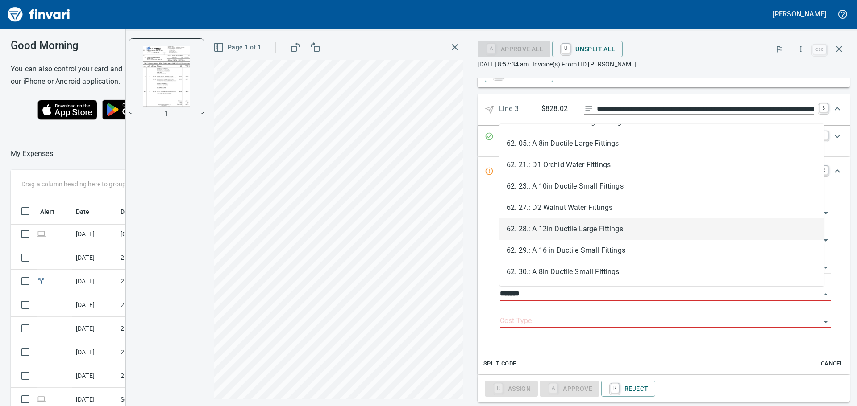
click at [596, 232] on li "62. 28.: A 12in Ductile Large Fittings" at bounding box center [661, 229] width 324 height 21
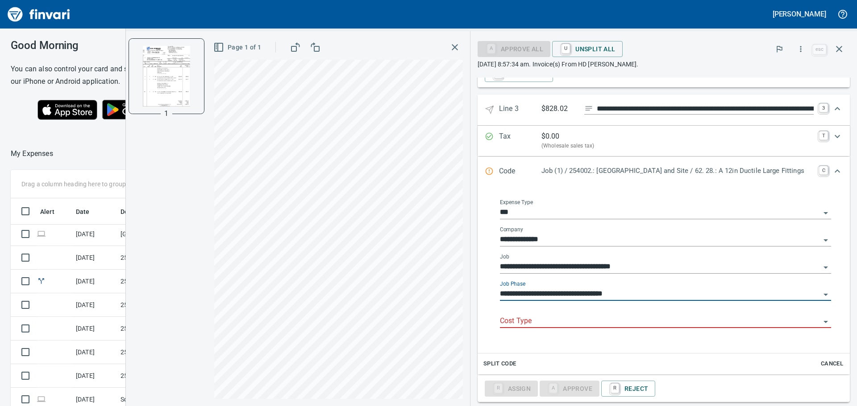
type input "**********"
click at [554, 328] on input "Cost Type" at bounding box center [660, 321] width 320 height 12
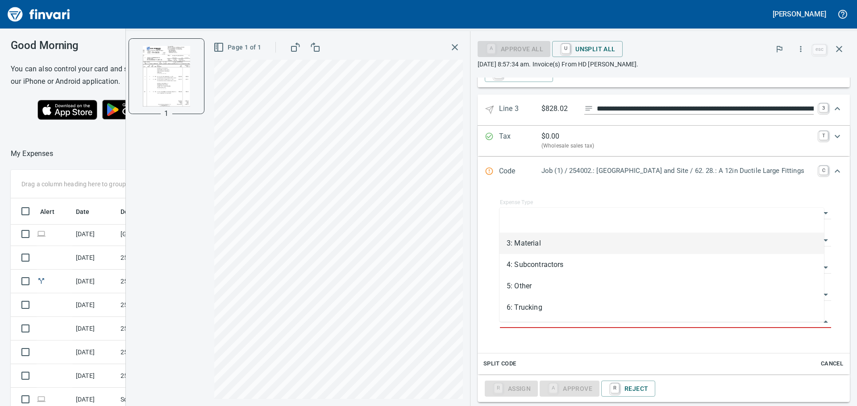
click at [544, 248] on li "3: Material" at bounding box center [661, 243] width 324 height 21
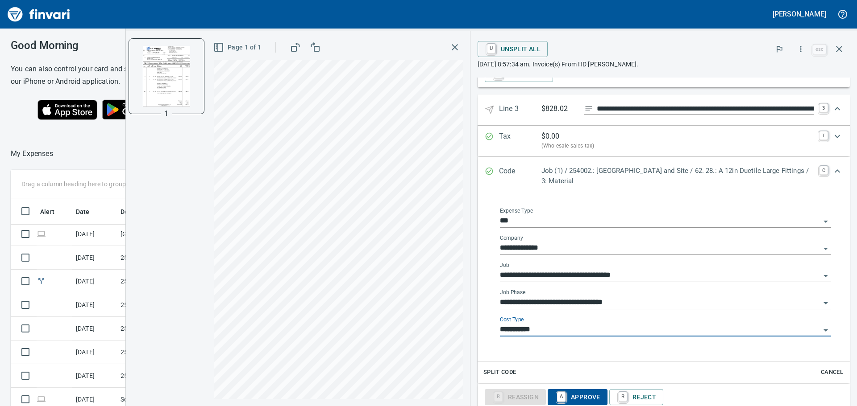
type input "**********"
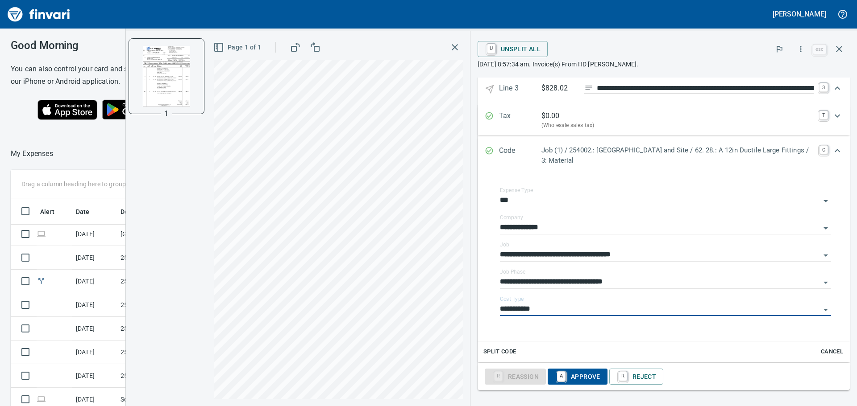
click at [580, 378] on span "A Approve" at bounding box center [578, 376] width 46 height 15
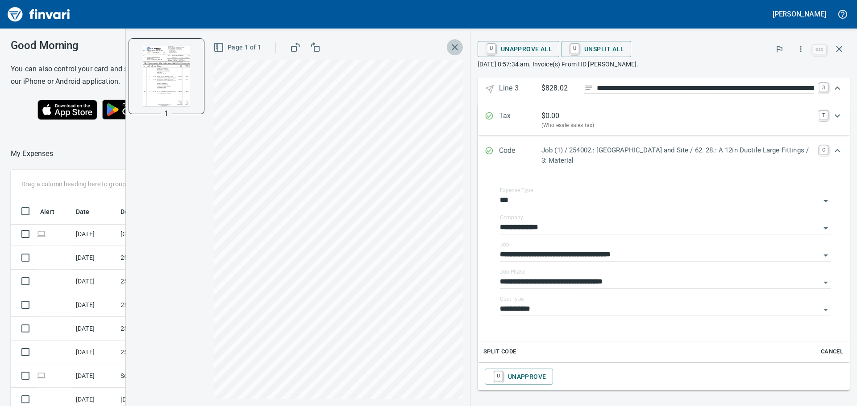
click at [449, 45] on icon "button" at bounding box center [454, 47] width 11 height 11
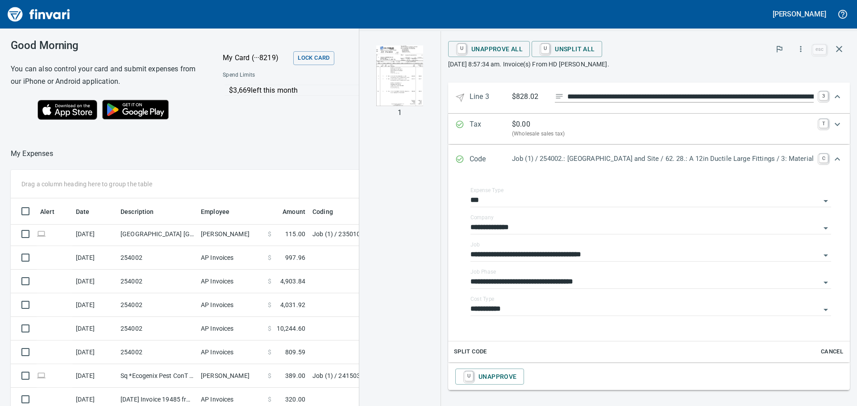
scroll to position [584, 0]
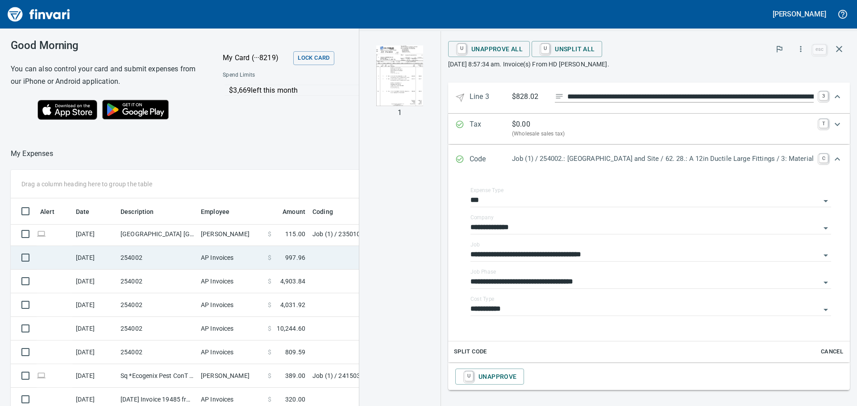
click at [156, 265] on td "254002" at bounding box center [157, 258] width 80 height 24
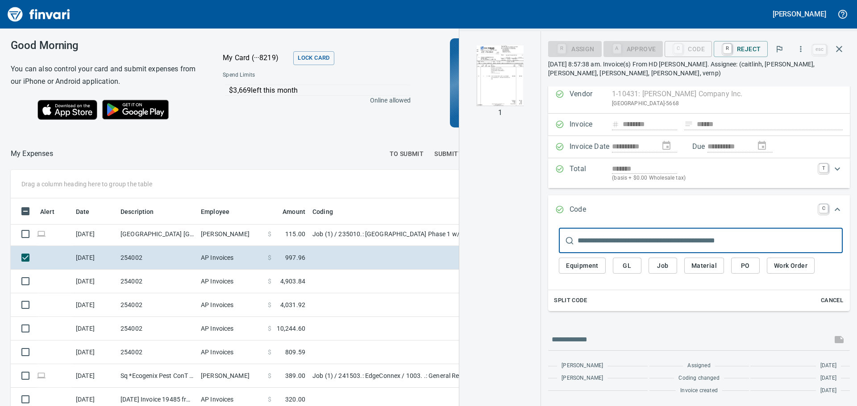
scroll to position [17, 0]
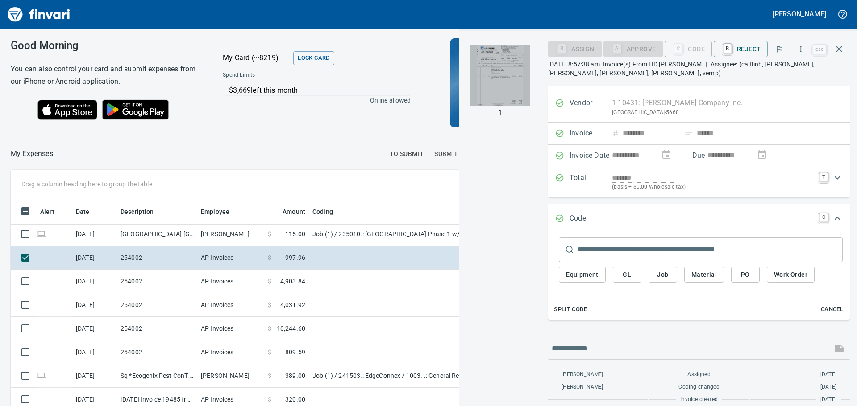
click at [501, 66] on img "button" at bounding box center [499, 76] width 61 height 61
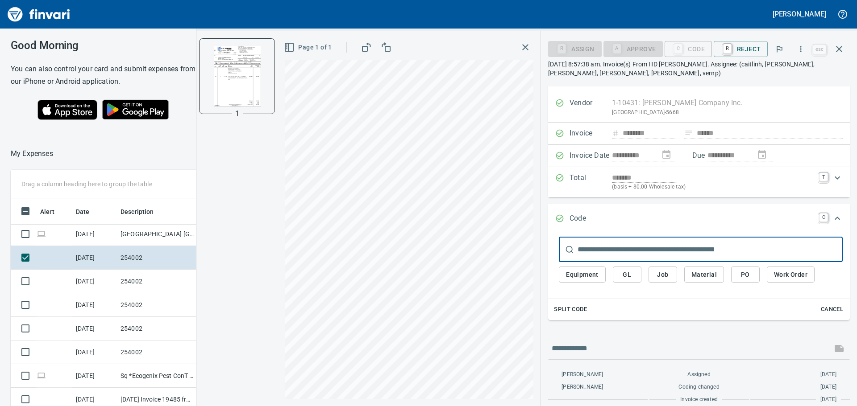
click at [626, 258] on input "text" at bounding box center [709, 249] width 265 height 25
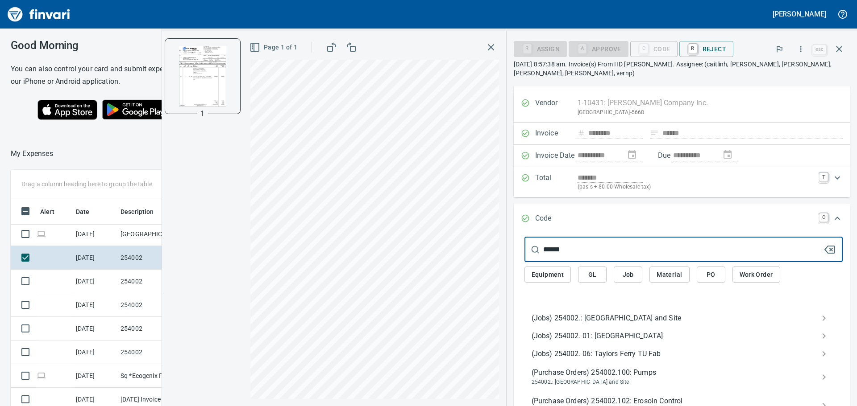
type input "******"
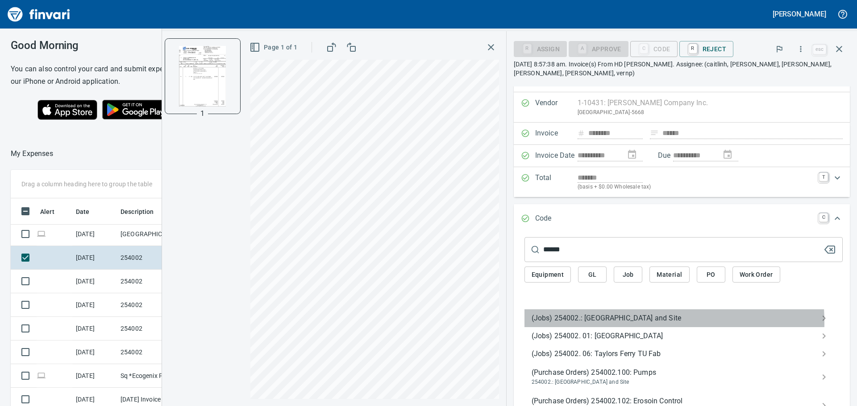
click at [592, 323] on span "(Jobs) 254002.: [GEOGRAPHIC_DATA] and Site" at bounding box center [676, 318] width 290 height 11
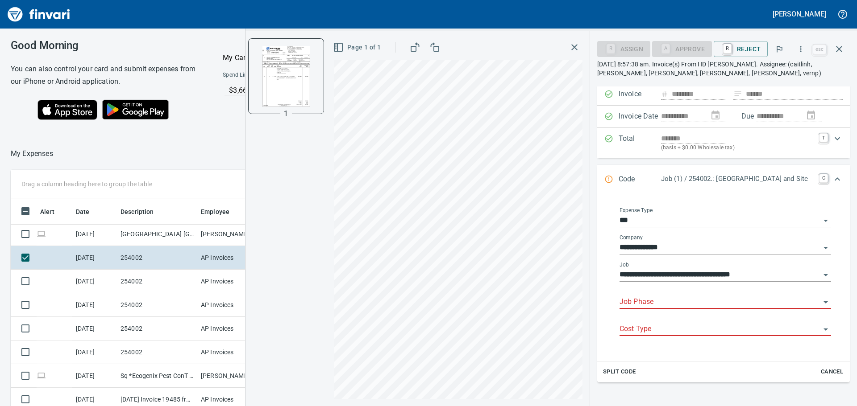
scroll to position [106, 0]
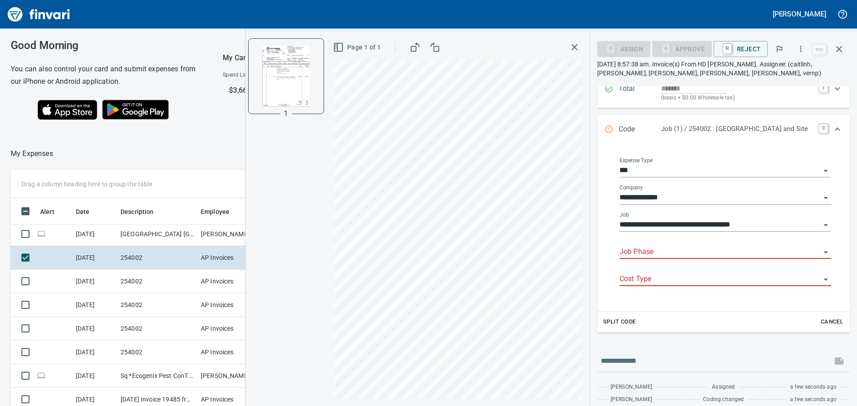
click at [667, 257] on input "Job Phase" at bounding box center [719, 252] width 201 height 12
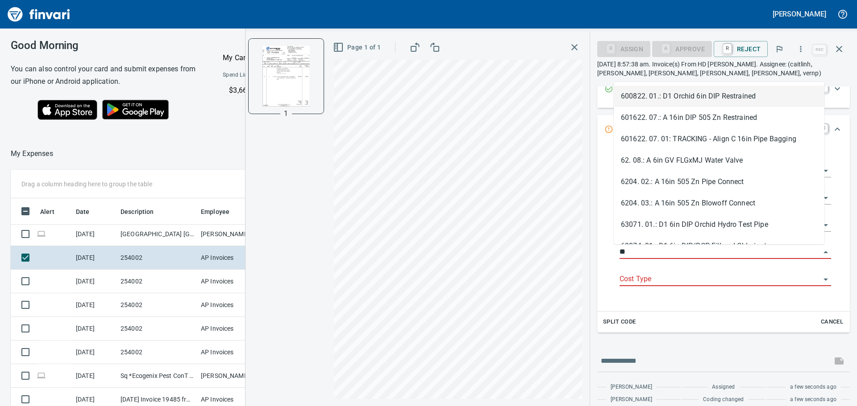
type input "*"
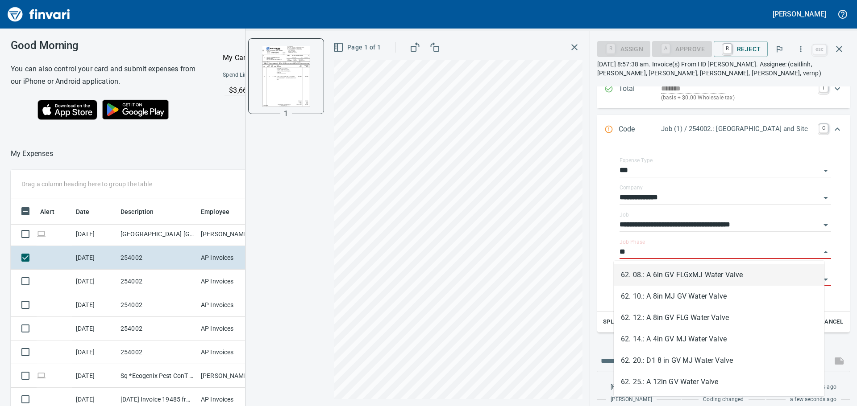
click at [683, 272] on li "62. 08.: A 6in GV FLGxMJ Water Valve" at bounding box center [718, 275] width 211 height 21
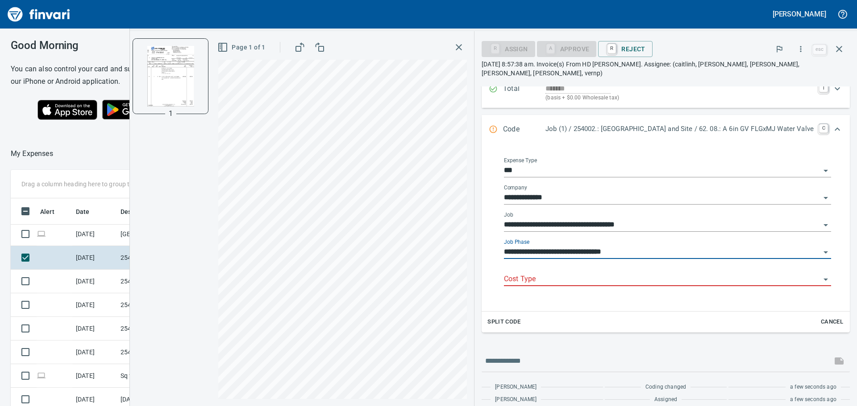
type input "**********"
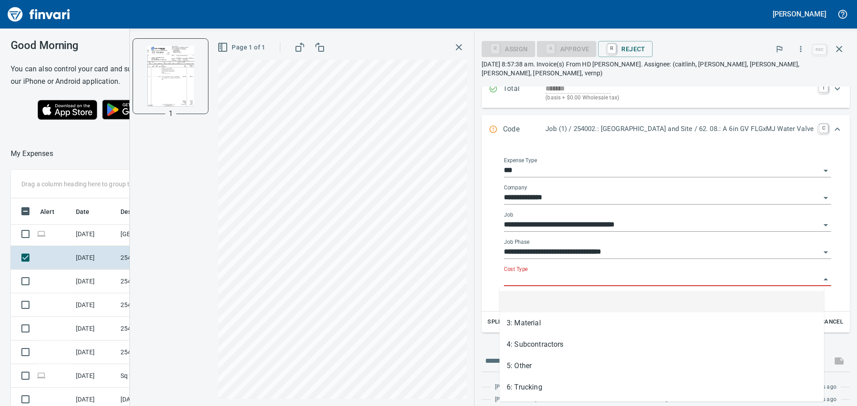
click at [674, 274] on input "Cost Type" at bounding box center [662, 279] width 316 height 12
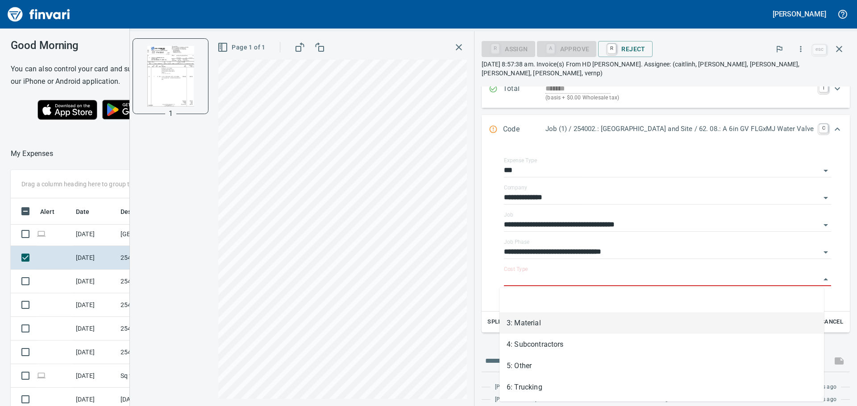
click at [554, 323] on li "3: Material" at bounding box center [661, 323] width 324 height 21
type input "**********"
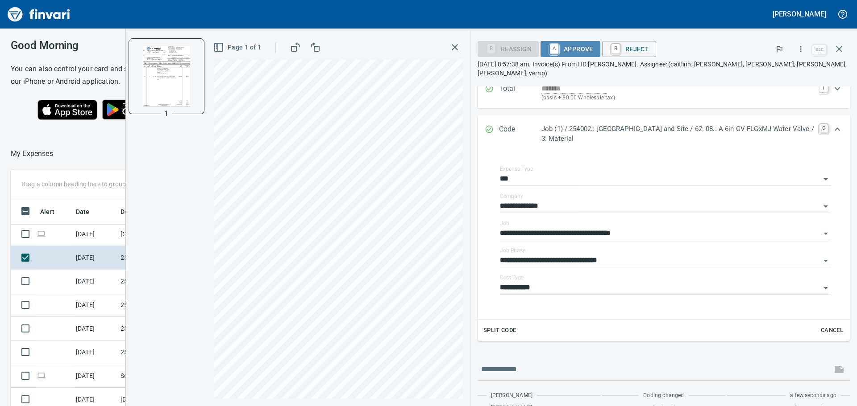
click at [577, 46] on span "A Approve" at bounding box center [570, 48] width 46 height 15
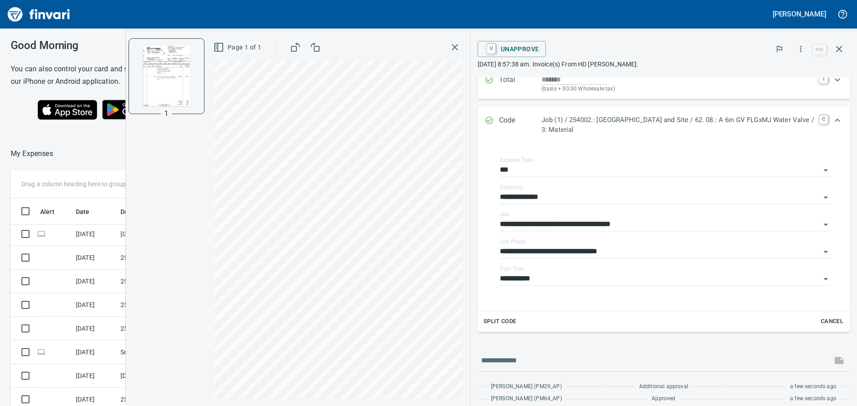
click at [458, 47] on icon "button" at bounding box center [454, 47] width 11 height 11
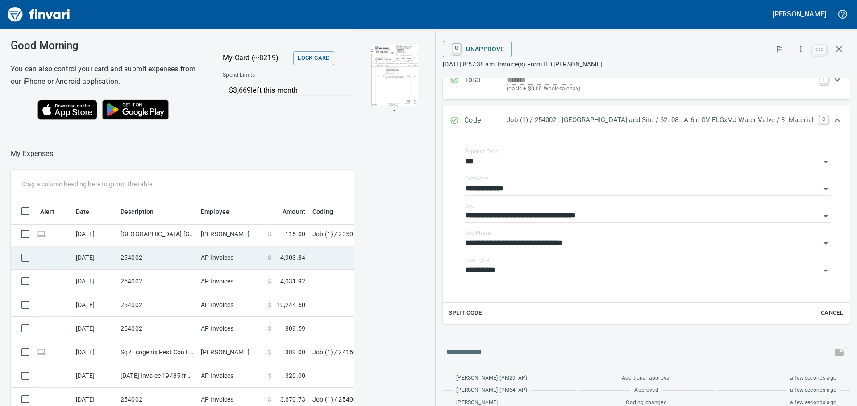
click at [191, 258] on td "254002" at bounding box center [157, 258] width 80 height 24
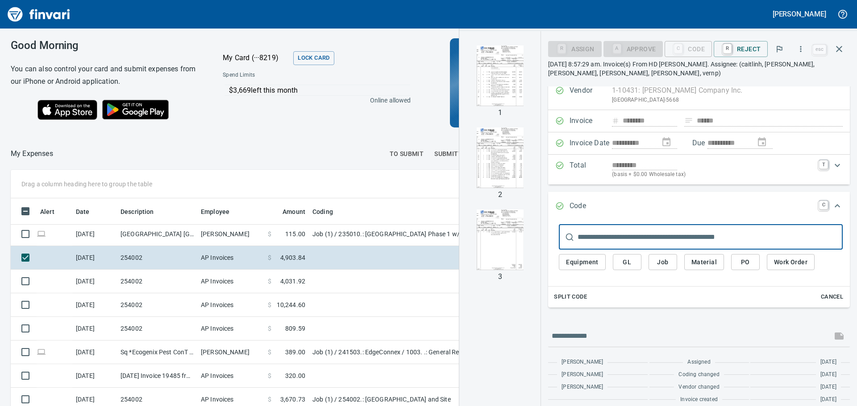
click at [524, 83] on img "button" at bounding box center [499, 76] width 61 height 61
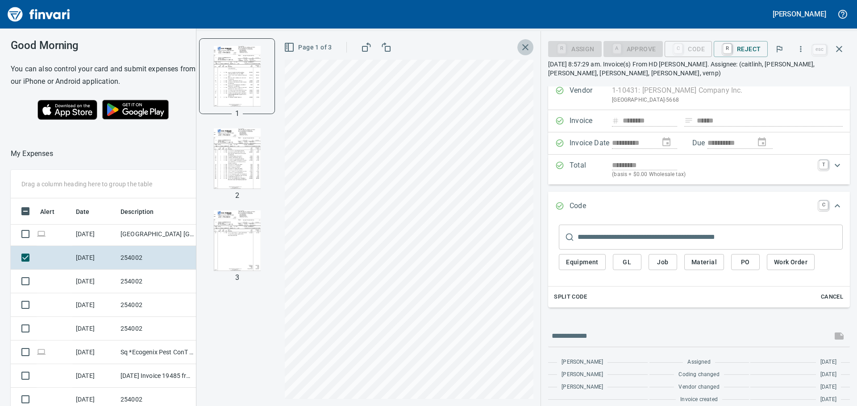
click at [524, 50] on icon "button" at bounding box center [525, 47] width 11 height 11
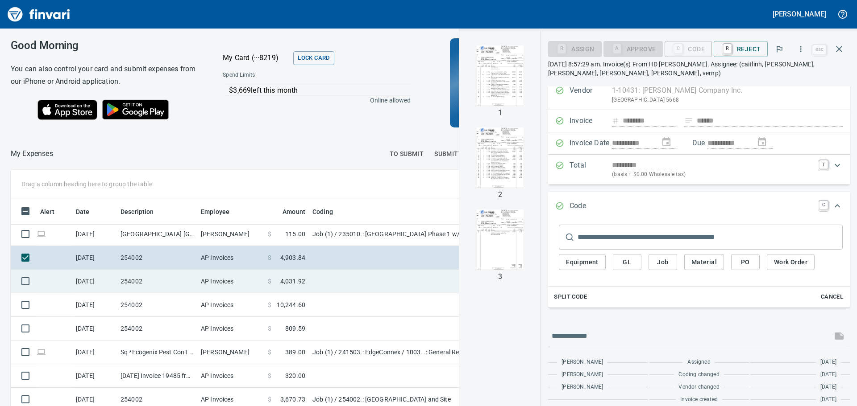
click at [193, 285] on td "254002" at bounding box center [157, 282] width 80 height 24
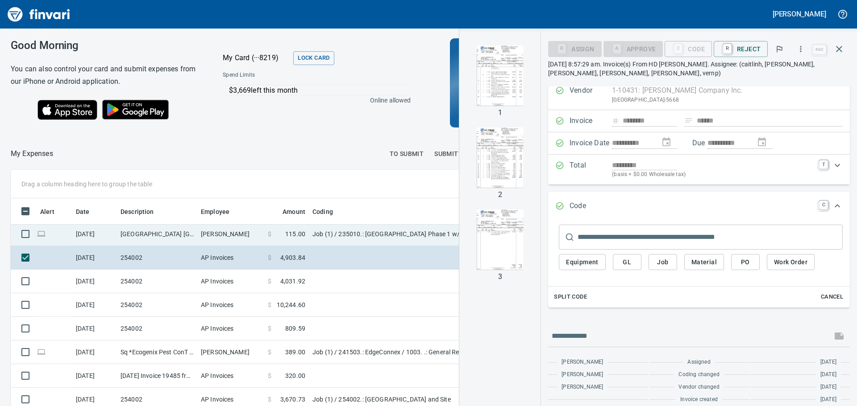
scroll to position [17, 0]
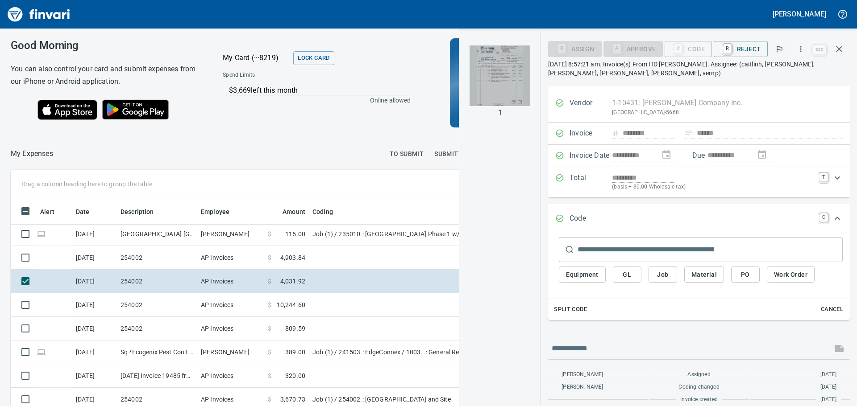
click at [497, 78] on img "button" at bounding box center [499, 76] width 61 height 61
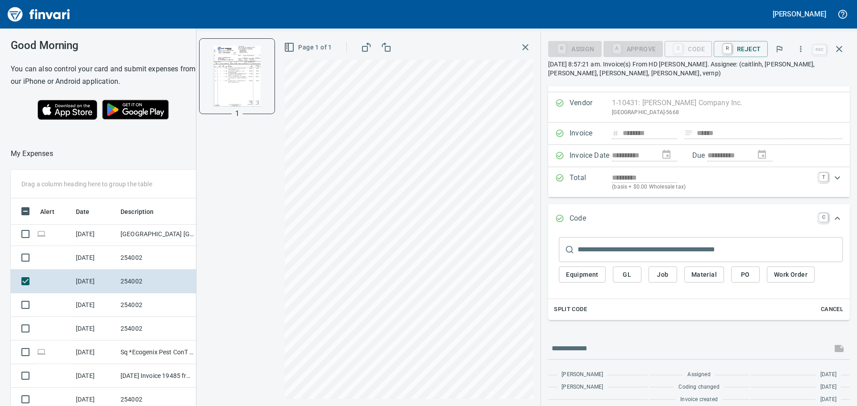
click at [521, 47] on button "button" at bounding box center [525, 47] width 16 height 16
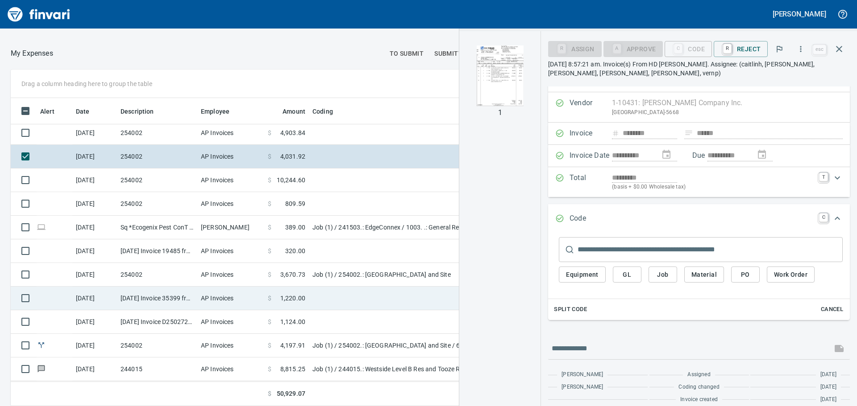
scroll to position [360, 0]
